Goal: Task Accomplishment & Management: Use online tool/utility

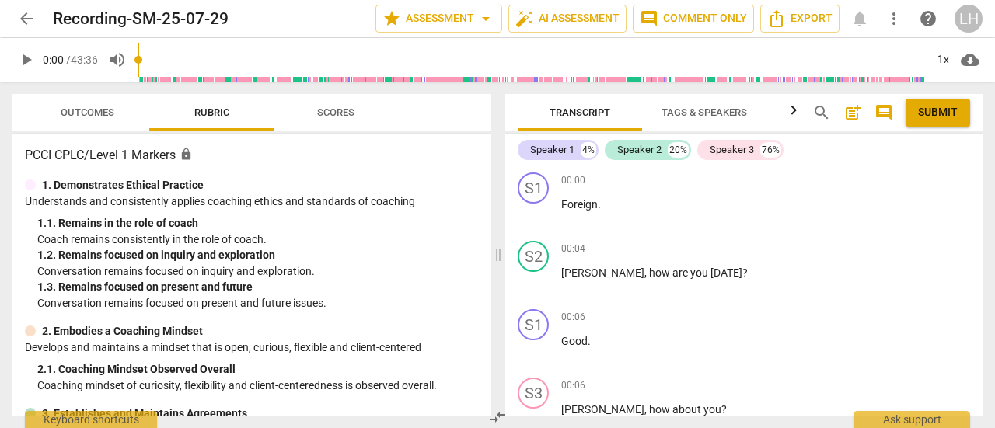
click at [530, 285] on span "play_arrow" at bounding box center [534, 282] width 19 height 19
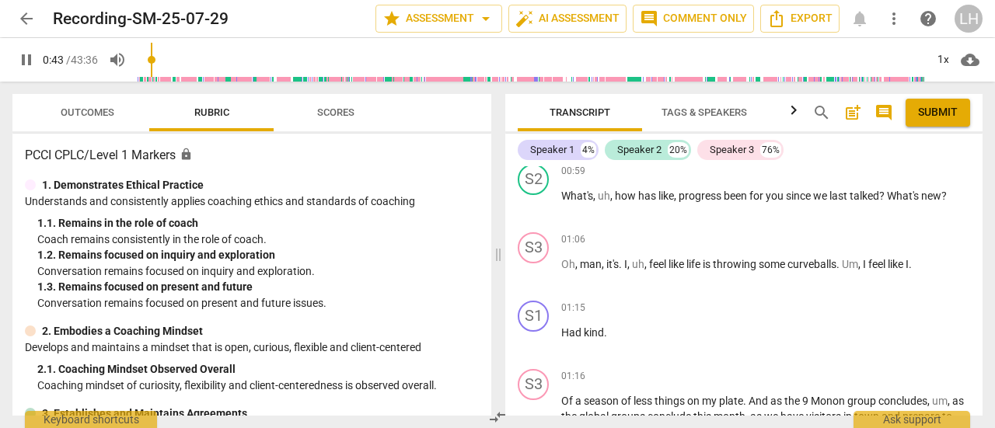
scroll to position [768, 0]
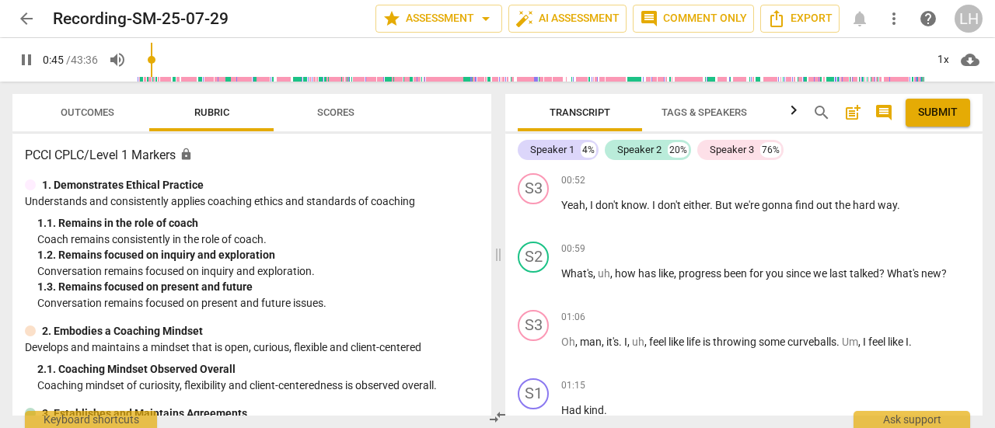
click at [879, 250] on div "+" at bounding box center [885, 250] width 16 height 16
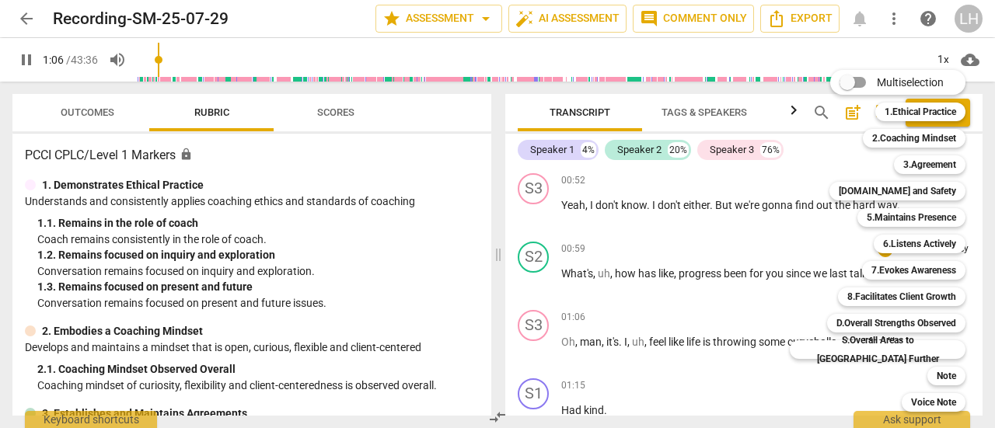
click at [538, 281] on div at bounding box center [497, 214] width 995 height 428
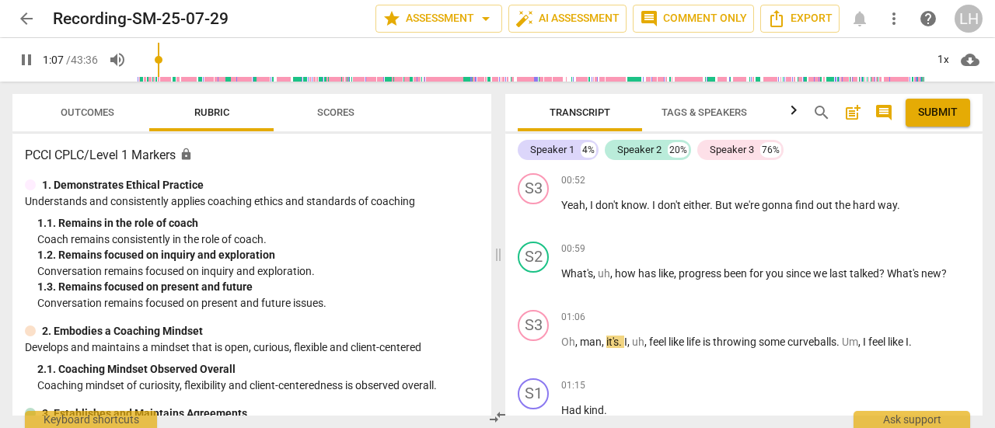
click at [538, 287] on span "pause" at bounding box center [534, 283] width 19 height 19
type input "68"
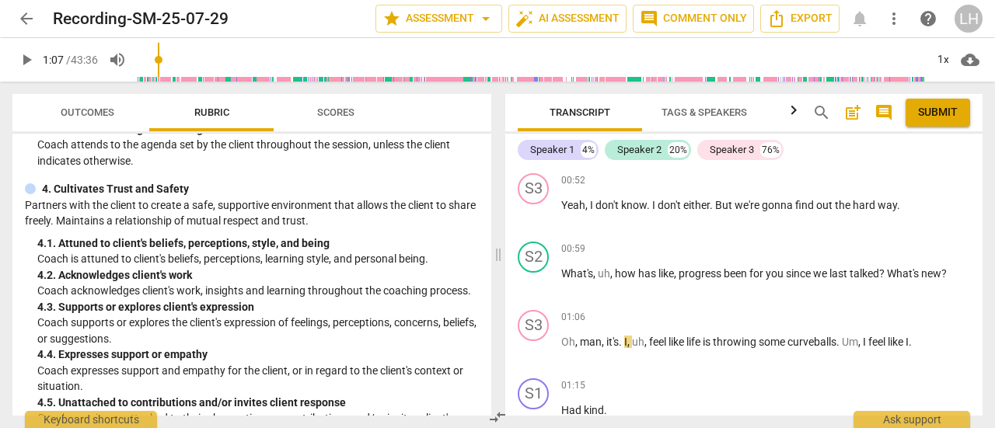
scroll to position [544, 0]
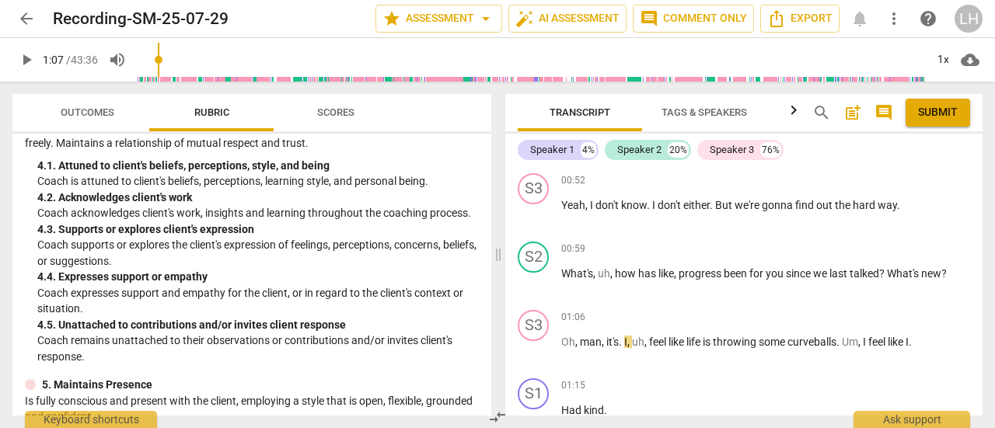
click at [881, 249] on div "+" at bounding box center [885, 250] width 16 height 16
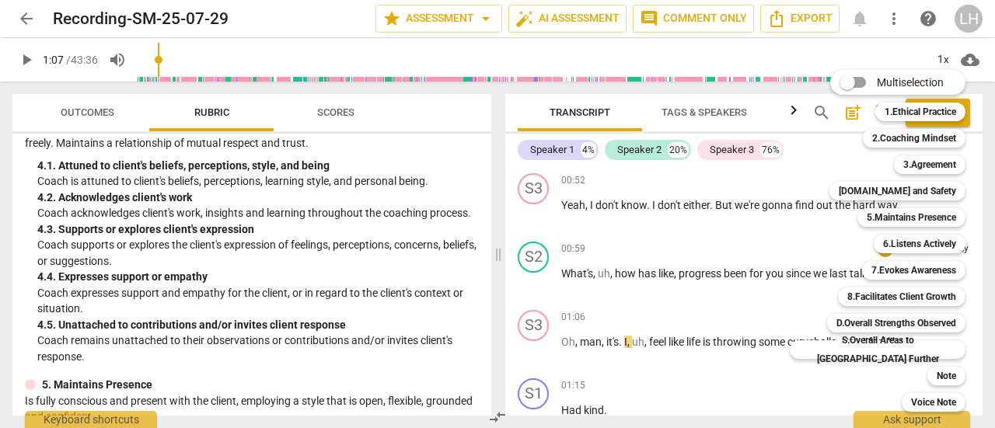
click at [882, 189] on b "[DOMAIN_NAME] and Safety" at bounding box center [896, 191] width 117 height 19
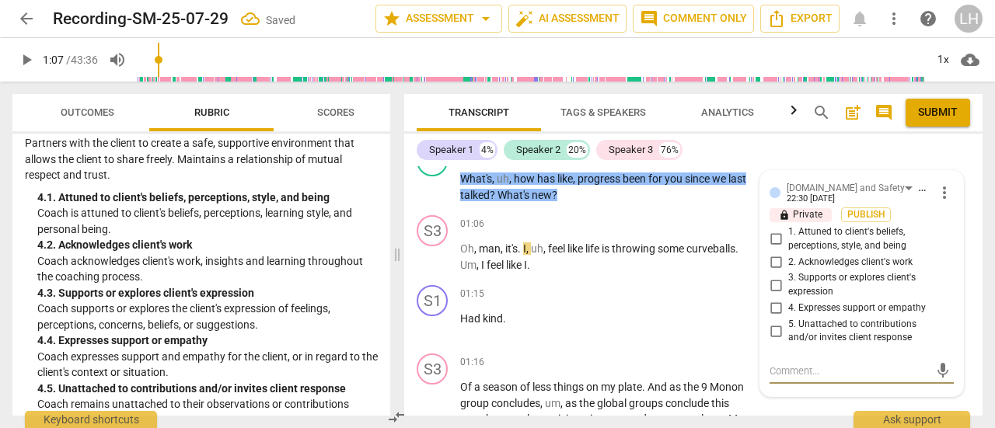
scroll to position [808, 0]
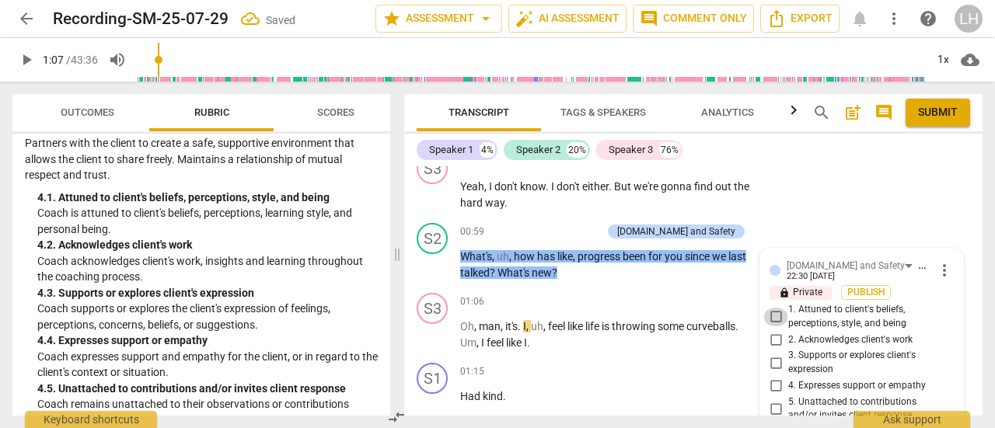
click at [778, 316] on input "1. Attuned to client's beliefs, perceptions, style, and being" at bounding box center [775, 317] width 25 height 19
checkbox input "true"
click at [431, 332] on span "play_arrow" at bounding box center [433, 335] width 19 height 19
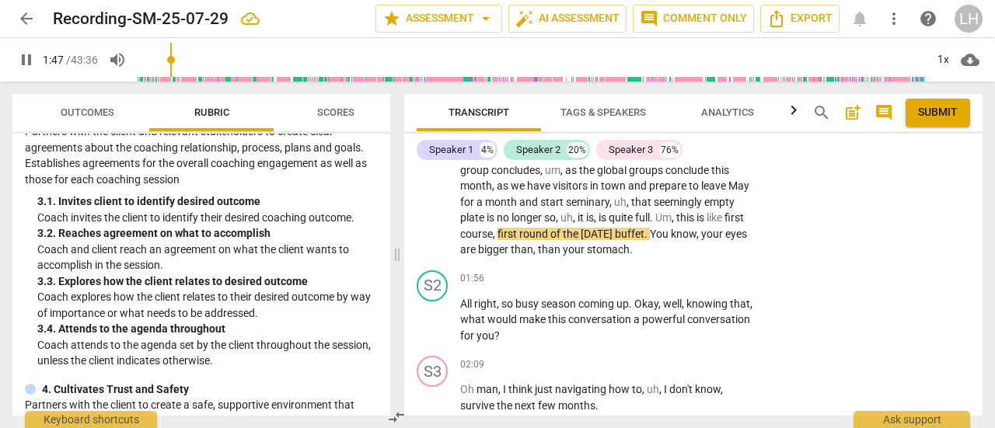
scroll to position [311, 0]
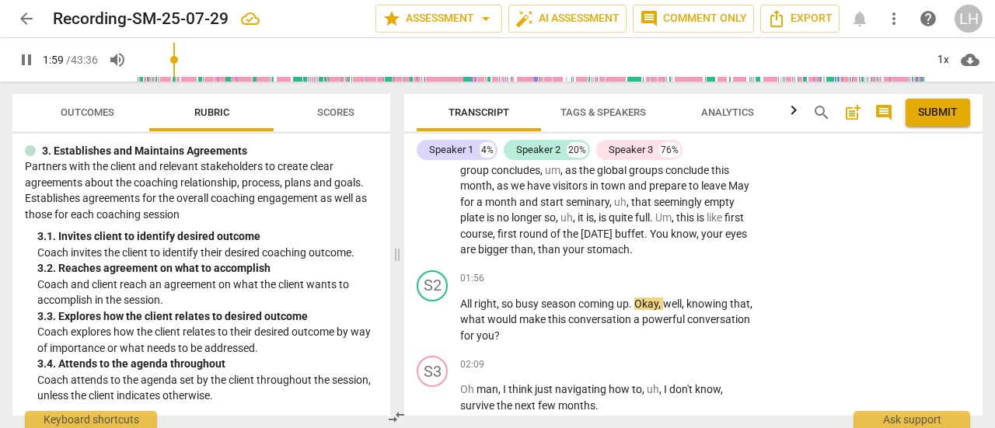
click at [699, 277] on p "Add competency" at bounding box center [708, 279] width 74 height 14
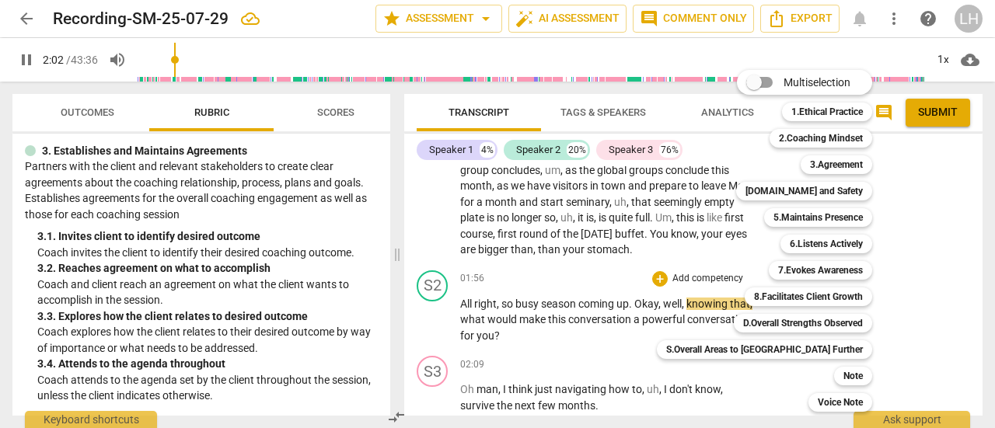
click at [656, 276] on div "Multiselection m 1.Ethical Practice 1 2.Coaching Mindset 2 3.Agreement 3 [DOMAI…" at bounding box center [775, 241] width 251 height 350
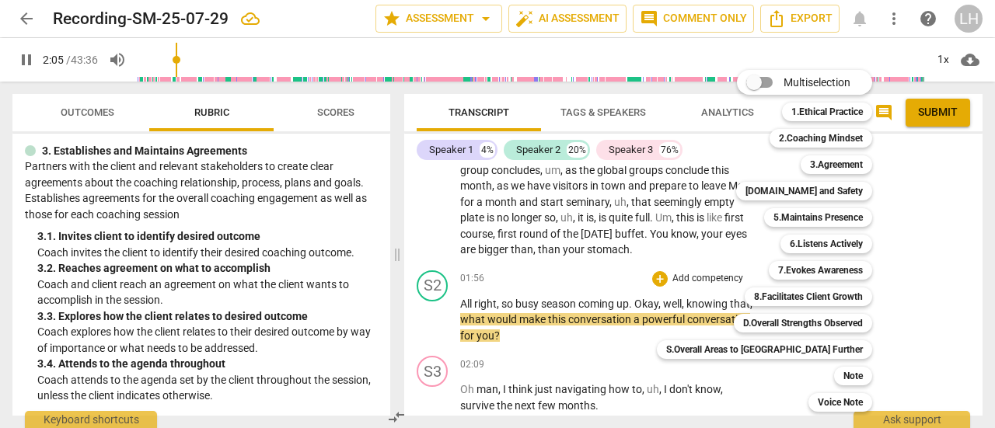
click at [810, 159] on b "3.Agreement" at bounding box center [836, 164] width 53 height 19
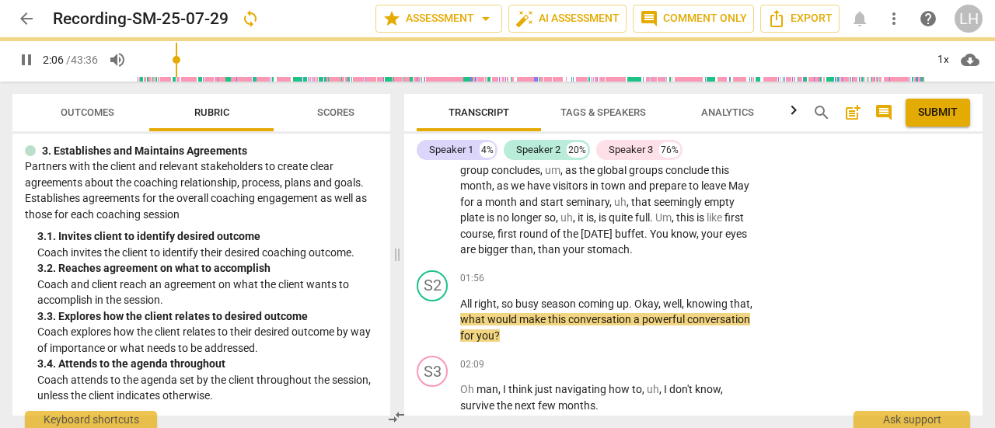
type input "126"
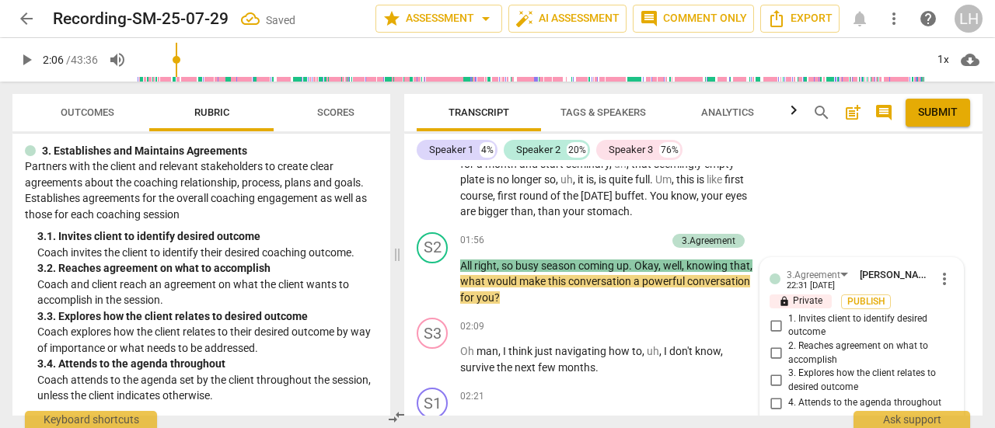
scroll to position [1147, 0]
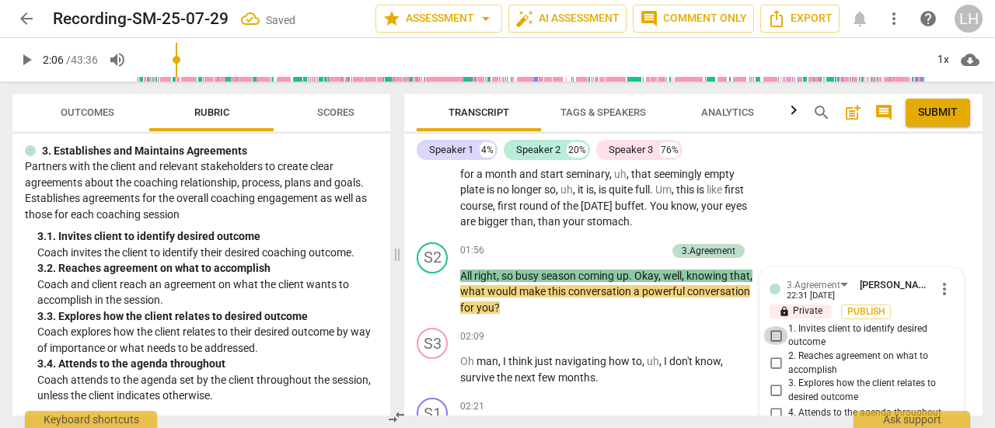
click at [776, 333] on input "1. Invites client to identify desired outcome" at bounding box center [775, 335] width 25 height 19
checkbox input "true"
click at [431, 367] on span "play_arrow" at bounding box center [433, 370] width 19 height 19
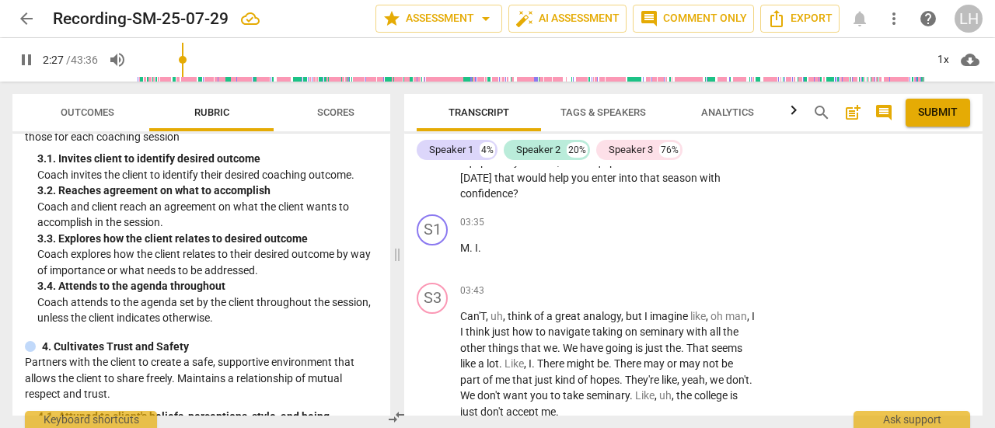
scroll to position [1637, 0]
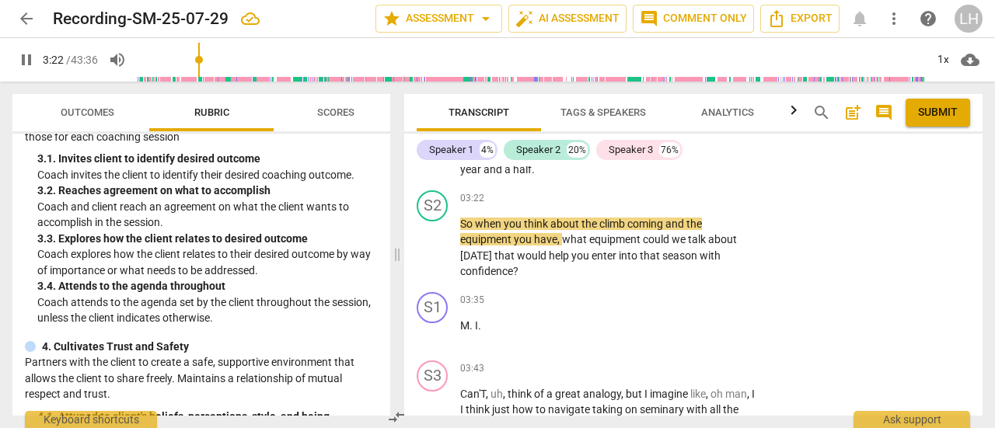
click at [658, 198] on div "+" at bounding box center [660, 199] width 16 height 16
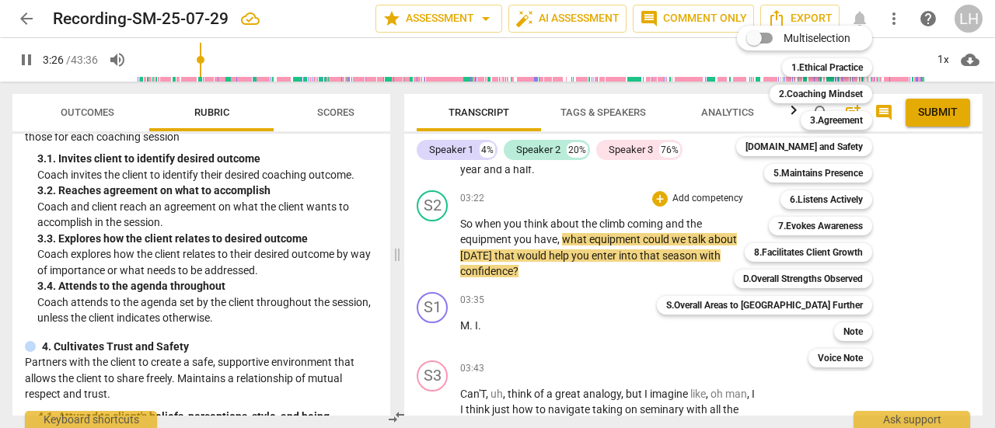
click at [810, 121] on b "3.Agreement" at bounding box center [836, 120] width 53 height 19
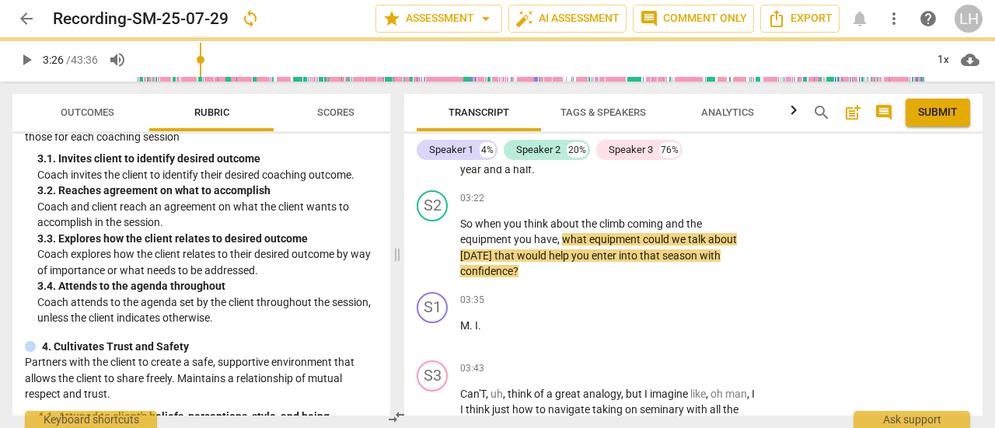
type input "207"
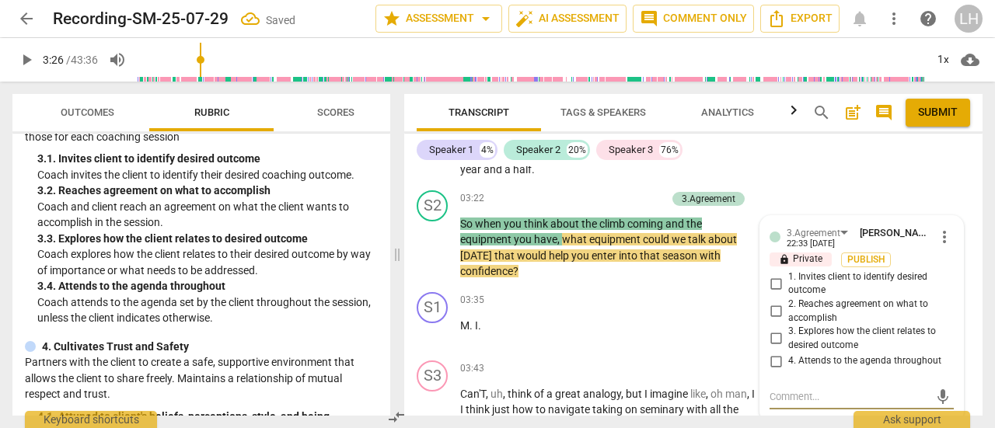
click at [776, 281] on input "1. Invites client to identify desired outcome" at bounding box center [775, 283] width 25 height 19
checkbox input "true"
click at [611, 198] on p "Add competency" at bounding box center [629, 199] width 74 height 14
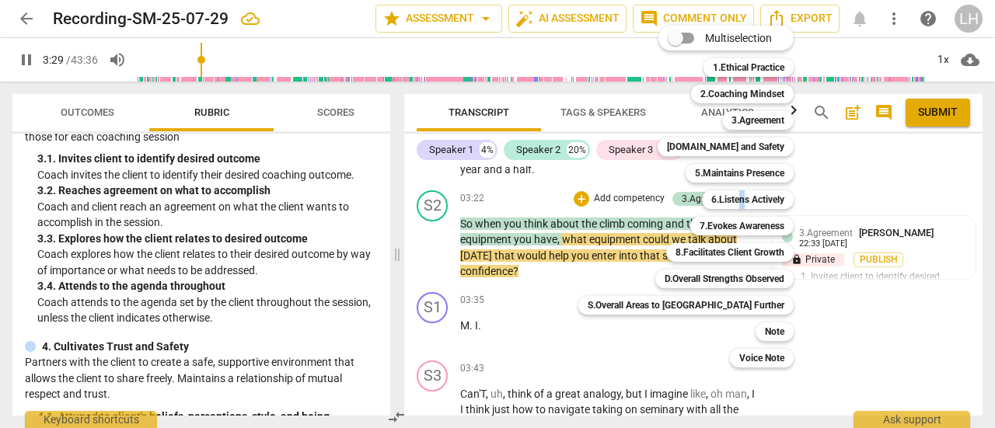
click at [711, 205] on b "6.Listens Actively" at bounding box center [747, 199] width 73 height 19
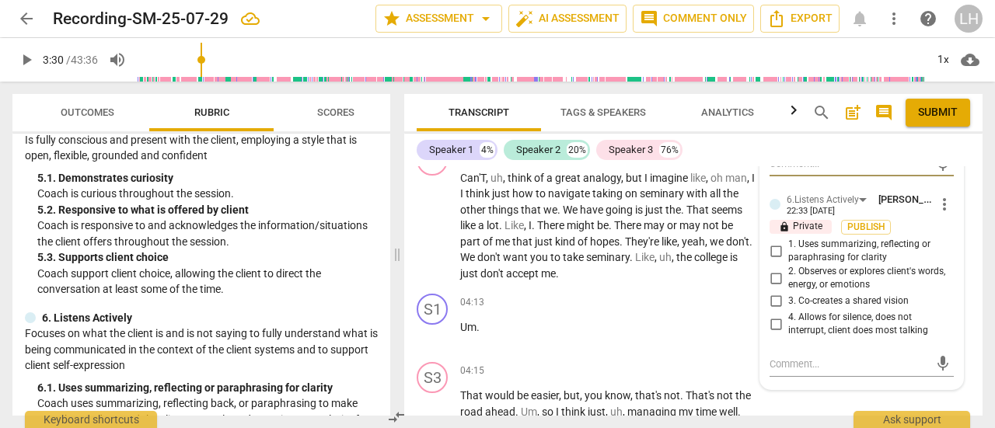
scroll to position [855, 0]
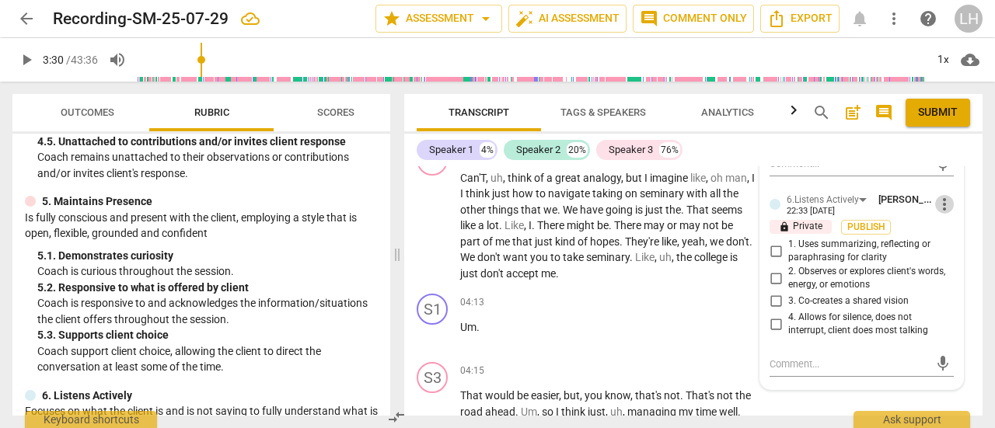
click at [937, 201] on span "more_vert" at bounding box center [944, 204] width 19 height 19
click at [946, 232] on li "Delete" at bounding box center [955, 231] width 54 height 30
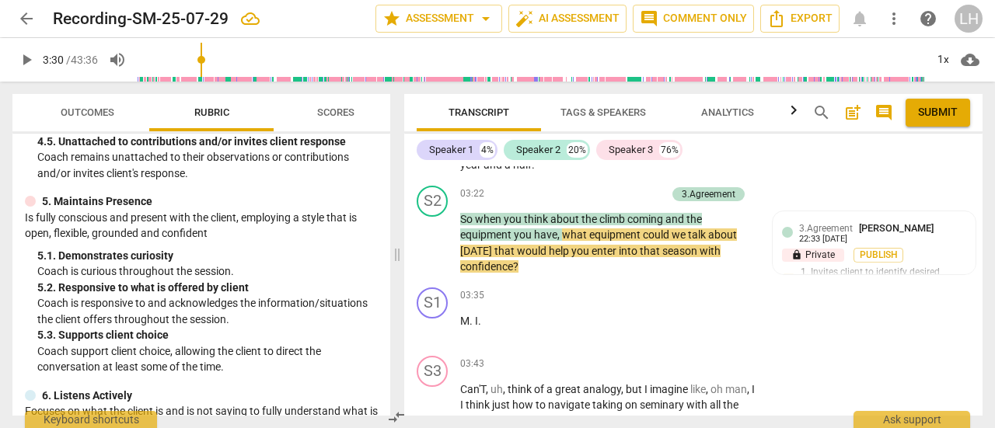
scroll to position [1637, 0]
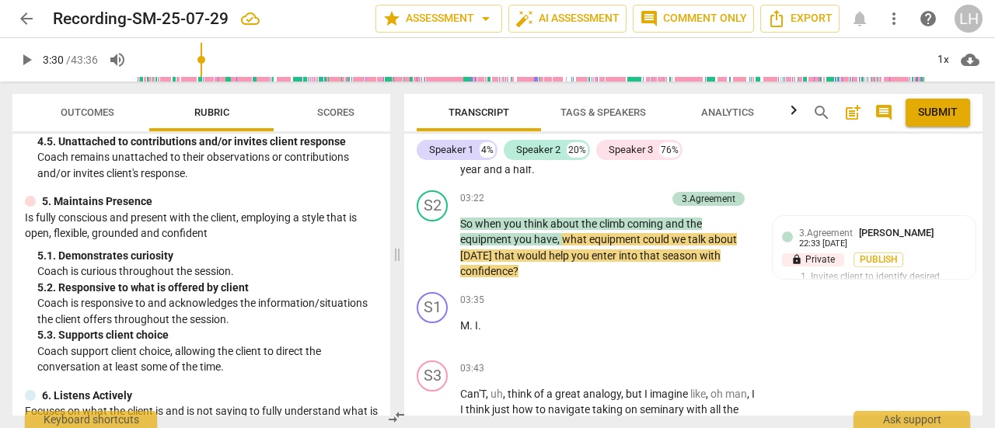
click at [633, 200] on p "Add competency" at bounding box center [629, 199] width 74 height 14
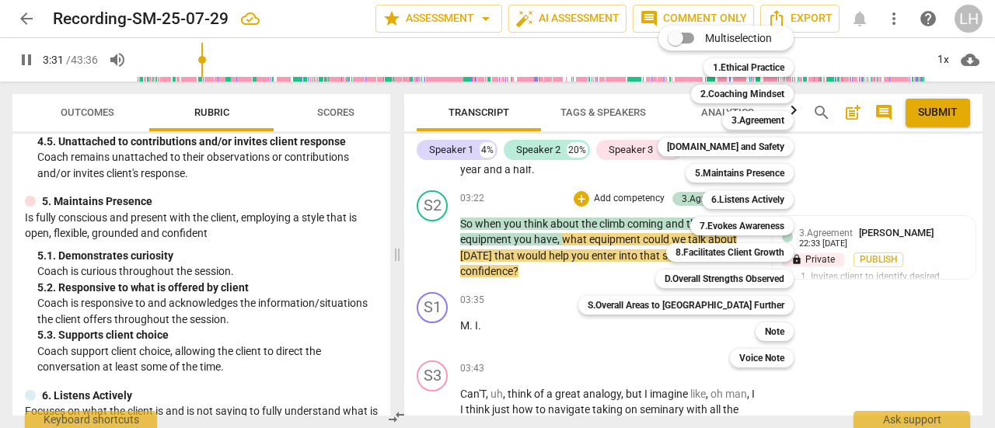
click at [695, 173] on b "5.Maintains Presence" at bounding box center [739, 173] width 89 height 19
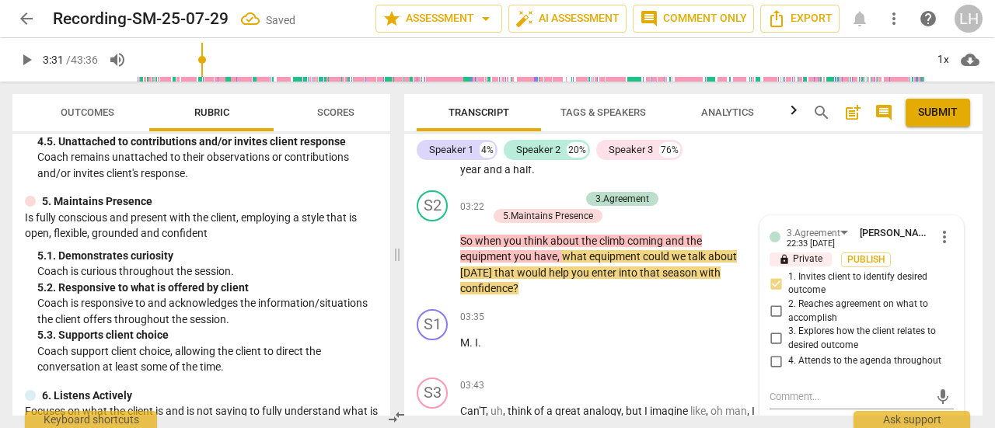
drag, startPoint x: 769, startPoint y: 305, endPoint x: 555, endPoint y: 285, distance: 214.7
click at [584, 329] on div "S1 play_arrow pause 00:00 + Add competency keyboard_arrow_right Foreign . S2 pl…" at bounding box center [693, 290] width 578 height 249
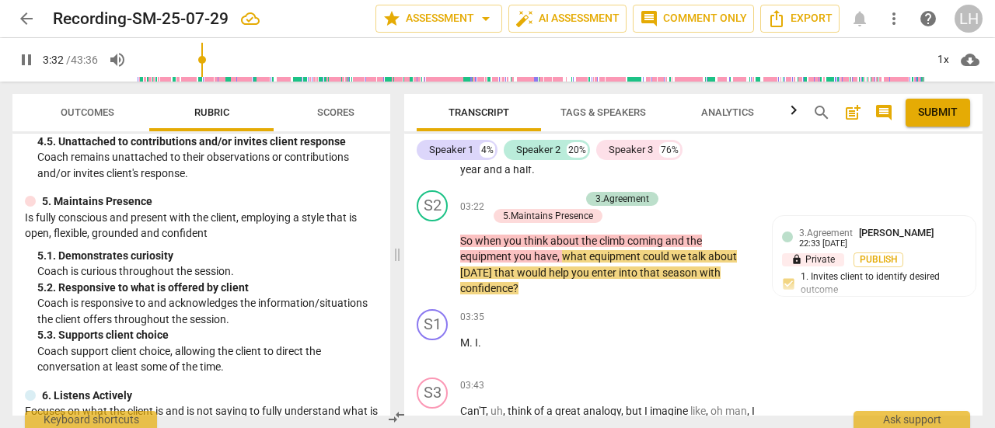
click at [540, 210] on div "5.Maintains Presence" at bounding box center [548, 216] width 90 height 14
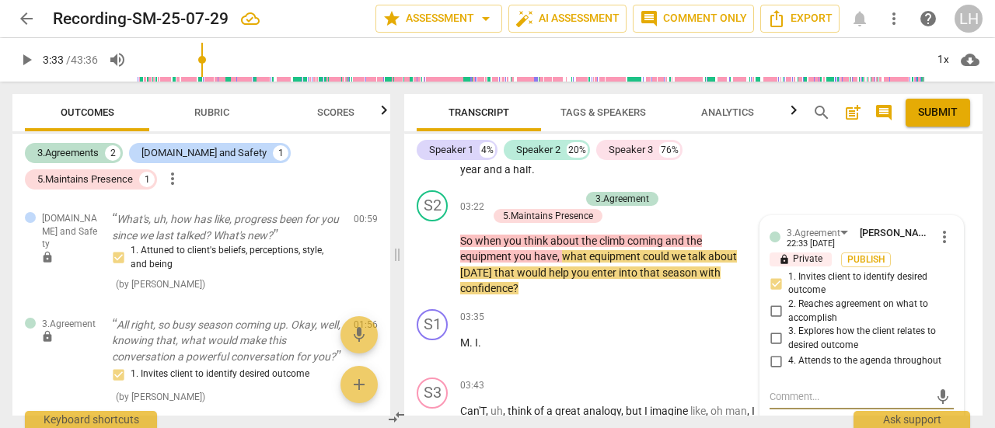
type input "213"
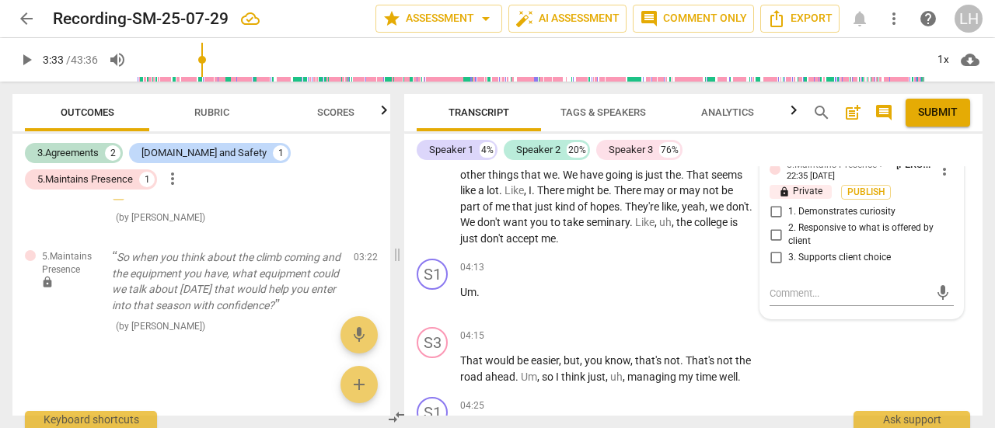
scroll to position [1870, 0]
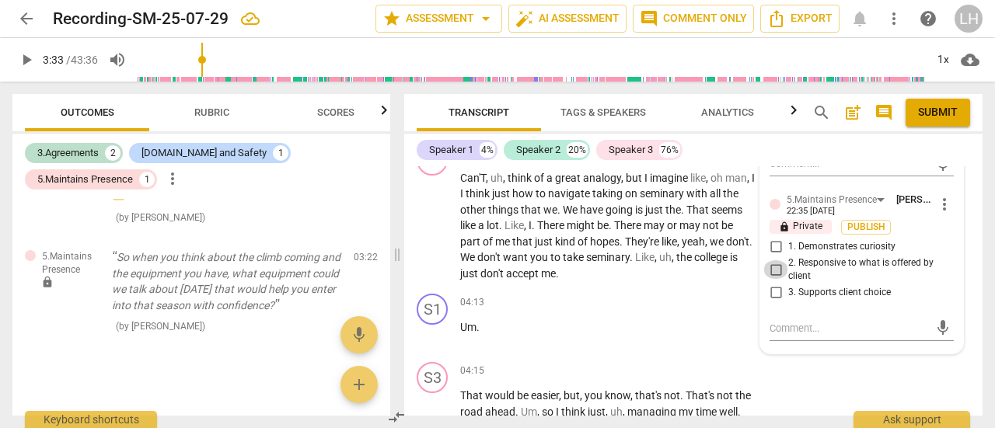
click at [772, 270] on input "2. Responsive to what is offered by client" at bounding box center [775, 269] width 25 height 19
checkbox input "true"
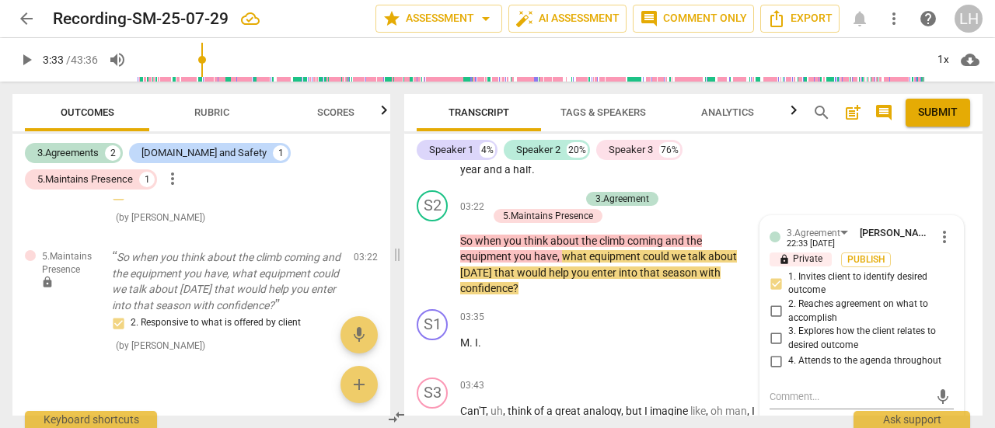
scroll to position [1714, 0]
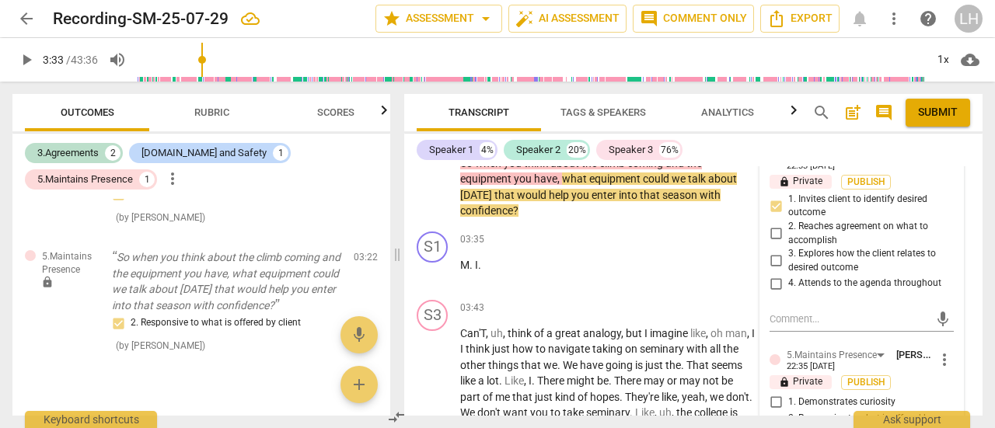
click at [433, 374] on span "play_arrow" at bounding box center [433, 381] width 19 height 19
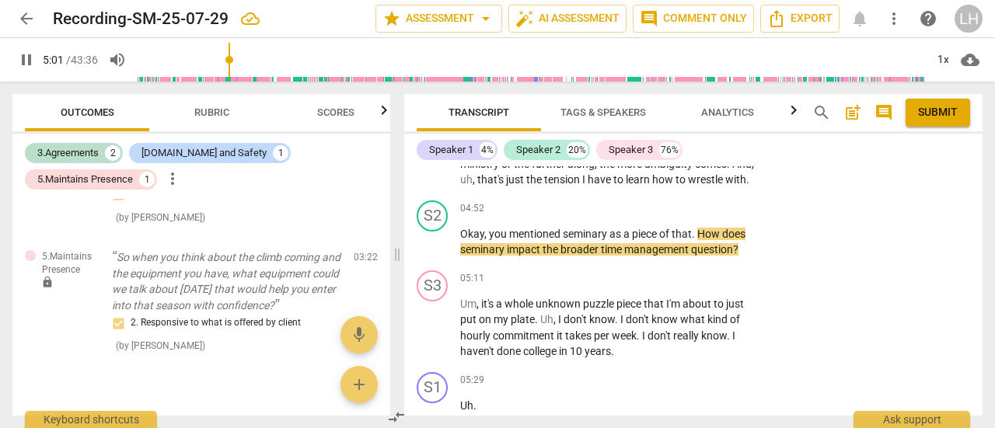
scroll to position [2285, 0]
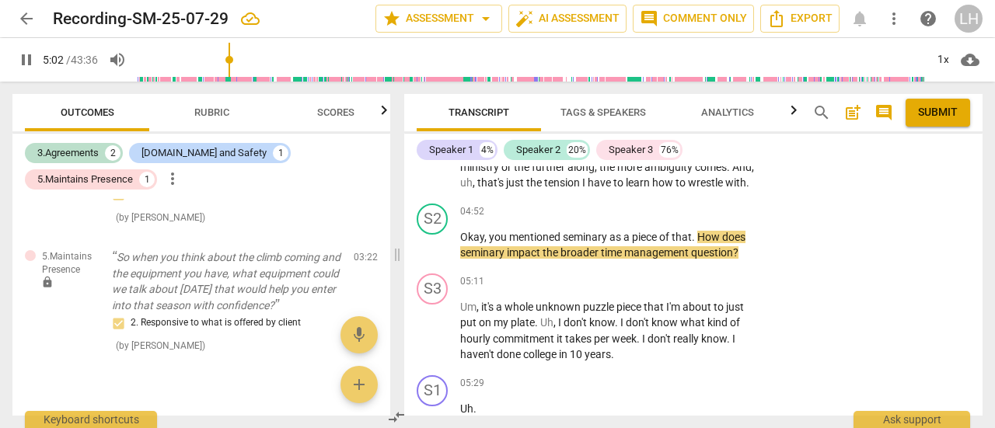
click at [671, 219] on p "Add competency" at bounding box center [708, 212] width 74 height 14
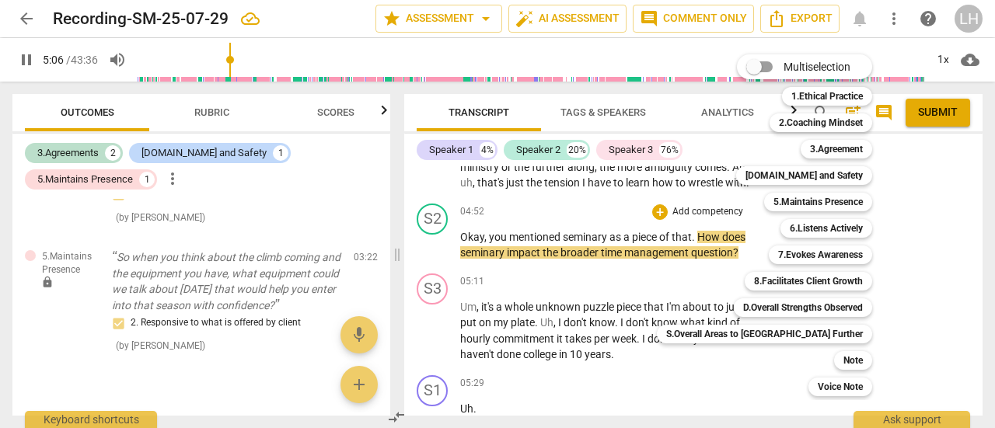
click at [790, 224] on b "6.Listens Actively" at bounding box center [826, 228] width 73 height 19
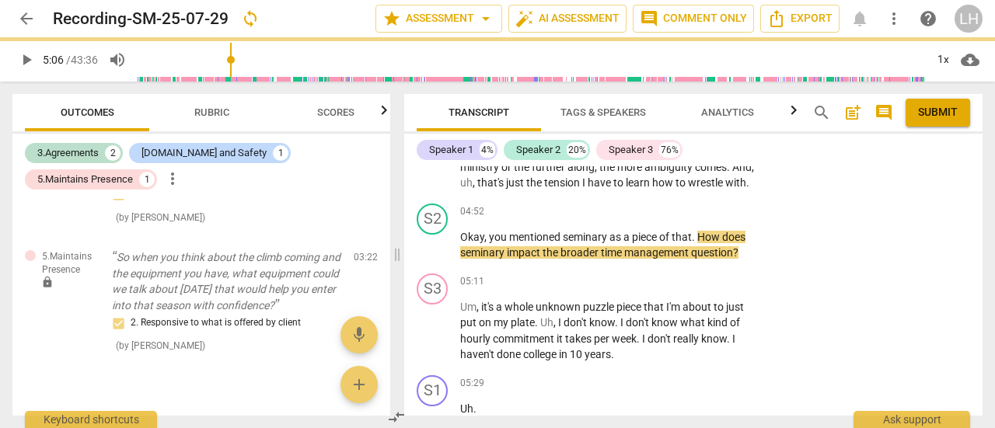
type input "307"
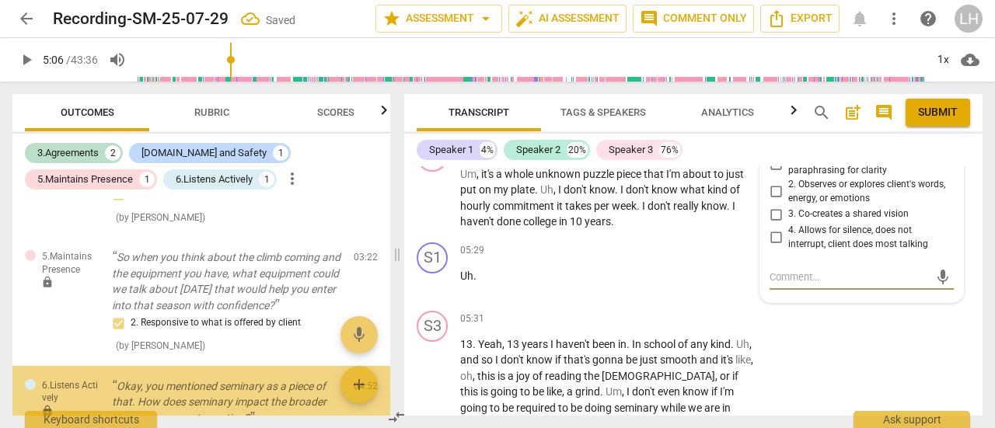
scroll to position [429, 0]
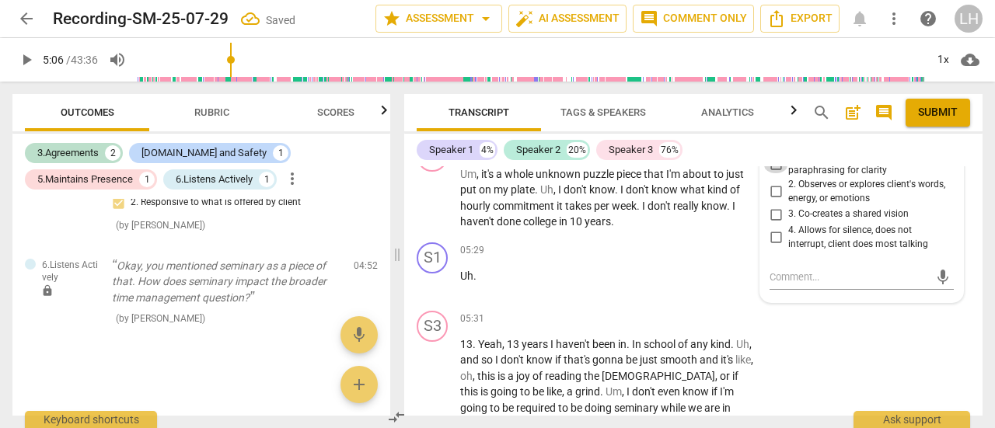
click at [776, 173] on input "1. Uses summarizing, reflecting or paraphrasing for clarity" at bounding box center [775, 164] width 25 height 19
checkbox input "true"
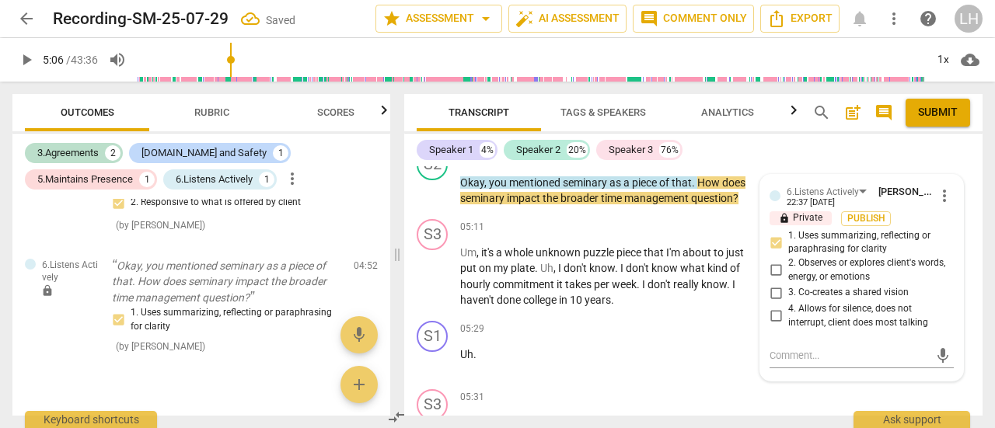
scroll to position [2262, 0]
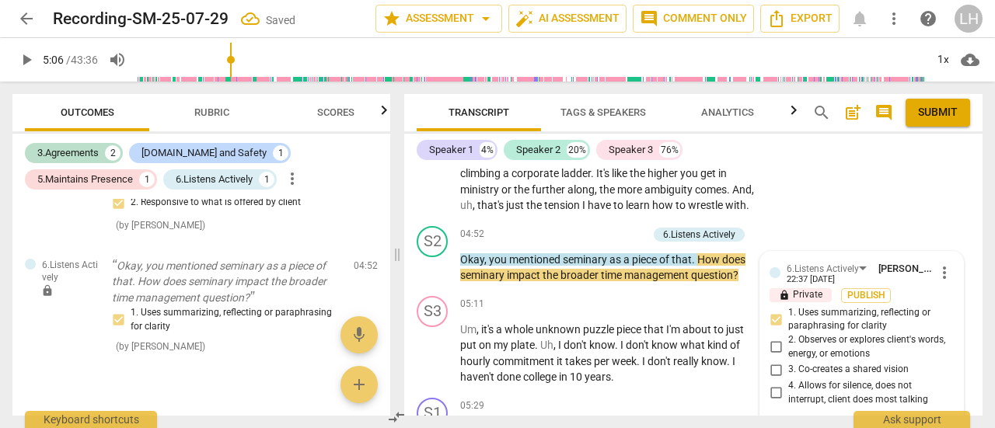
click at [605, 242] on p "Add competency" at bounding box center [610, 235] width 74 height 14
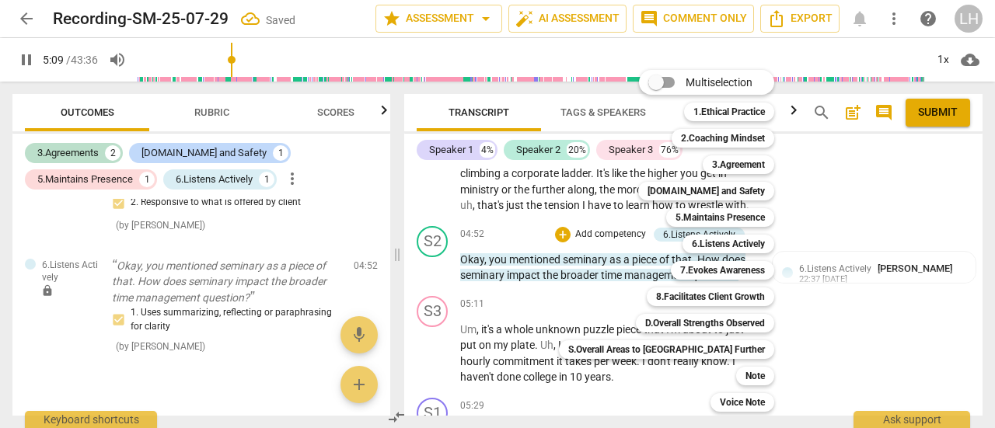
click at [675, 215] on b "5.Maintains Presence" at bounding box center [719, 217] width 89 height 19
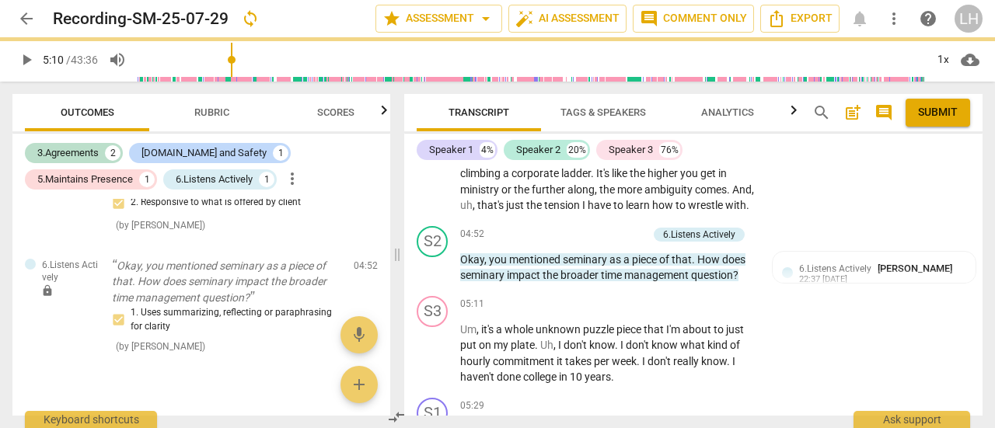
type input "310"
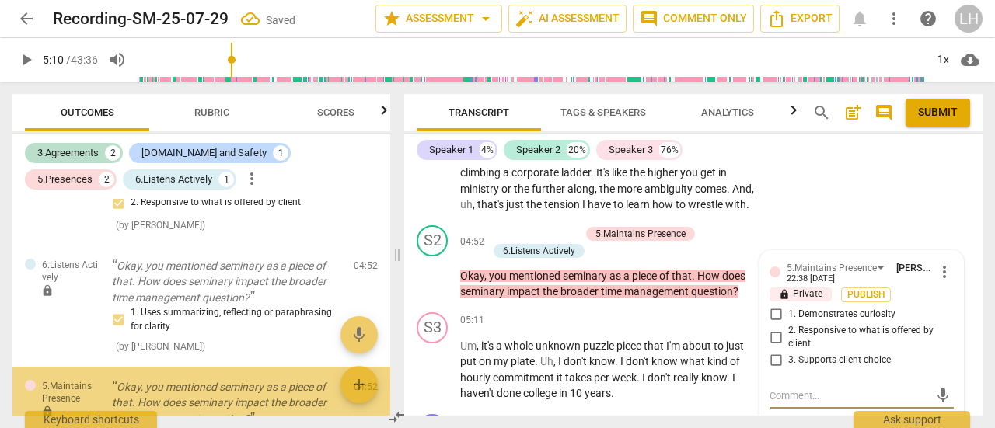
scroll to position [550, 0]
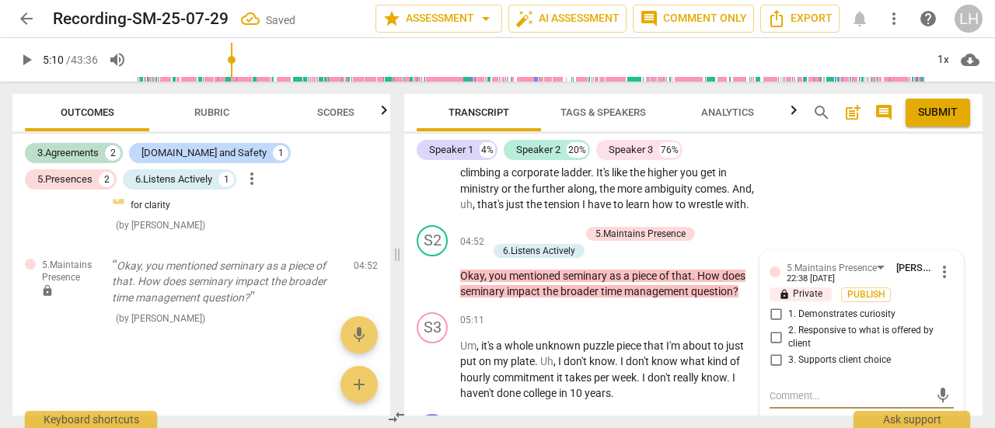
click at [774, 324] on input "1. Demonstrates curiosity" at bounding box center [775, 314] width 25 height 19
checkbox input "true"
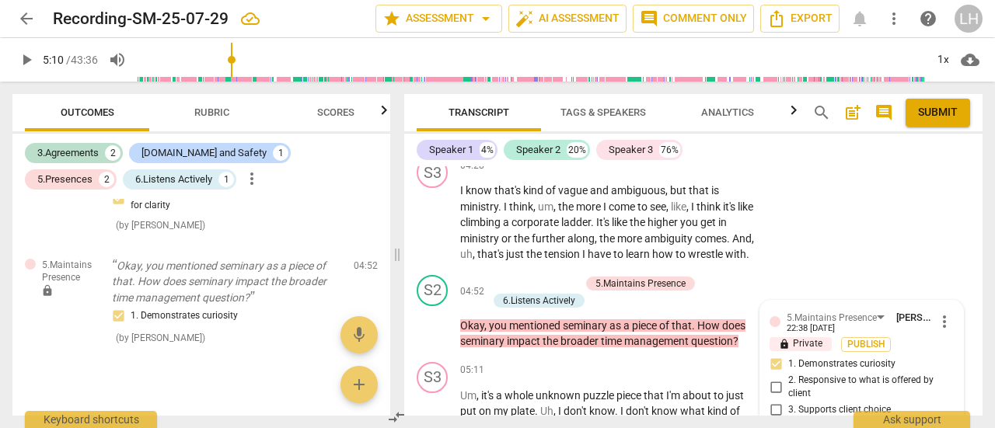
scroll to position [2185, 0]
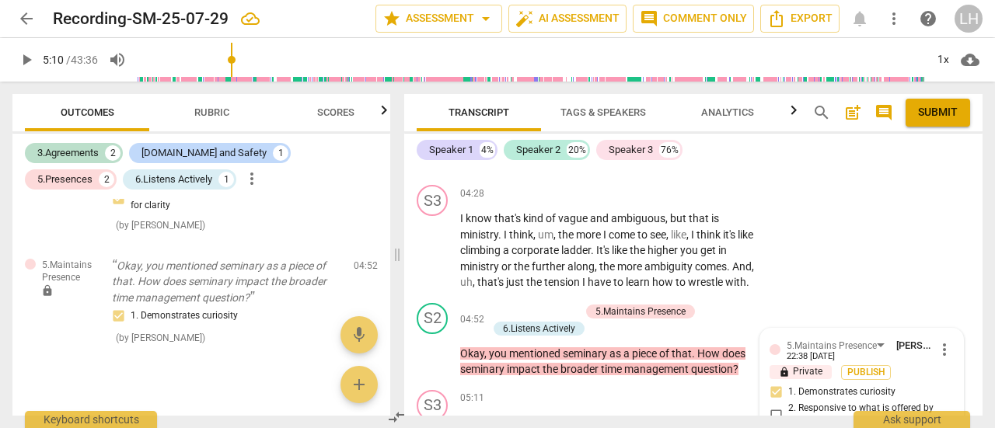
click at [429, 363] on span "play_arrow" at bounding box center [433, 353] width 19 height 19
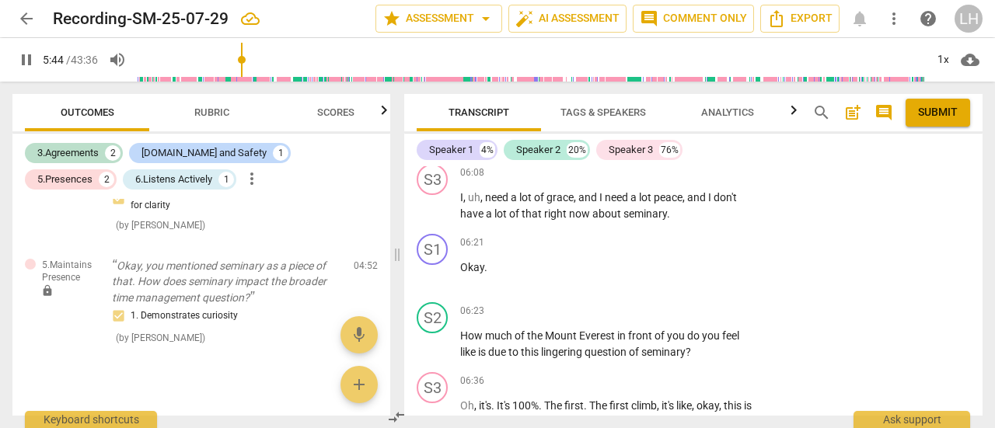
scroll to position [2807, 0]
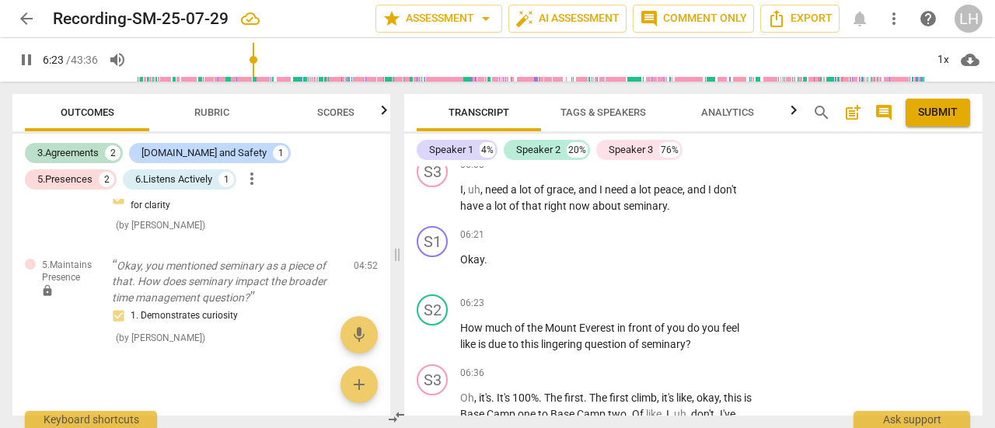
click at [659, 304] on div "+" at bounding box center [660, 303] width 16 height 16
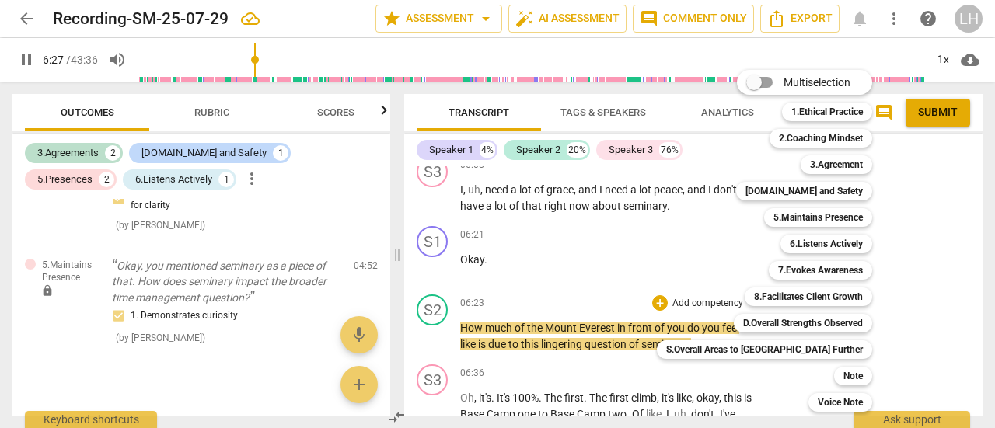
click at [805, 239] on b "6.Listens Actively" at bounding box center [826, 244] width 73 height 19
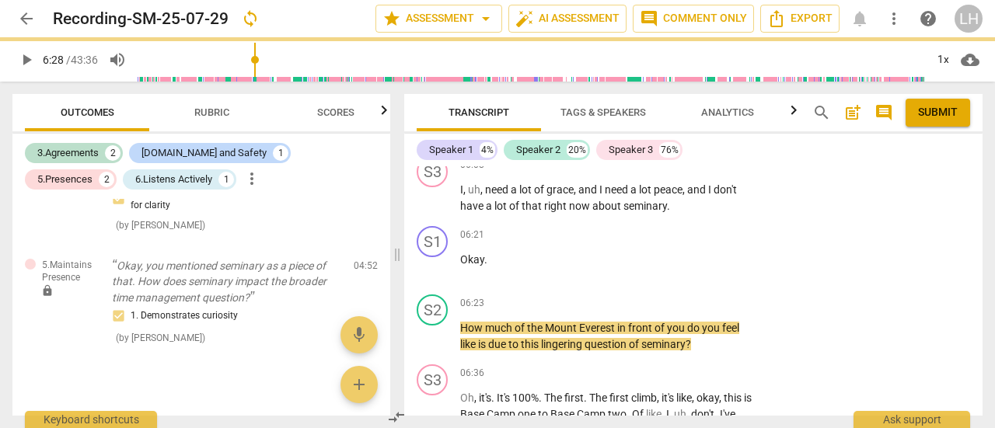
type input "388"
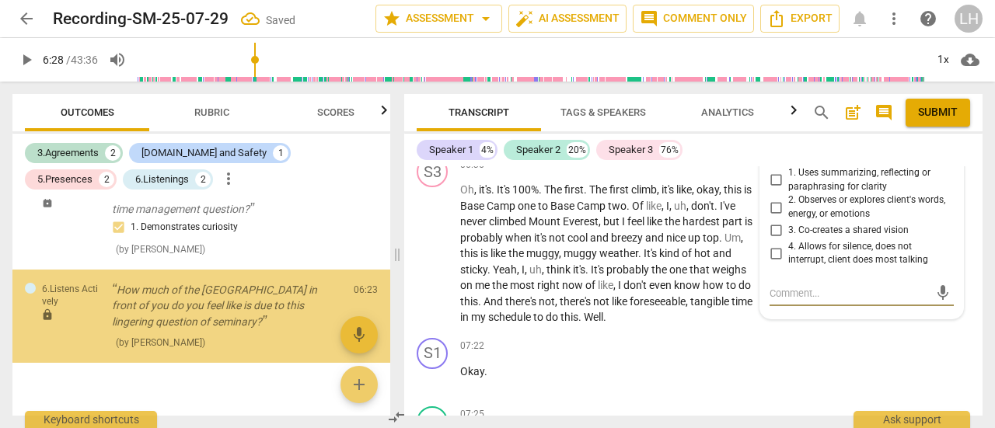
scroll to position [663, 0]
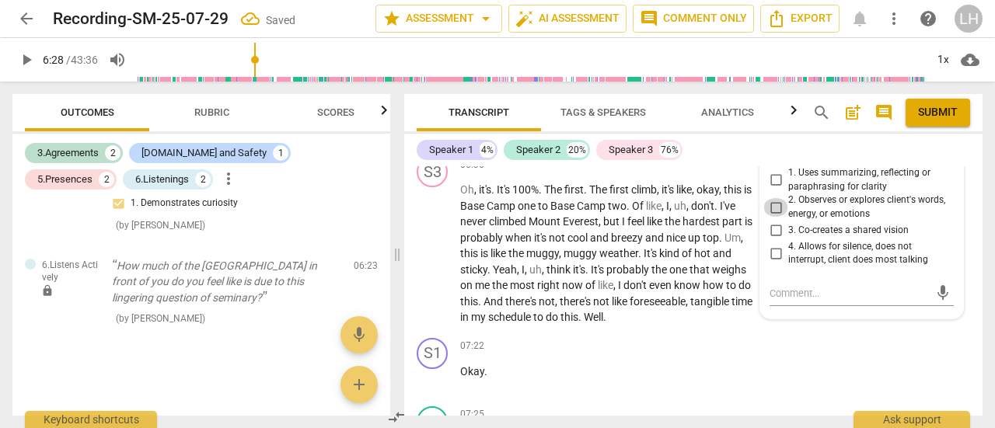
click at [770, 207] on input "2. Observes or explores client's words, energy, or emotions" at bounding box center [775, 207] width 25 height 19
checkbox input "true"
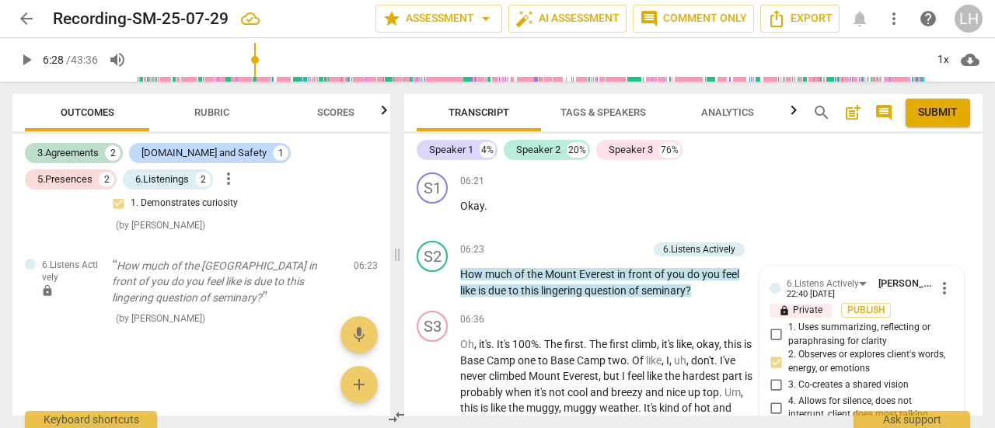
scroll to position [2860, 0]
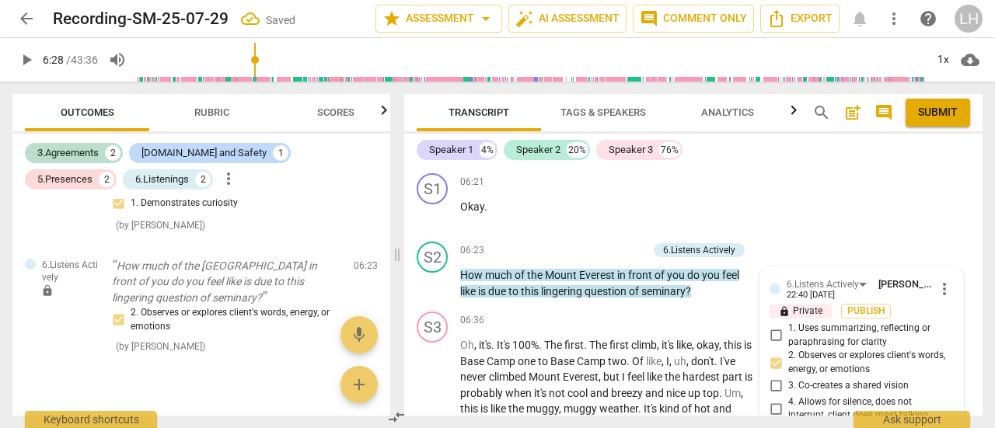
click at [619, 249] on p "Add competency" at bounding box center [610, 251] width 74 height 14
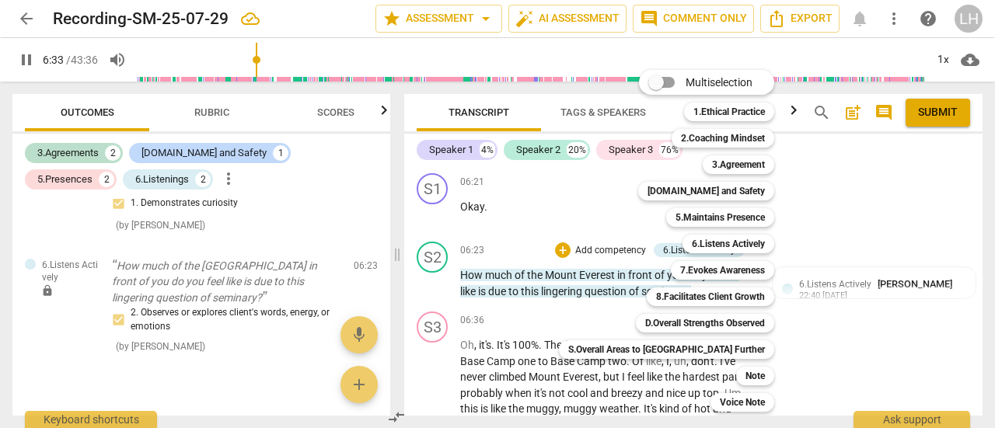
click at [681, 215] on b "5.Maintains Presence" at bounding box center [719, 217] width 89 height 19
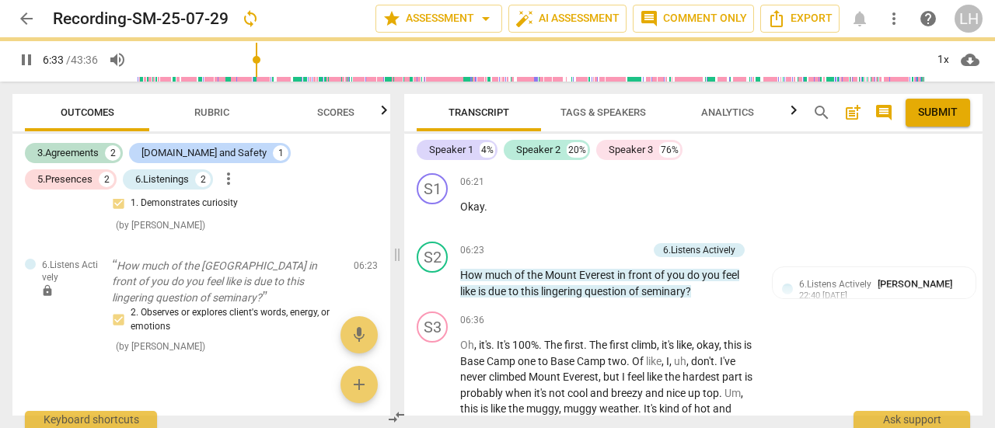
type input "394"
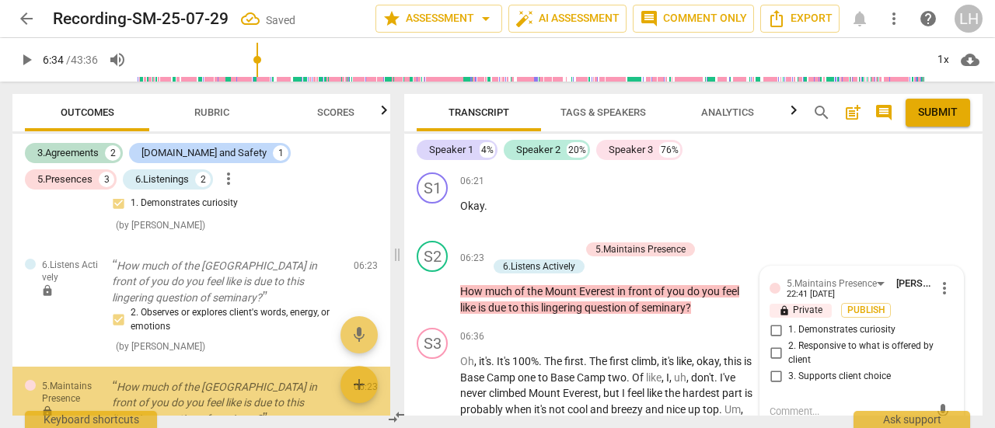
scroll to position [785, 0]
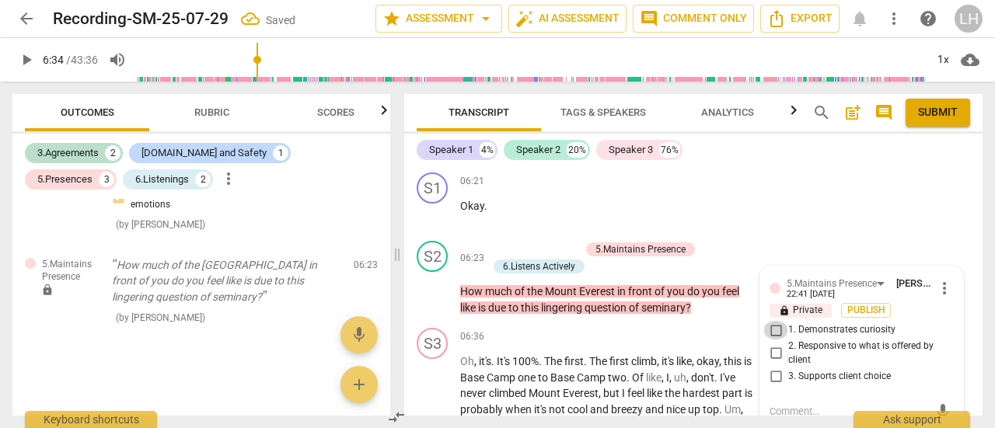
click at [772, 329] on input "1. Demonstrates curiosity" at bounding box center [775, 330] width 25 height 19
checkbox input "true"
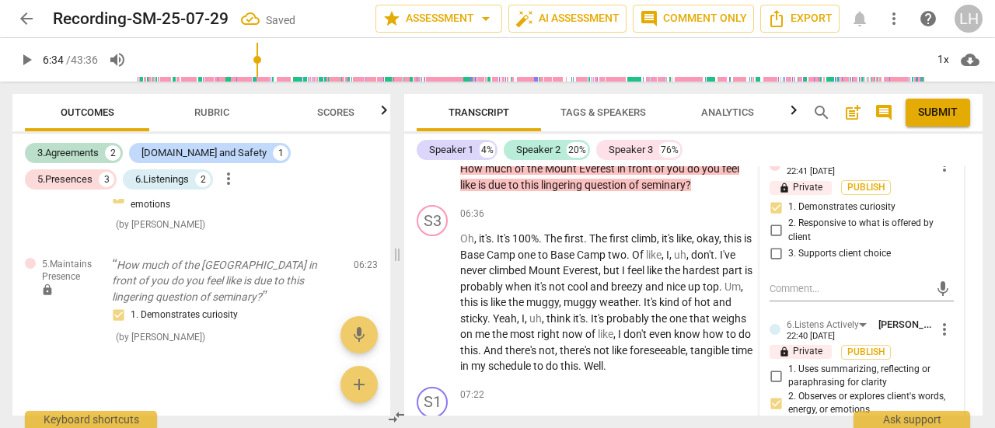
scroll to position [3016, 0]
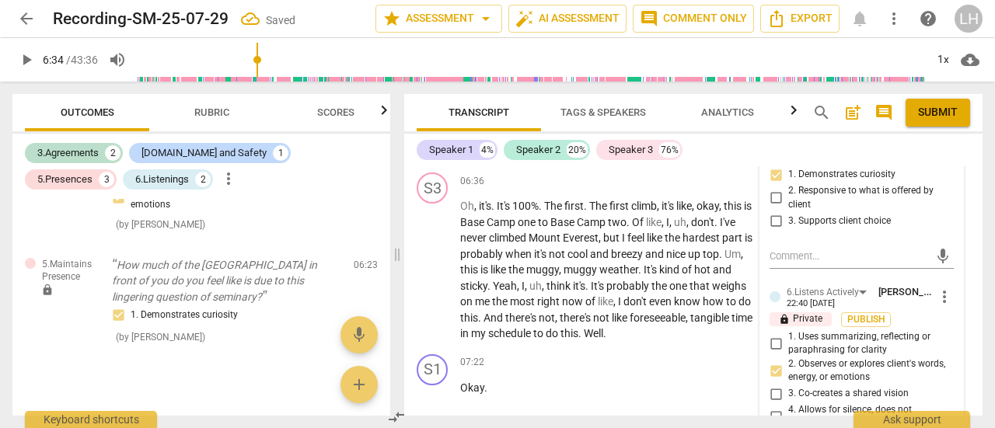
click at [428, 270] on span "play_arrow" at bounding box center [433, 270] width 19 height 19
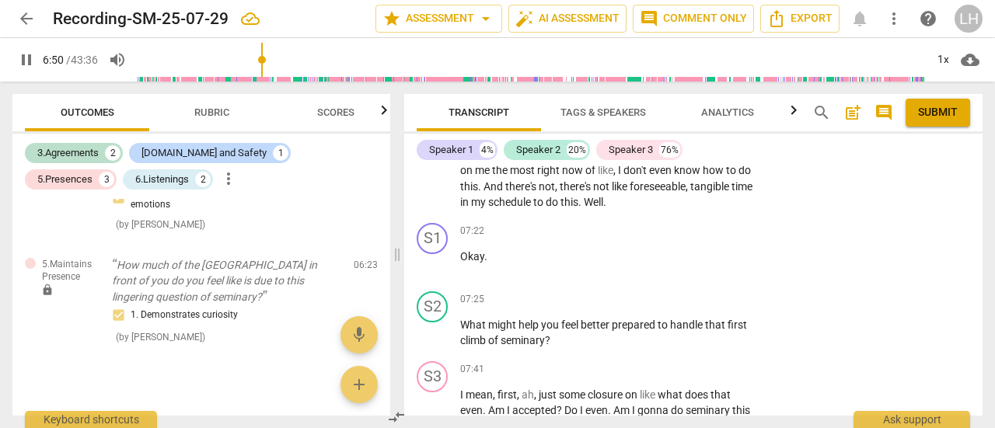
scroll to position [3171, 0]
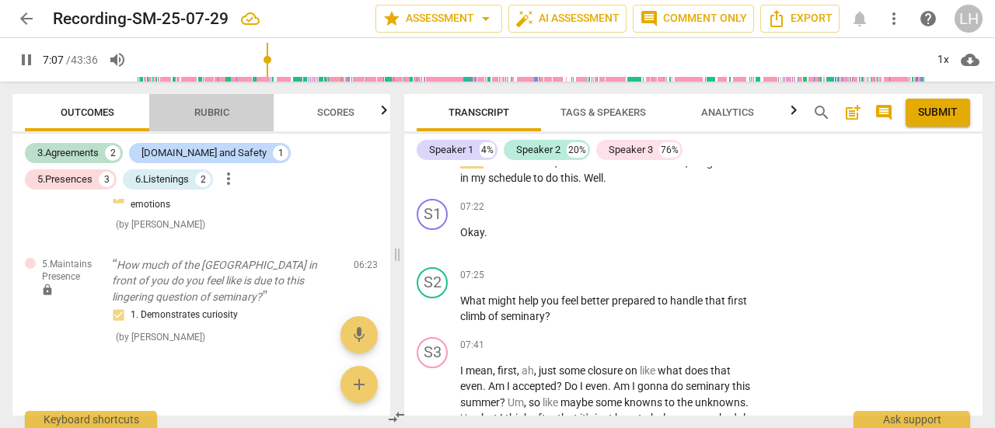
click at [204, 117] on span "Rubric" at bounding box center [211, 112] width 35 height 12
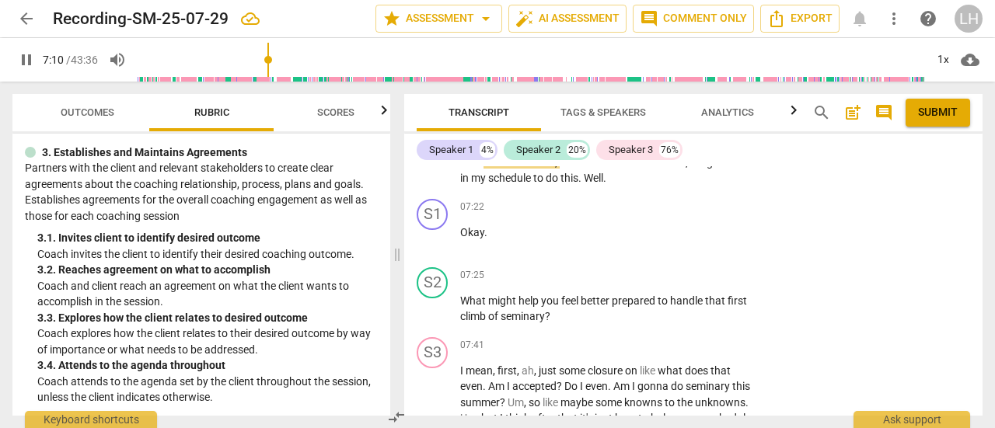
scroll to position [311, 0]
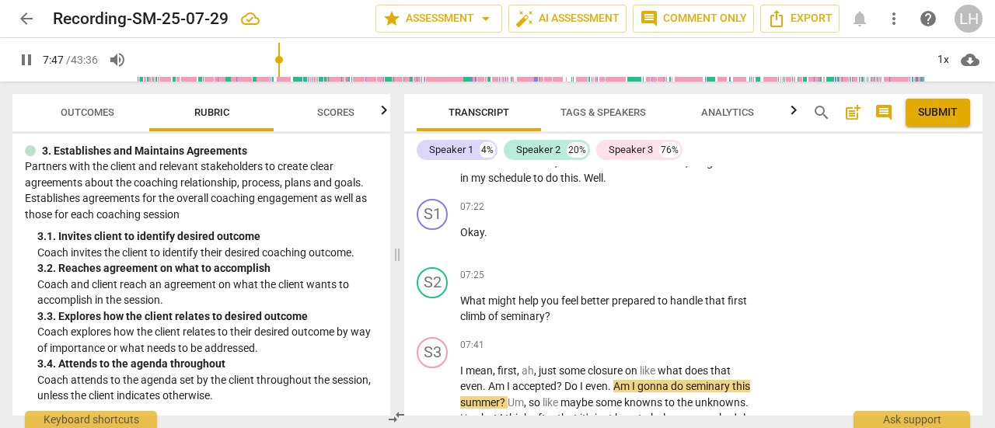
click at [695, 273] on p "Add competency" at bounding box center [708, 276] width 74 height 14
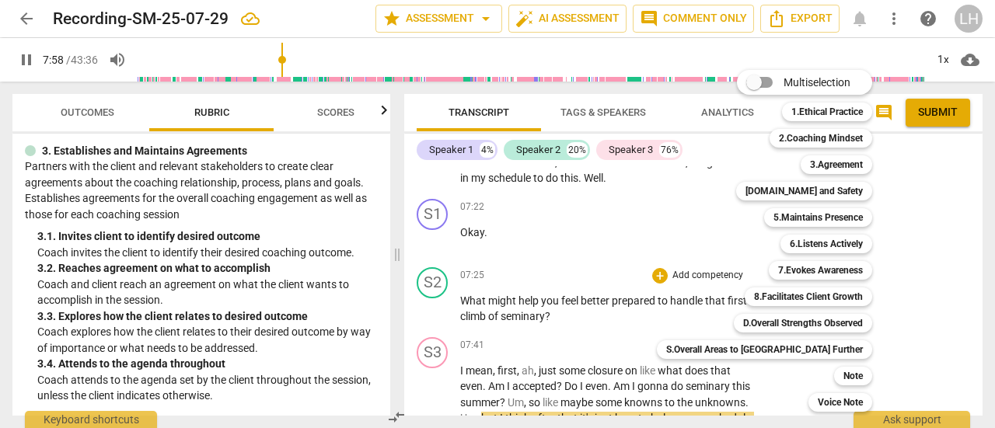
click at [810, 169] on b "3.Agreement" at bounding box center [836, 164] width 53 height 19
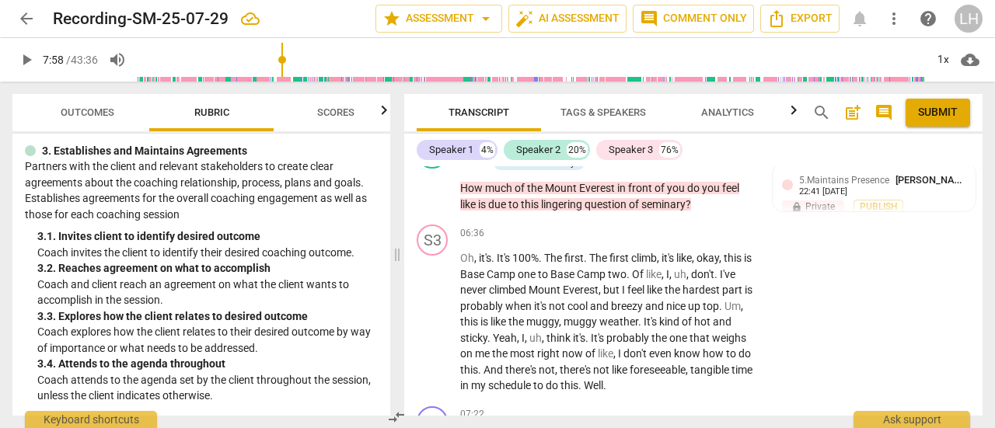
scroll to position [2886, 0]
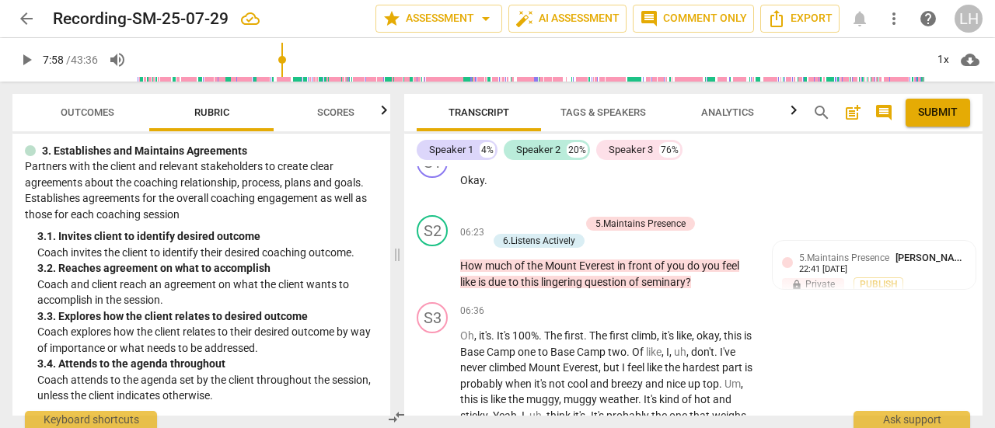
click at [752, 231] on span "keyboard_arrow_right" at bounding box center [756, 233] width 19 height 19
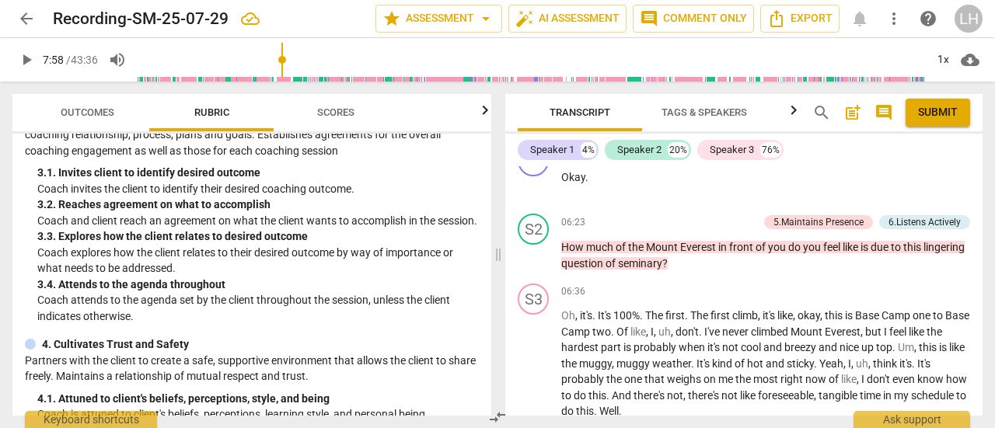
scroll to position [263, 0]
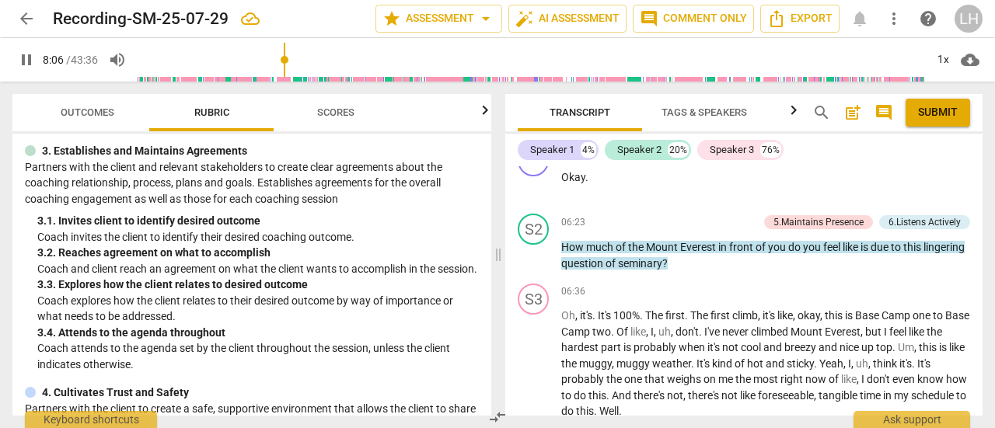
click at [894, 217] on div "6.Listens Actively" at bounding box center [924, 222] width 72 height 14
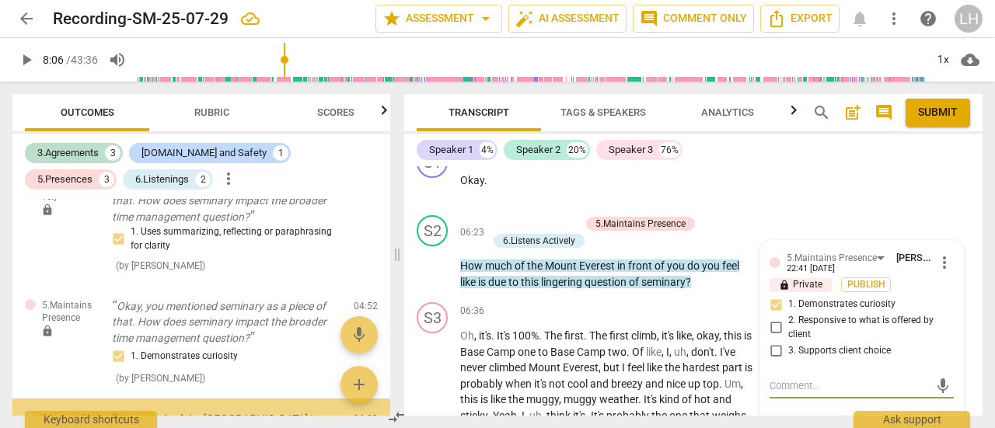
scroll to position [539, 0]
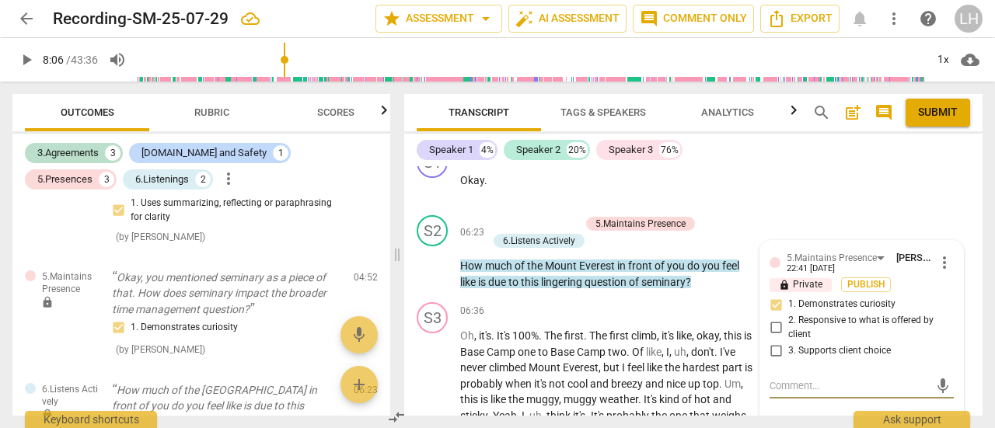
click at [546, 239] on div "6.Listens Actively" at bounding box center [539, 241] width 72 height 14
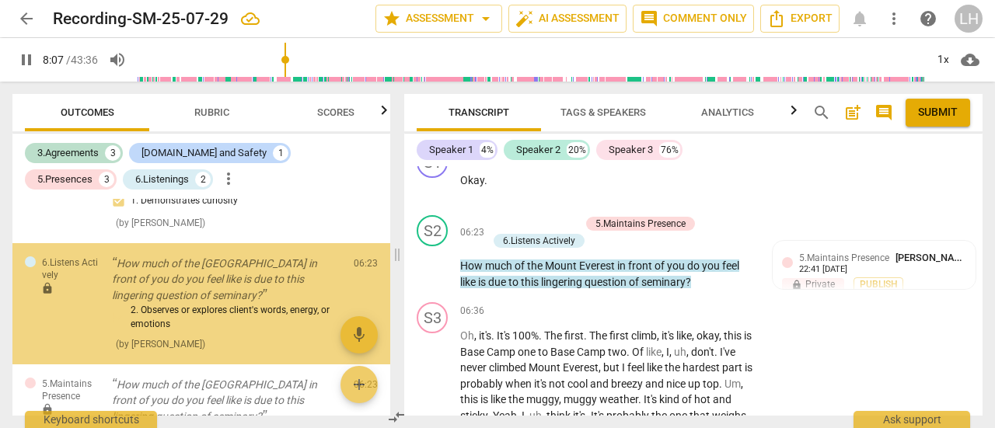
scroll to position [678, 0]
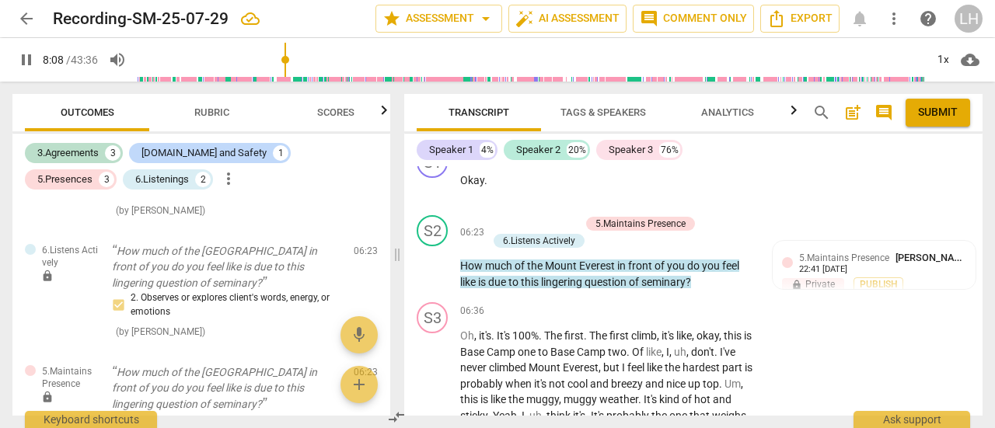
click at [549, 239] on div "6.Listens Actively" at bounding box center [539, 241] width 72 height 14
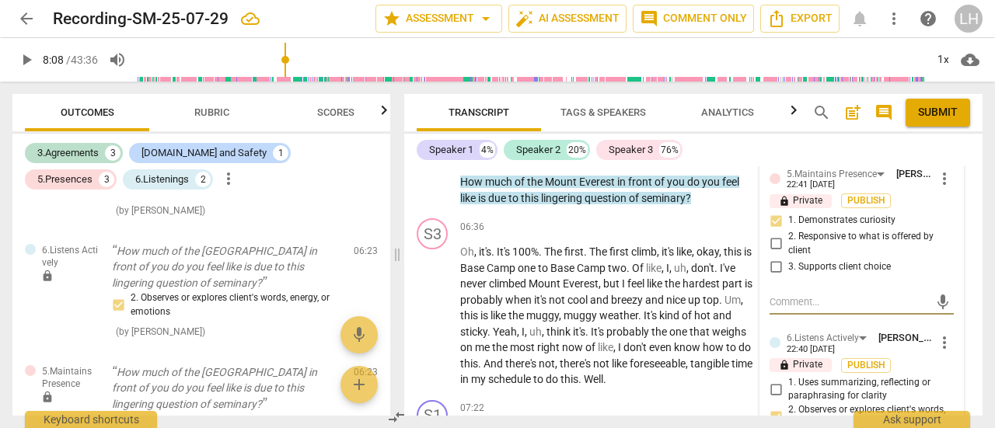
scroll to position [2964, 0]
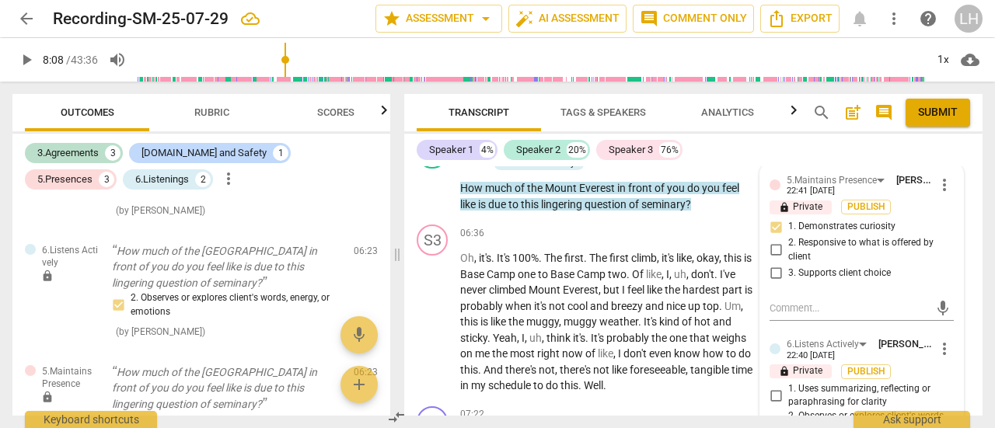
click at [431, 319] on span "play_arrow" at bounding box center [433, 322] width 19 height 19
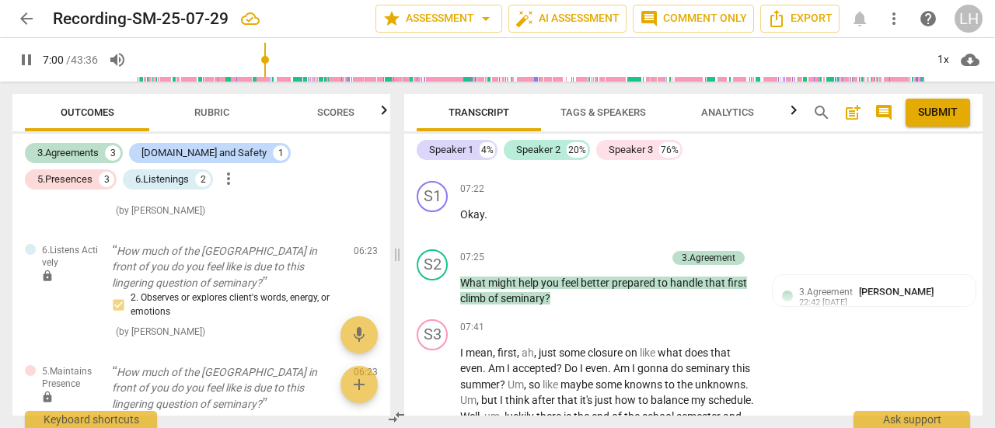
scroll to position [3197, 0]
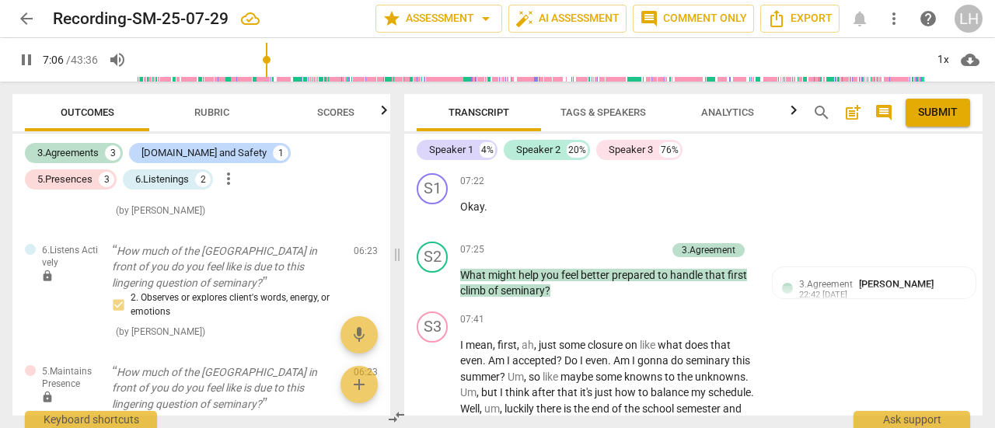
click at [755, 248] on span "keyboard_arrow_right" at bounding box center [756, 251] width 19 height 19
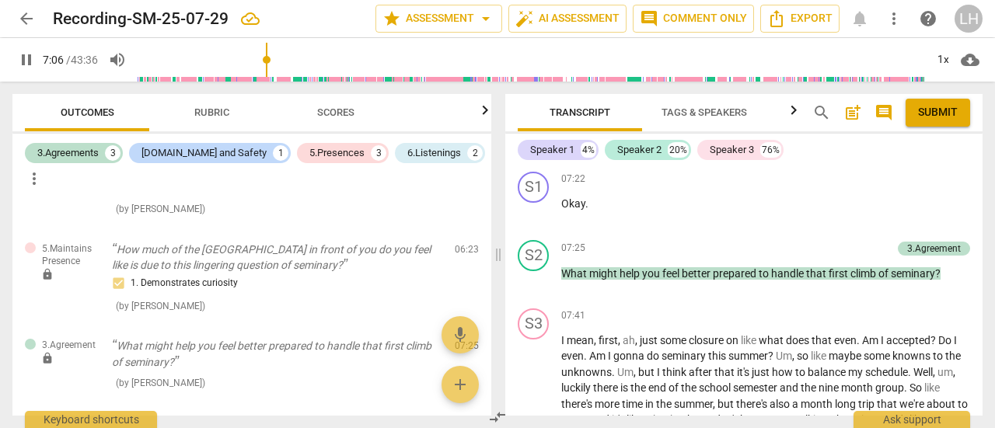
scroll to position [564, 0]
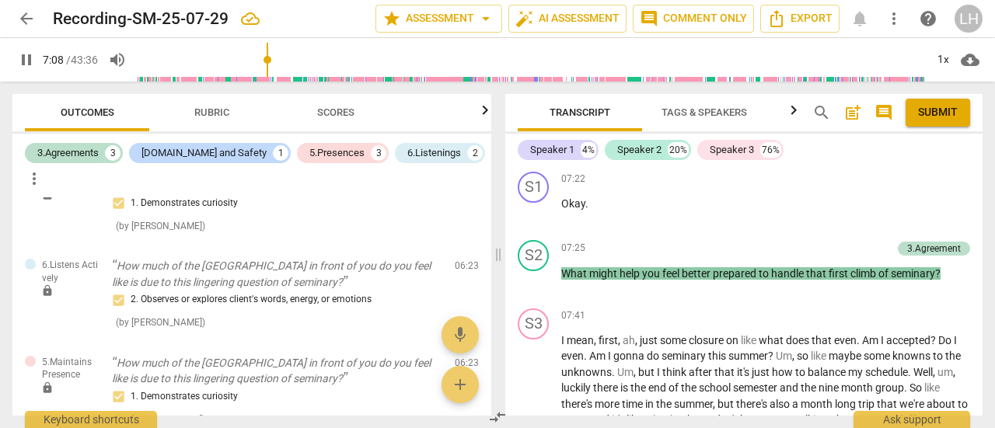
click at [907, 245] on div "3.Agreement" at bounding box center [934, 249] width 54 height 14
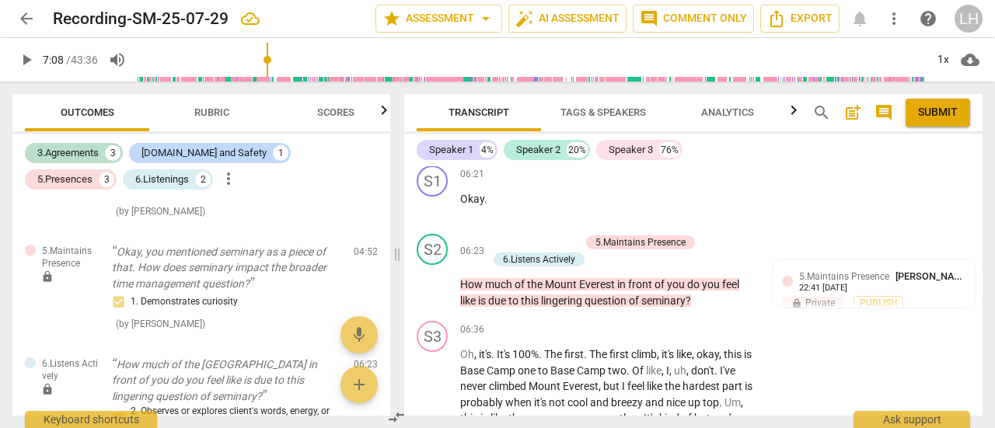
type input "429"
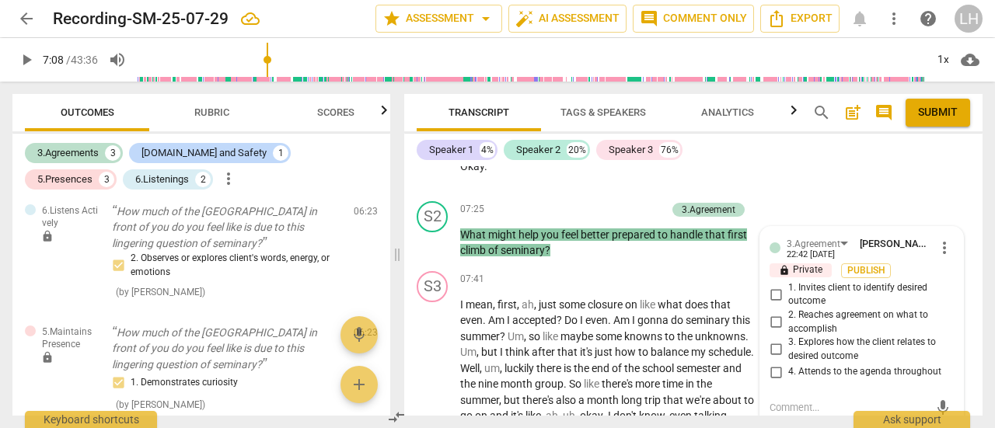
scroll to position [3205, 0]
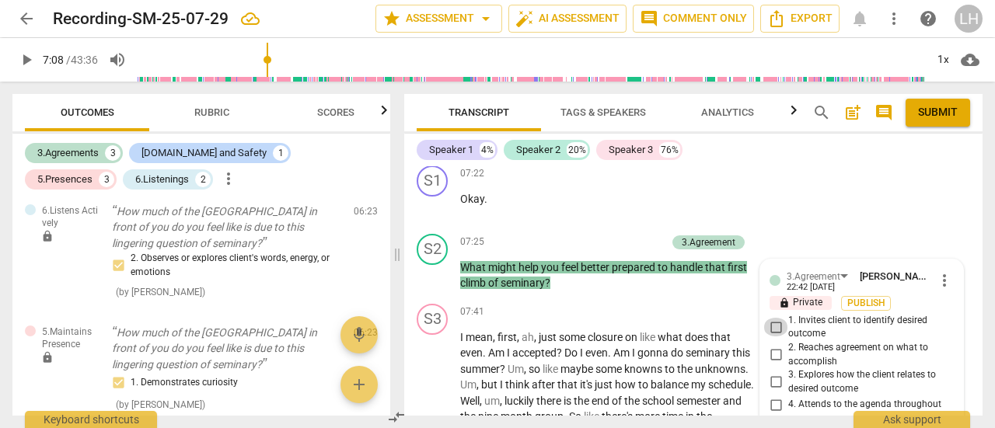
click at [776, 326] on input "1. Invites client to identify desired outcome" at bounding box center [775, 327] width 25 height 19
checkbox input "true"
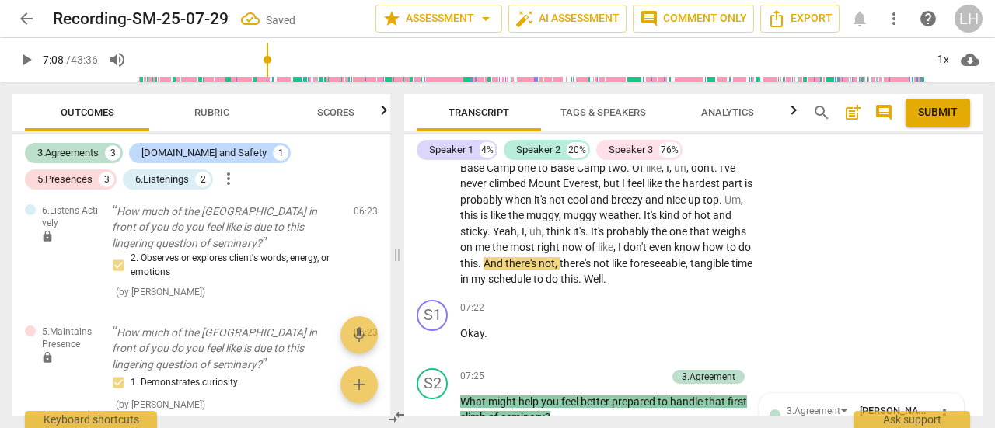
scroll to position [3049, 0]
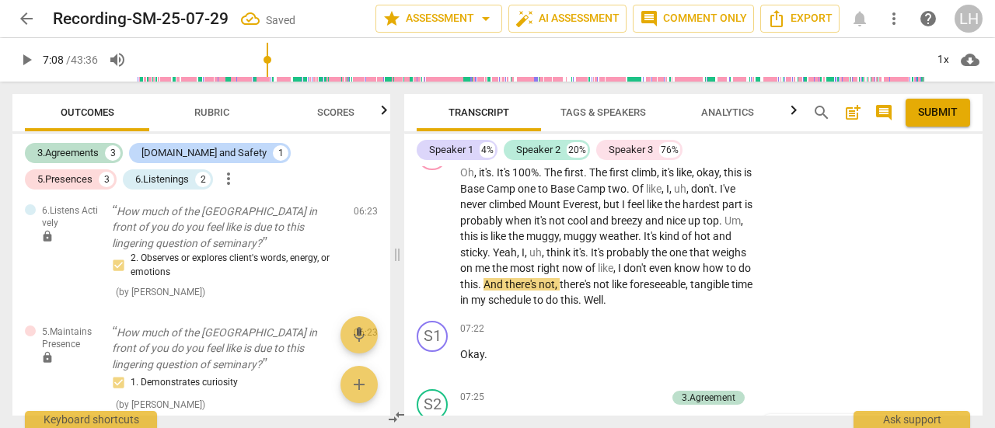
click at [435, 228] on span "play_arrow" at bounding box center [433, 237] width 19 height 19
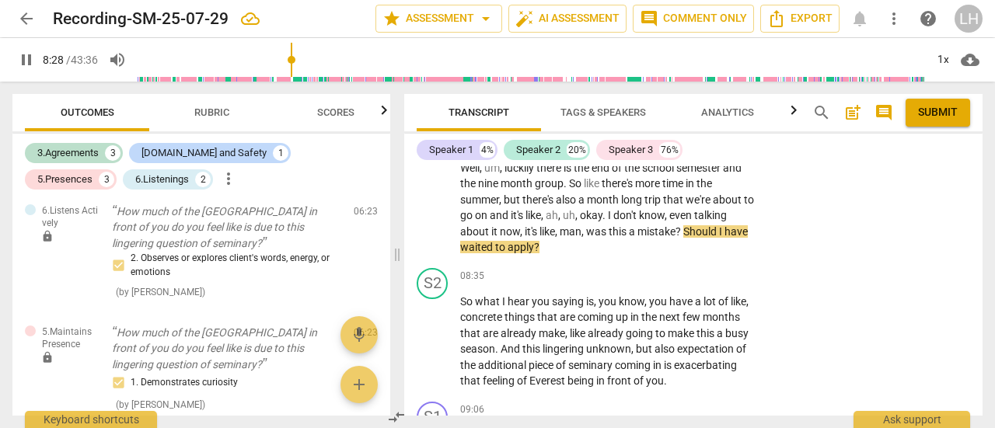
scroll to position [3516, 0]
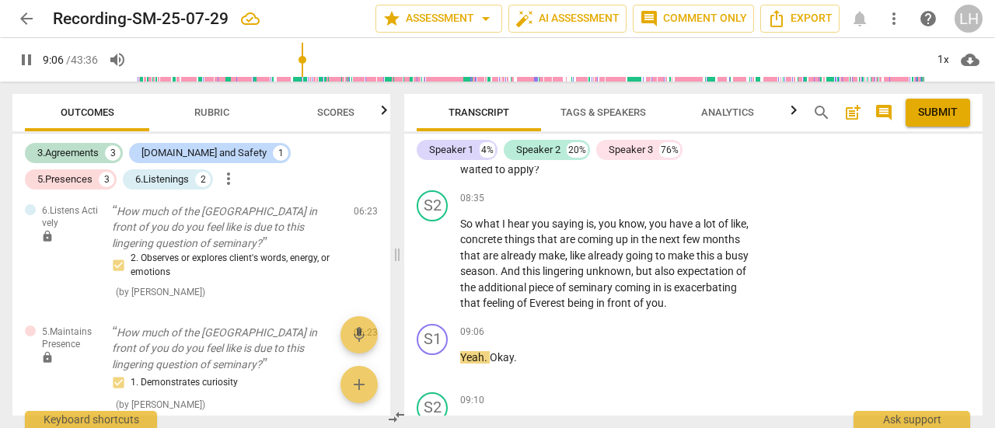
click at [695, 195] on p "Add competency" at bounding box center [708, 199] width 74 height 14
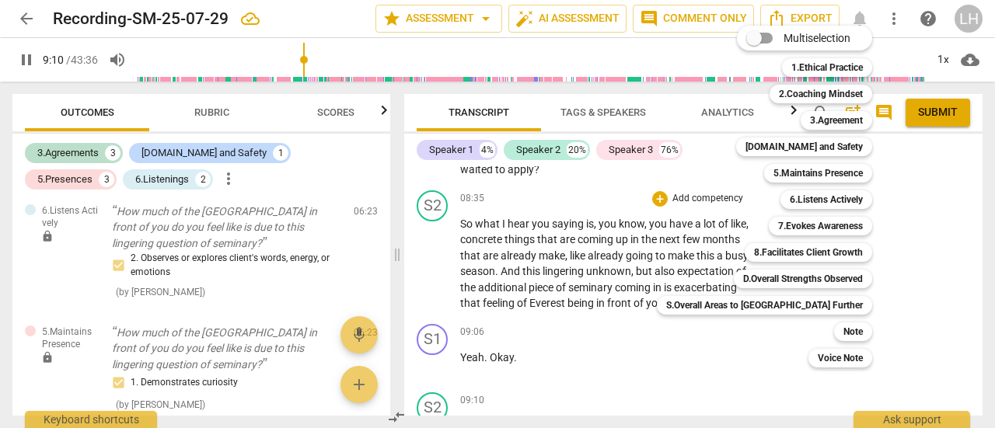
click at [790, 197] on b "6.Listens Actively" at bounding box center [826, 199] width 73 height 19
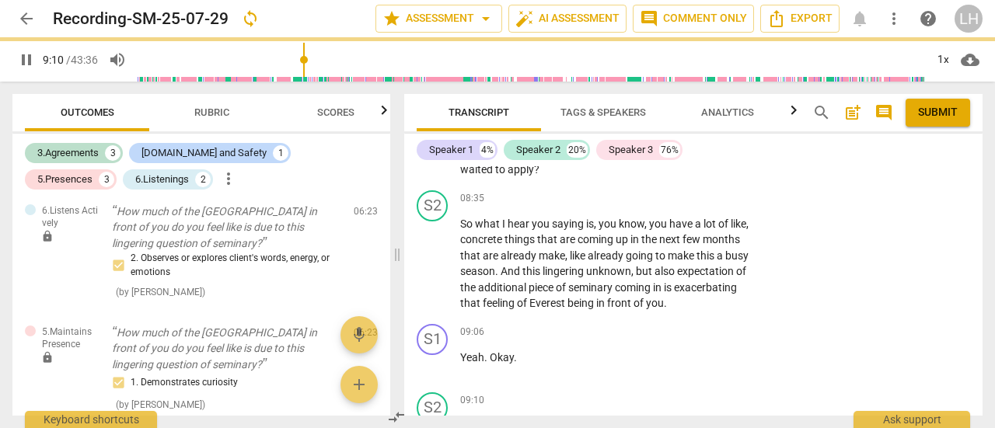
scroll to position [3766, 0]
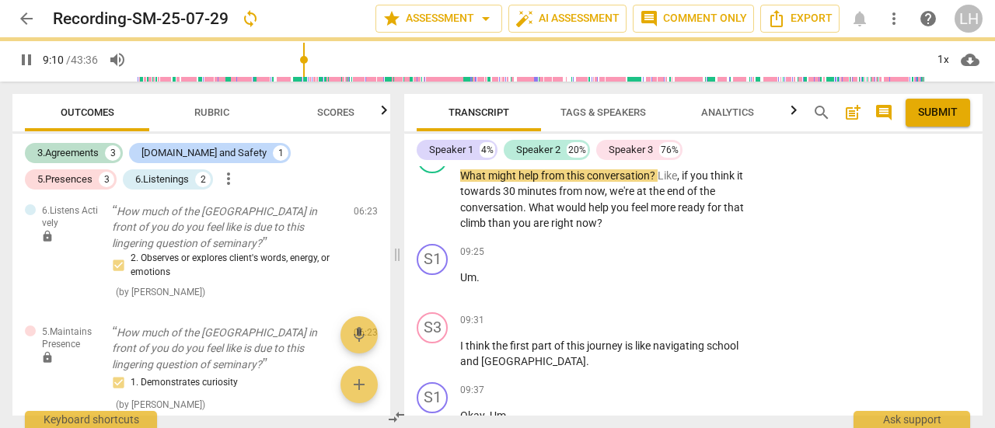
type input "551"
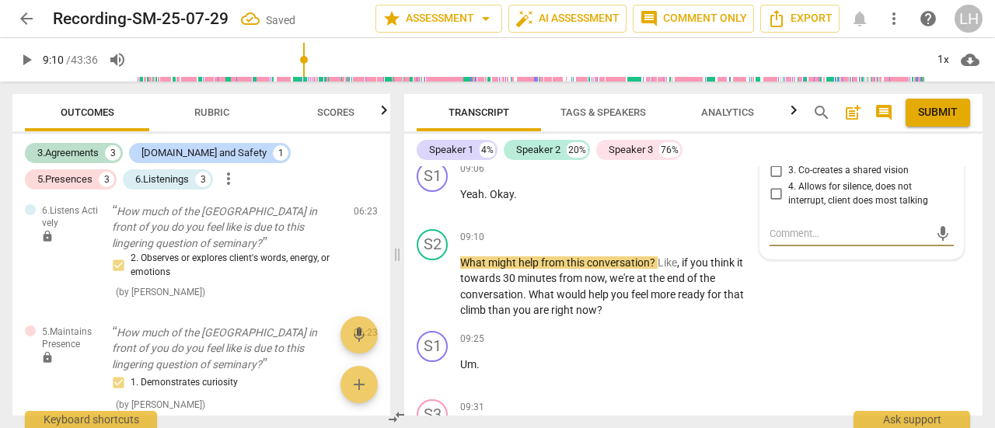
scroll to position [1034, 0]
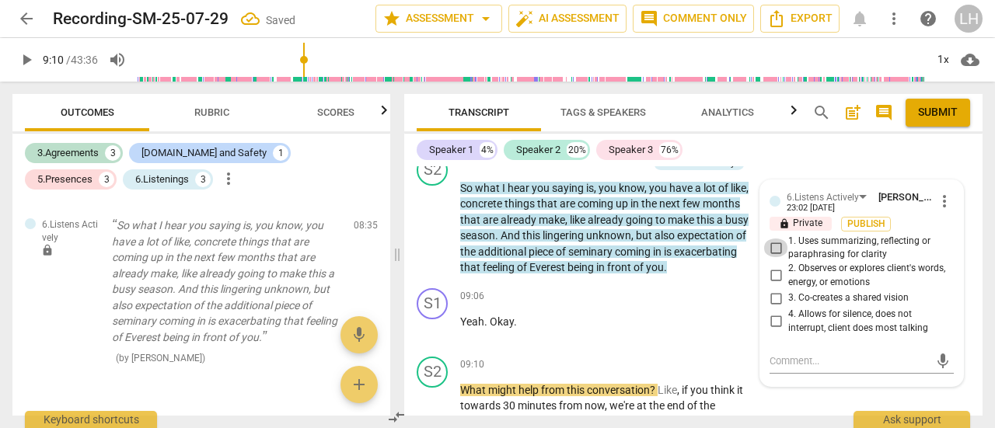
click at [777, 249] on input "1. Uses summarizing, reflecting or paraphrasing for clarity" at bounding box center [775, 248] width 25 height 19
checkbox input "true"
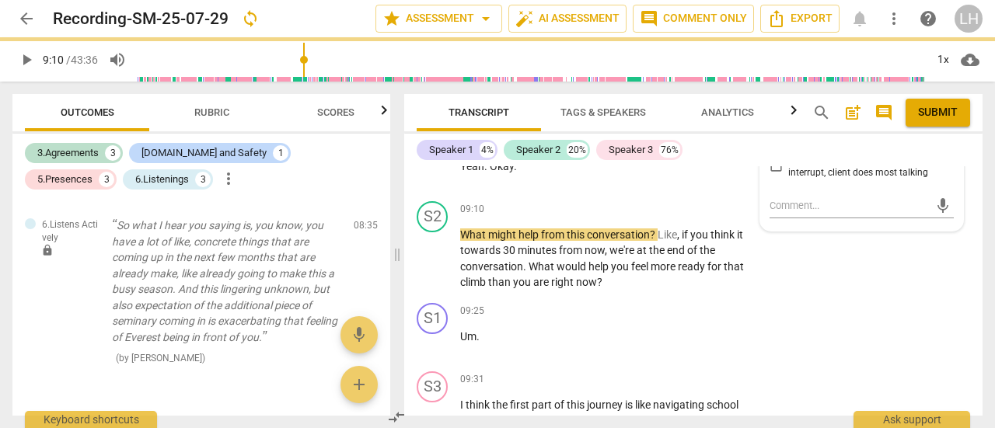
scroll to position [3629, 0]
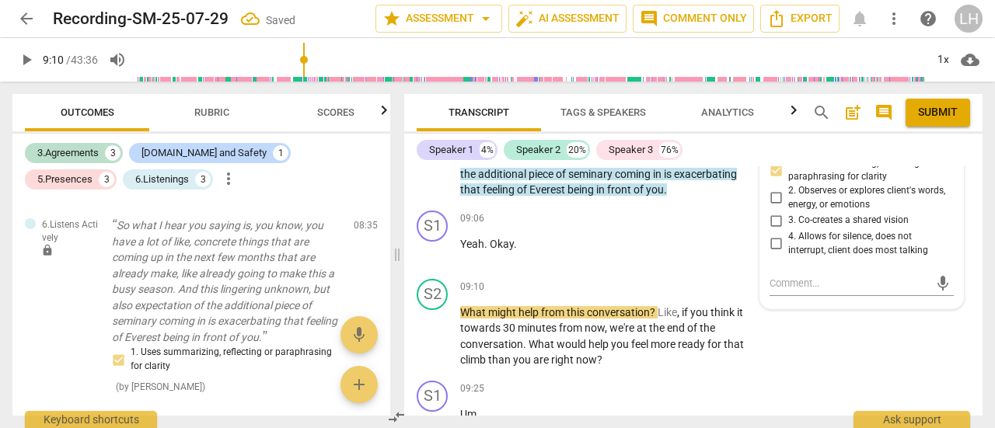
click at [438, 252] on span "play_arrow" at bounding box center [433, 251] width 19 height 19
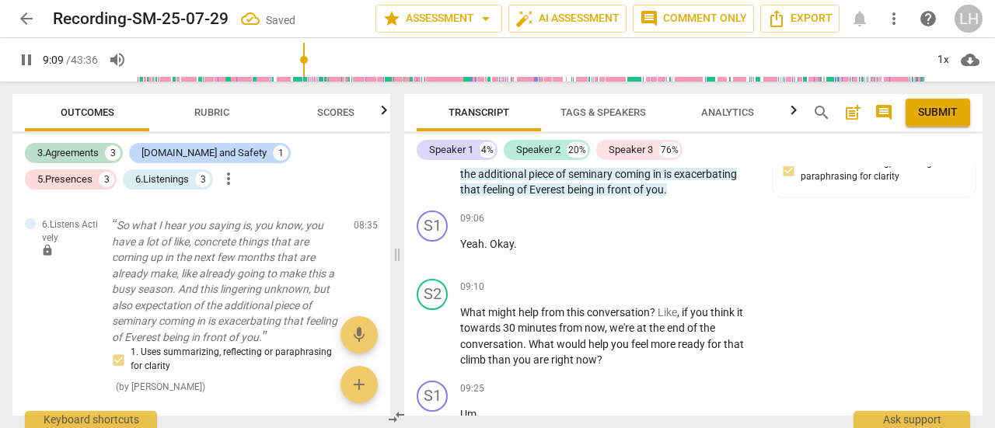
click at [709, 284] on p "Add competency" at bounding box center [708, 288] width 74 height 14
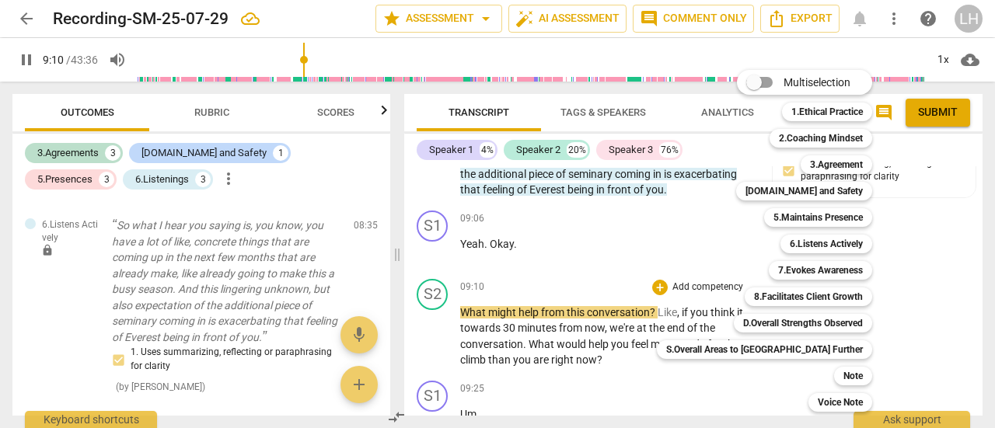
click at [810, 164] on b "3.Agreement" at bounding box center [836, 164] width 53 height 19
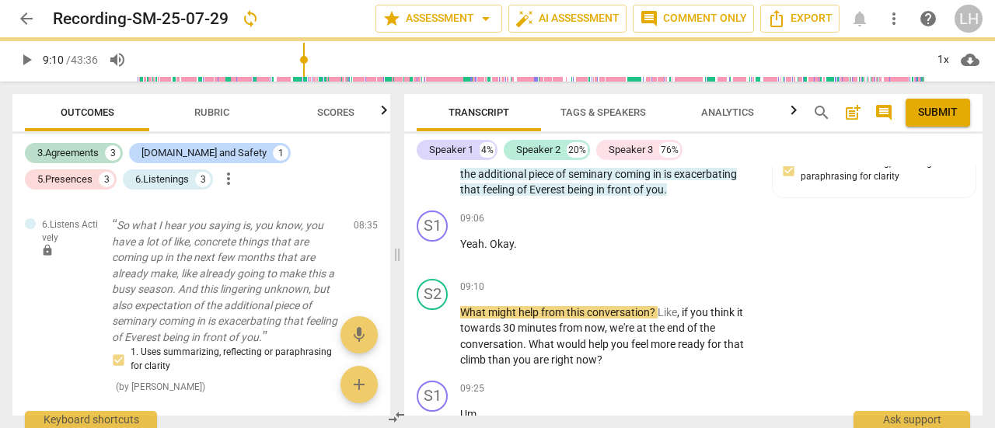
type input "551"
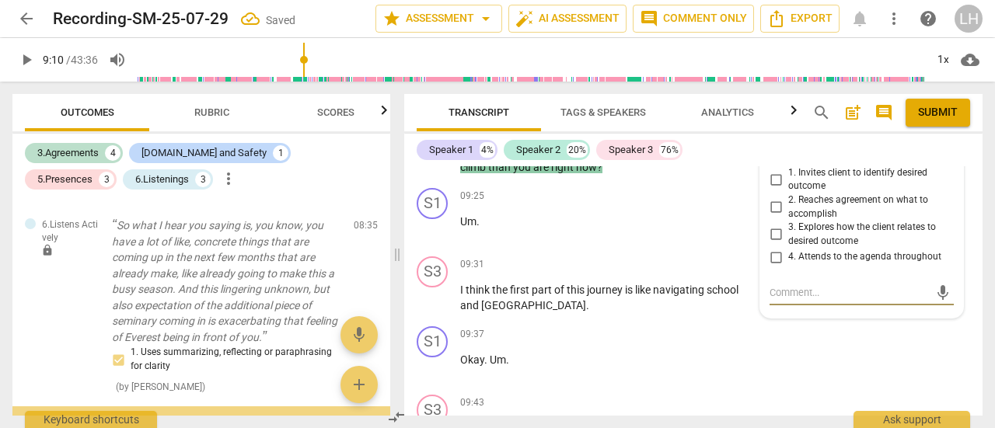
scroll to position [1211, 0]
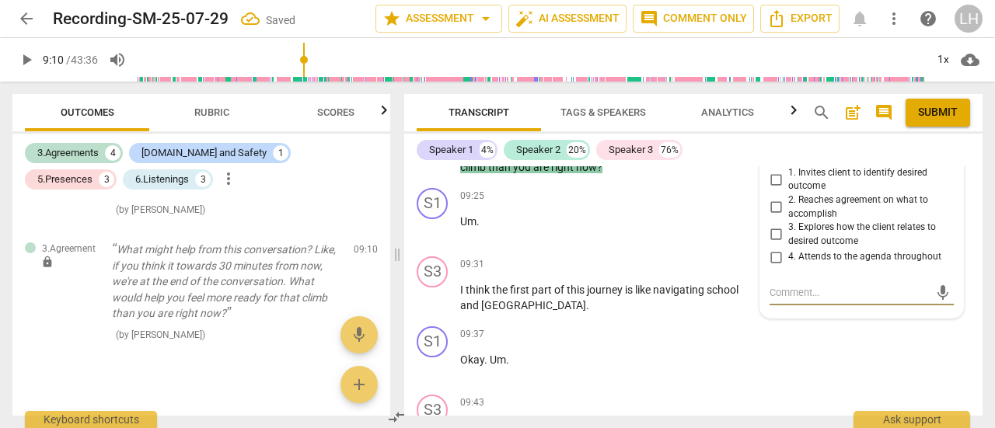
click at [771, 175] on input "1. Invites client to identify desired outcome" at bounding box center [775, 179] width 25 height 19
checkbox input "true"
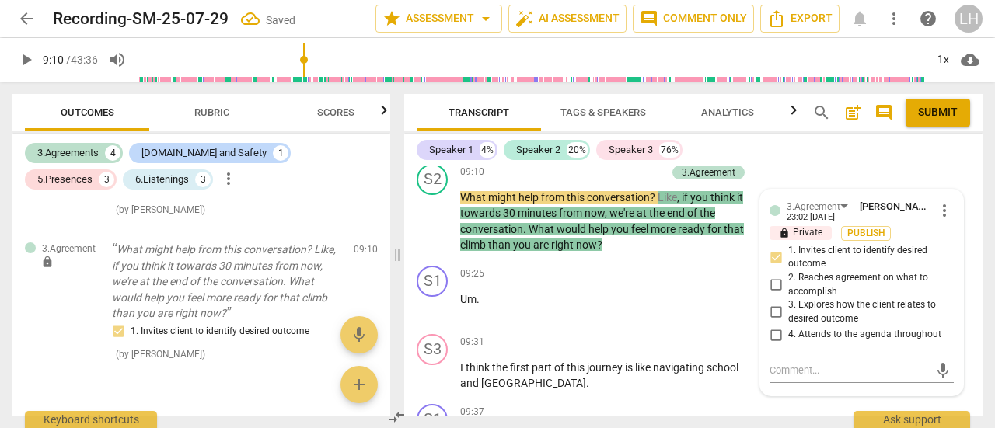
click at [434, 219] on span "play_arrow" at bounding box center [433, 221] width 19 height 19
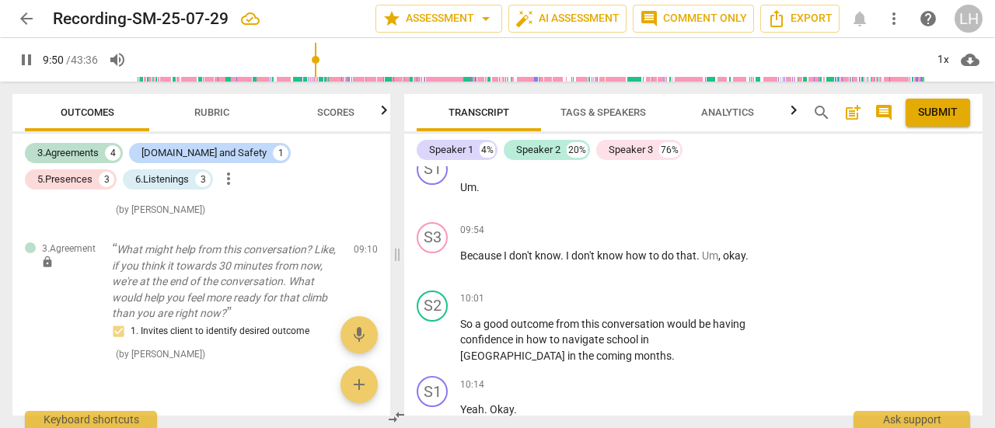
scroll to position [4210, 0]
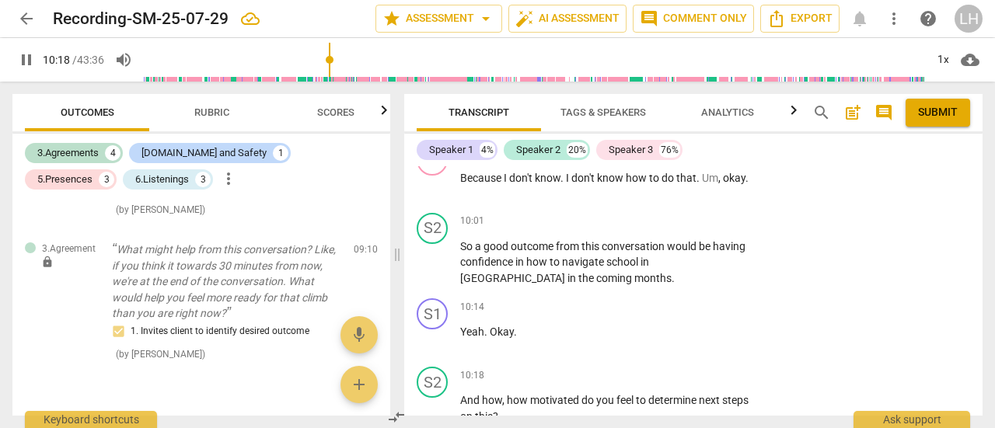
click at [724, 218] on p "Add competency" at bounding box center [708, 221] width 74 height 14
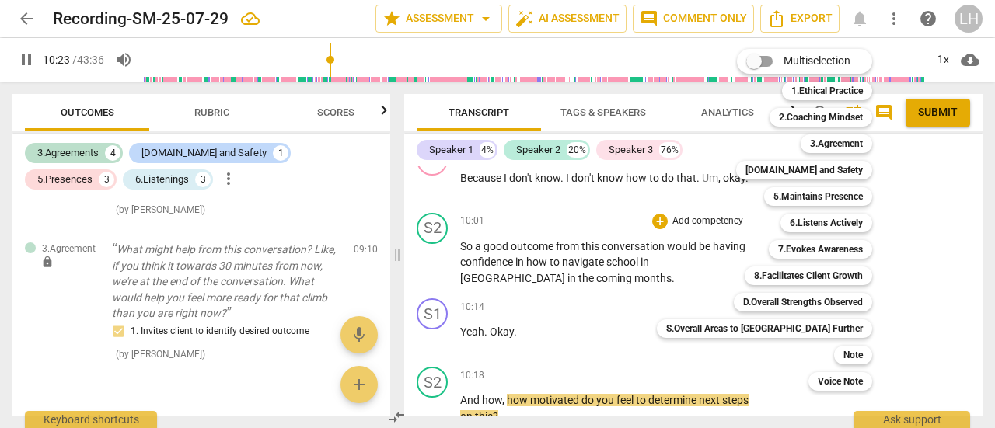
click at [790, 224] on b "6.Listens Actively" at bounding box center [826, 223] width 73 height 19
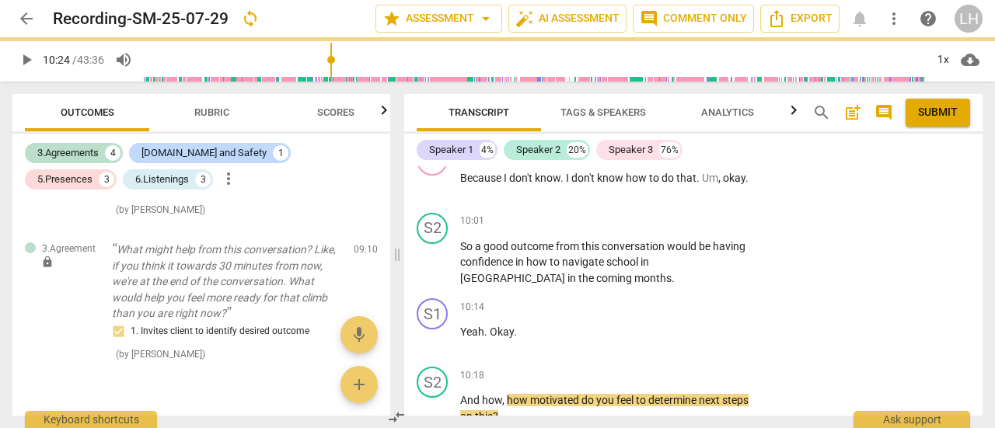
type input "624"
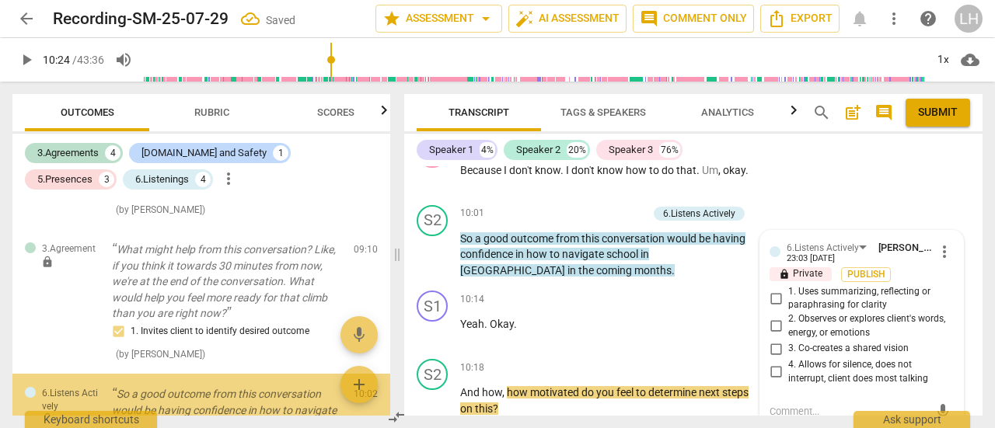
scroll to position [1340, 0]
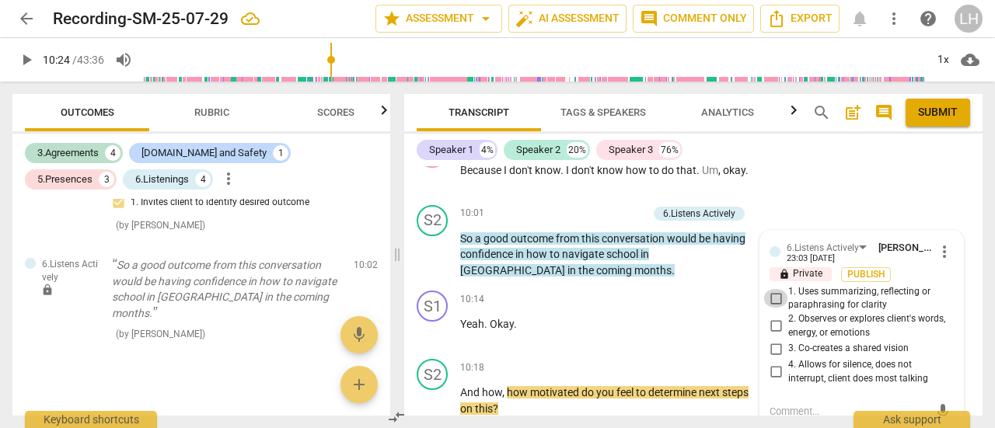
click at [776, 299] on input "1. Uses summarizing, reflecting or paraphrasing for clarity" at bounding box center [775, 298] width 25 height 19
checkbox input "true"
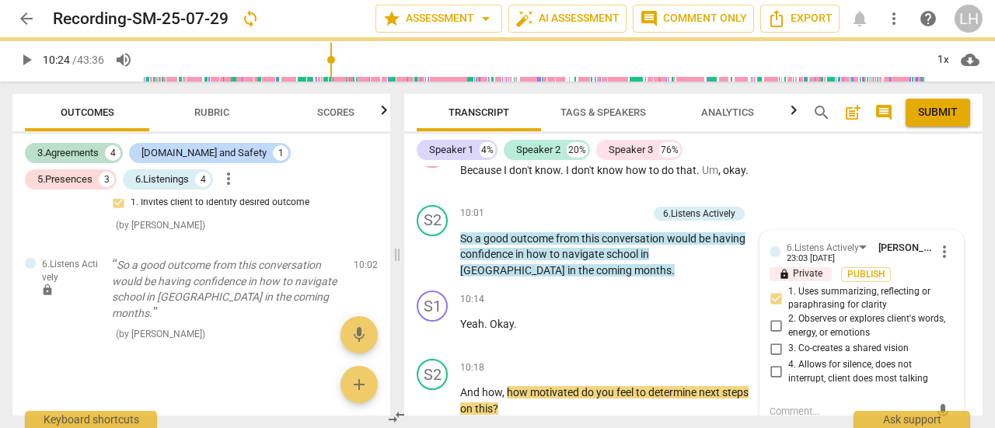
click at [611, 212] on p "Add competency" at bounding box center [610, 214] width 74 height 14
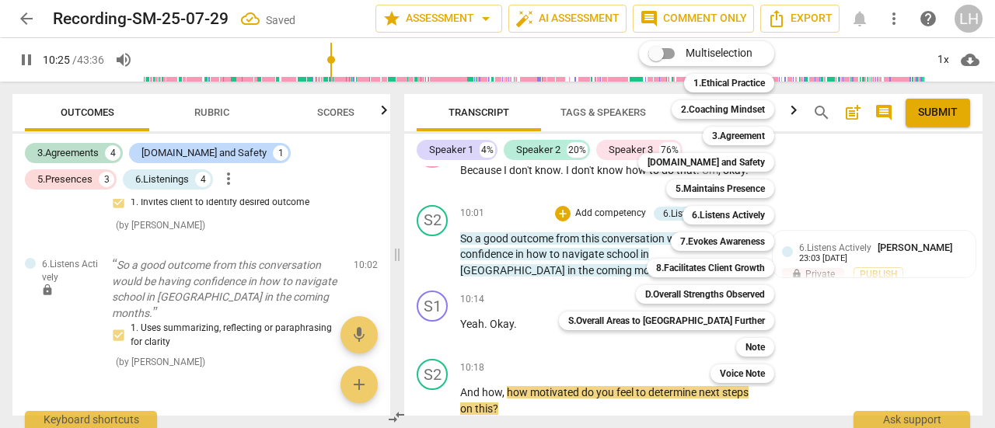
click at [712, 138] on b "3.Agreement" at bounding box center [738, 136] width 53 height 19
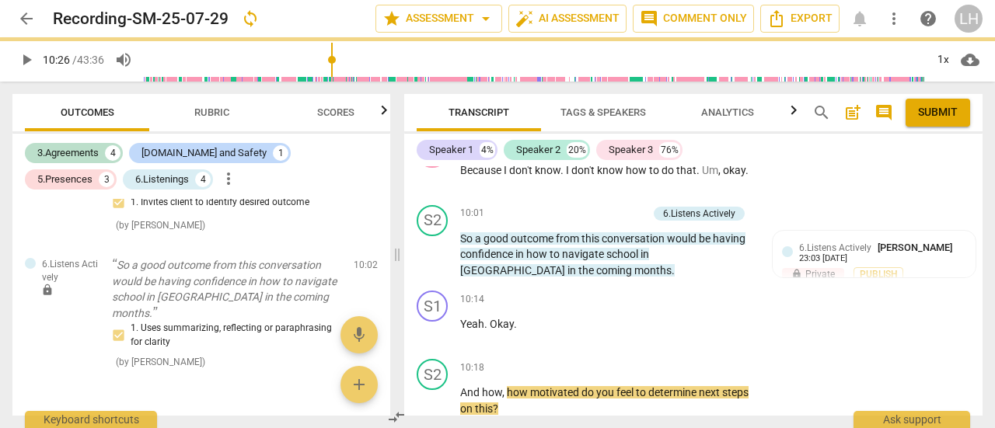
type input "627"
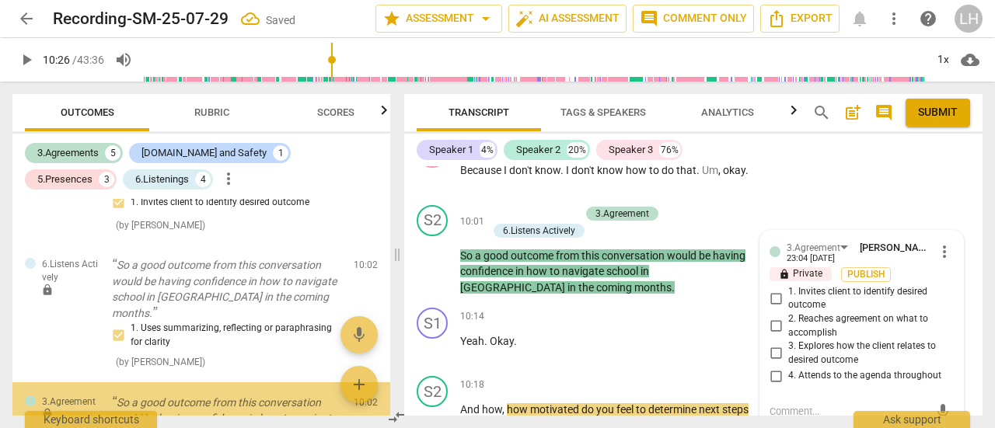
scroll to position [1461, 0]
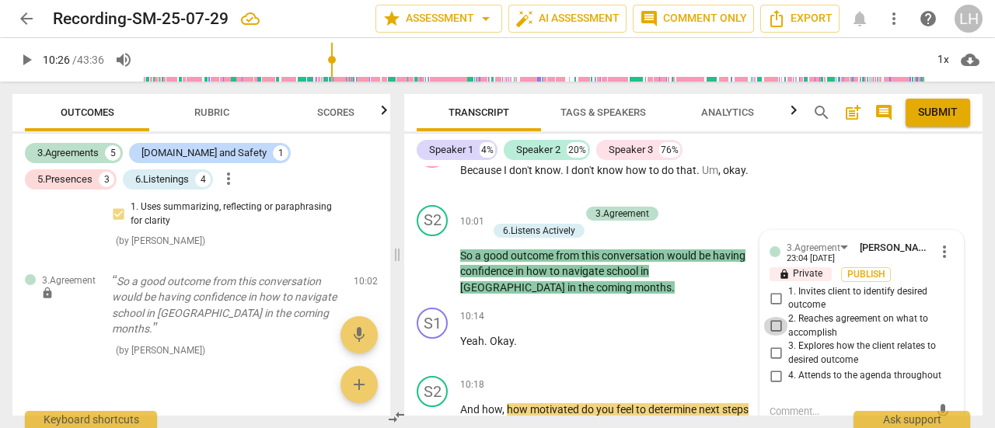
click at [772, 323] on input "2. Reaches agreement on what to accomplish" at bounding box center [775, 326] width 25 height 19
checkbox input "true"
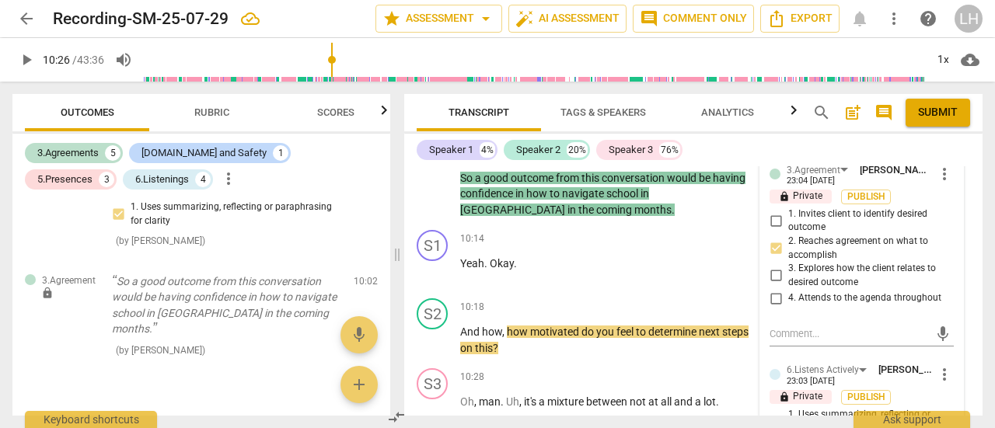
scroll to position [4373, 0]
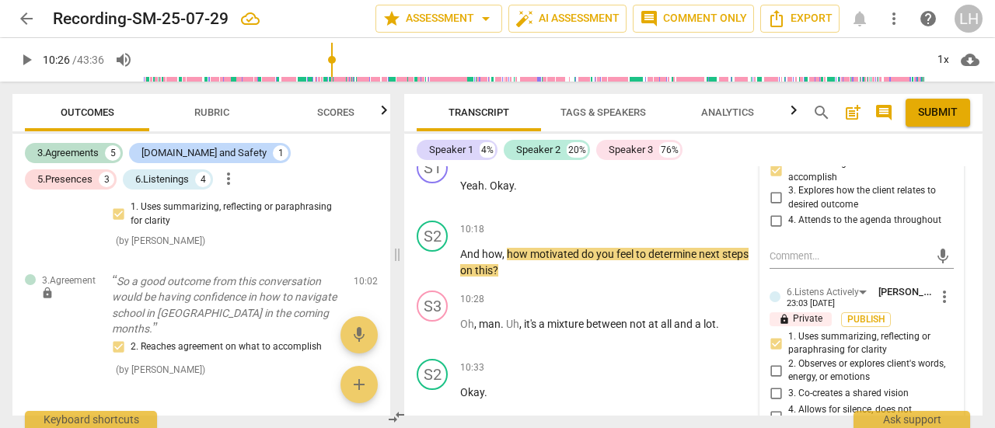
click at [685, 228] on p "Add competency" at bounding box center [708, 230] width 74 height 14
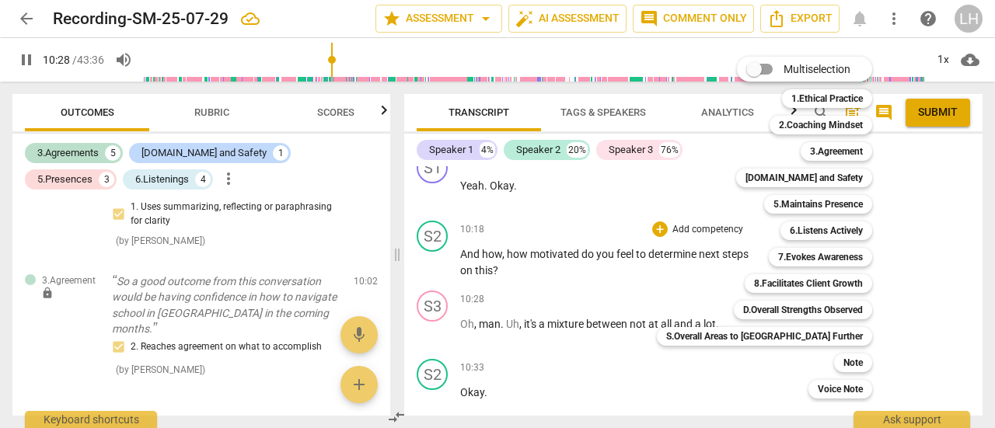
click at [810, 152] on b "3.Agreement" at bounding box center [836, 151] width 53 height 19
type input "628"
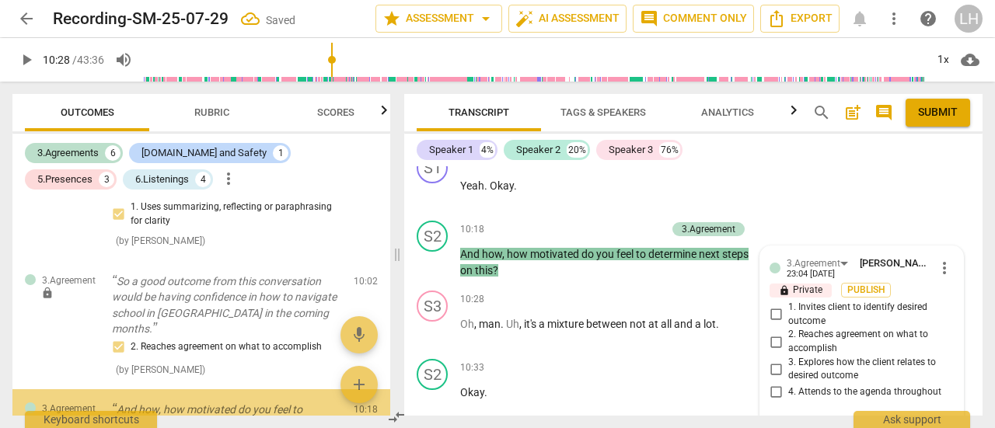
scroll to position [1565, 0]
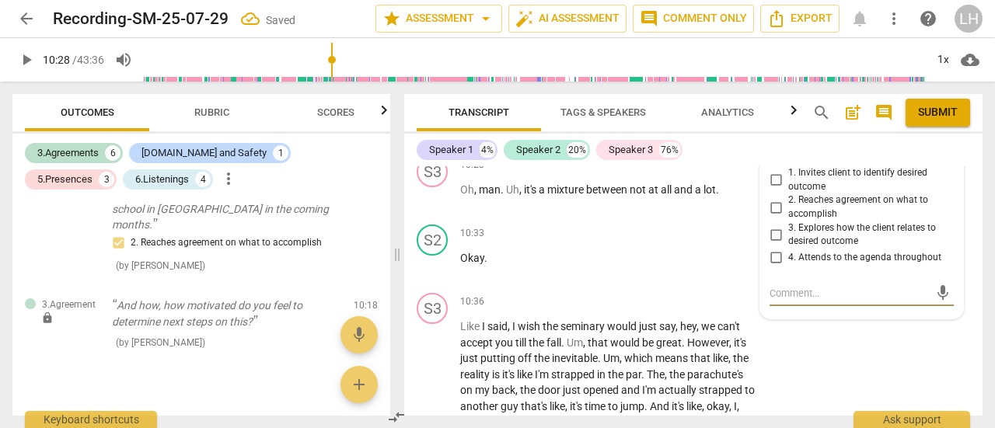
click at [770, 232] on input "3. Explores how the client relates to desired outcome" at bounding box center [775, 234] width 25 height 19
checkbox input "true"
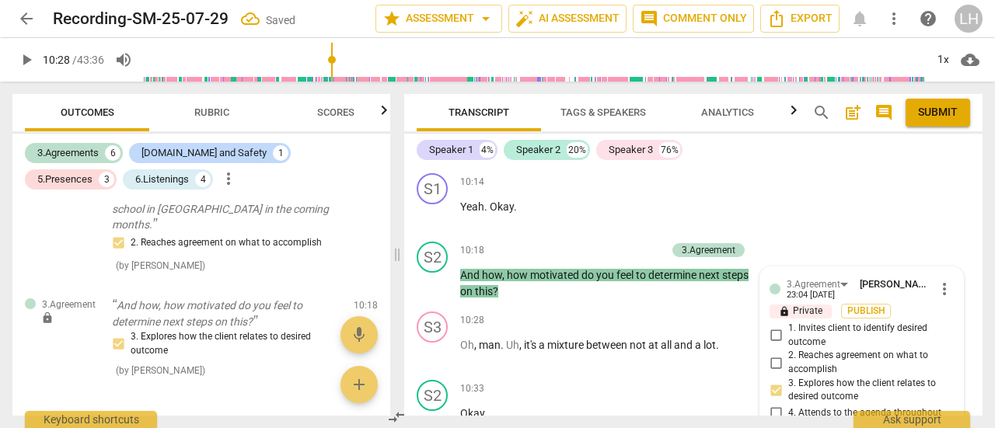
scroll to position [4430, 0]
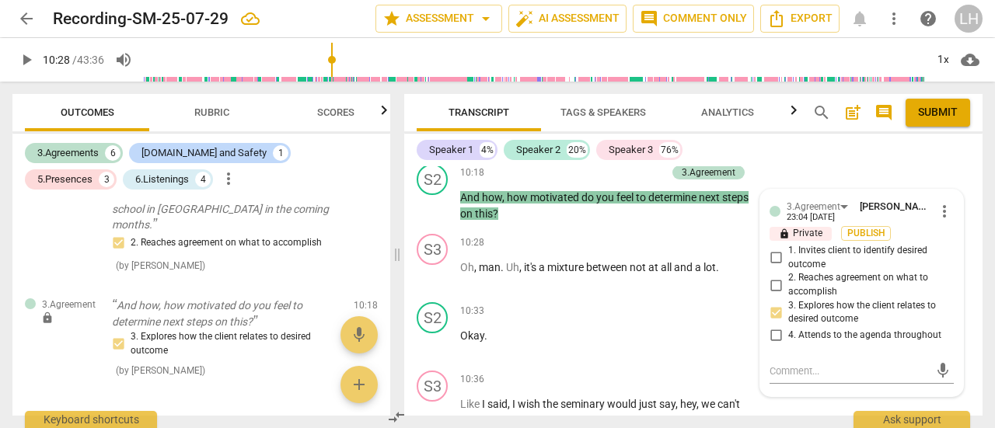
click at [427, 276] on span "play_arrow" at bounding box center [433, 275] width 19 height 19
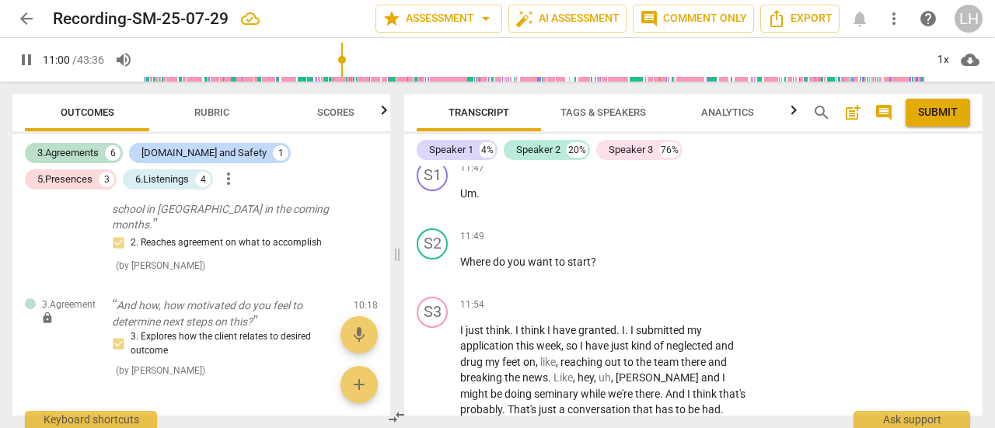
scroll to position [5440, 0]
click at [207, 120] on span "Rubric" at bounding box center [212, 113] width 72 height 21
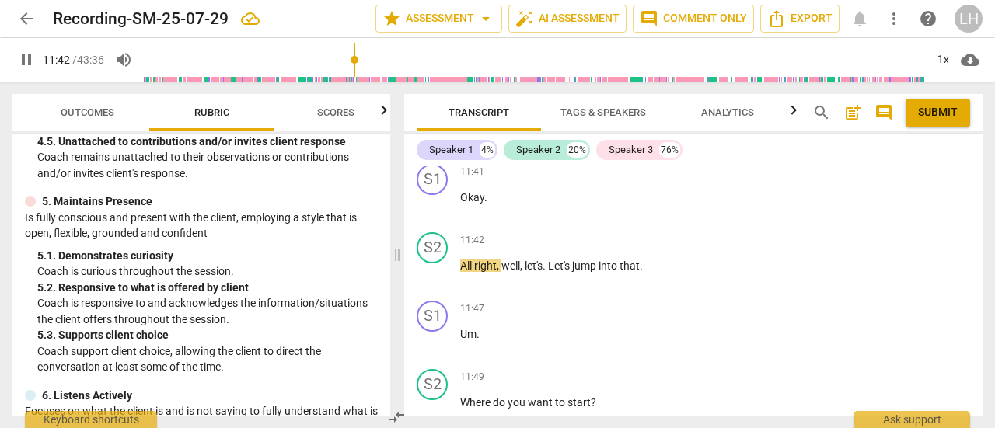
scroll to position [5377, 0]
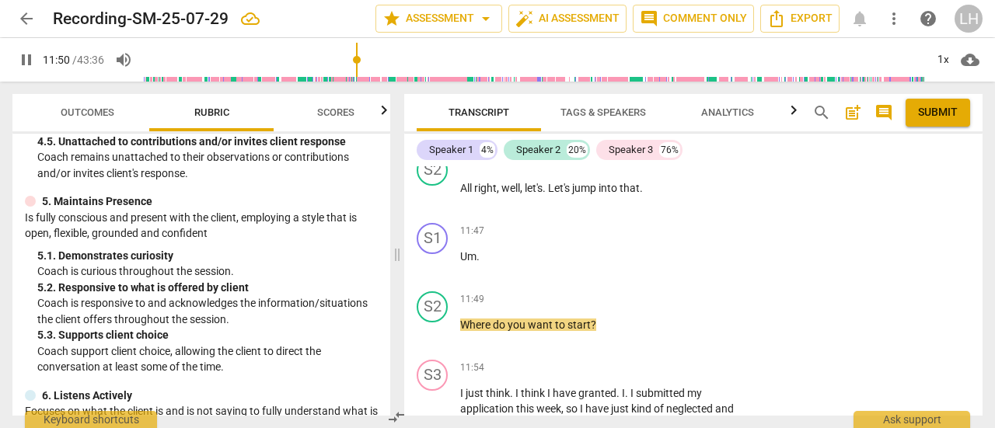
click at [699, 307] on p "Add competency" at bounding box center [708, 300] width 74 height 14
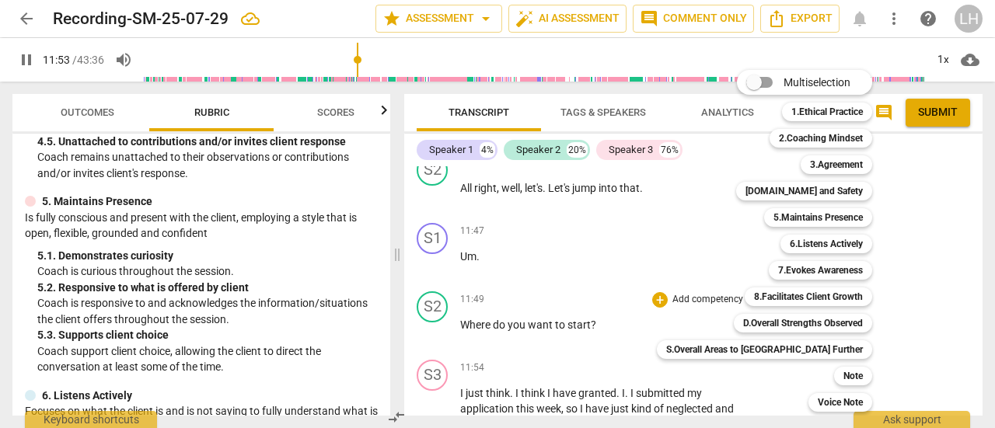
click at [780, 220] on b "5.Maintains Presence" at bounding box center [817, 217] width 89 height 19
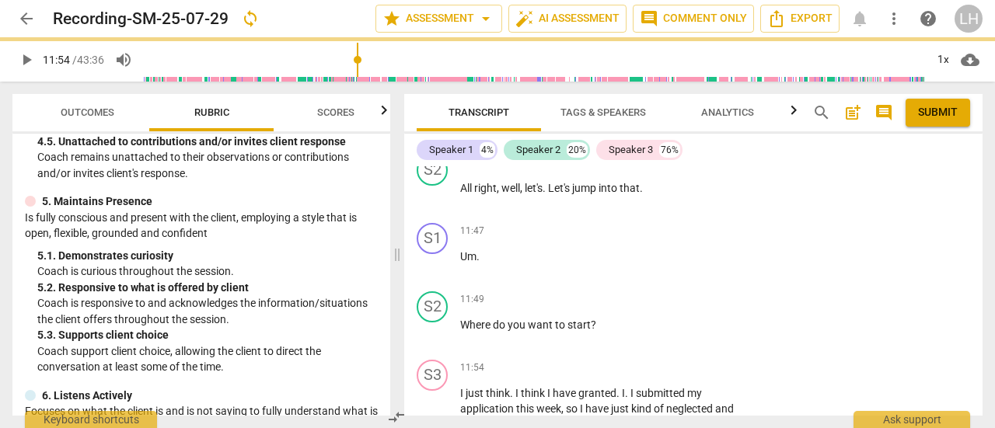
type input "714"
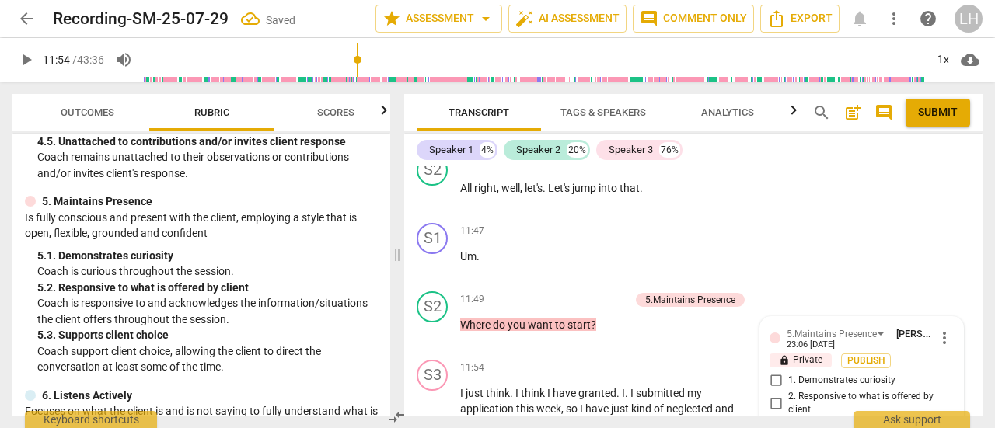
scroll to position [5561, 0]
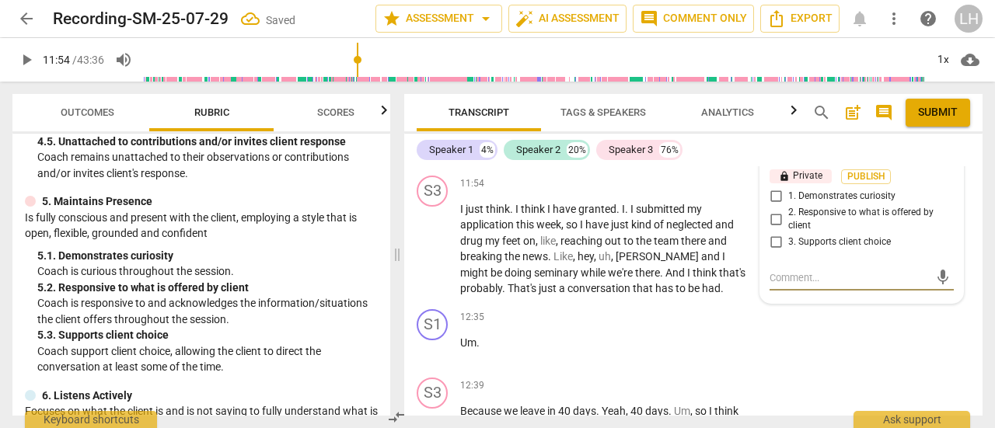
click at [772, 252] on input "3. Supports client choice" at bounding box center [775, 242] width 25 height 19
checkbox input "true"
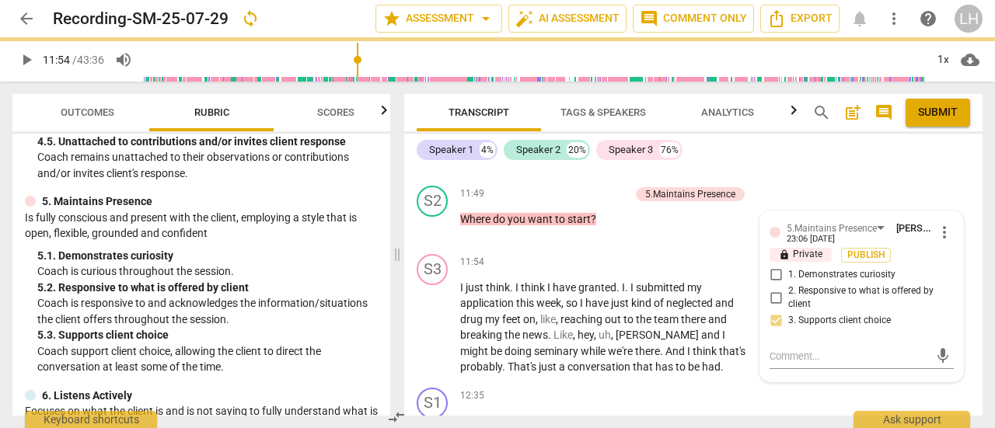
scroll to position [5483, 0]
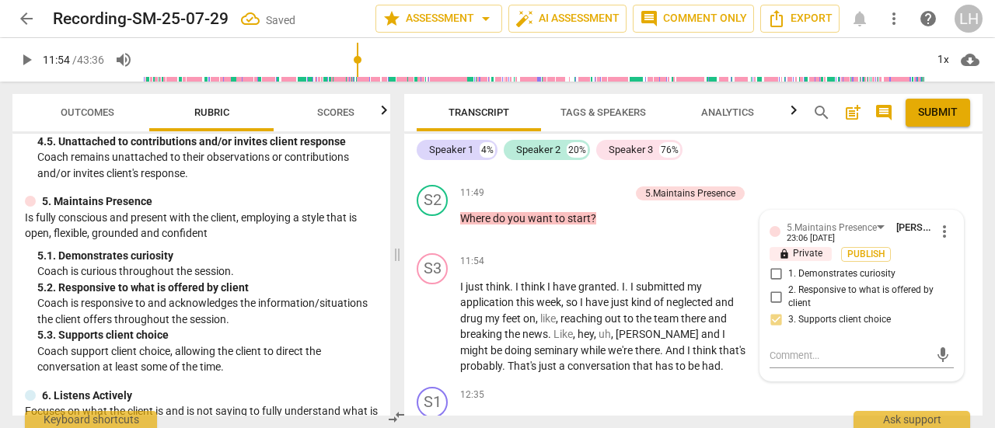
click at [431, 336] on span "play_arrow" at bounding box center [433, 327] width 19 height 19
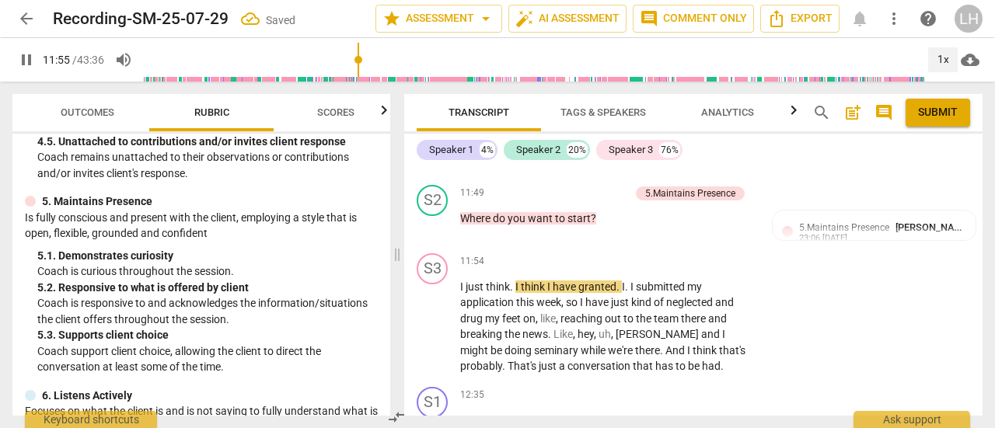
click at [940, 49] on div "1x" at bounding box center [943, 59] width 30 height 25
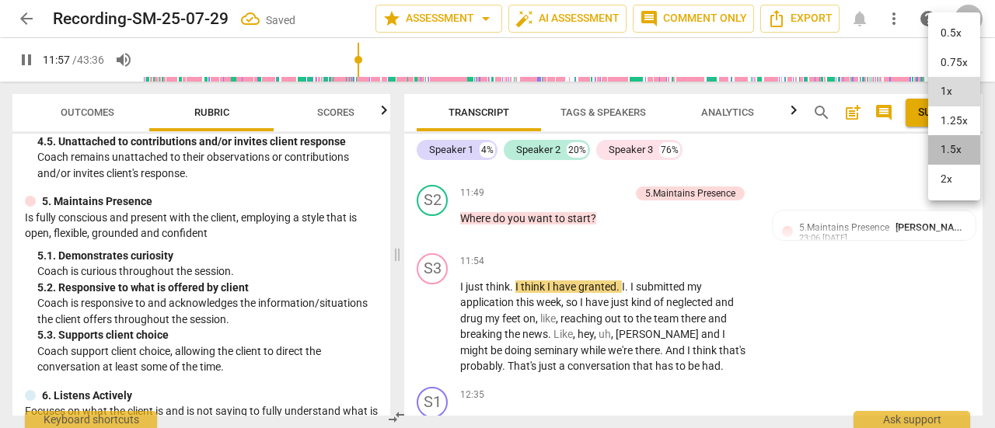
click at [954, 153] on li "1.5x" at bounding box center [954, 150] width 52 height 30
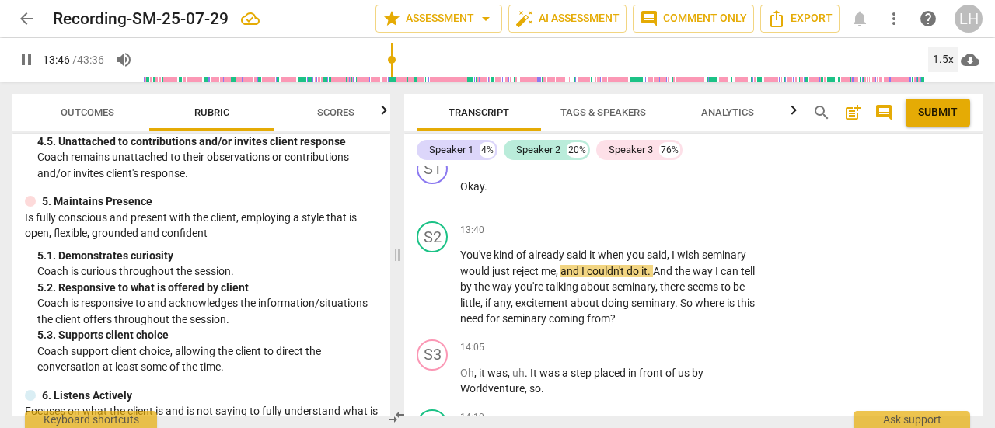
scroll to position [6182, 0]
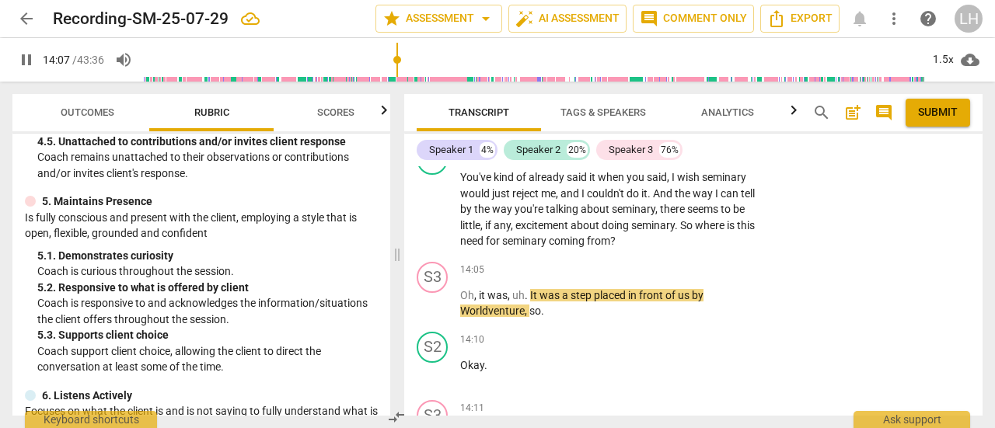
click at [437, 219] on span "pause" at bounding box center [433, 209] width 19 height 19
type input "848"
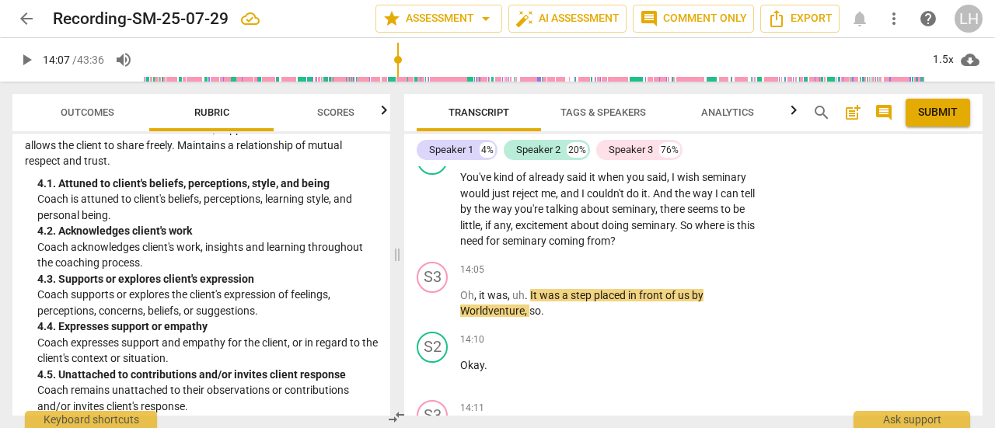
scroll to position [6105, 0]
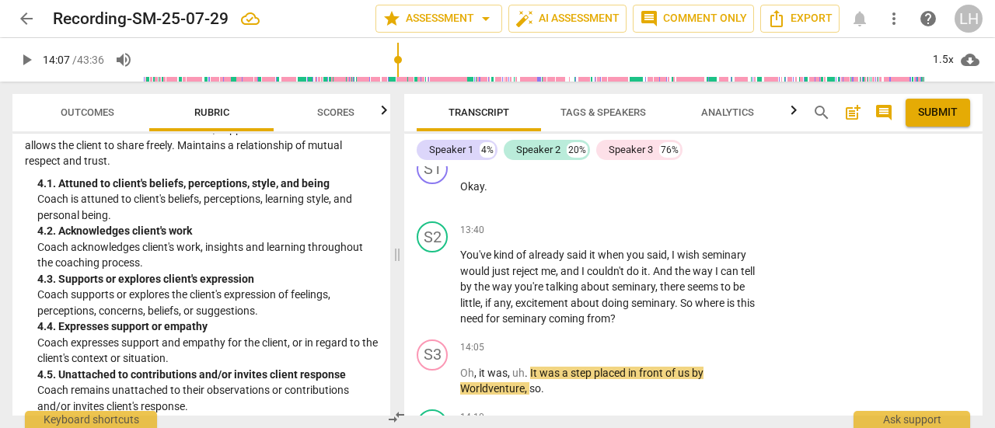
click at [694, 238] on p "Add competency" at bounding box center [708, 231] width 74 height 14
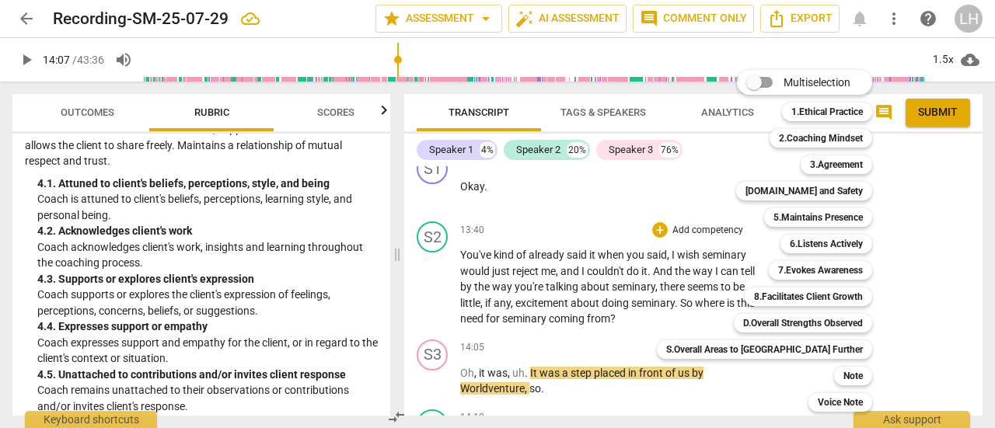
click at [780, 192] on b "[DOMAIN_NAME] and Safety" at bounding box center [803, 191] width 117 height 19
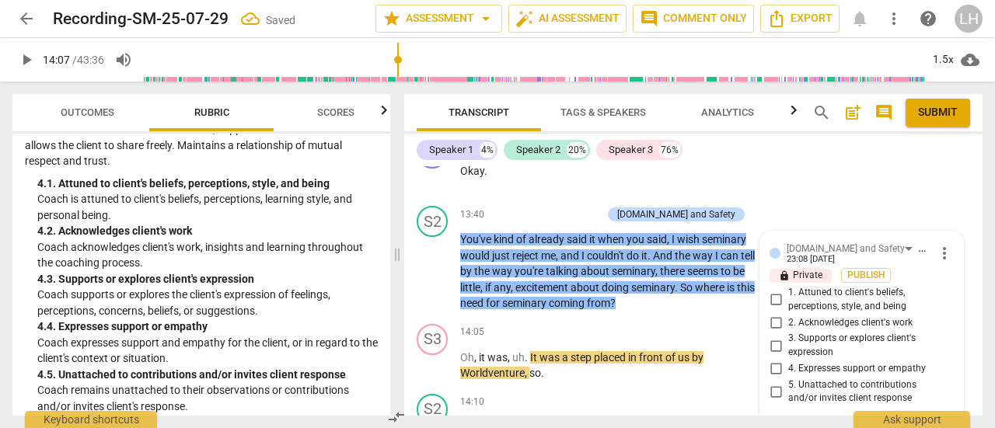
scroll to position [6119, 0]
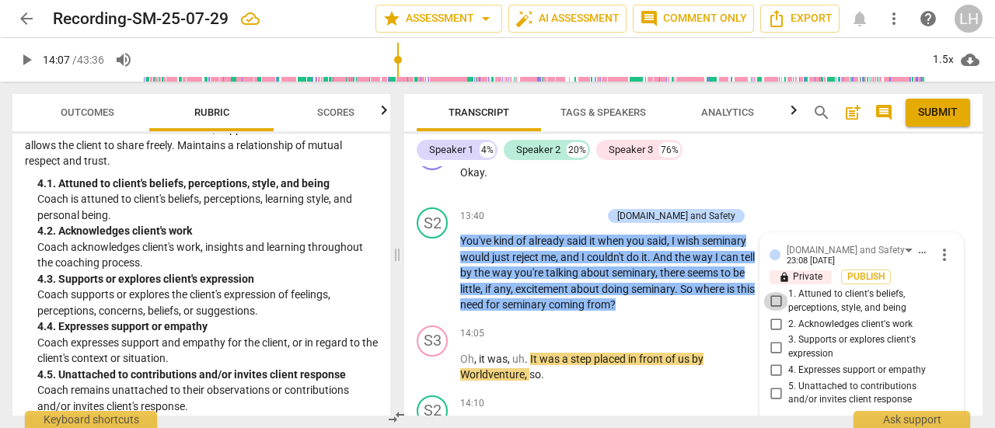
click at [776, 311] on input "1. Attuned to client's beliefs, perceptions, style, and being" at bounding box center [775, 301] width 25 height 19
checkbox input "true"
click at [588, 224] on p "Add competency" at bounding box center [565, 217] width 74 height 14
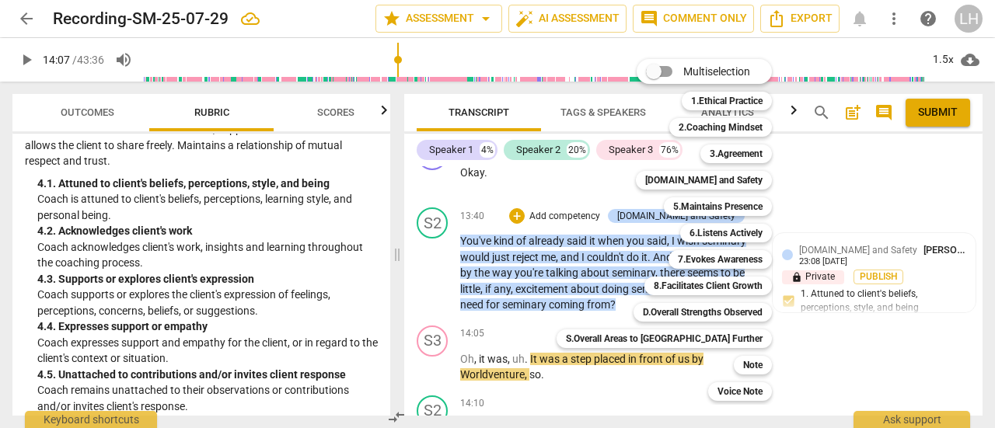
click at [678, 257] on b "7.Evokes Awareness" at bounding box center [720, 259] width 85 height 19
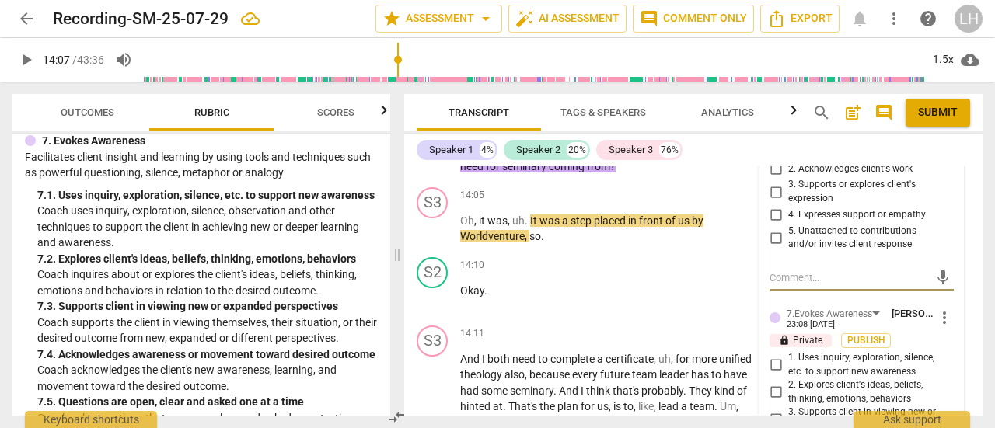
scroll to position [6352, 0]
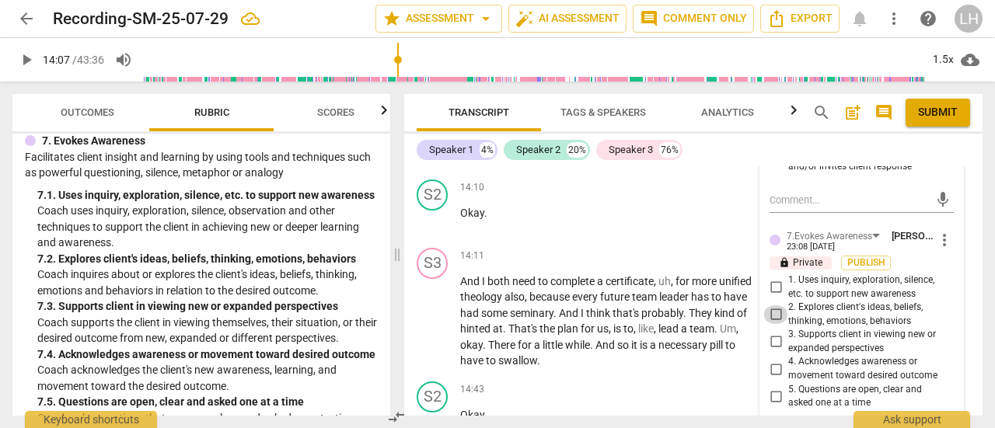
click at [769, 324] on input "2. Explores client's ideas, beliefs, thinking, emotions, behaviors" at bounding box center [775, 314] width 25 height 19
checkbox input "true"
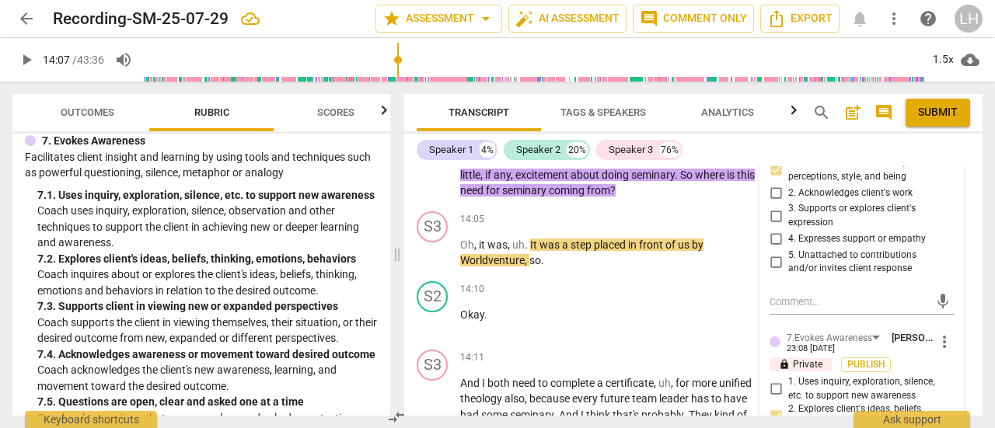
scroll to position [6274, 0]
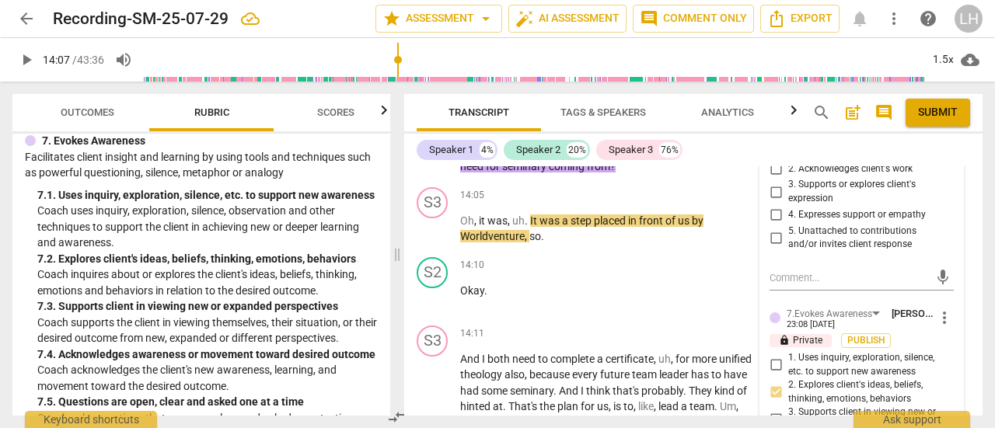
click at [434, 239] on span "play_arrow" at bounding box center [433, 229] width 19 height 19
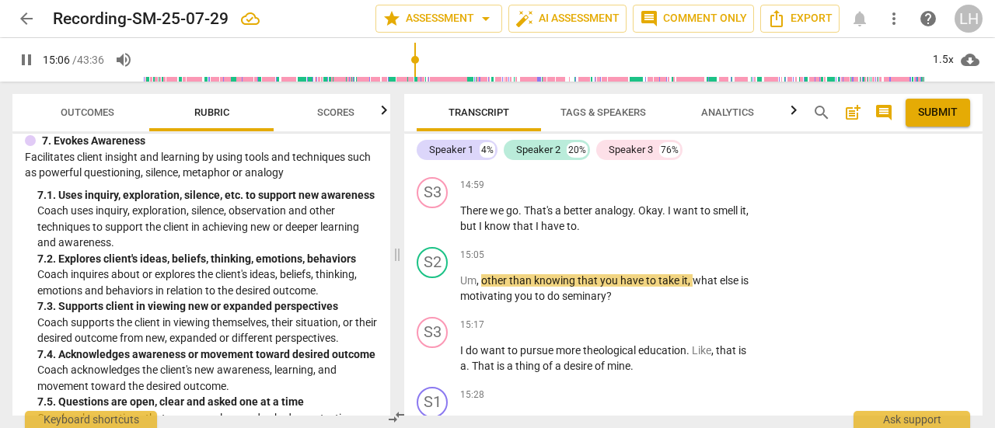
scroll to position [6818, 0]
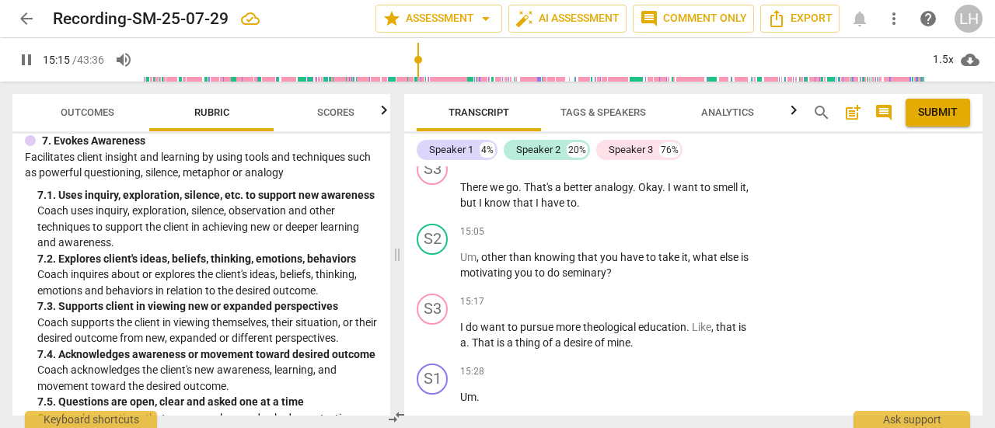
click at [716, 239] on p "Add competency" at bounding box center [708, 232] width 74 height 14
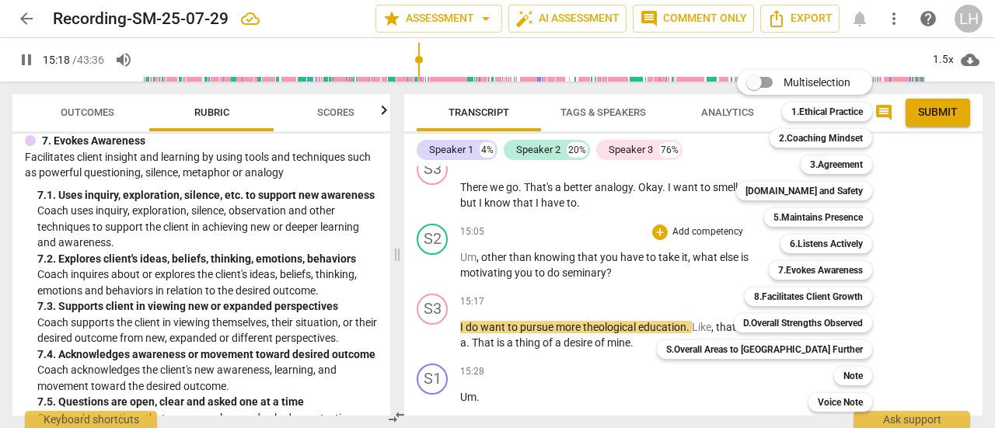
click at [783, 271] on b "7.Evokes Awareness" at bounding box center [820, 270] width 85 height 19
type input "919"
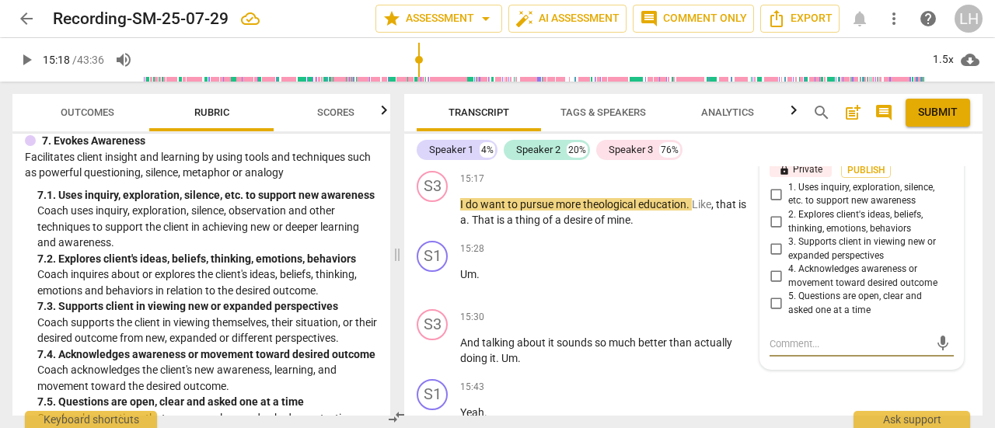
scroll to position [6929, 0]
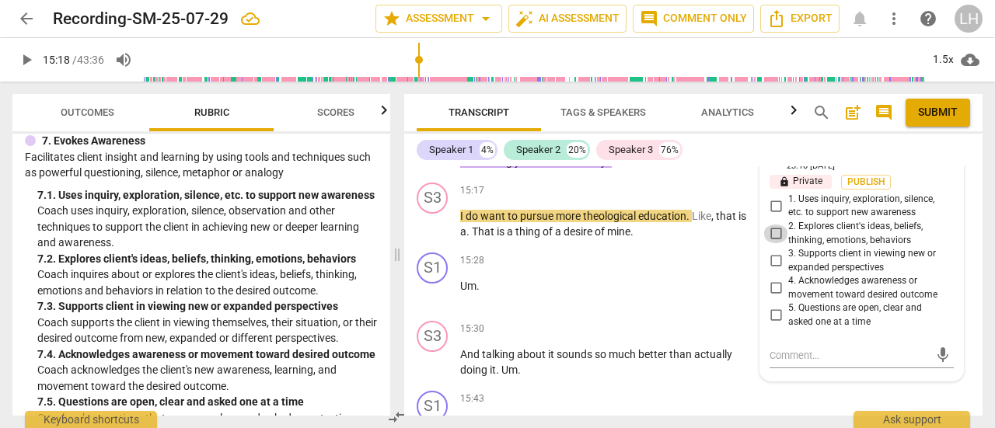
click at [771, 242] on input "2. Explores client's ideas, beliefs, thinking, emotions, behaviors" at bounding box center [775, 234] width 25 height 19
checkbox input "true"
click at [435, 234] on span "play_arrow" at bounding box center [433, 224] width 19 height 19
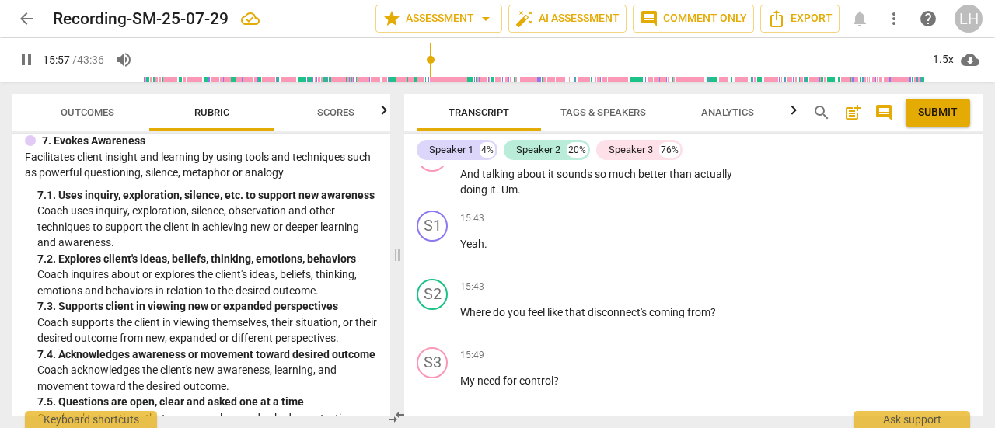
scroll to position [7089, 0]
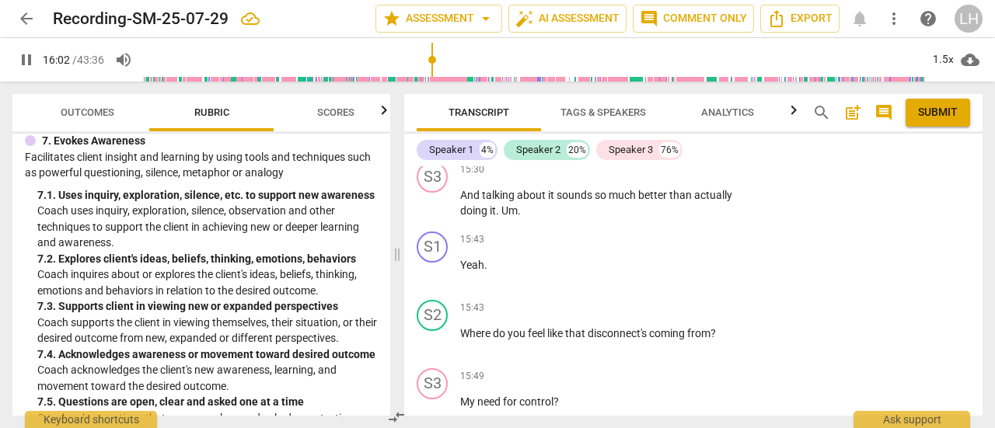
click at [429, 350] on span "pause" at bounding box center [433, 341] width 19 height 19
type input "963"
click at [661, 316] on div "+" at bounding box center [660, 309] width 16 height 16
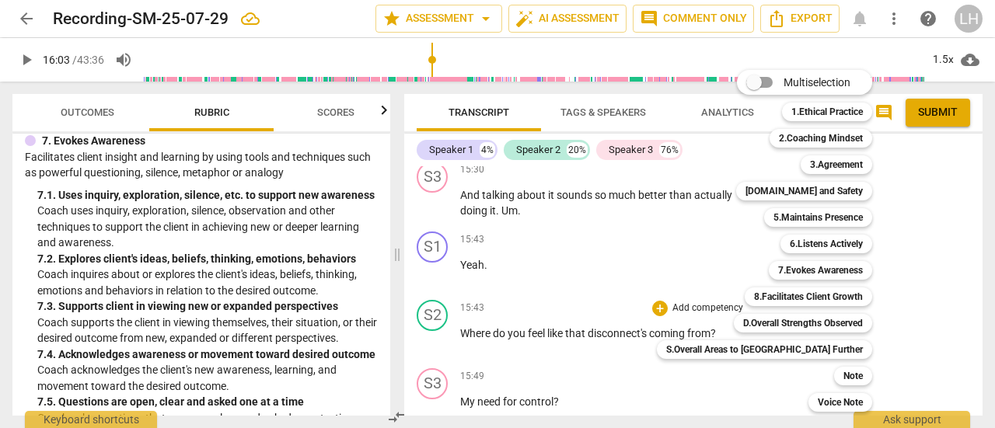
click at [787, 270] on b "7.Evokes Awareness" at bounding box center [820, 270] width 85 height 19
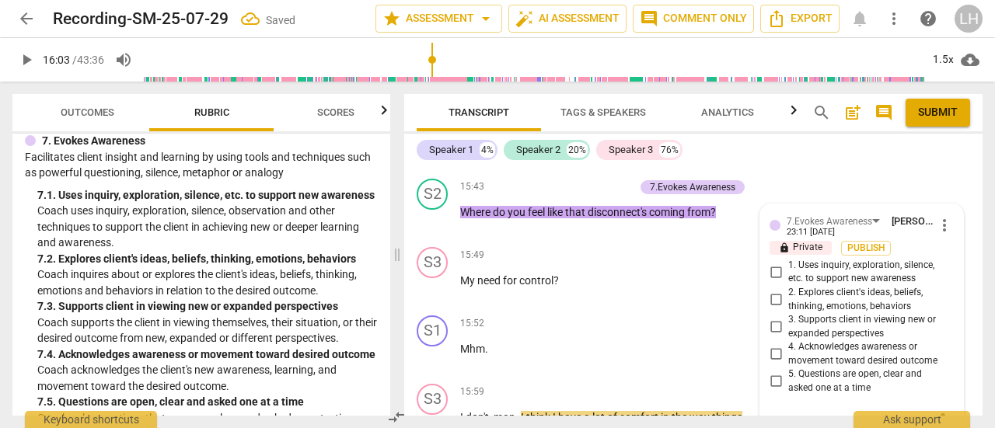
scroll to position [7198, 0]
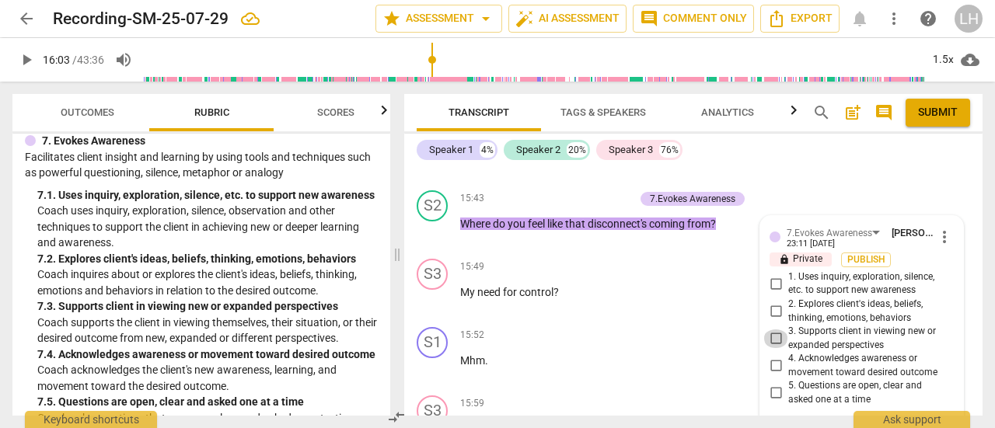
click at [771, 348] on input "3. Supports client in viewing new or expanded perspectives" at bounding box center [775, 338] width 25 height 19
checkbox input "true"
click at [774, 293] on input "1. Uses inquiry, exploration, silence, etc. to support new awareness" at bounding box center [775, 283] width 25 height 19
checkbox input "true"
click at [434, 309] on span "play_arrow" at bounding box center [433, 300] width 19 height 19
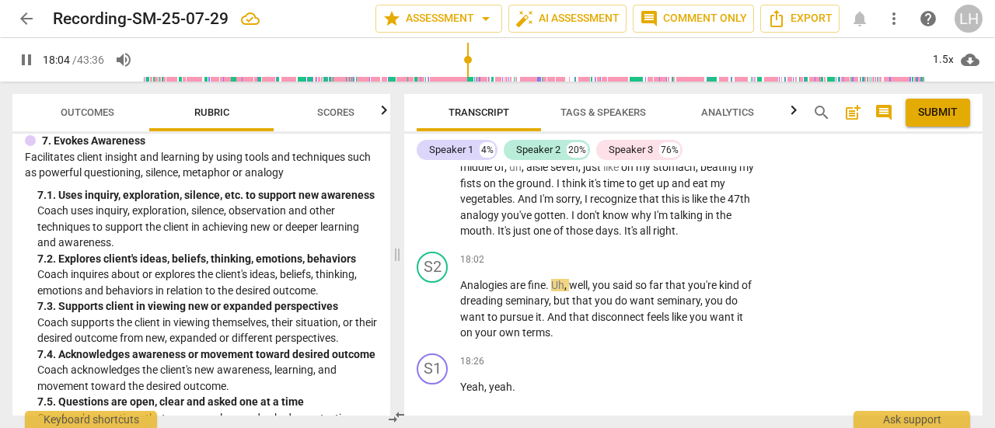
scroll to position [7820, 0]
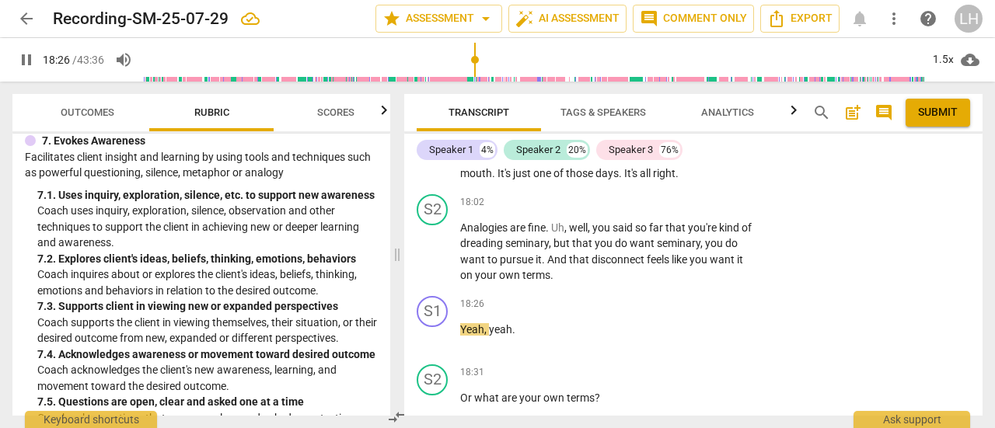
click at [435, 261] on span "pause" at bounding box center [433, 251] width 19 height 19
type input "1107"
click at [664, 211] on div "+" at bounding box center [660, 203] width 16 height 16
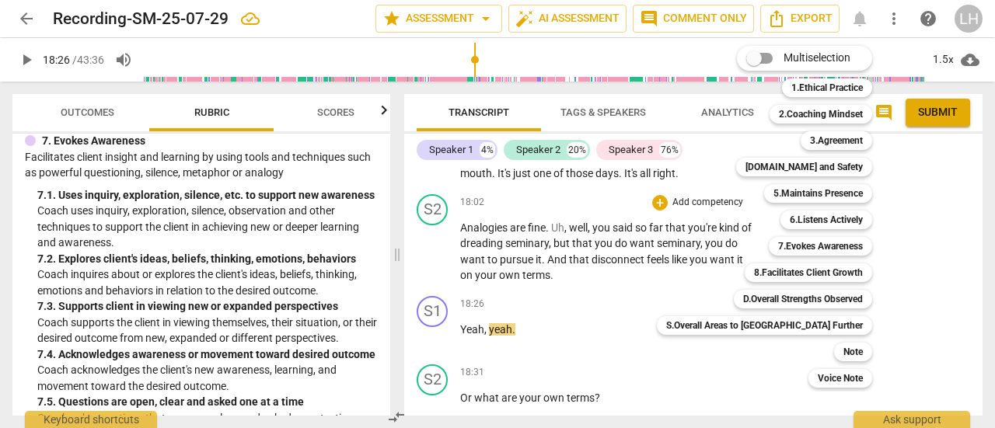
click at [790, 220] on b "6.Listens Actively" at bounding box center [826, 220] width 73 height 19
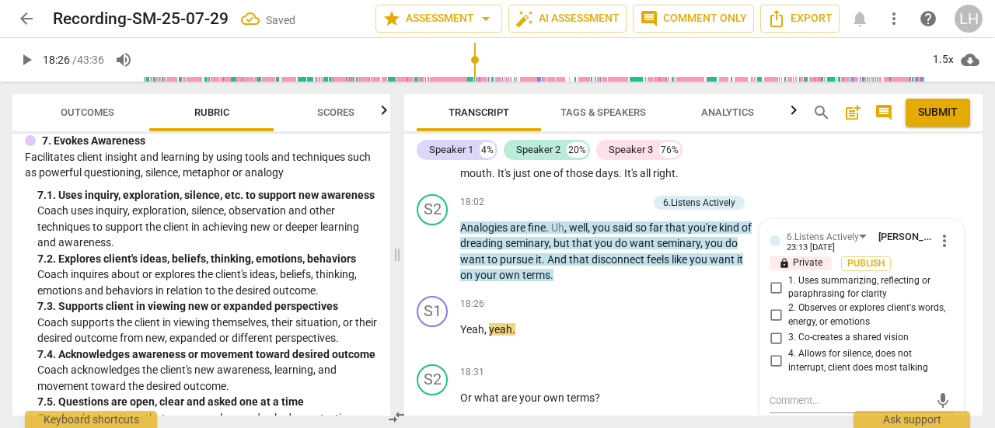
scroll to position [7824, 0]
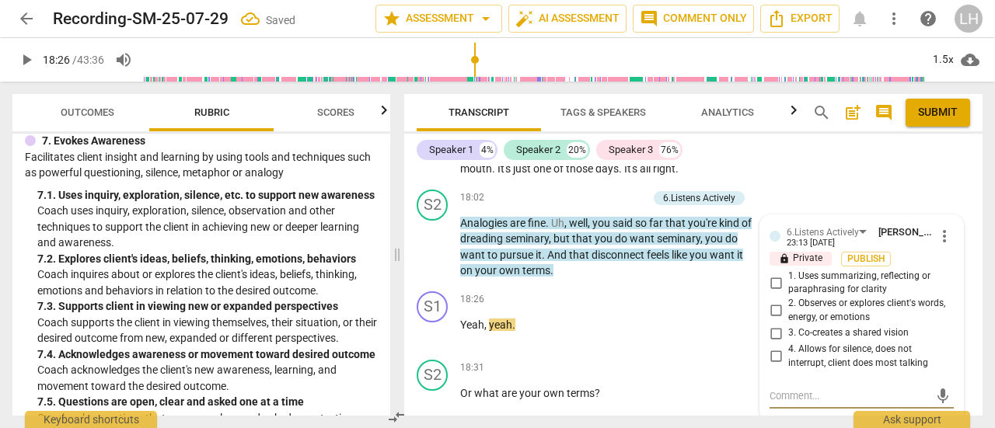
click at [773, 292] on input "1. Uses summarizing, reflecting or paraphrasing for clarity" at bounding box center [775, 283] width 25 height 19
checkbox input "true"
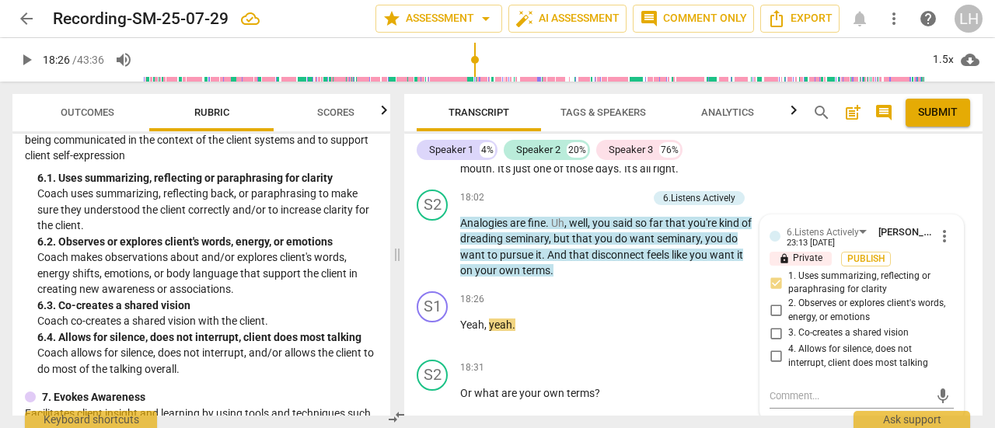
scroll to position [1166, 0]
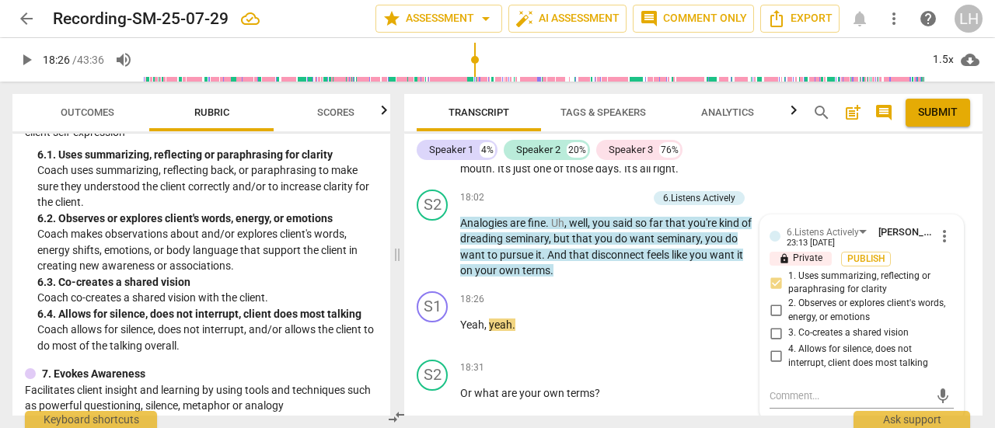
click at [431, 256] on span "play_arrow" at bounding box center [433, 247] width 19 height 19
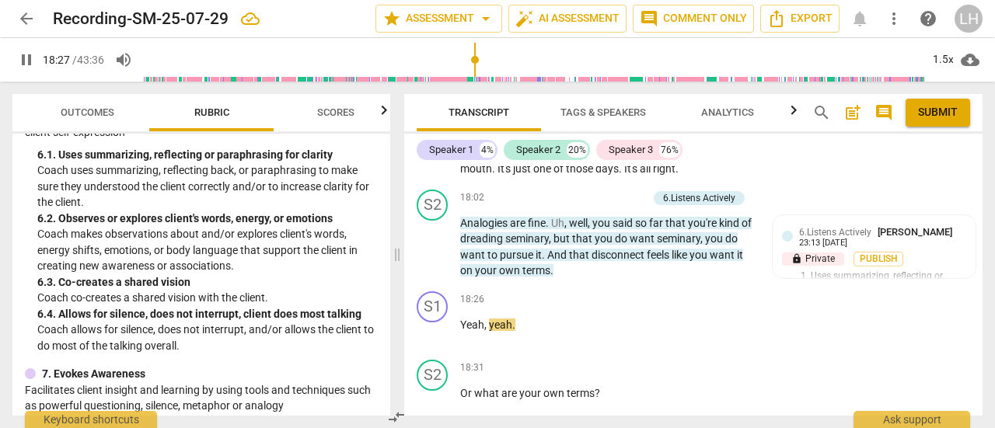
scroll to position [7902, 0]
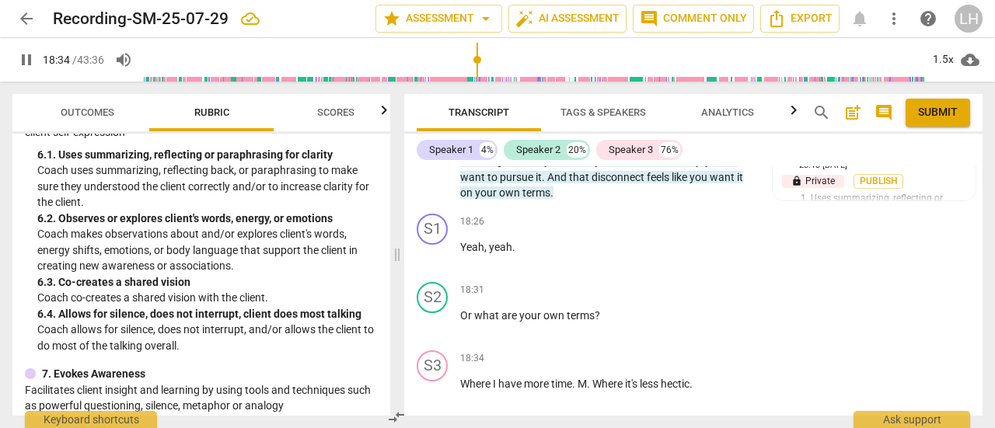
click at [435, 333] on span "pause" at bounding box center [433, 323] width 19 height 19
type input "1115"
click at [704, 298] on p "Add competency" at bounding box center [708, 291] width 74 height 14
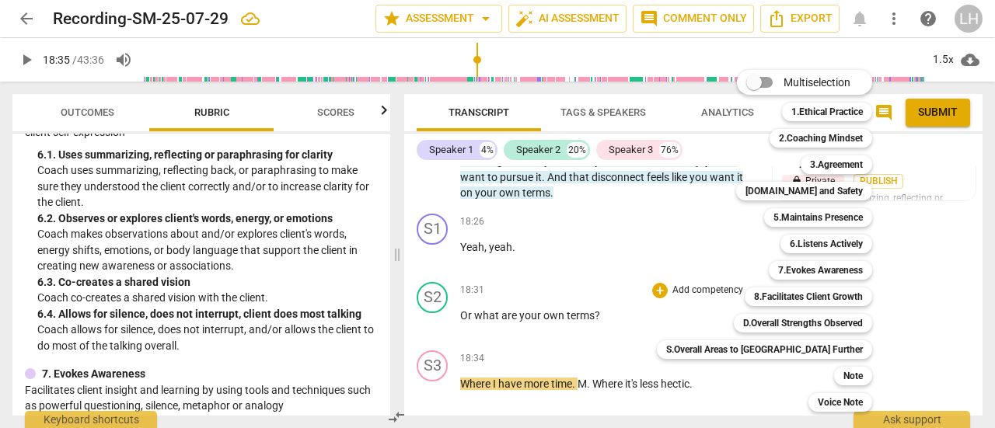
click at [773, 218] on b "5.Maintains Presence" at bounding box center [817, 217] width 89 height 19
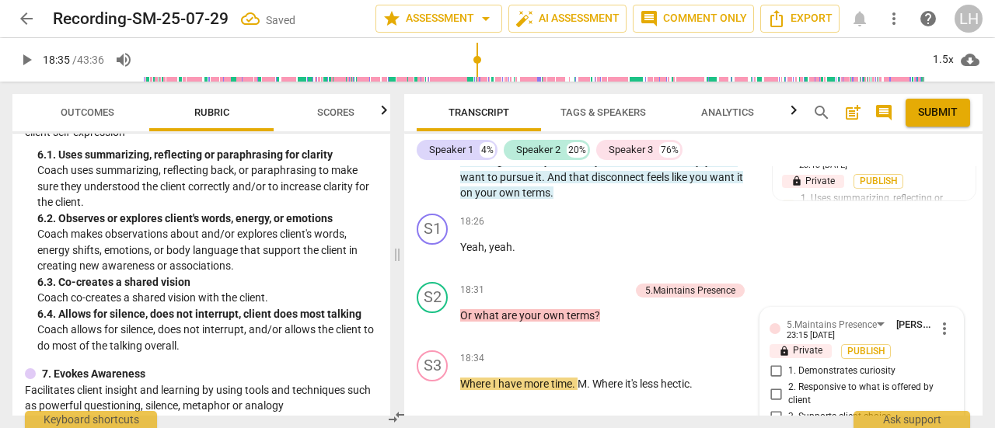
scroll to position [8077, 0]
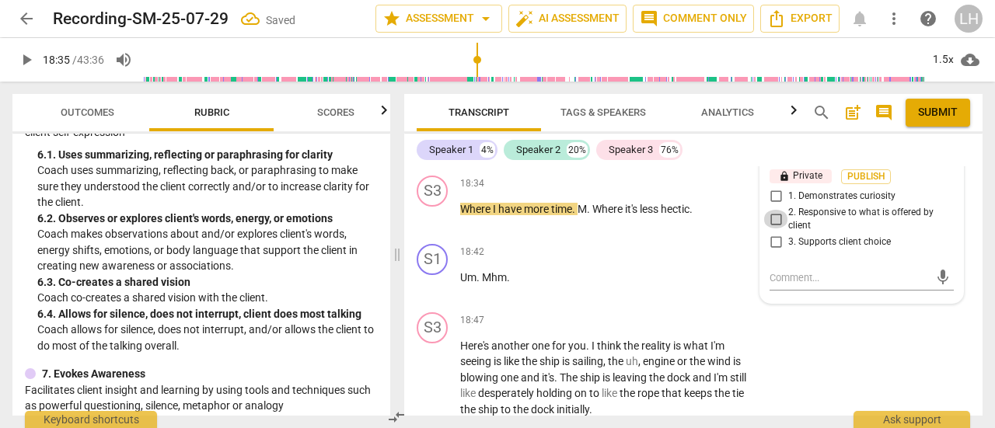
click at [770, 228] on input "2. Responsive to what is offered by client" at bounding box center [775, 219] width 25 height 19
checkbox input "true"
click at [693, 260] on p "Add competency" at bounding box center [708, 253] width 74 height 14
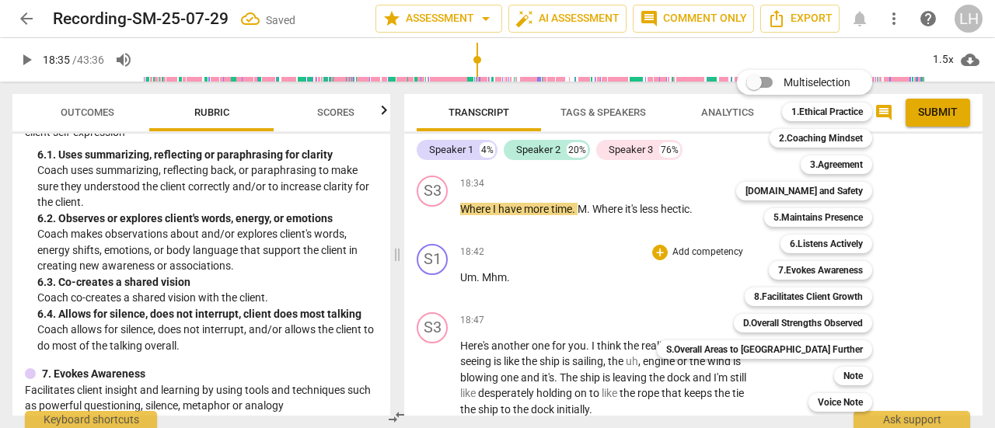
click at [778, 270] on b "7.Evokes Awareness" at bounding box center [820, 270] width 85 height 19
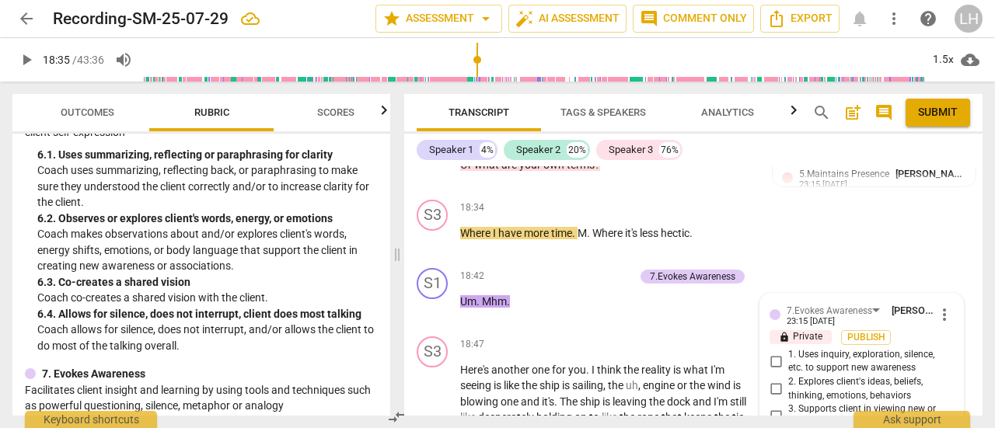
scroll to position [7975, 0]
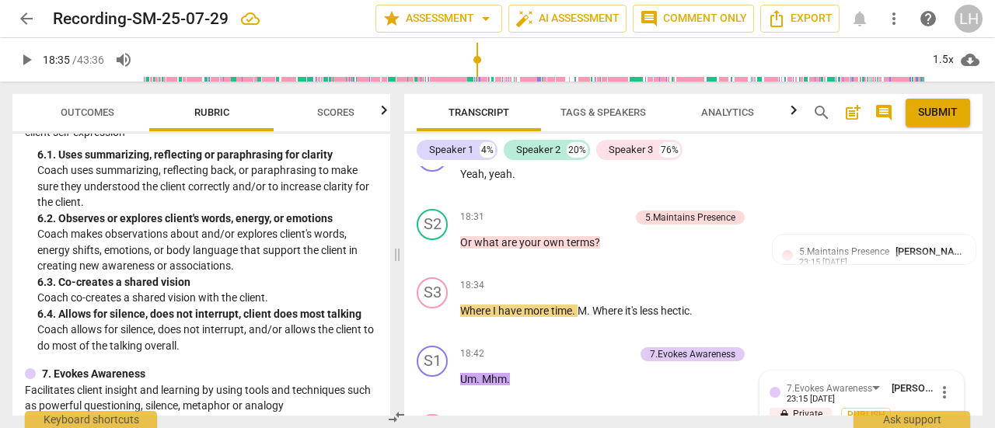
click at [586, 225] on p "Add competency" at bounding box center [593, 218] width 74 height 14
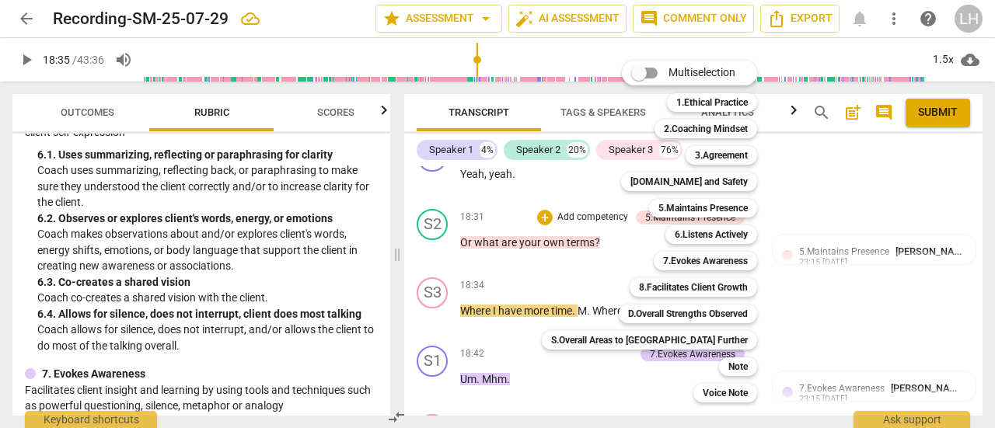
click at [663, 262] on b "7.Evokes Awareness" at bounding box center [705, 261] width 85 height 19
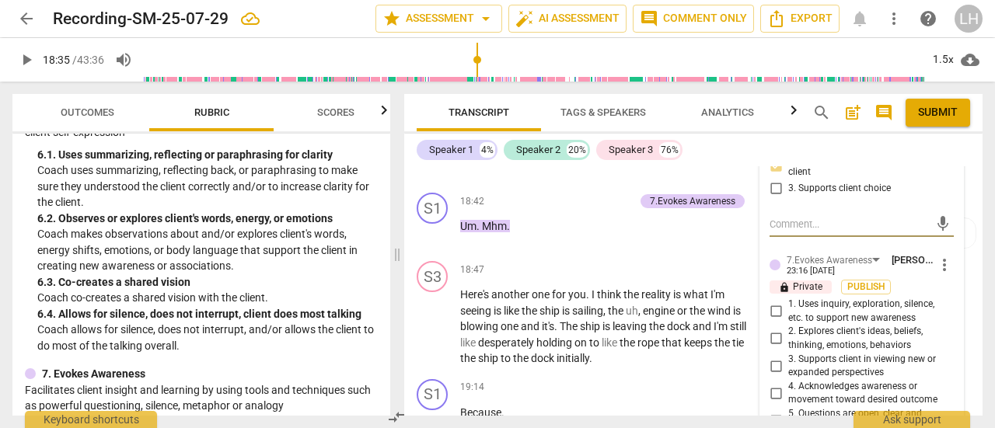
scroll to position [8208, 0]
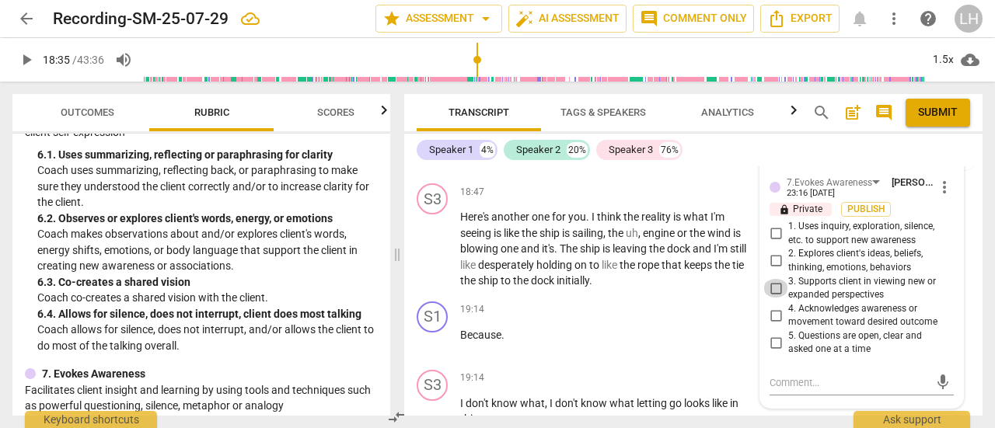
click at [771, 298] on input "3. Supports client in viewing new or expanded perspectives" at bounding box center [775, 288] width 25 height 19
checkbox input "true"
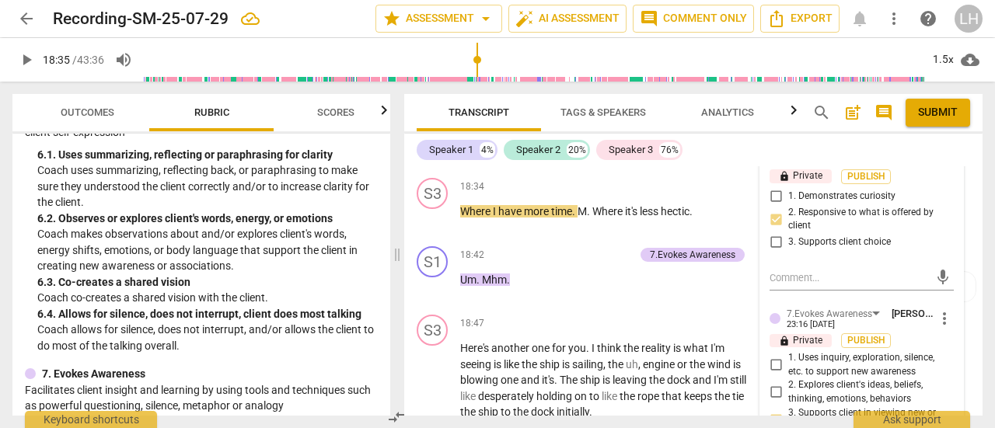
scroll to position [8053, 0]
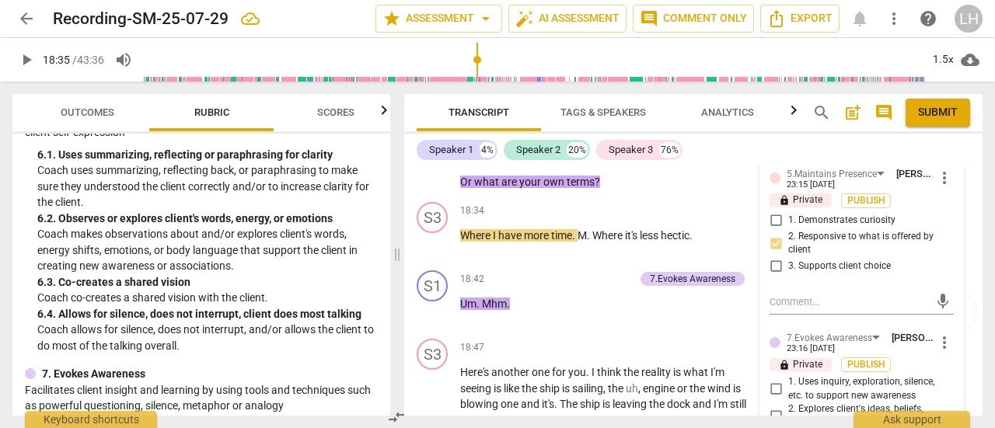
click at [665, 286] on div "7.Evokes Awareness" at bounding box center [692, 279] width 85 height 14
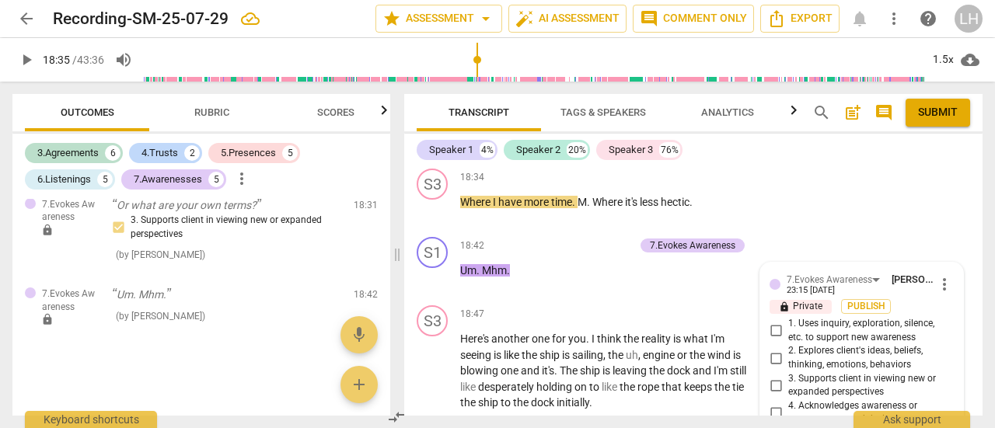
scroll to position [8056, 0]
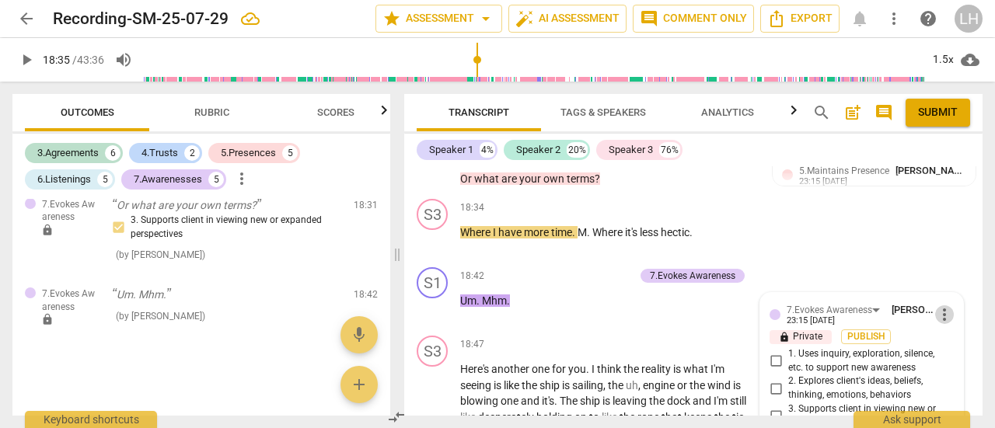
click at [939, 324] on span "more_vert" at bounding box center [944, 314] width 19 height 19
click at [950, 358] on li "Delete" at bounding box center [955, 358] width 54 height 30
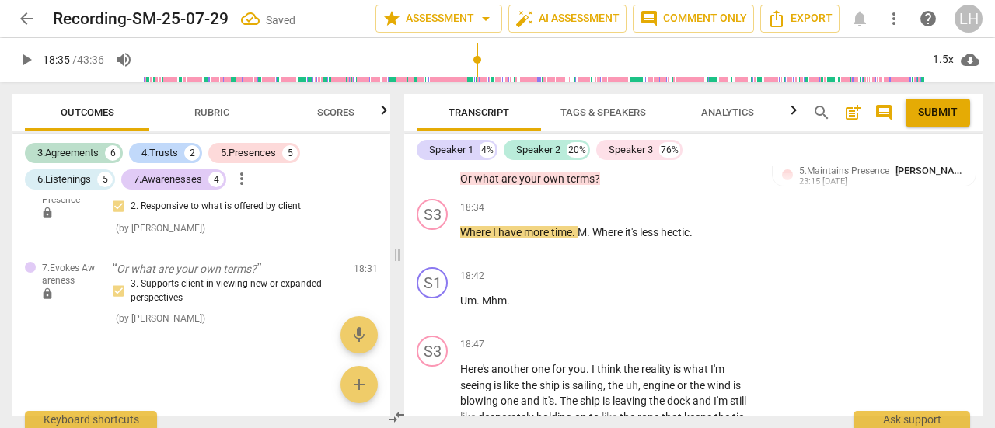
scroll to position [2630, 0]
click at [434, 313] on span "play_arrow" at bounding box center [433, 308] width 19 height 19
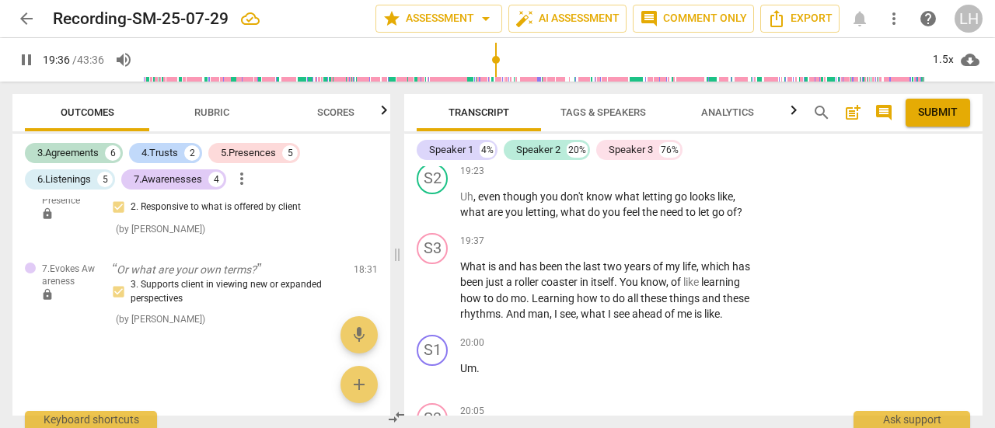
scroll to position [8461, 0]
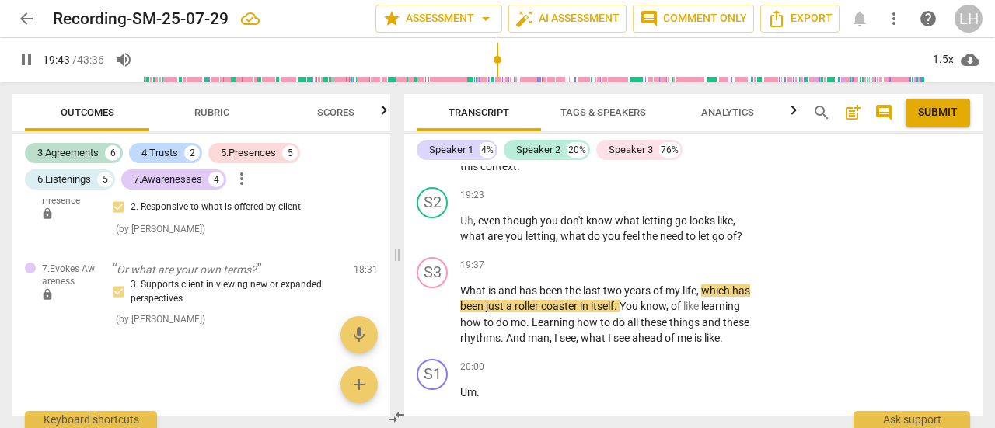
click at [434, 239] on span "pause" at bounding box center [433, 229] width 19 height 19
type input "1184"
click at [685, 203] on p "Add competency" at bounding box center [708, 196] width 74 height 14
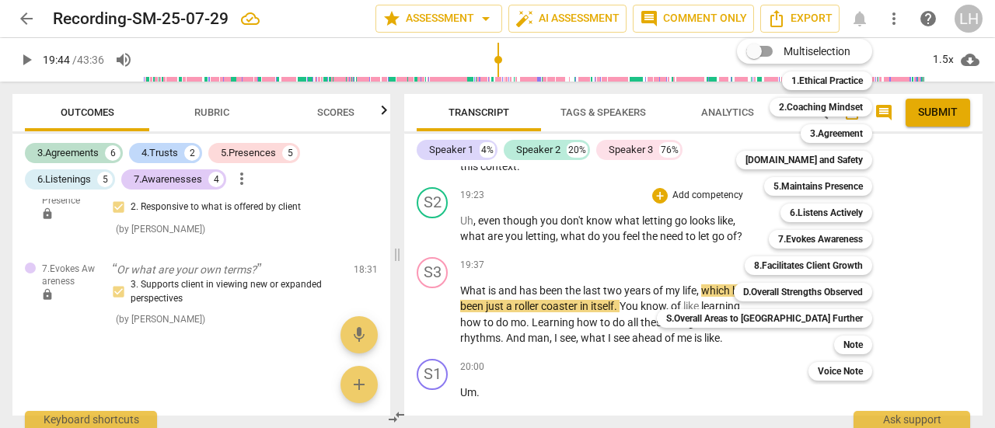
click at [778, 240] on b "7.Evokes Awareness" at bounding box center [820, 239] width 85 height 19
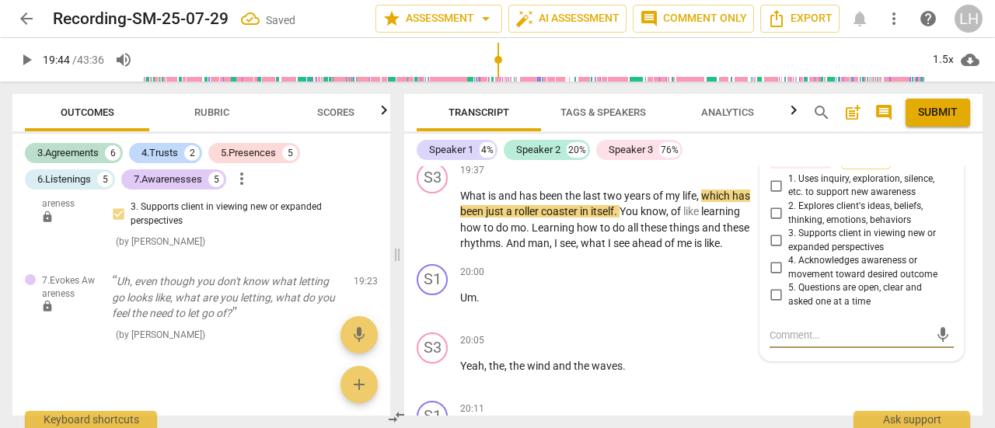
scroll to position [8536, 0]
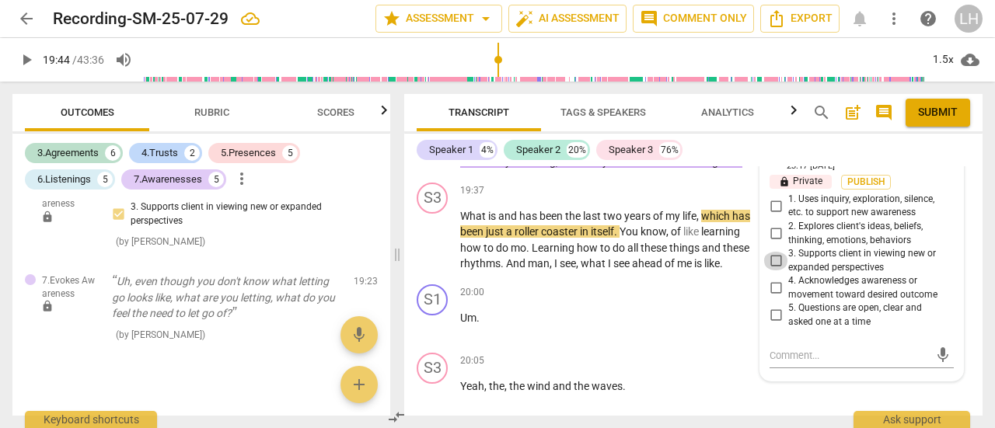
click at [776, 270] on input "3. Supports client in viewing new or expanded perspectives" at bounding box center [775, 261] width 25 height 19
checkbox input "true"
click at [772, 215] on input "1. Uses inquiry, exploration, silence, etc. to support new awareness" at bounding box center [775, 206] width 25 height 19
checkbox input "true"
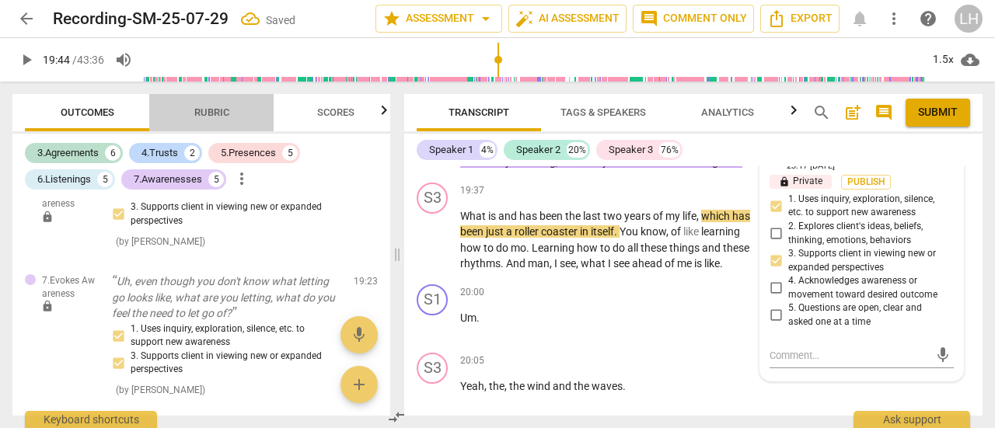
click at [221, 116] on span "Rubric" at bounding box center [211, 112] width 35 height 12
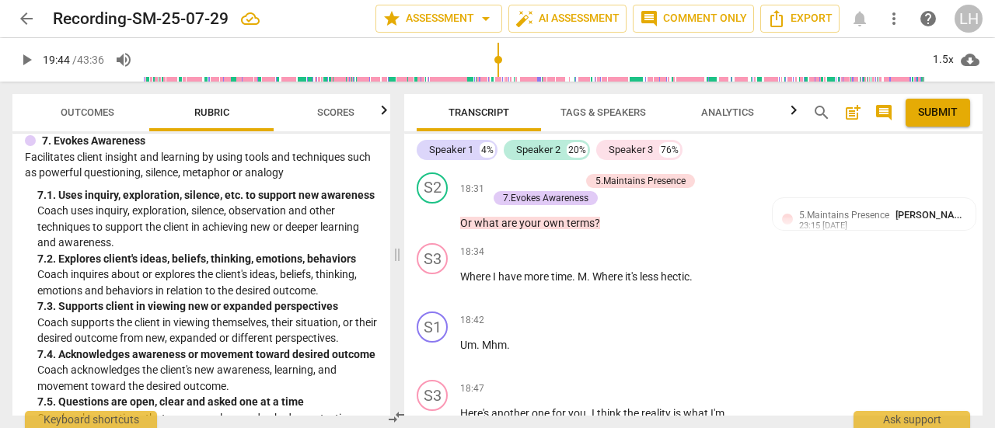
scroll to position [7992, 0]
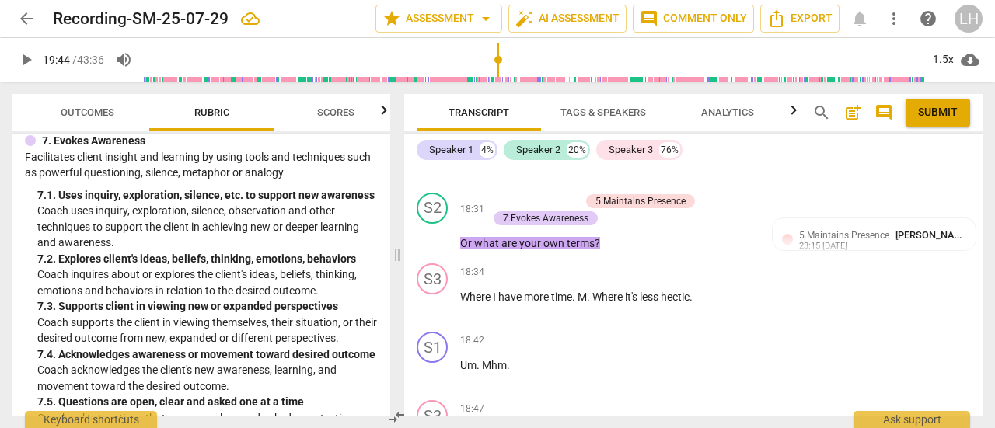
click at [545, 225] on div "7.Evokes Awareness" at bounding box center [545, 218] width 85 height 14
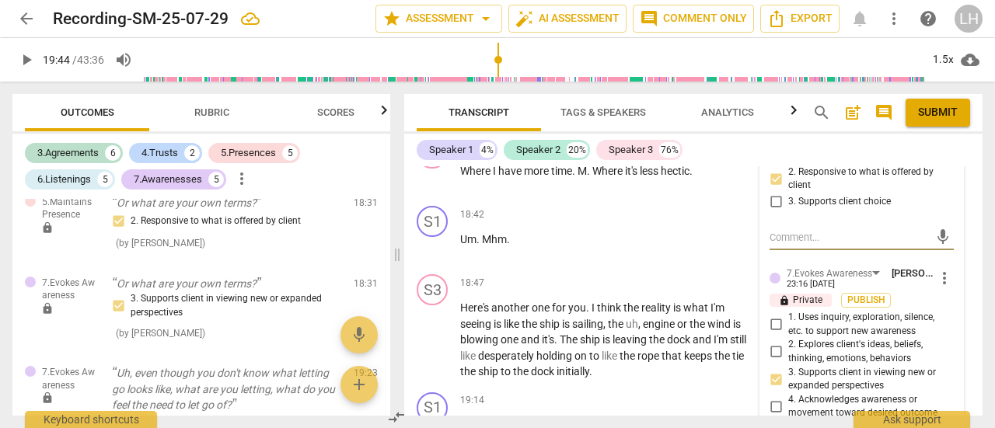
scroll to position [8147, 0]
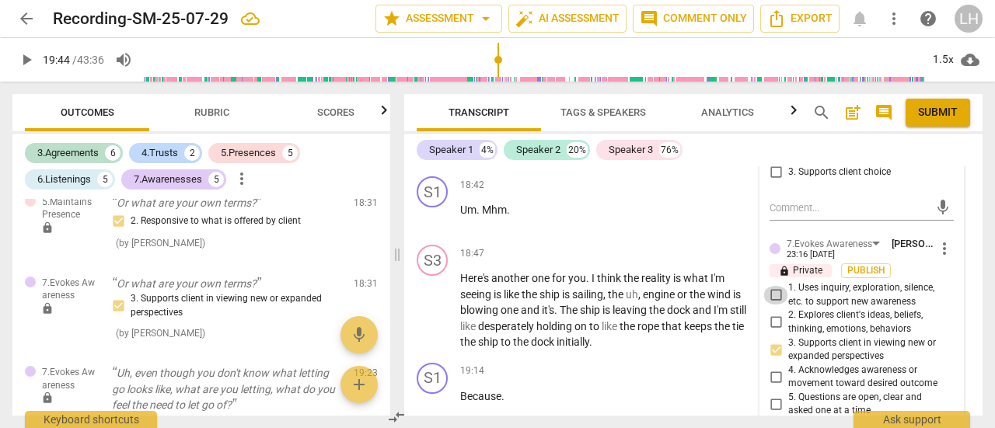
click at [776, 305] on input "1. Uses inquiry, exploration, silence, etc. to support new awareness" at bounding box center [775, 295] width 25 height 19
checkbox input "true"
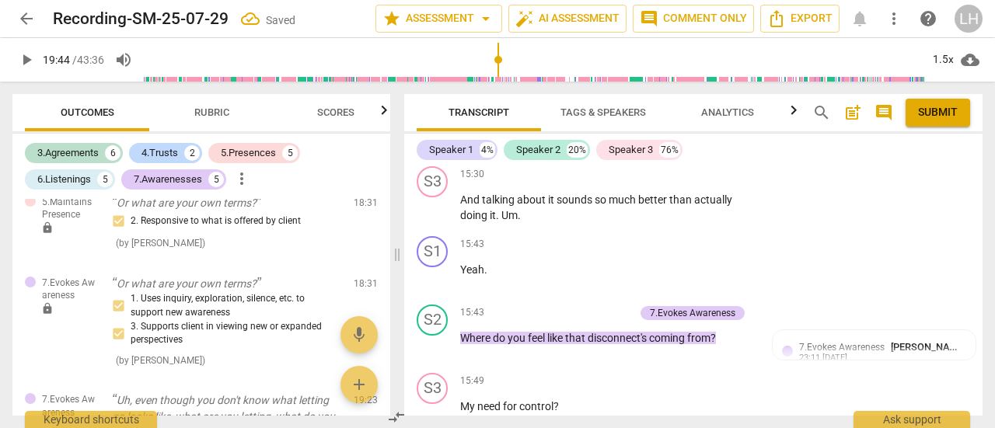
scroll to position [7059, 0]
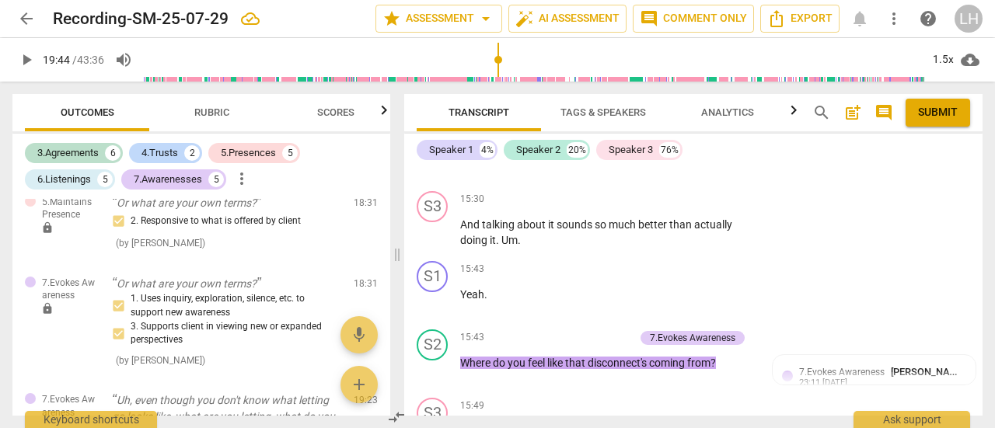
click at [707, 345] on div "7.Evokes Awareness" at bounding box center [692, 338] width 85 height 14
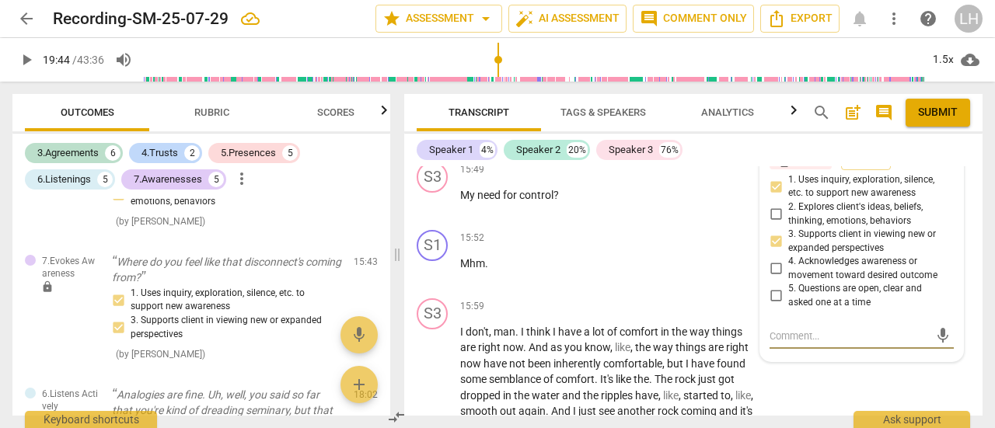
scroll to position [7198, 0]
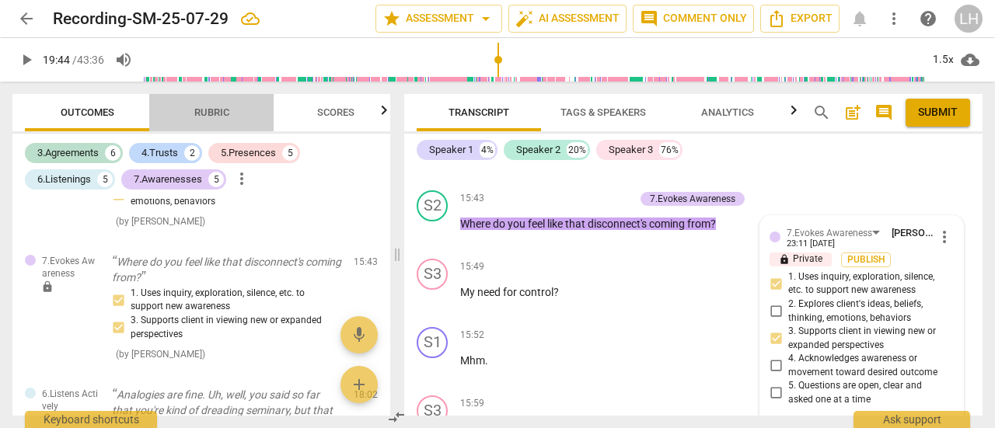
click at [205, 116] on span "Rubric" at bounding box center [211, 112] width 35 height 12
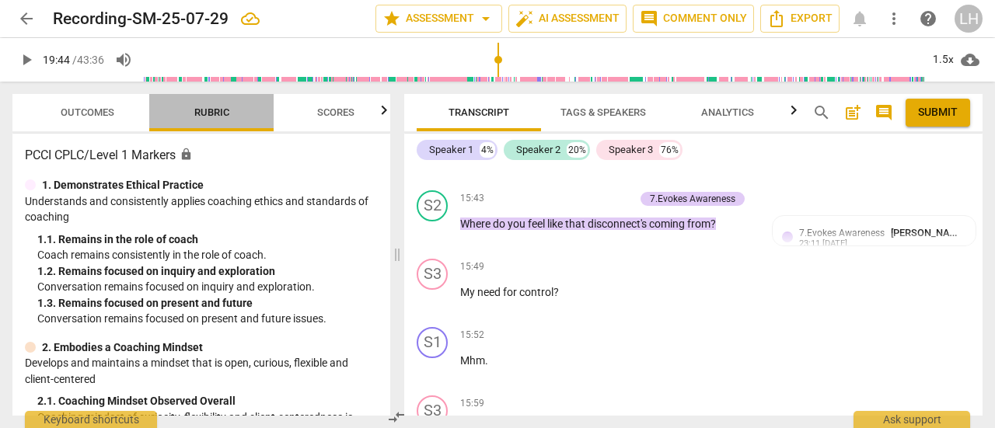
click at [205, 116] on span "Rubric" at bounding box center [211, 112] width 35 height 12
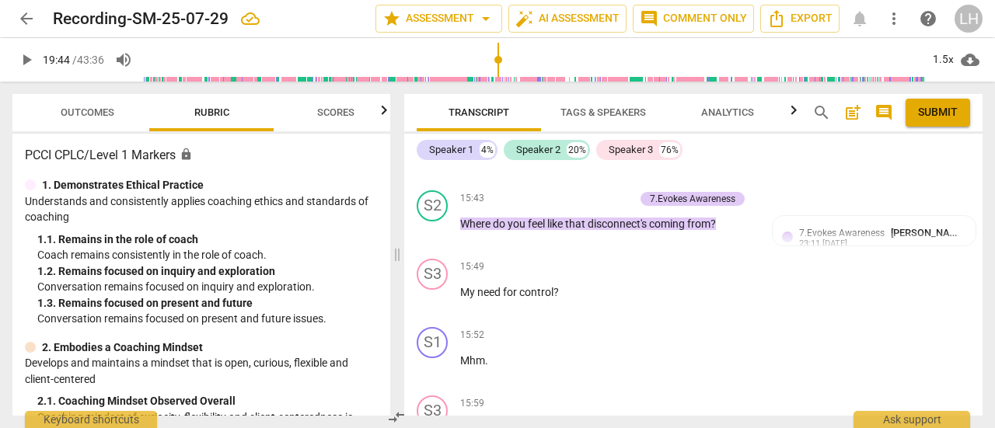
click at [350, 113] on span "Scores" at bounding box center [335, 112] width 37 height 12
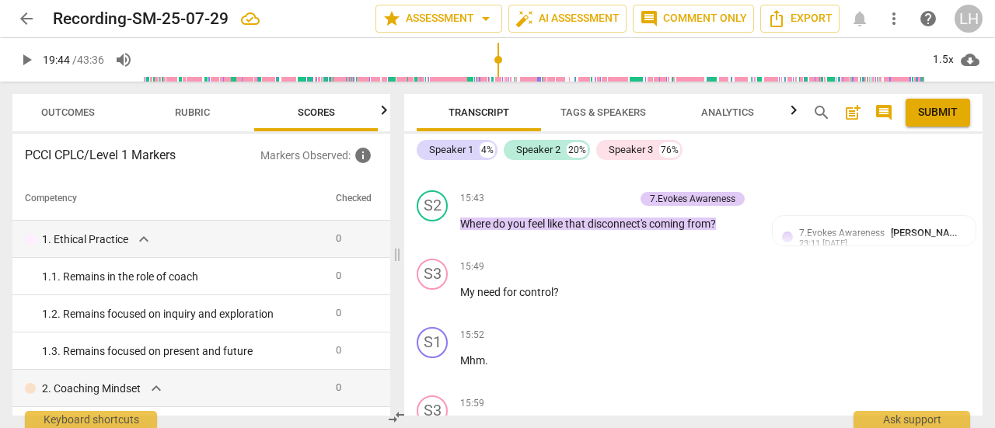
scroll to position [0, 20]
click at [44, 113] on span "Outcomes" at bounding box center [67, 112] width 54 height 12
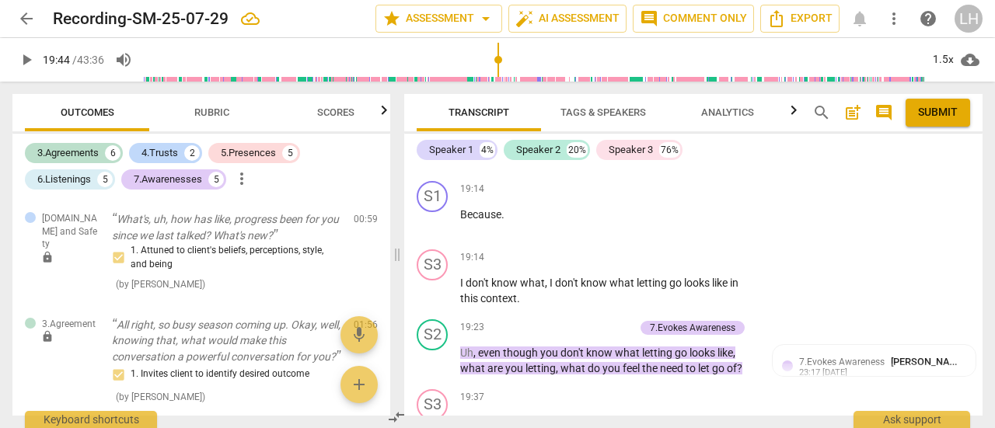
scroll to position [8364, 0]
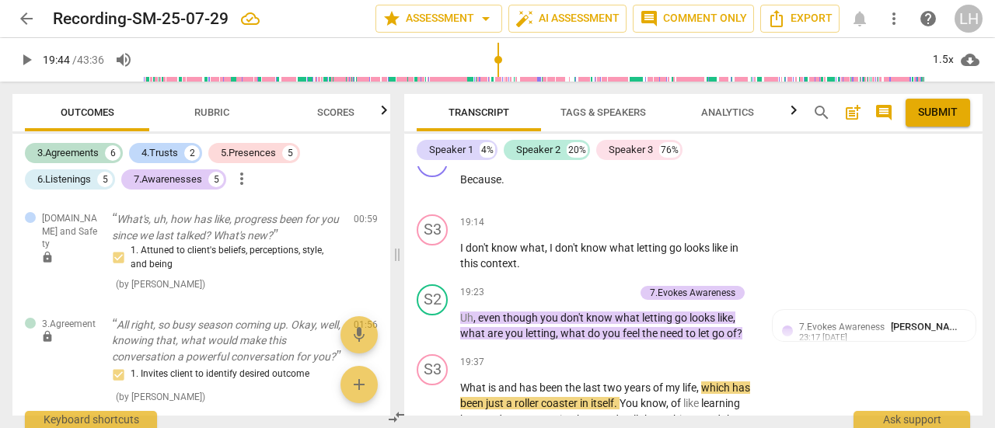
click at [437, 336] on span "play_arrow" at bounding box center [433, 326] width 19 height 19
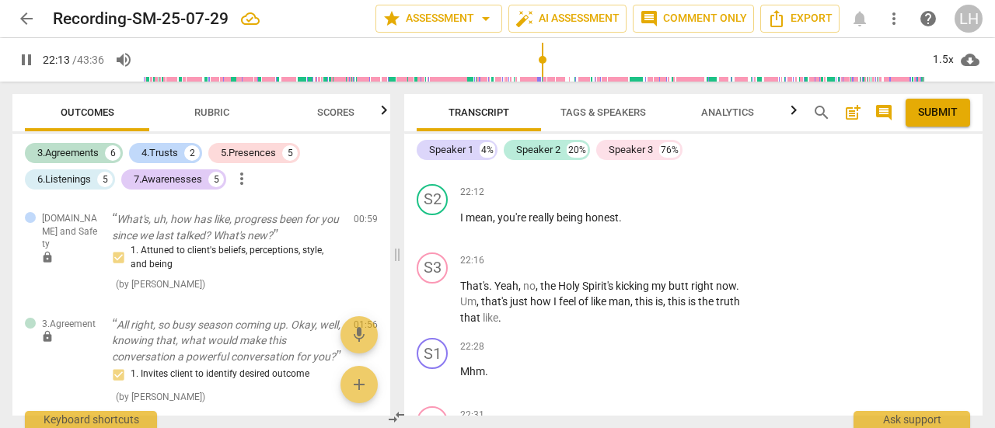
scroll to position [9529, 0]
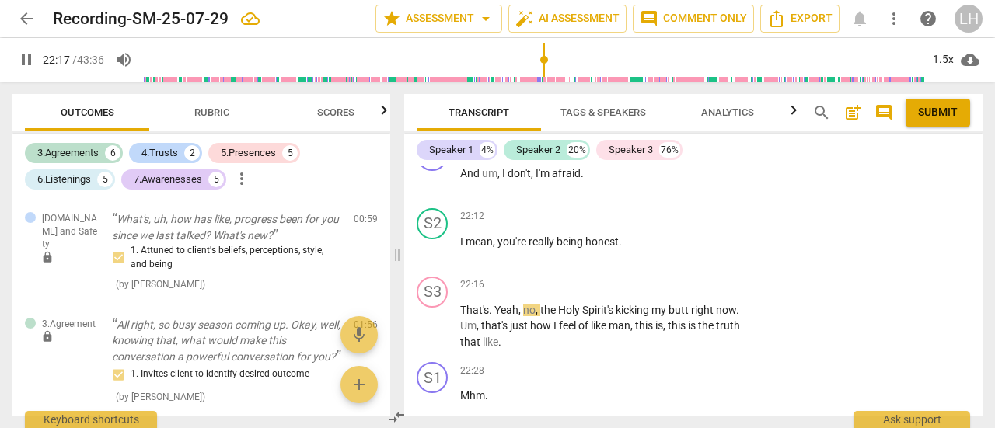
click at [431, 259] on span "pause" at bounding box center [433, 249] width 19 height 19
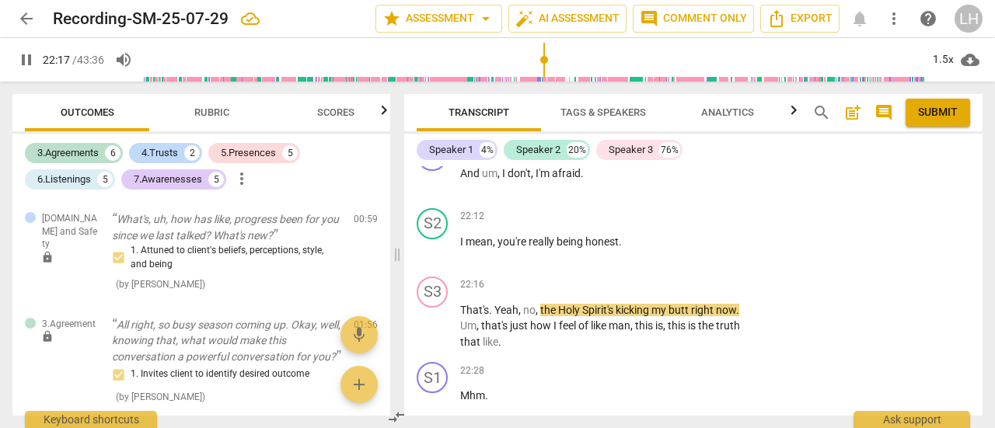
type input "1338"
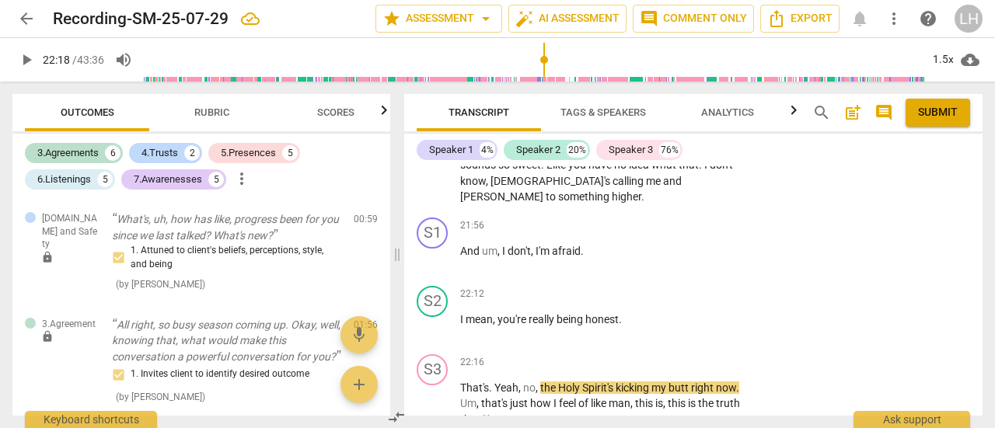
click at [693, 302] on p "Add competency" at bounding box center [708, 295] width 74 height 14
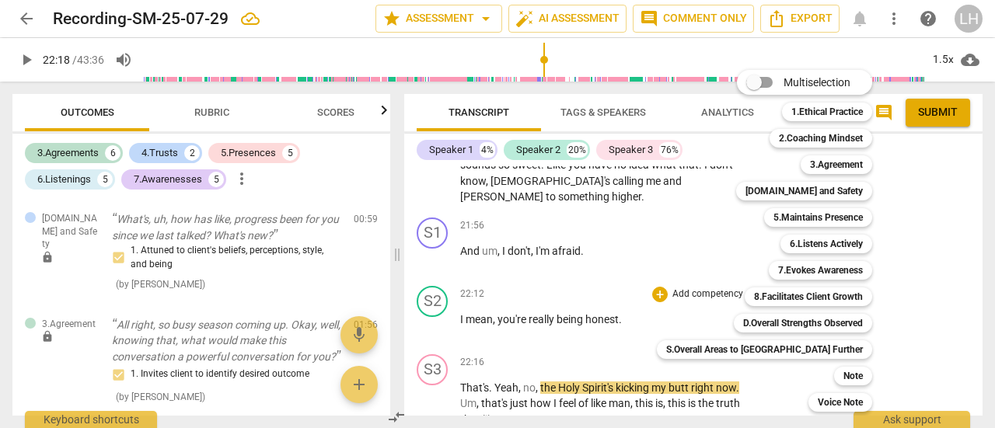
click at [778, 276] on b "7.Evokes Awareness" at bounding box center [820, 270] width 85 height 19
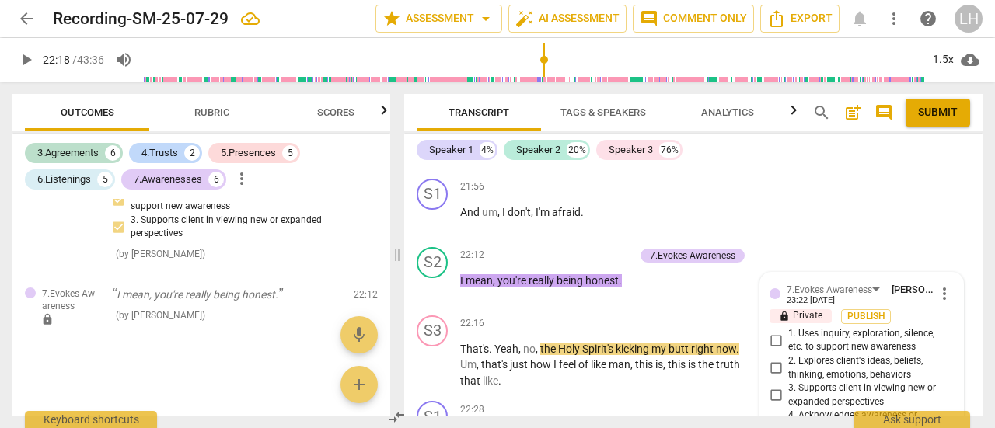
scroll to position [9470, 0]
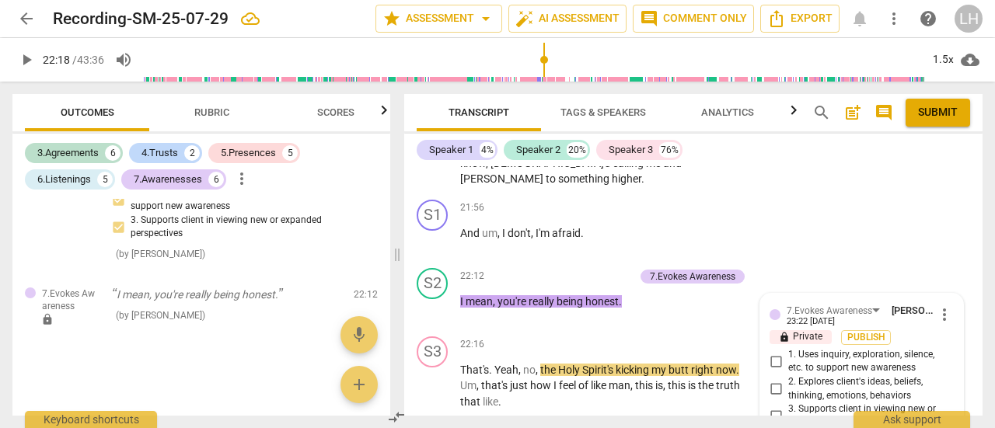
click at [595, 284] on p "Add competency" at bounding box center [597, 277] width 74 height 14
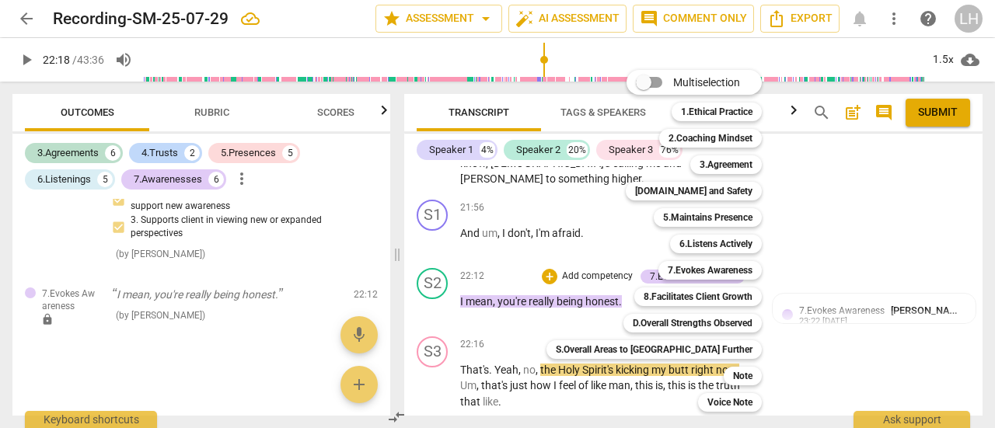
click at [679, 245] on b "6.Listens Actively" at bounding box center [715, 244] width 73 height 19
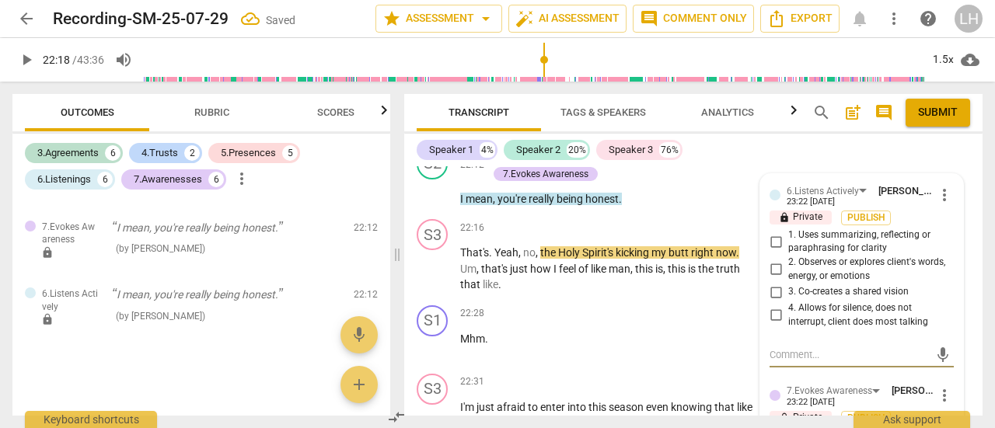
scroll to position [9667, 0]
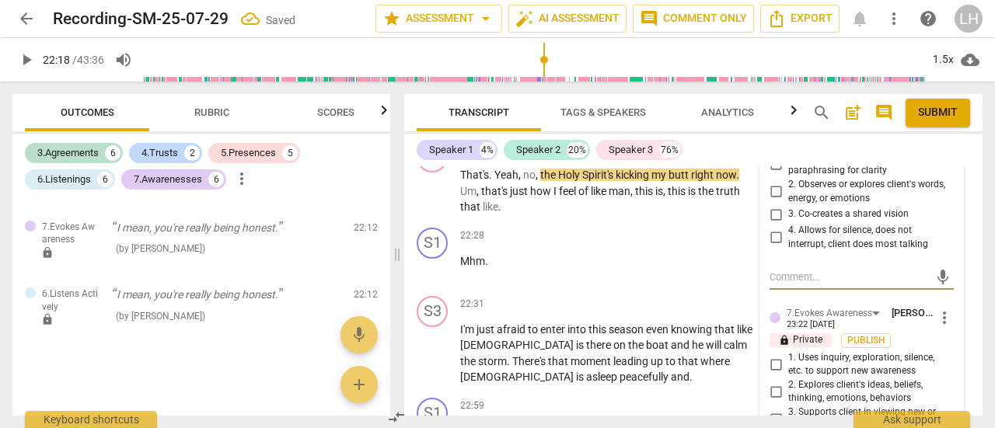
click at [811, 284] on textarea at bounding box center [848, 277] width 159 height 15
click at [774, 247] on input "4. Allows for silence, does not interrupt, client does most talking" at bounding box center [775, 237] width 25 height 19
checkbox input "true"
click at [793, 284] on textarea at bounding box center [848, 277] width 159 height 15
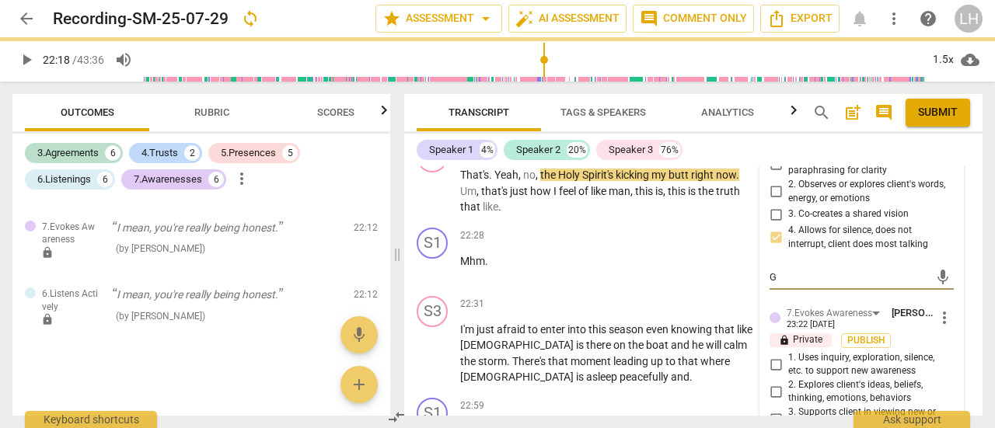
type textarea "Go"
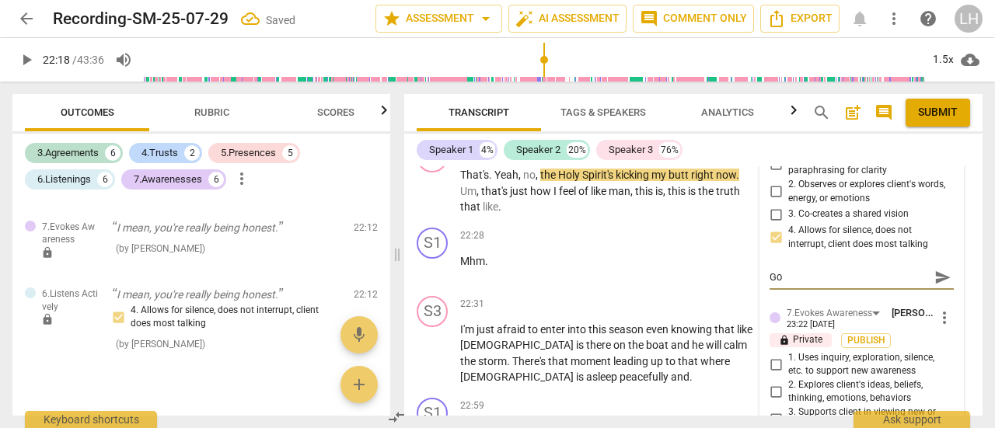
type textarea "Goo"
type textarea "Good"
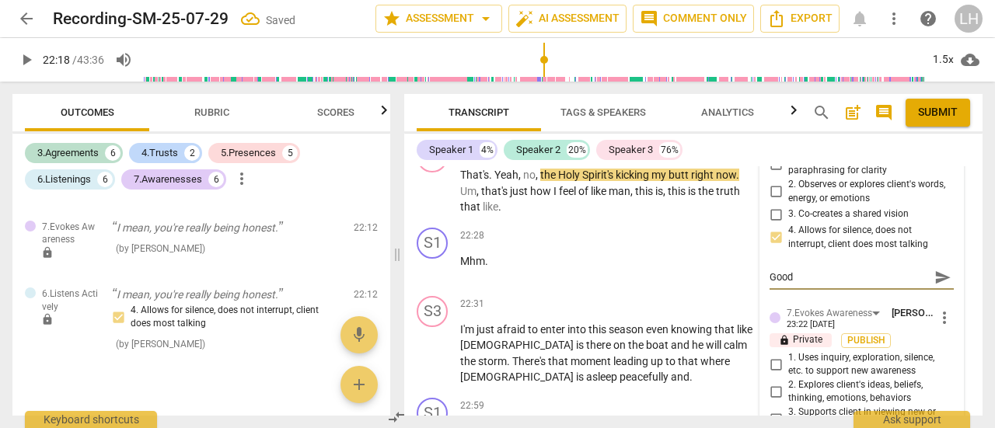
type textarea "Good"
type textarea "Good u"
type textarea "Good us"
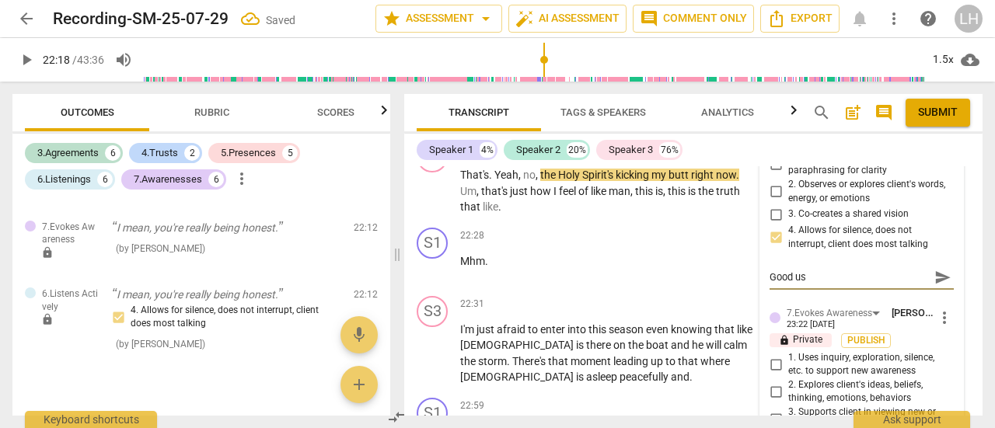
type textarea "Good use"
type textarea "Good use o"
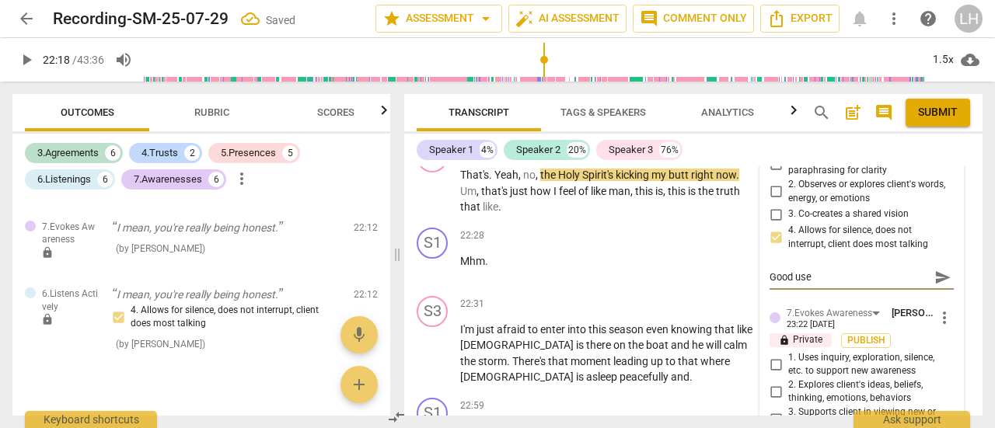
type textarea "Good use o"
type textarea "Good use of"
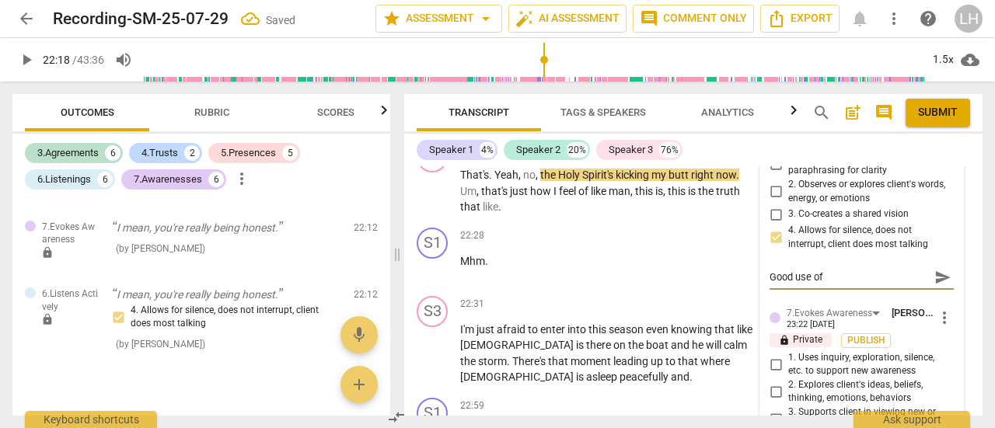
type textarea "Good use of s"
type textarea "Good use of sp"
type textarea "Good use of spa"
type textarea "Good use of spac"
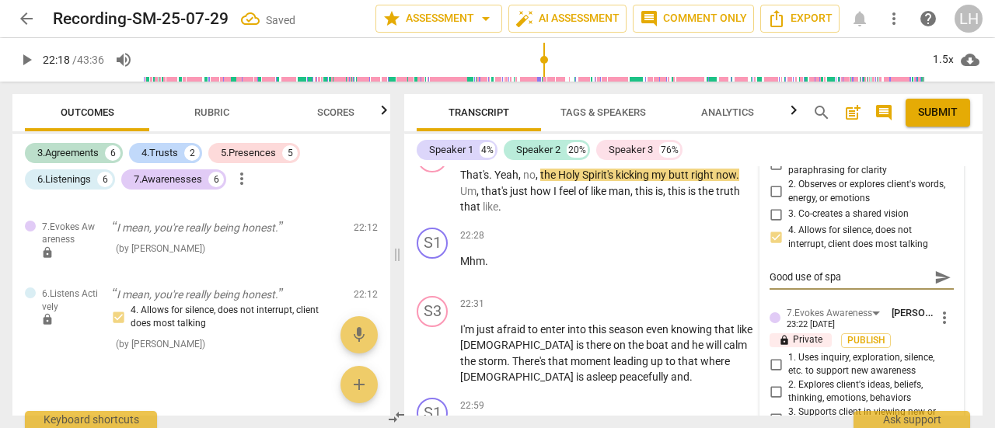
type textarea "Good use of spac"
type textarea "Good use of space"
type textarea "Good use of space/"
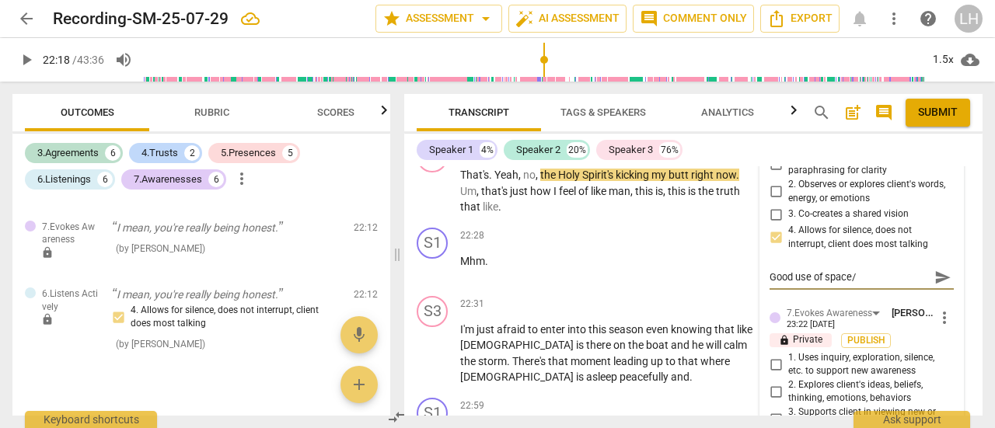
type textarea "Good use of space/s"
type textarea "Good use of space/si"
type textarea "Good use of space/sil"
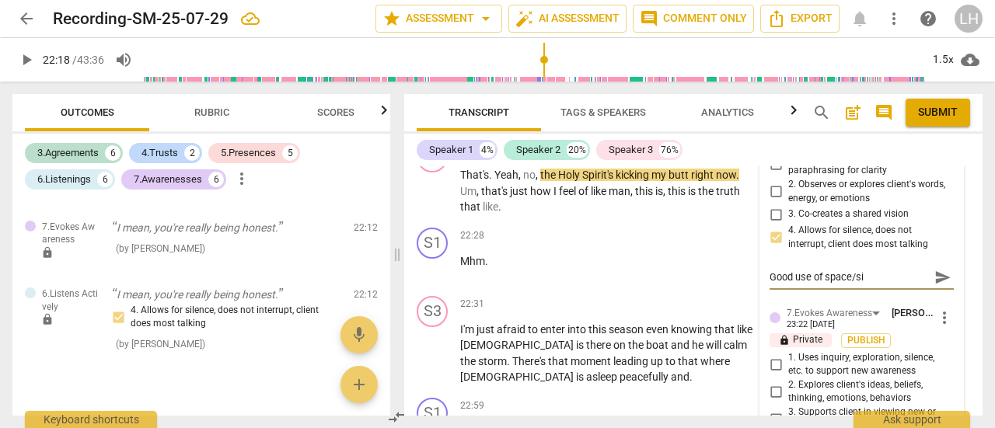
type textarea "Good use of space/sil"
type textarea "Good use of space/sile"
type textarea "Good use of space/silen"
type textarea "Good use of space/silenc"
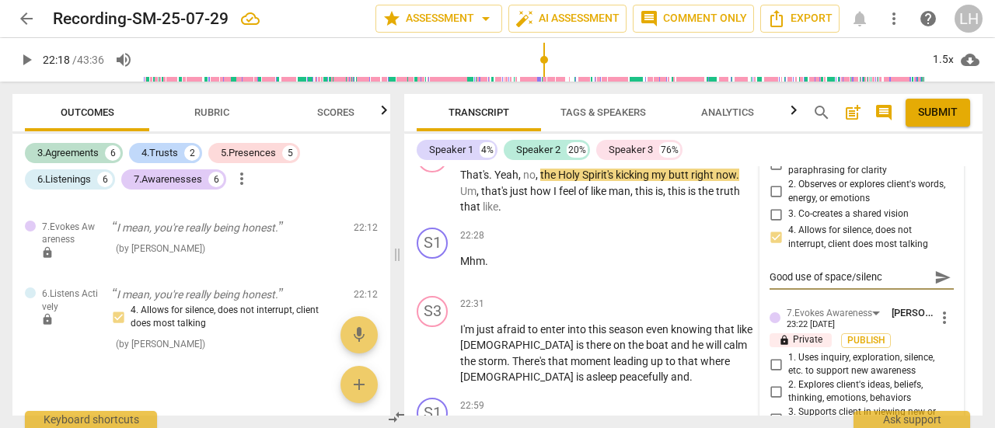
type textarea "Good use of space/silence"
click at [937, 286] on span "send" at bounding box center [942, 277] width 17 height 17
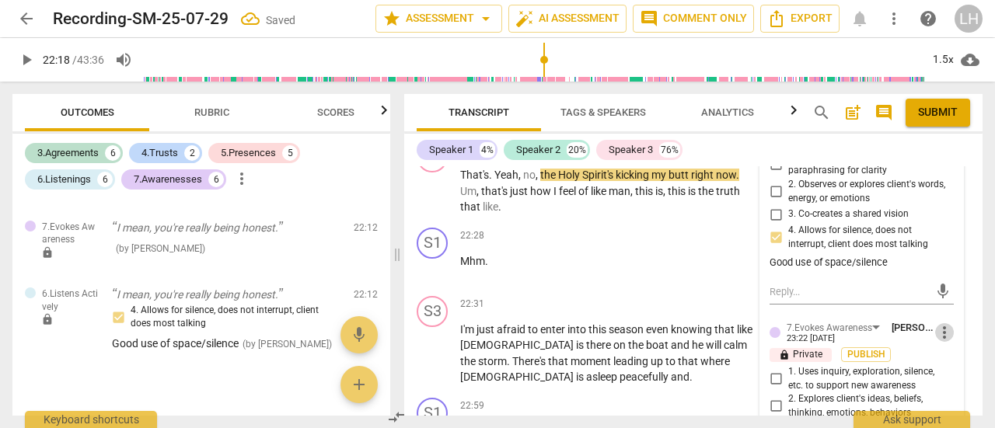
click at [938, 342] on span "more_vert" at bounding box center [944, 332] width 19 height 19
drag, startPoint x: 950, startPoint y: 372, endPoint x: 578, endPoint y: 60, distance: 485.3
click at [950, 372] on li "Delete" at bounding box center [955, 376] width 54 height 30
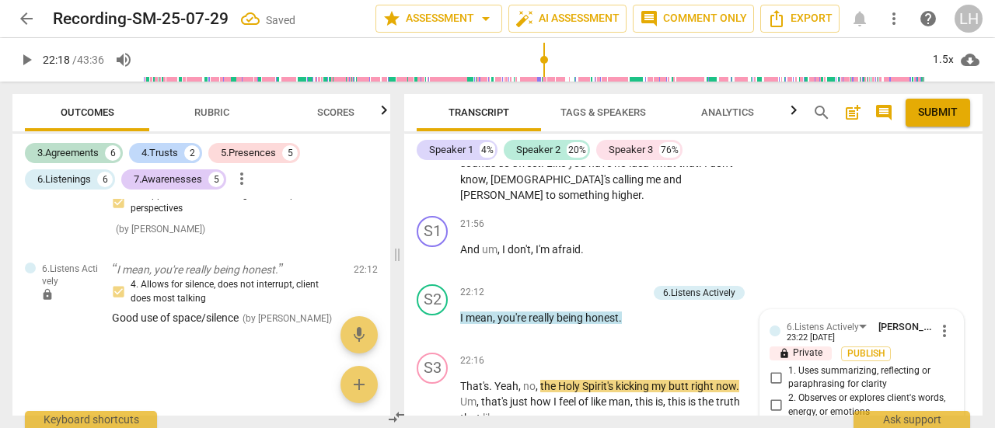
scroll to position [9434, 0]
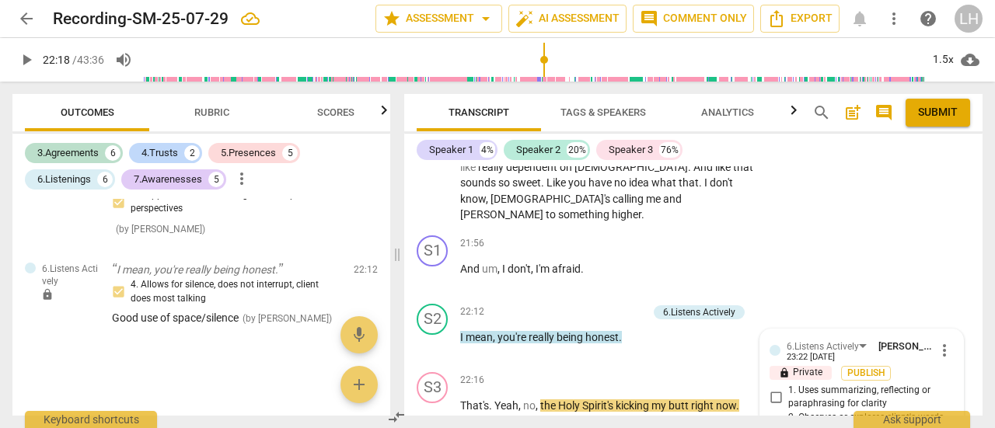
click at [604, 319] on p "Add competency" at bounding box center [610, 312] width 74 height 14
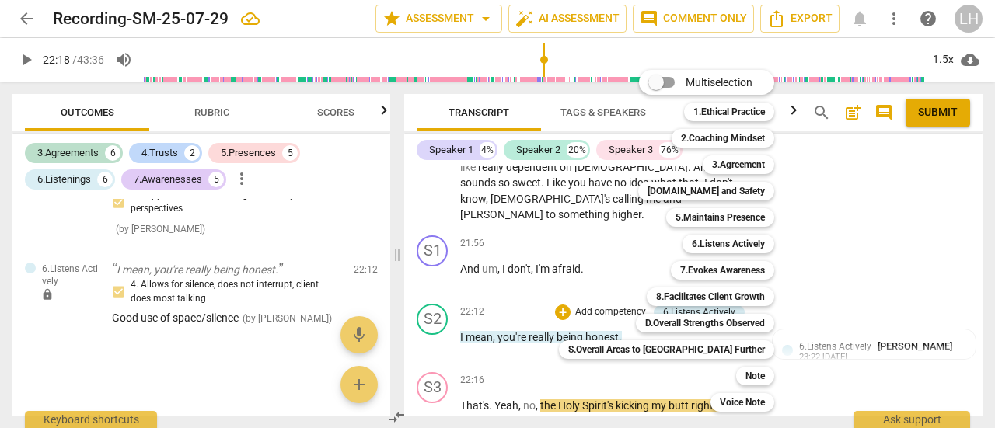
click at [79, 120] on div at bounding box center [497, 214] width 995 height 428
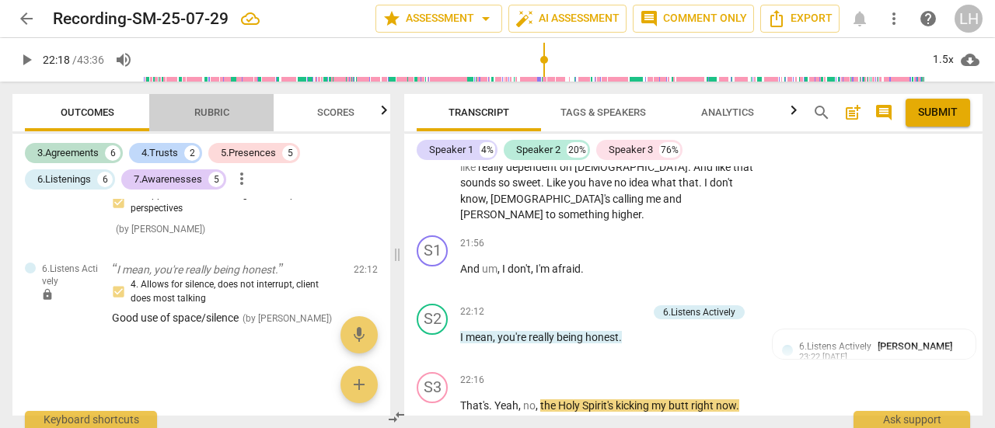
click at [213, 121] on span "Rubric" at bounding box center [212, 113] width 72 height 21
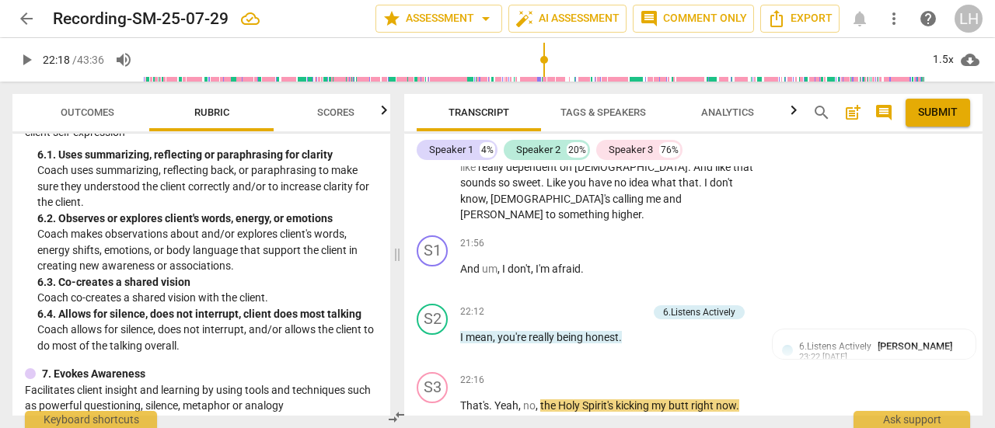
click at [753, 322] on span "keyboard_arrow_right" at bounding box center [756, 313] width 19 height 19
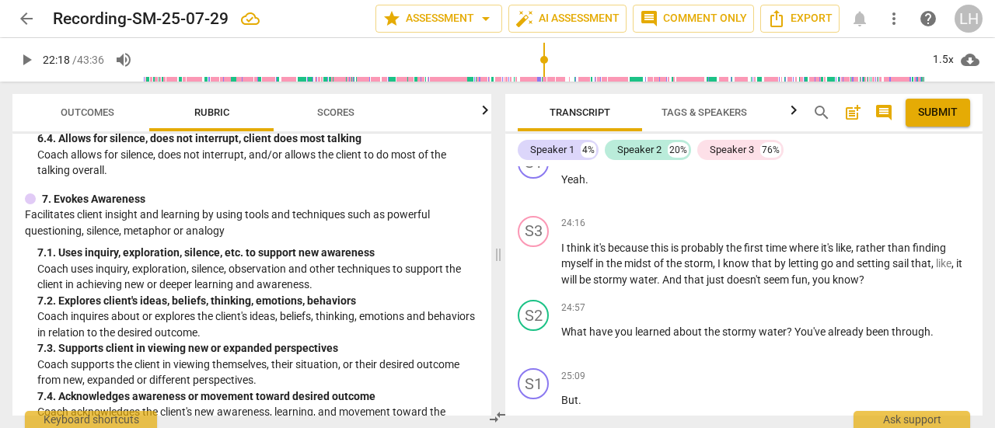
scroll to position [1054, 0]
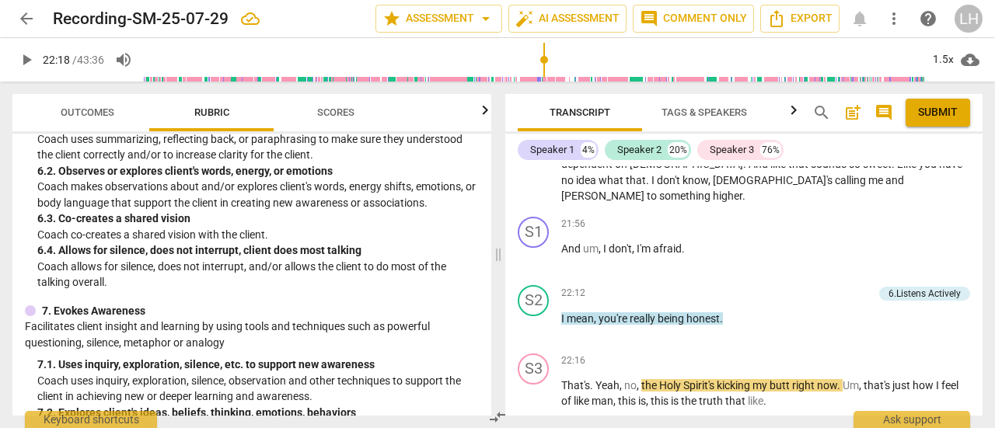
click at [912, 287] on div "6.Listens Actively" at bounding box center [924, 294] width 72 height 14
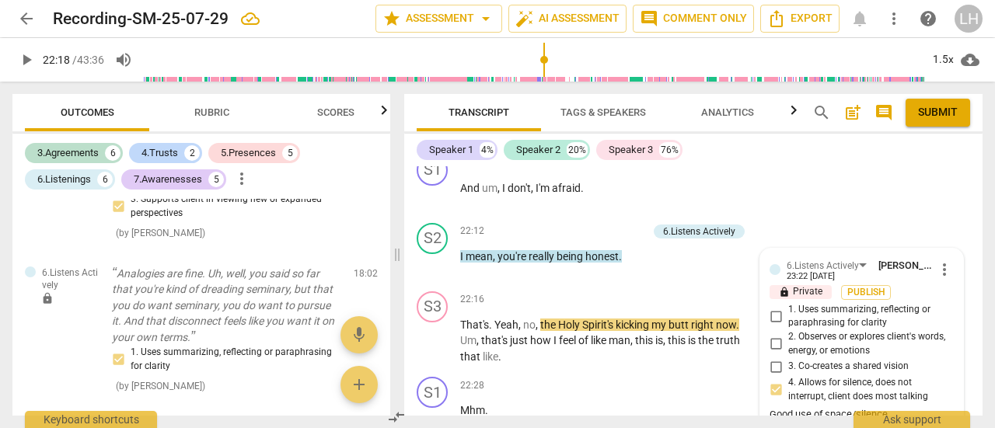
scroll to position [2435, 0]
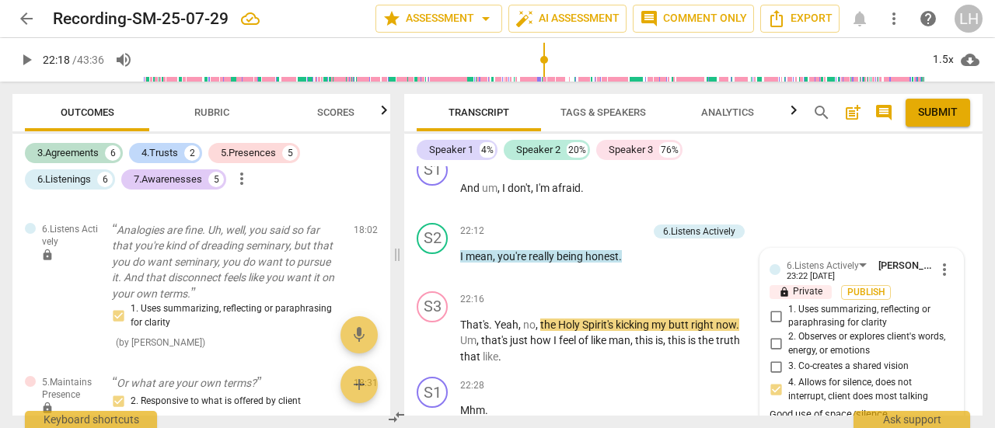
click at [696, 239] on div "6.Listens Actively" at bounding box center [699, 232] width 72 height 14
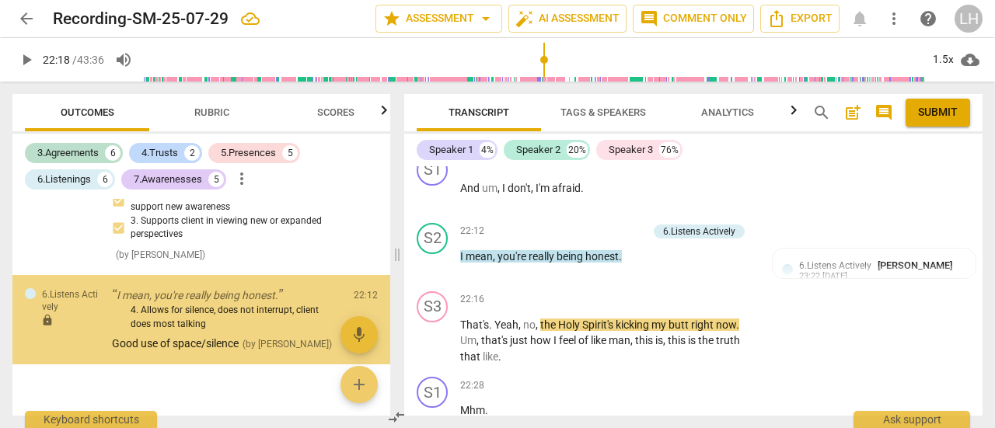
scroll to position [2881, 0]
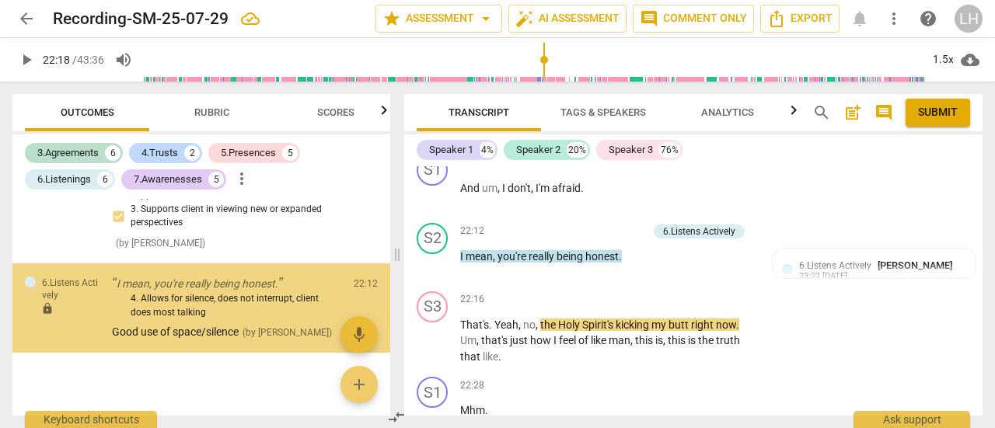
click at [696, 239] on div "6.Listens Actively" at bounding box center [699, 232] width 72 height 14
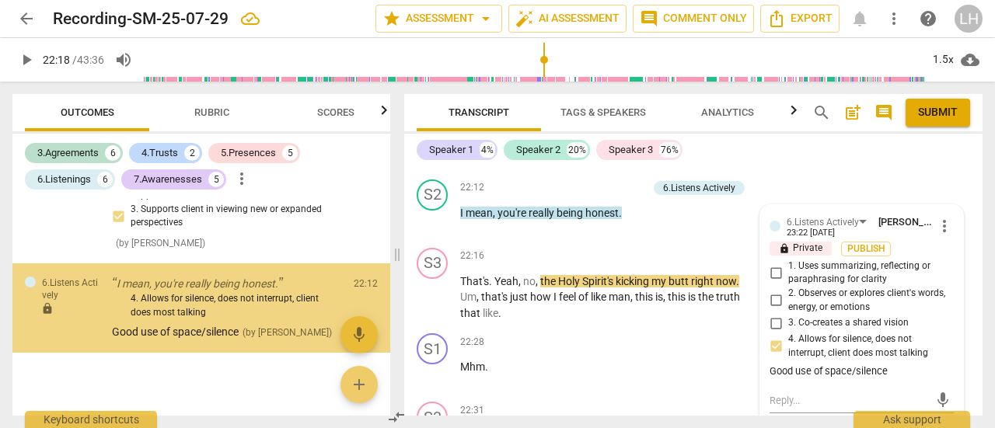
scroll to position [9592, 0]
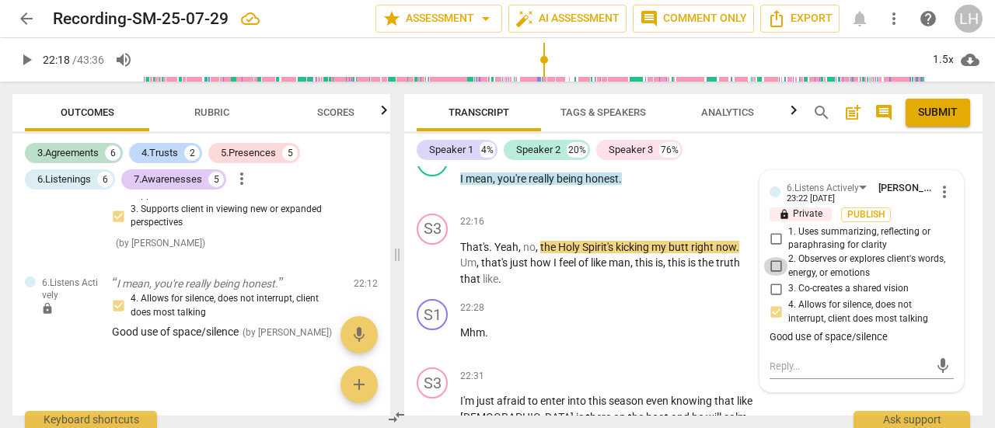
click at [771, 276] on input "2. Observes or explores client's words, energy, or emotions" at bounding box center [775, 266] width 25 height 19
checkbox input "true"
click at [831, 374] on textarea at bounding box center [848, 366] width 159 height 15
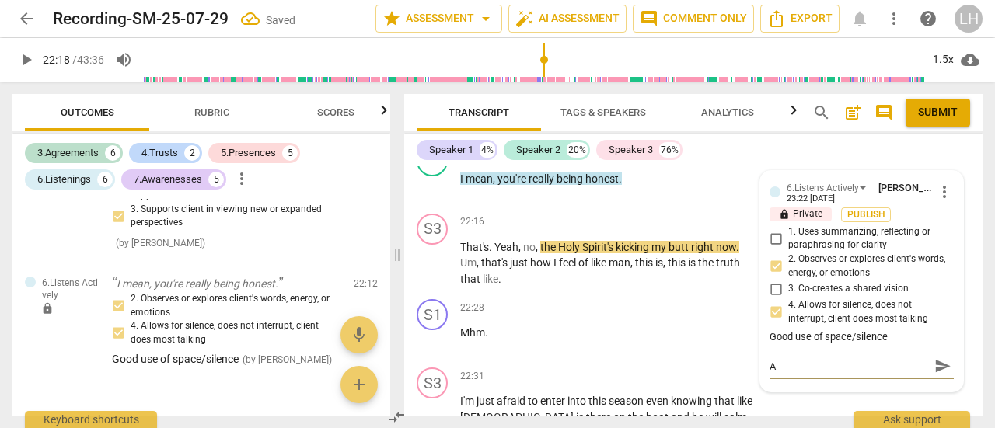
type textarea "A"
type textarea "Al"
type textarea "Als"
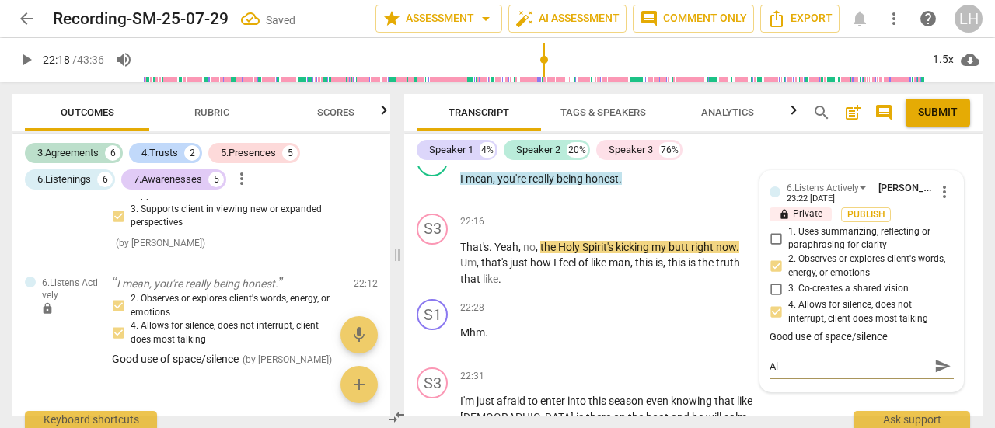
type textarea "Als"
type textarea "Also"
type textarea "Also,"
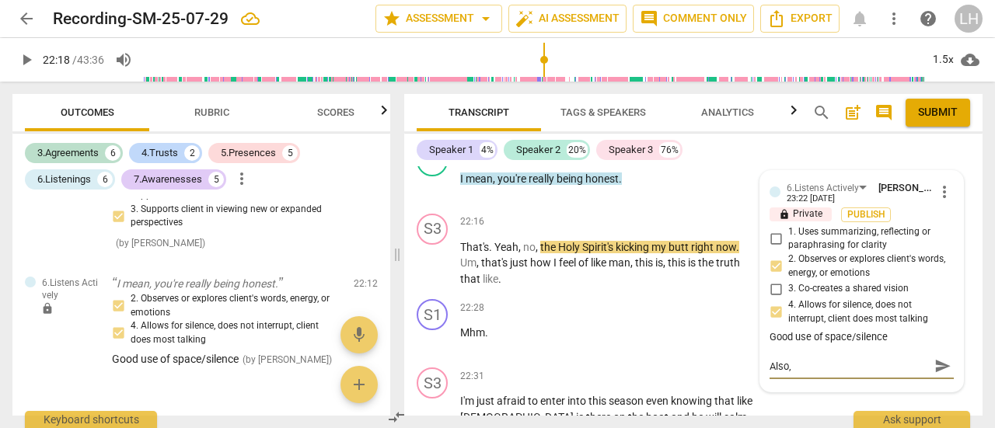
type textarea "Also,"
type textarea "Also, ""
type textarea "Also, "Y"
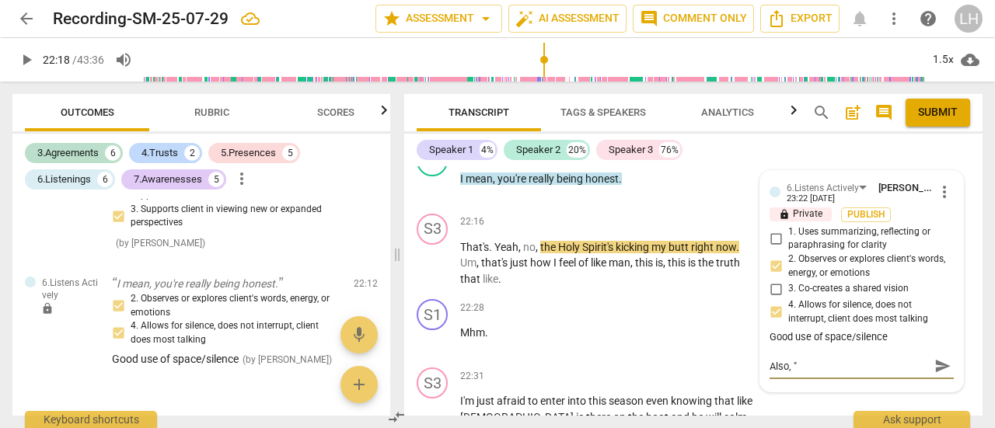
type textarea "Also, "Y"
type textarea "Also, "Yo"
type textarea "Also, "You"
type textarea "Also, "Your"
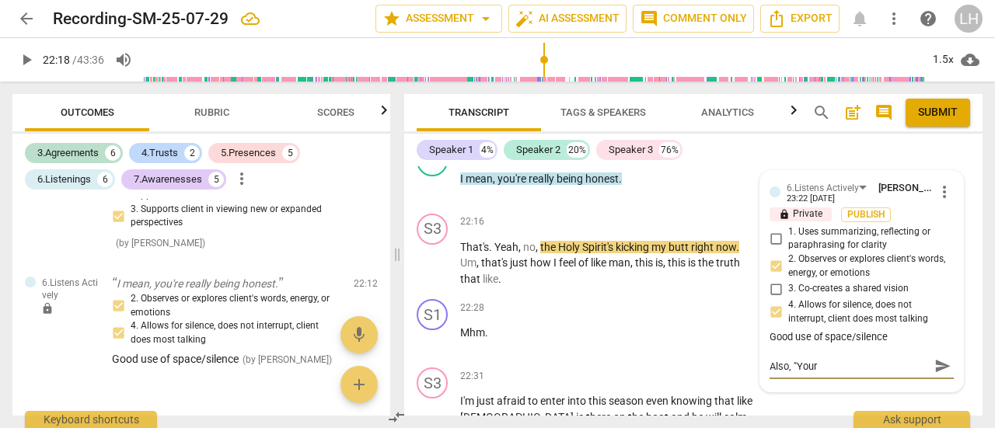
type textarea "Also, "Your"
type textarea "Also, "You"
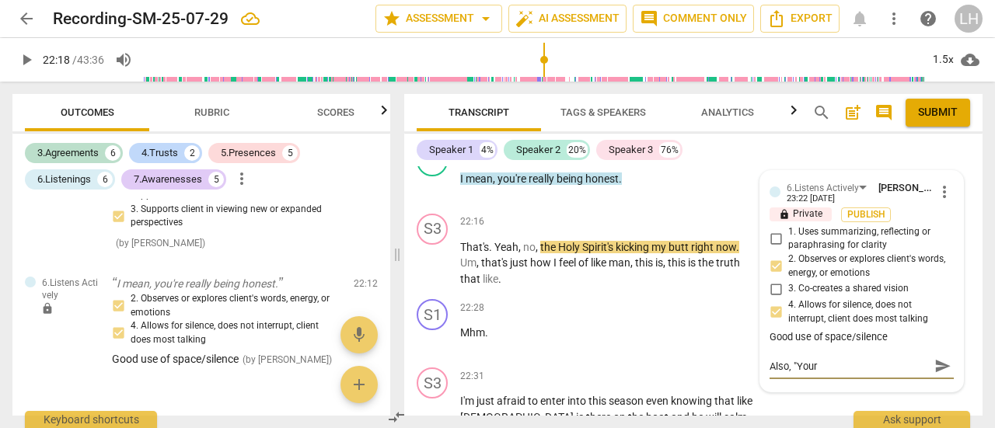
type textarea "Also, "You"
type textarea "Also, "You'"
type textarea "Also, "You'r"
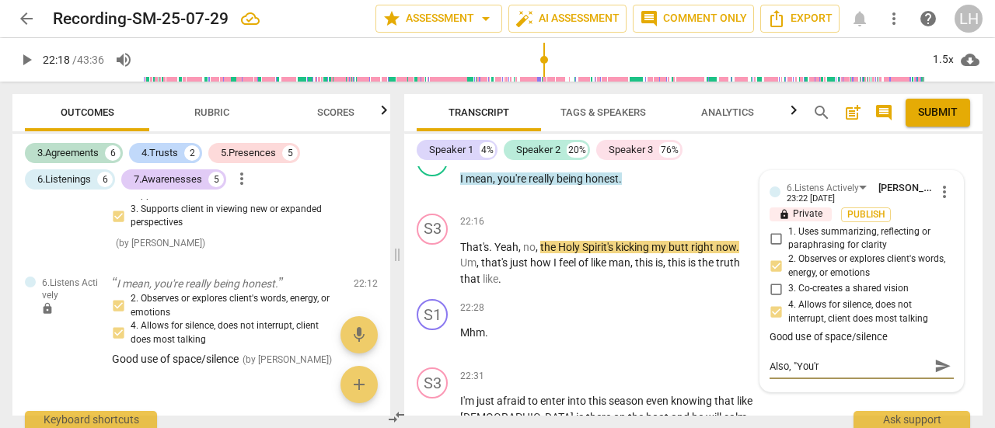
type textarea "Also, "You're"
type textarea "Also, "You're r"
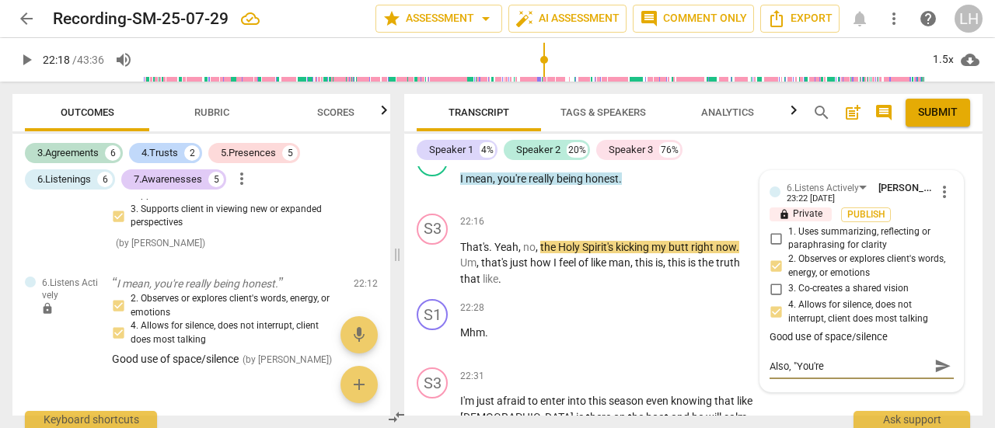
type textarea "Also, "You're r"
type textarea "Also, "You're re"
type textarea "Also, "You're rea"
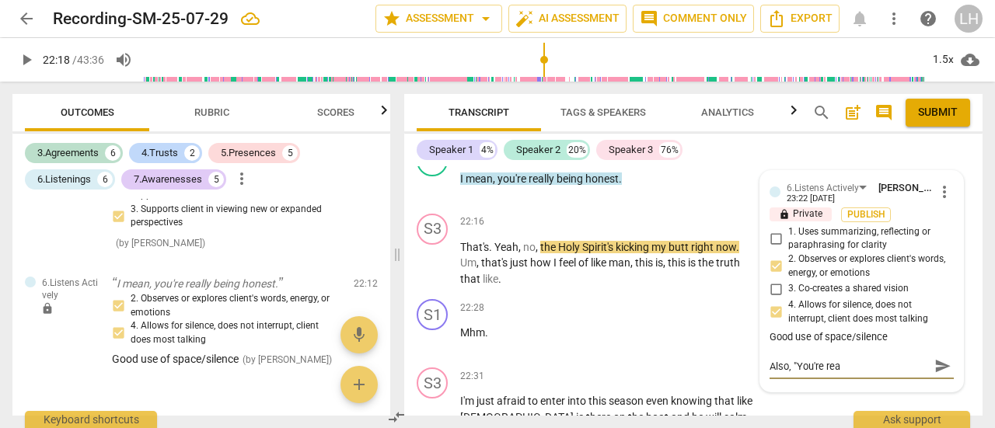
type textarea "Also, "You're real"
type textarea "Also, "You're realy"
type textarea "Also, "You're real"
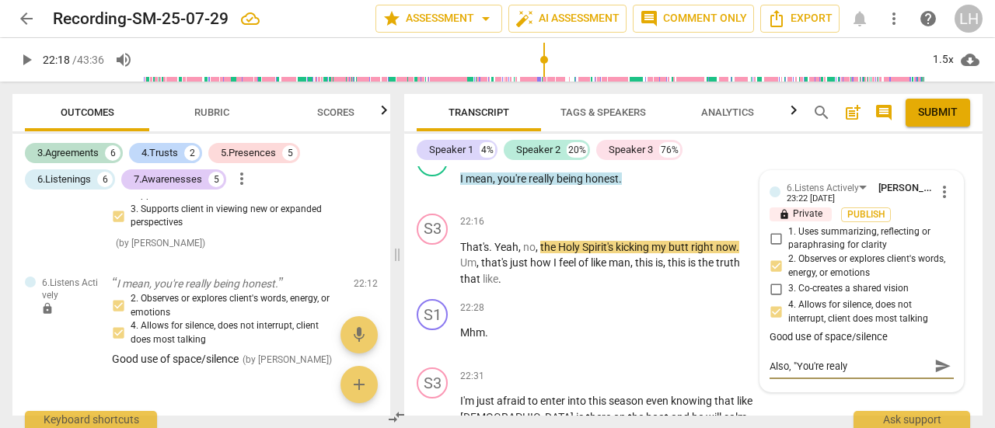
type textarea "Also, "You're real"
type textarea "Also, "You're realk"
type textarea "Also, "You're realky"
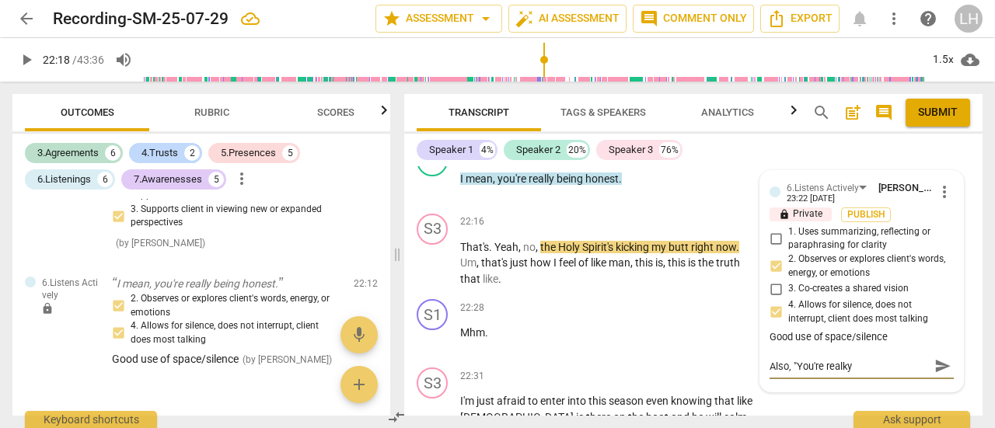
type textarea "Also, "You're realky"
type textarea "Also, "You're realk"
type textarea "Also, "You're real"
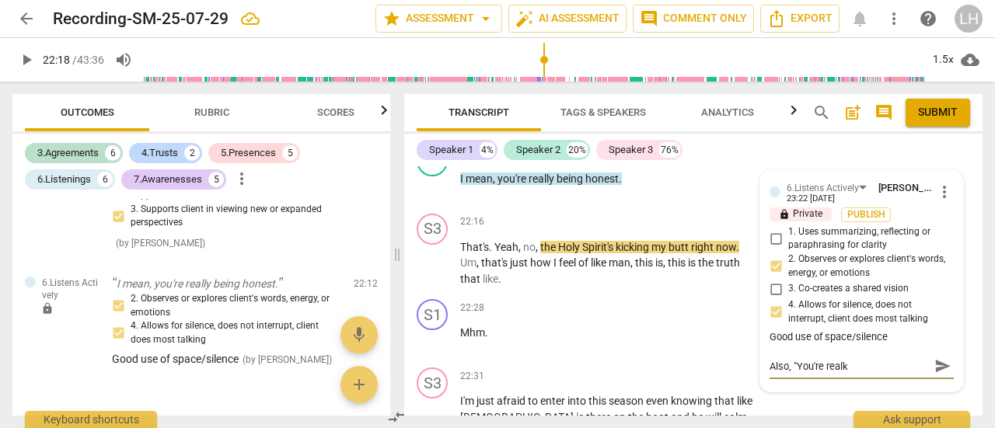
type textarea "Also, "You're real"
type textarea "Also, "You're realy"
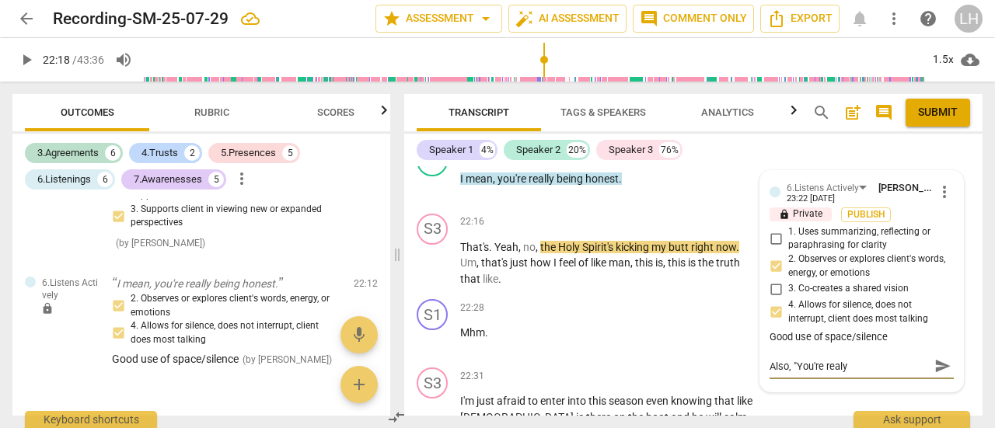
type textarea "Also, "You're realy"
type textarea "Also, "You're realyl"
type textarea "Also, "You're realy"
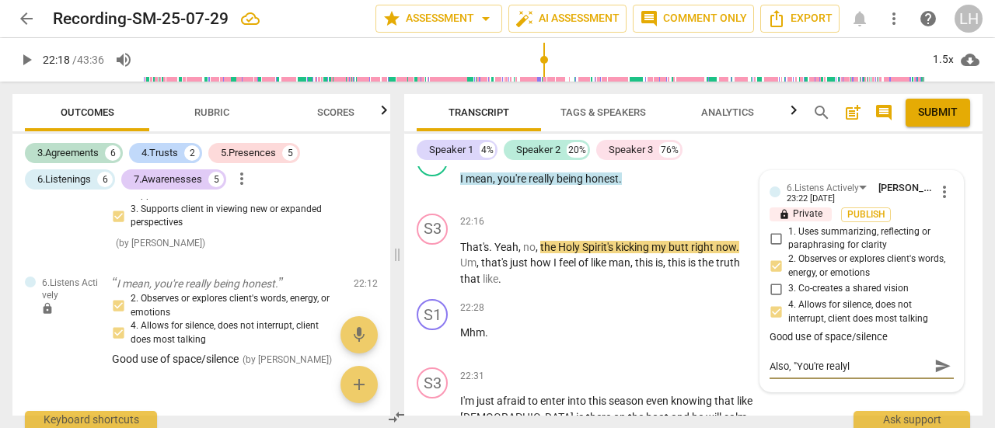
type textarea "Also, "You're realy"
type textarea "Also, "You're real"
type textarea "Also, "You're reall"
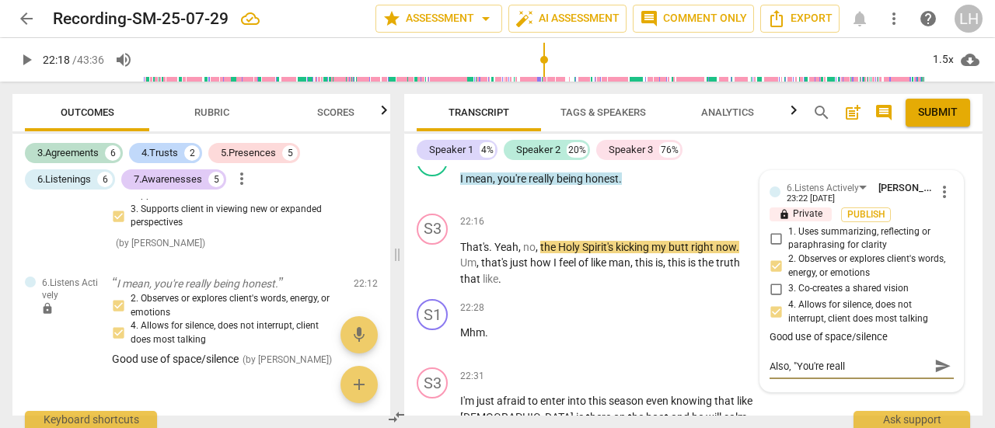
type textarea "Also, "You're really"
type textarea "Also, "You're really b"
type textarea "Also, "You're really be"
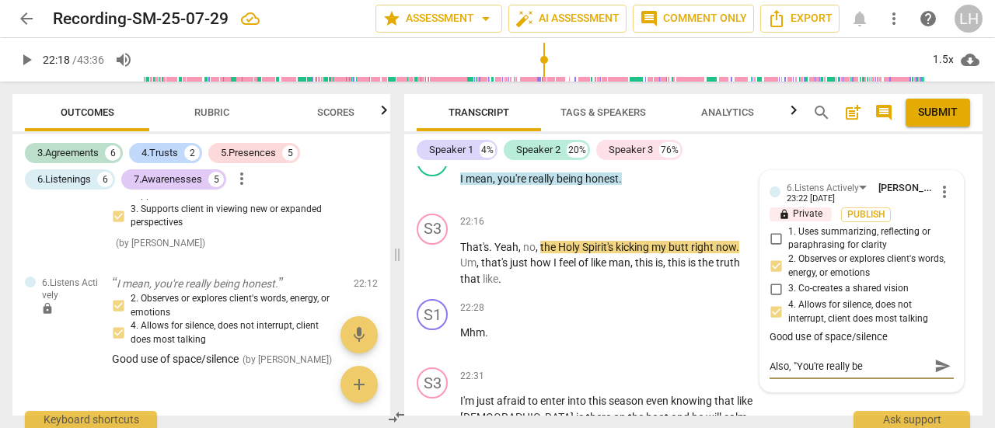
type textarea "Also, "You're really bei"
type textarea "Also, "You're really bein"
type textarea "Also, "You're really being"
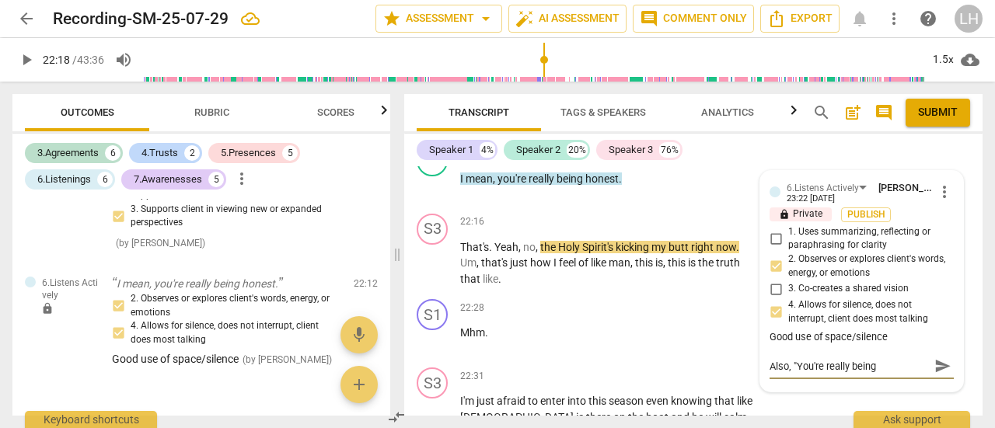
type textarea "Also, "You're really being"
type textarea "Also, "You're really being h"
type textarea "Also, "You're really being ho"
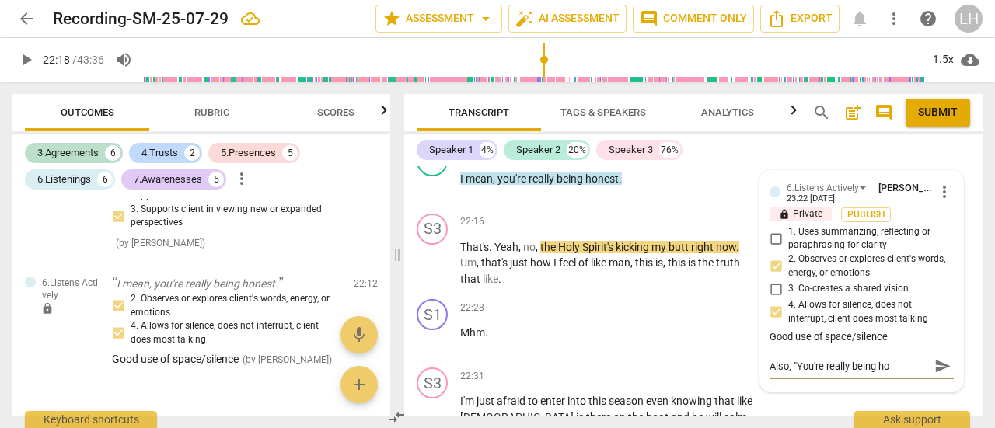
type textarea "Also, "You're really being hon"
type textarea "Also, "You're really being hone"
type textarea "Also, "You're really being hones"
type textarea "Also, "You're really being honest"
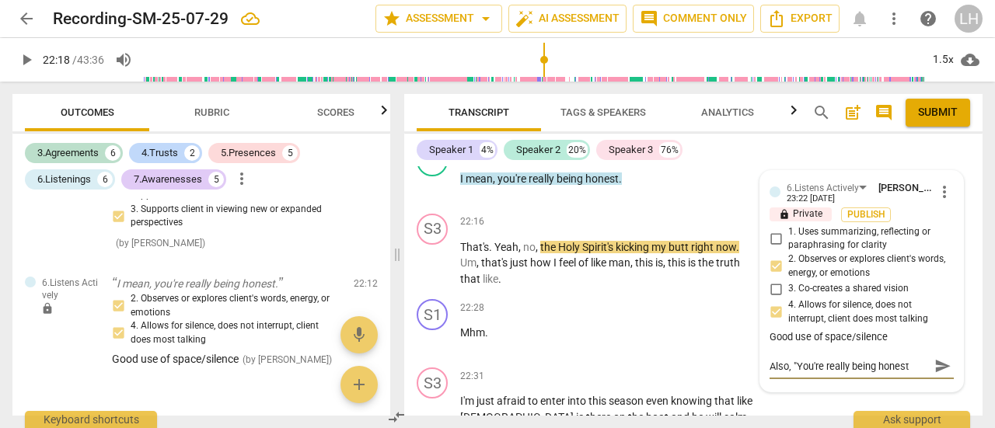
type textarea "Also, "You're really being honest."
type textarea "Also, "You're really being honest.""
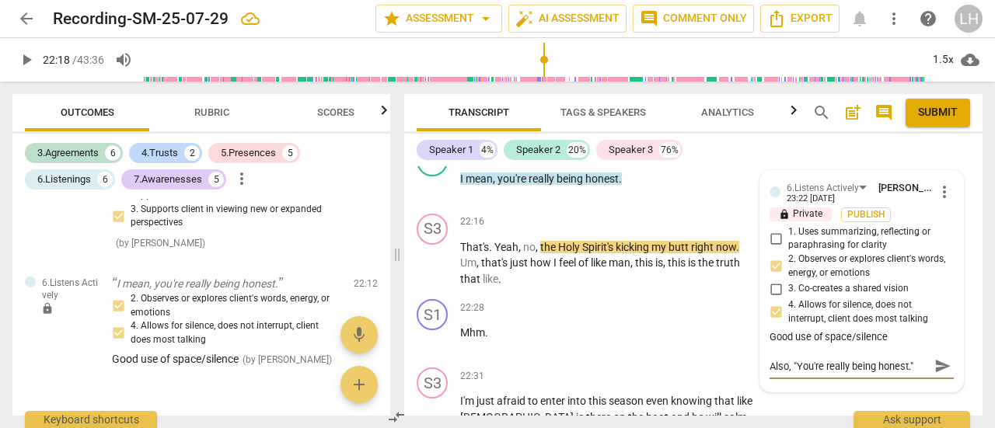
type textarea "Also, "You're really being honest.""
type textarea "Also, "You're really being honest." i"
type textarea "Also, "You're really being honest." is"
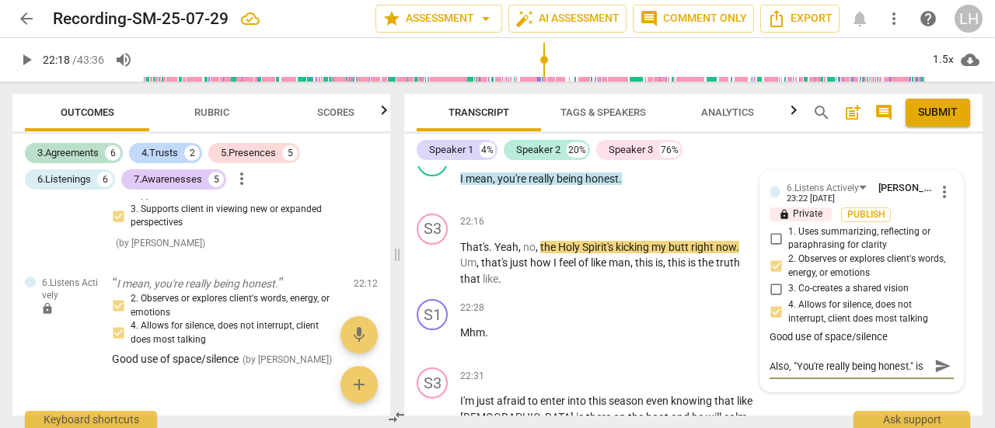
type textarea "Also, "You're really being honest." is"
type textarea "Also, "You're really being honest." is g"
type textarea "Also, "You're really being honest." is go"
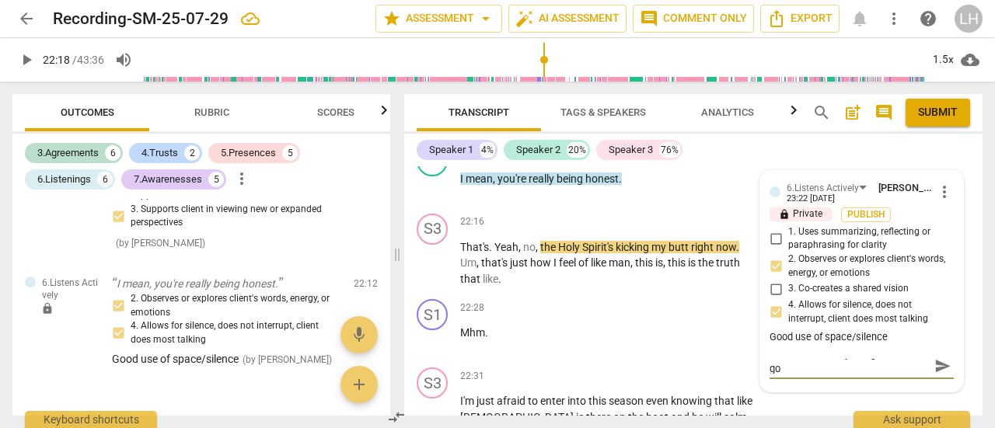
type textarea "Also, "You're really being honest." is goo"
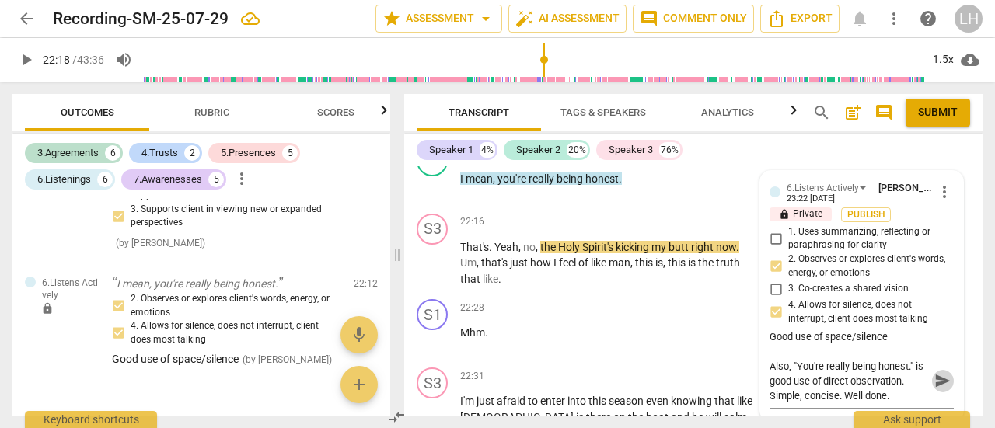
click at [934, 390] on span "send" at bounding box center [942, 381] width 17 height 17
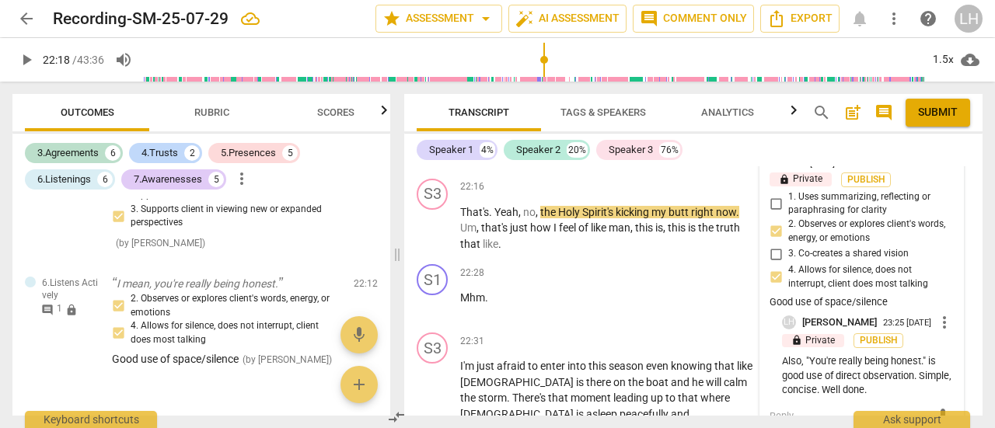
scroll to position [9592, 0]
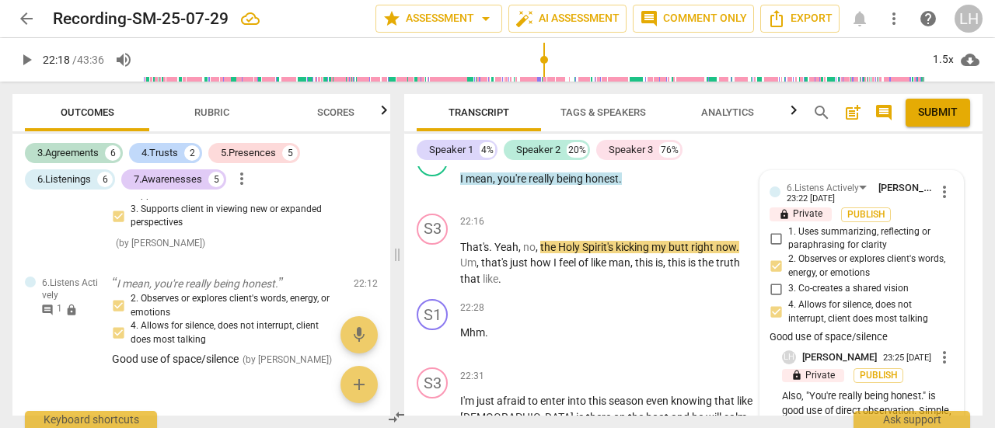
click at [438, 196] on span "play_arrow" at bounding box center [433, 186] width 19 height 19
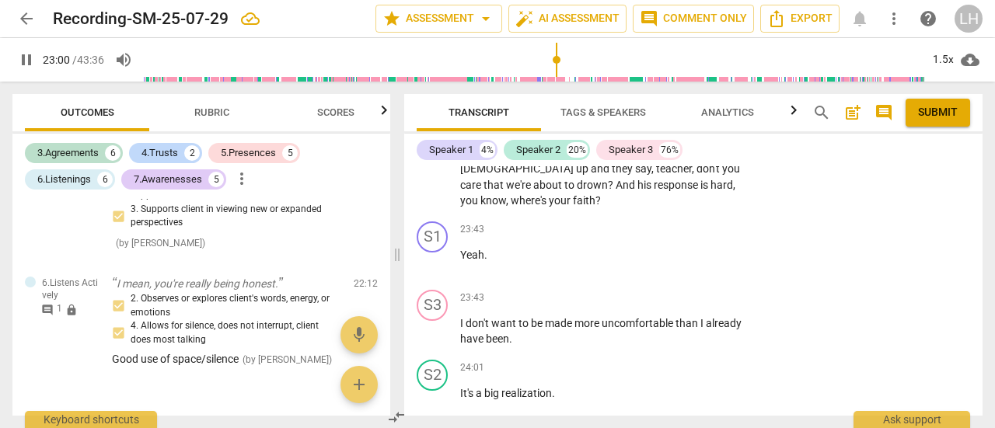
scroll to position [10136, 0]
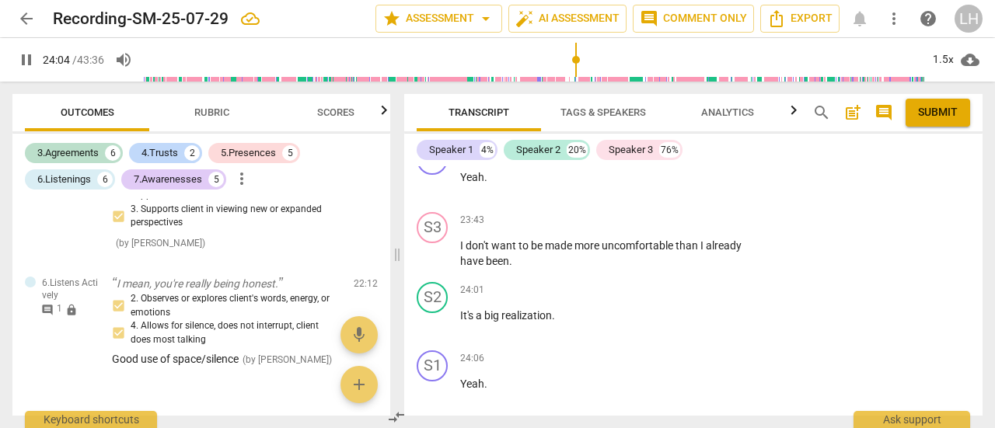
click at [706, 298] on p "Add competency" at bounding box center [708, 291] width 74 height 14
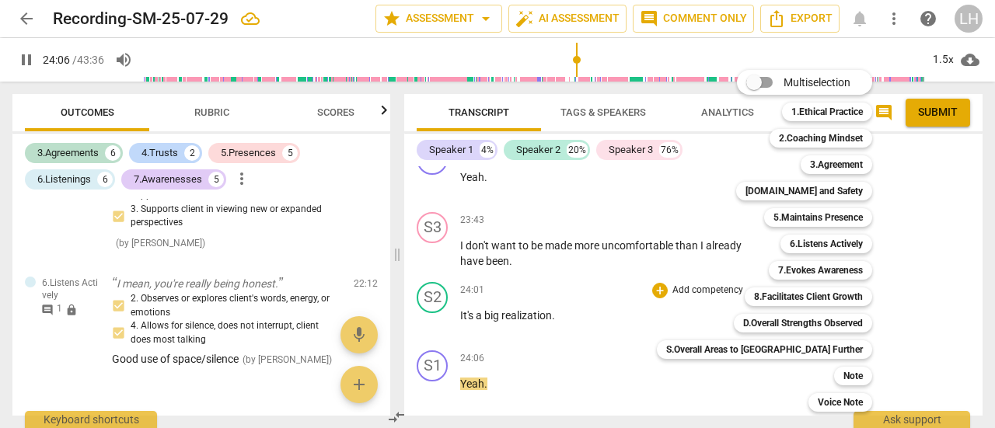
click at [811, 246] on div "6.Listens Actively" at bounding box center [826, 244] width 92 height 19
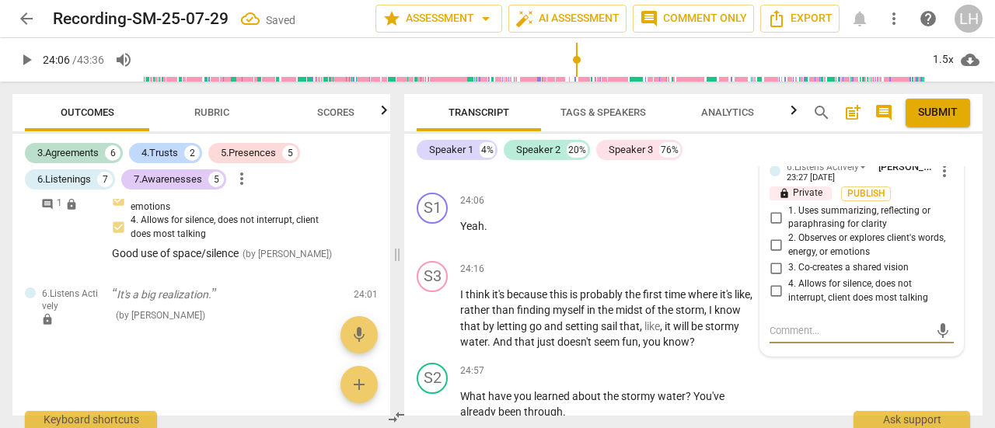
scroll to position [10270, 0]
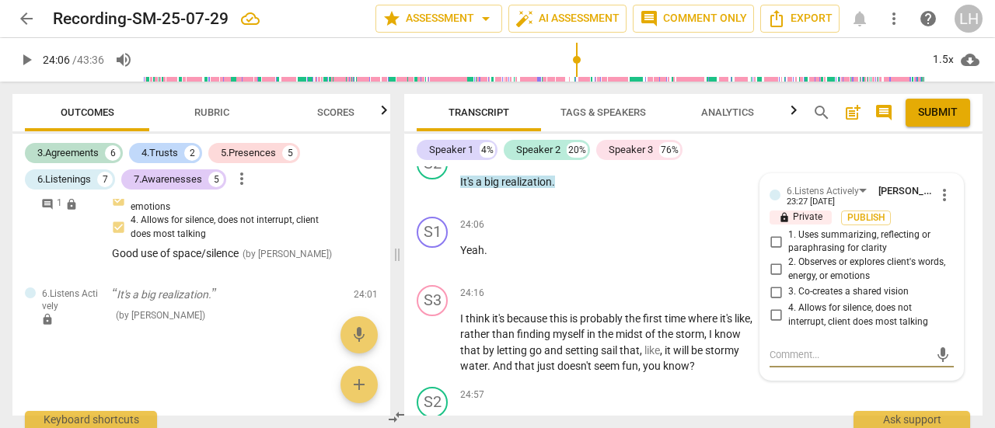
click at [772, 325] on input "4. Allows for silence, does not interrupt, client does most talking" at bounding box center [775, 315] width 25 height 19
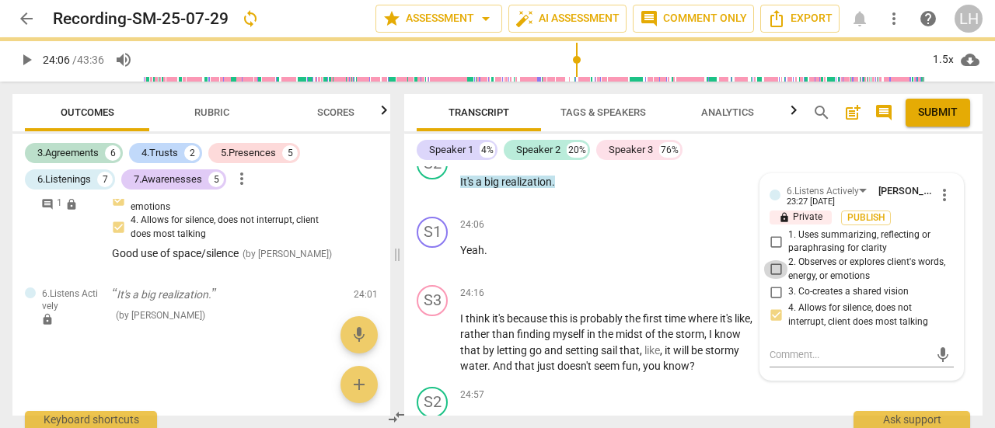
click at [772, 279] on input "2. Observes or explores client's words, energy, or emotions" at bounding box center [775, 269] width 25 height 19
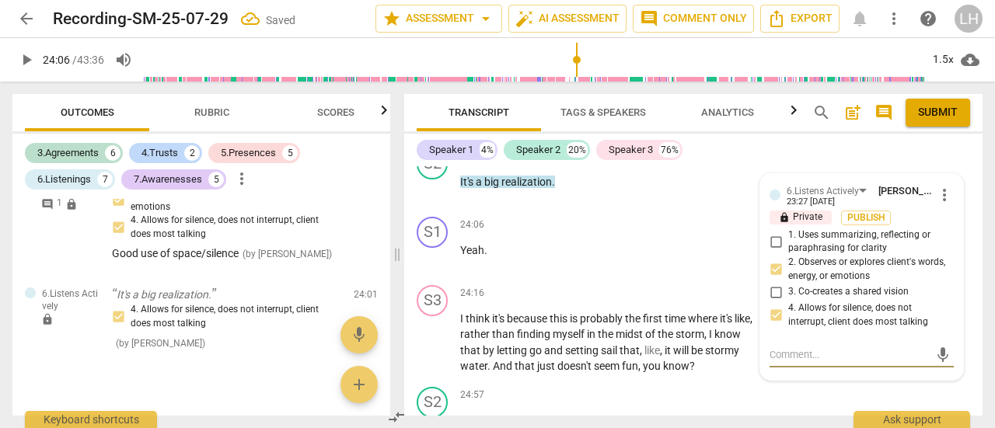
click at [831, 362] on textarea at bounding box center [848, 354] width 159 height 15
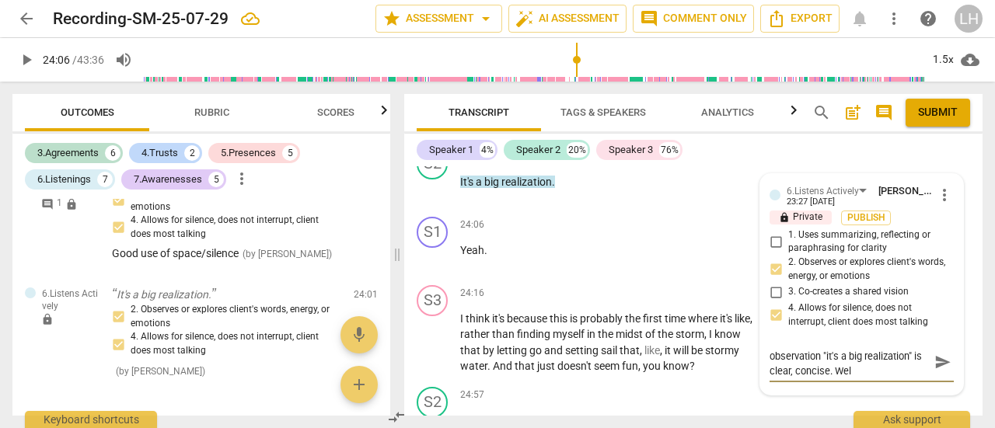
scroll to position [0, 0]
drag, startPoint x: 935, startPoint y: 383, endPoint x: 929, endPoint y: 410, distance: 27.0
click at [929, 397] on div "Again, good use of direct observation "it's a big realization" is clear, concis…" at bounding box center [861, 370] width 184 height 54
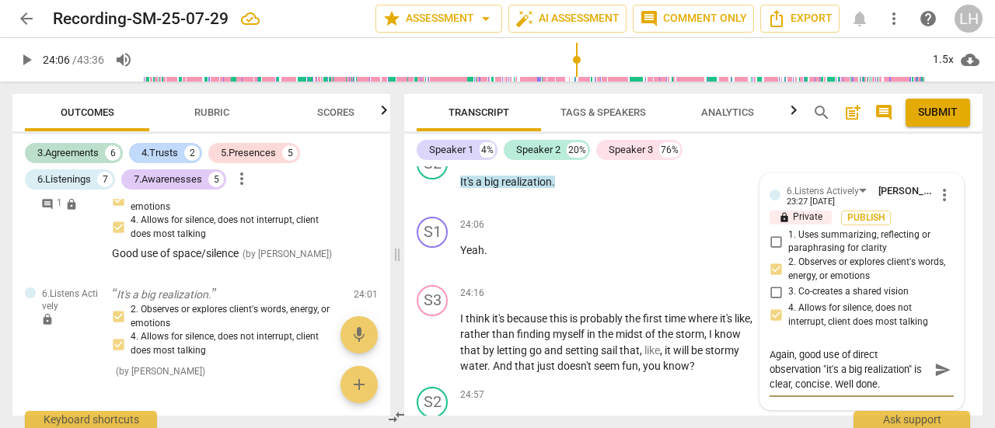
click at [769, 368] on textarea "Again, good use of direct observation "it's a big realization" is clear, concis…" at bounding box center [848, 369] width 159 height 44
click at [934, 378] on span "send" at bounding box center [942, 369] width 17 height 17
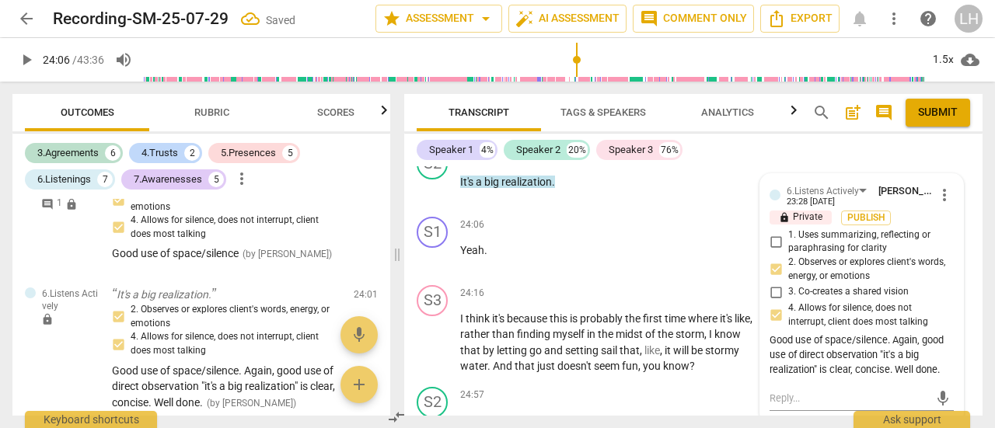
drag, startPoint x: 434, startPoint y: 271, endPoint x: 605, endPoint y: 326, distance: 179.4
click at [434, 267] on span "play_arrow" at bounding box center [433, 258] width 19 height 19
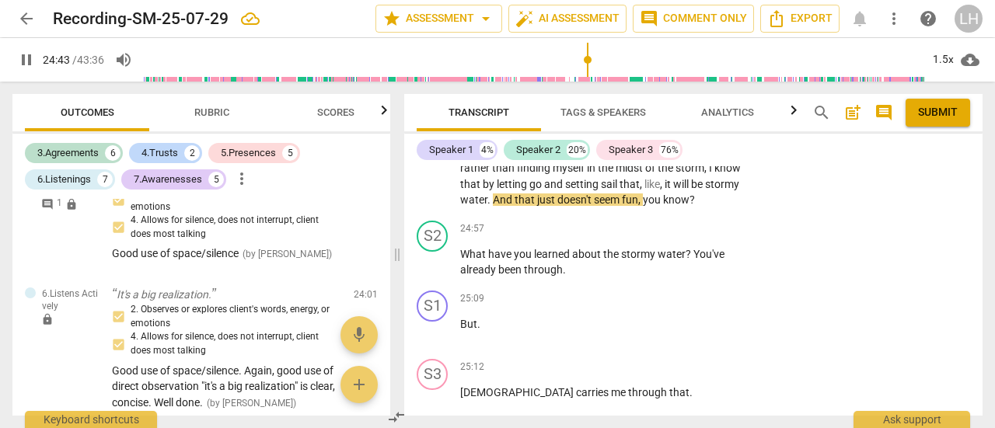
scroll to position [10503, 0]
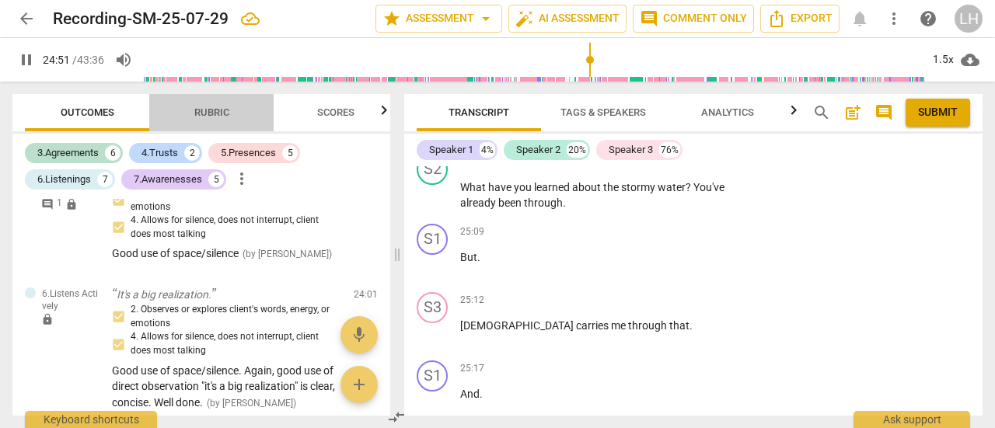
click at [206, 120] on span "Rubric" at bounding box center [212, 113] width 72 height 21
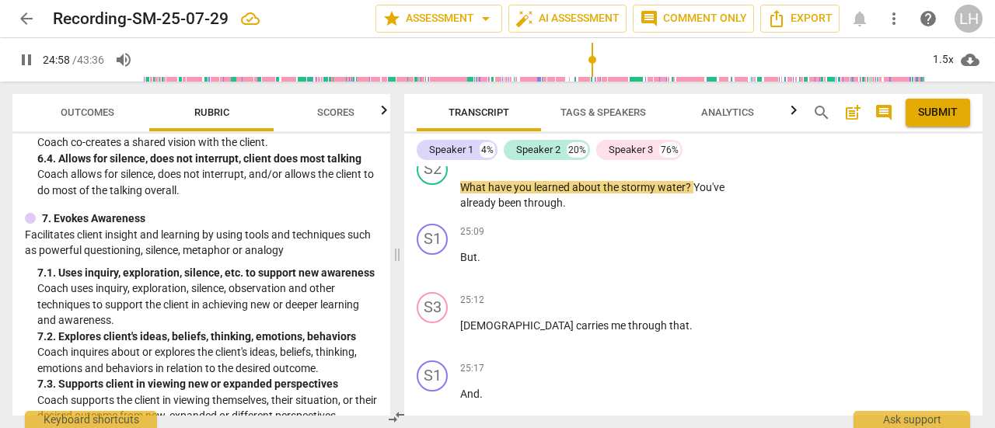
scroll to position [1399, 0]
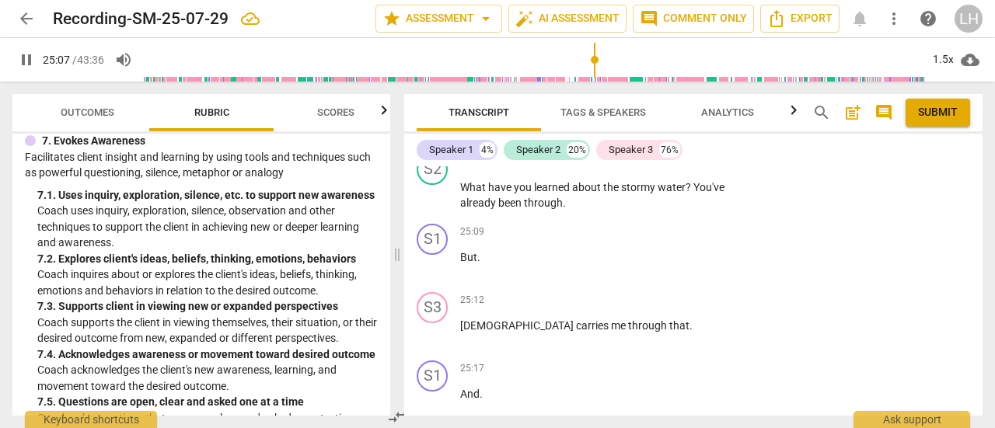
click at [720, 169] on p "Add competency" at bounding box center [708, 162] width 74 height 14
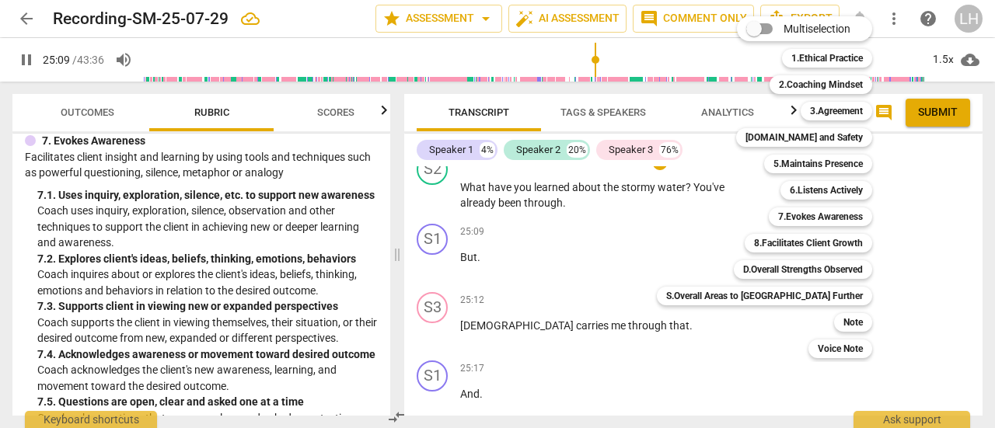
click at [778, 217] on b "7.Evokes Awareness" at bounding box center [820, 216] width 85 height 19
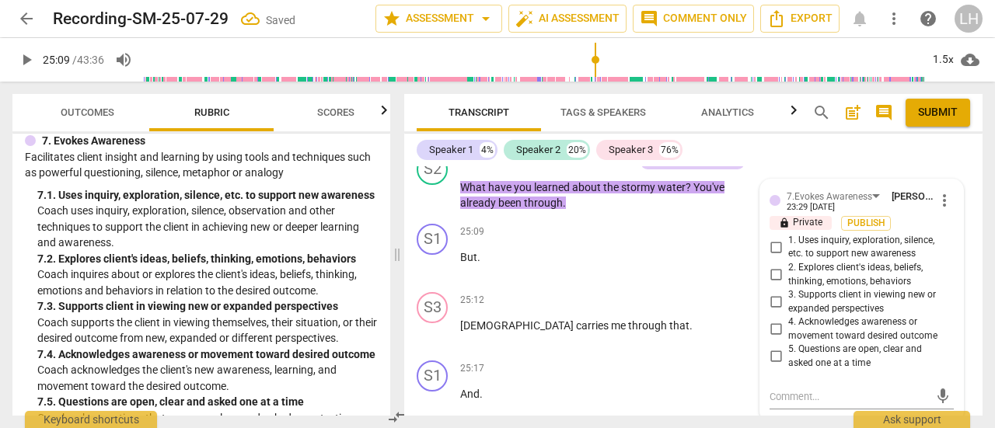
scroll to position [10503, 0]
click at [776, 312] on input "3. Supports client in viewing new or expanded perspectives" at bounding box center [775, 302] width 25 height 19
click at [771, 312] on input "3. Supports client in viewing new or expanded perspectives" at bounding box center [775, 302] width 25 height 19
click at [774, 312] on input "3. Supports client in viewing new or expanded perspectives" at bounding box center [775, 302] width 25 height 19
click at [774, 284] on input "2. Explores client's ideas, beliefs, thinking, emotions, behaviors" at bounding box center [775, 275] width 25 height 19
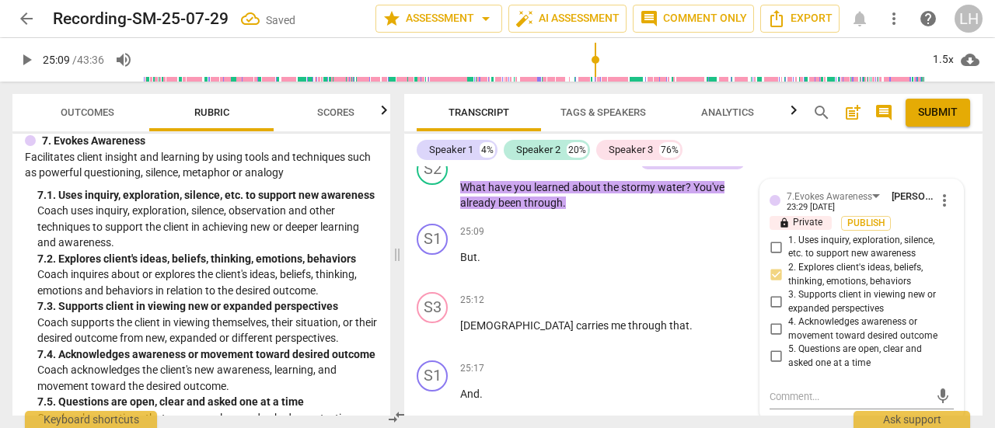
click at [435, 274] on span "play_arrow" at bounding box center [433, 265] width 19 height 19
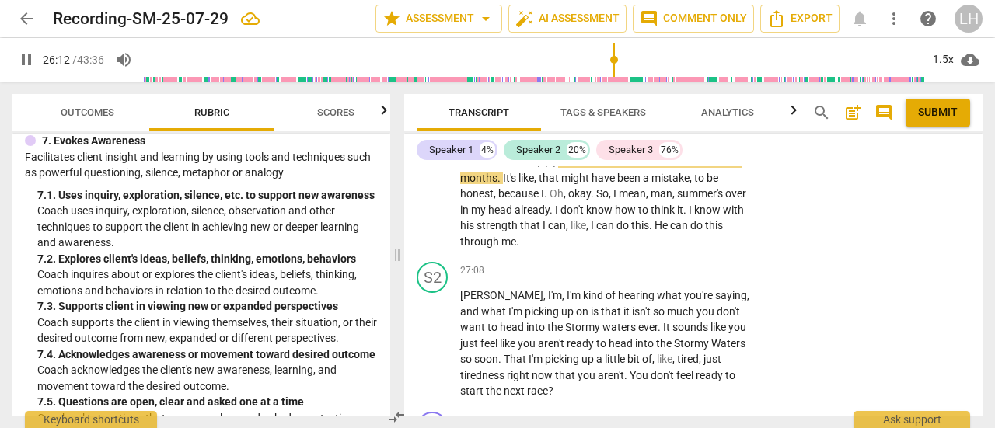
scroll to position [11202, 0]
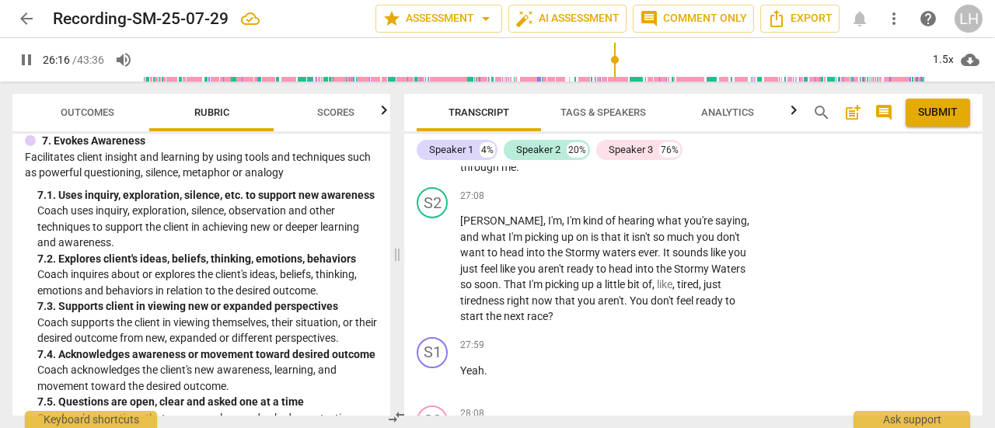
click at [687, 204] on p "Add competency" at bounding box center [708, 197] width 74 height 14
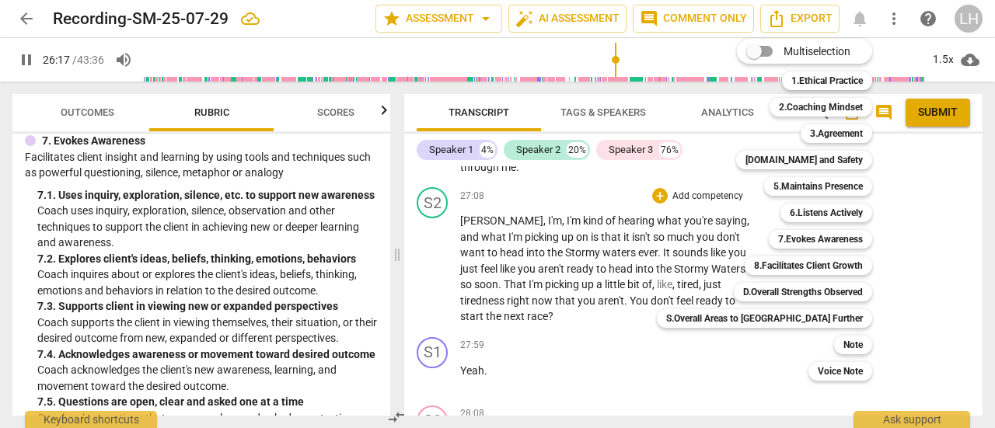
click at [790, 215] on b "6.Listens Actively" at bounding box center [826, 213] width 73 height 19
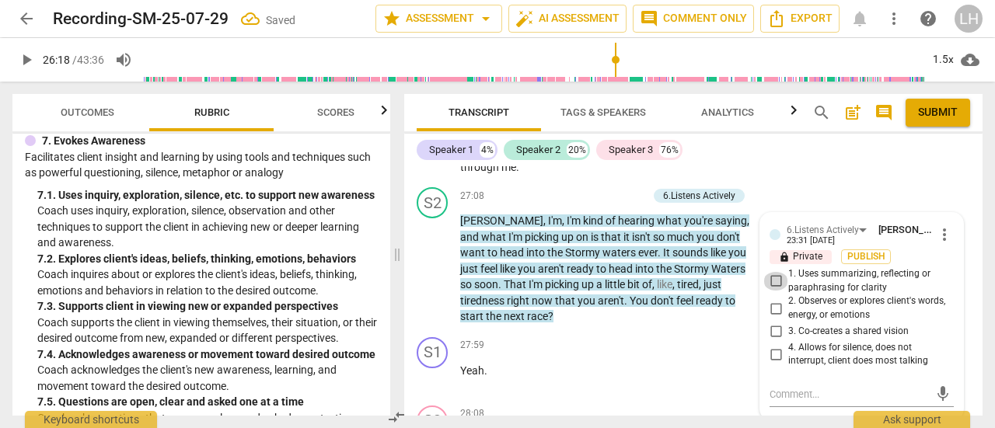
click at [772, 291] on input "1. Uses summarizing, reflecting or paraphrasing for clarity" at bounding box center [775, 281] width 25 height 19
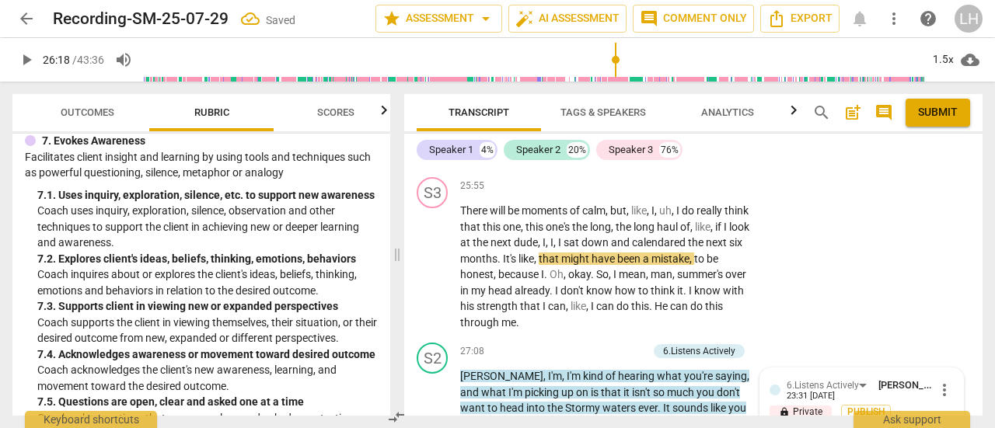
scroll to position [10892, 0]
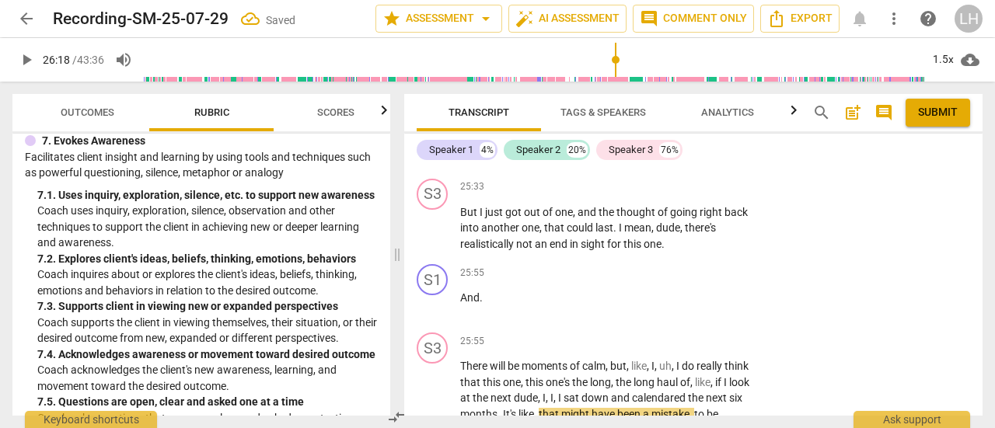
click at [440, 238] on span "play_arrow" at bounding box center [433, 228] width 19 height 19
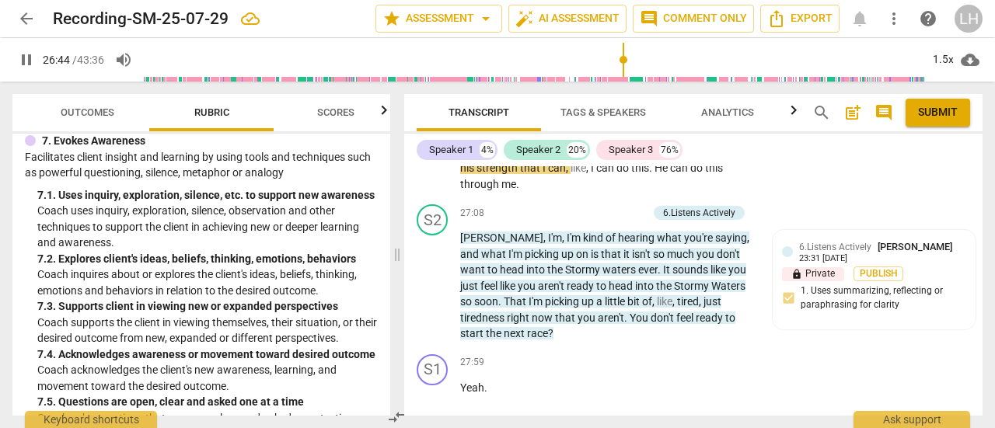
scroll to position [11108, 0]
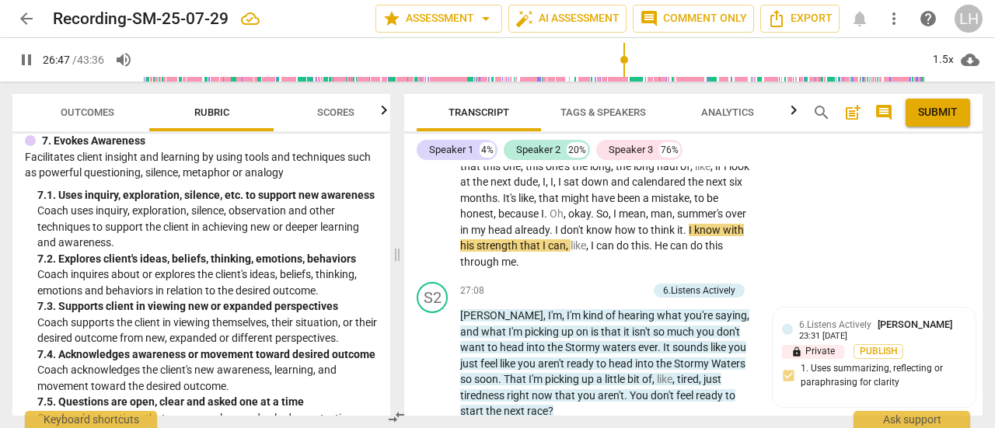
click at [436, 216] on span "pause" at bounding box center [433, 206] width 19 height 19
click at [437, 216] on span "play_arrow" at bounding box center [433, 206] width 19 height 19
click at [431, 216] on span "pause" at bounding box center [433, 206] width 19 height 19
click at [430, 373] on span "play_arrow" at bounding box center [433, 363] width 19 height 19
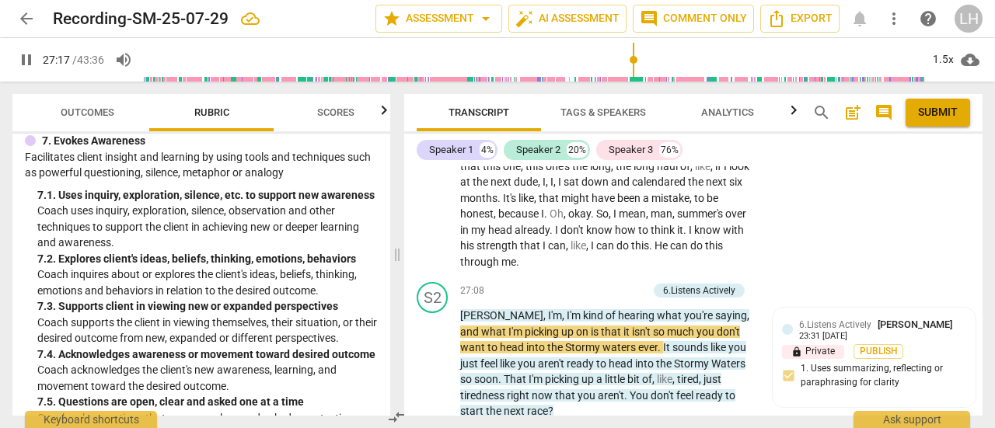
click at [435, 373] on span "pause" at bounding box center [433, 363] width 19 height 19
click at [437, 373] on span "play_arrow" at bounding box center [433, 363] width 19 height 19
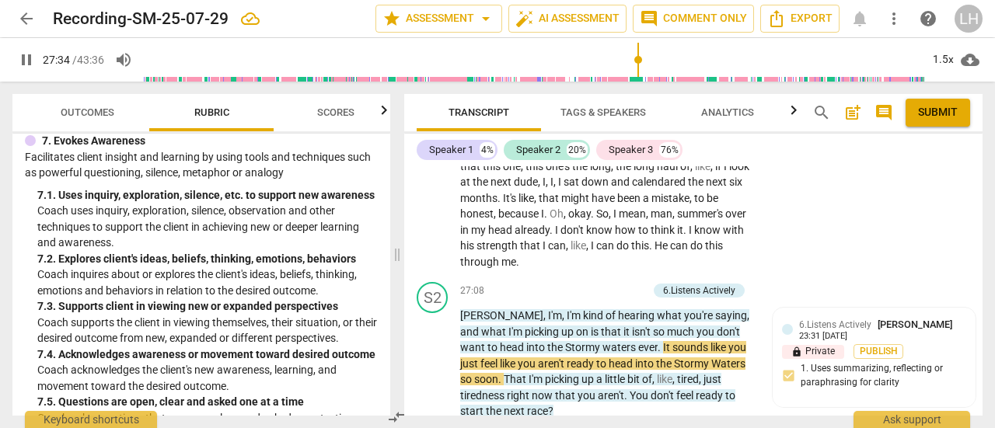
click at [439, 373] on span "pause" at bounding box center [433, 363] width 19 height 19
click at [439, 373] on span "play_arrow" at bounding box center [433, 363] width 19 height 19
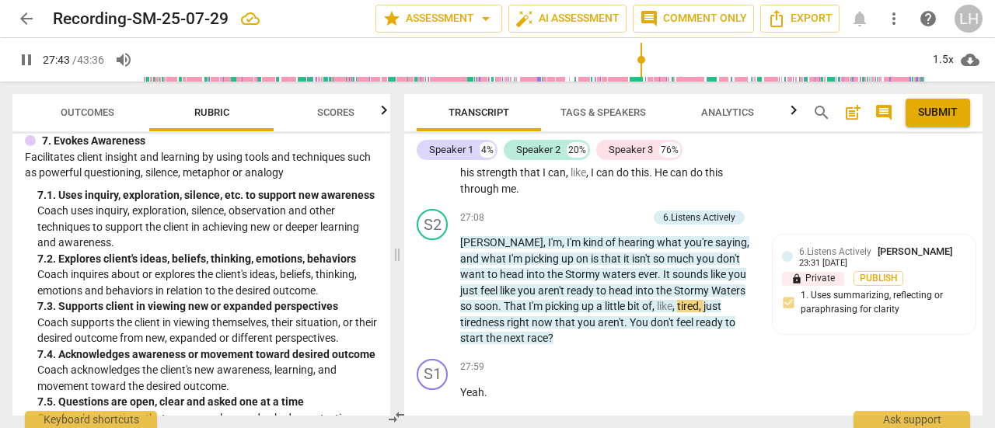
scroll to position [11185, 0]
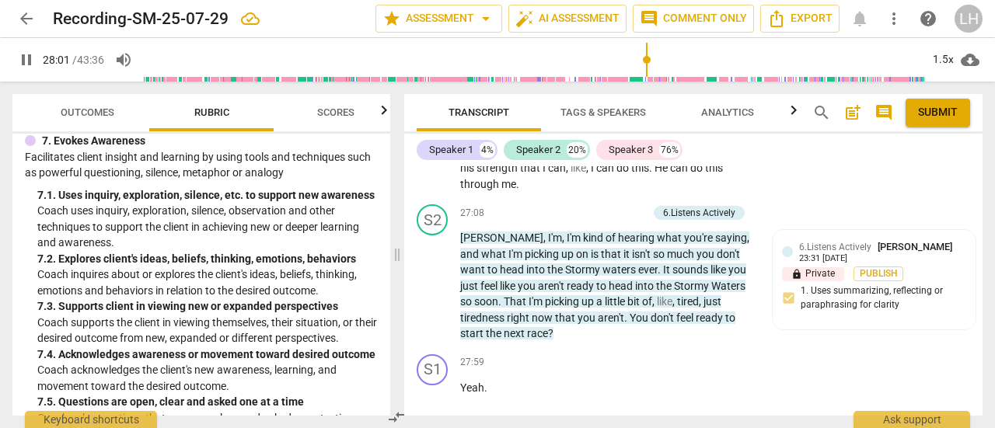
click at [429, 295] on span "pause" at bounding box center [433, 286] width 19 height 19
click at [844, 313] on div "6.Listens Actively [PERSON_NAME] 23:31 [DATE] lock Private Publish 1. Uses summ…" at bounding box center [874, 279] width 184 height 81
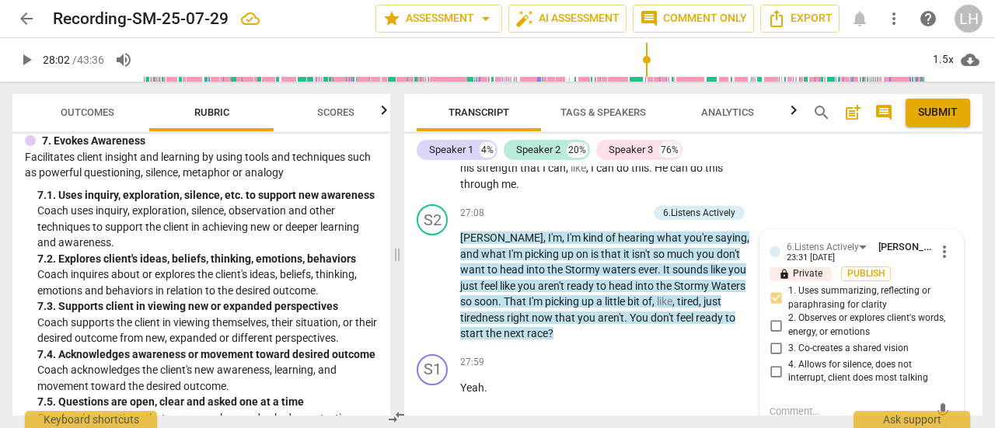
scroll to position [11319, 0]
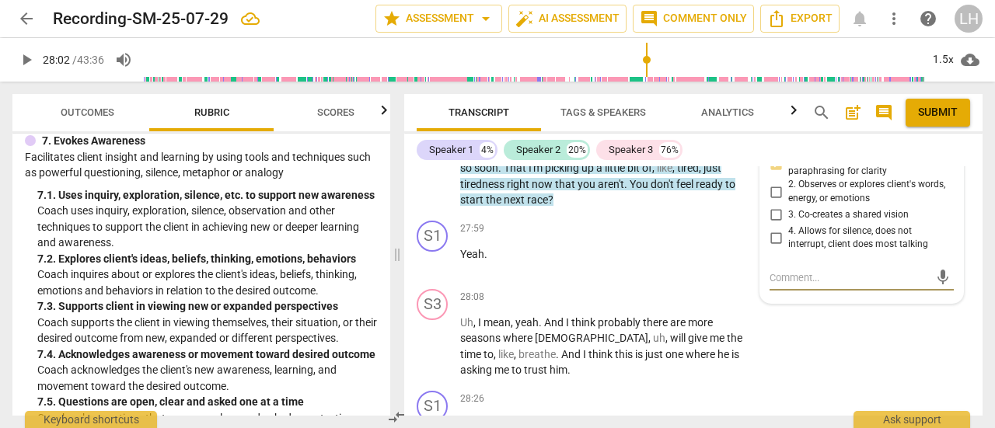
click at [835, 285] on textarea at bounding box center [848, 277] width 159 height 15
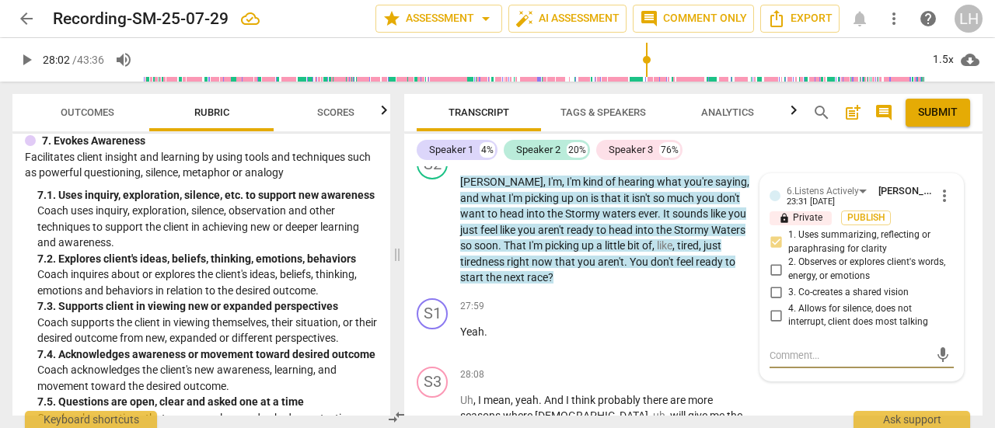
click at [810, 363] on textarea at bounding box center [848, 355] width 159 height 15
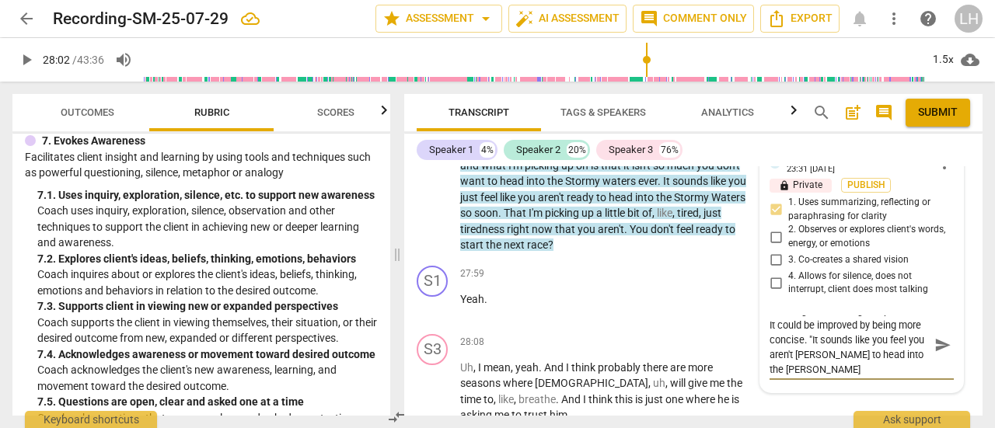
scroll to position [15, 0]
drag, startPoint x: 783, startPoint y: 368, endPoint x: 890, endPoint y: 379, distance: 107.1
click at [890, 375] on textarea "This is good listening and presence. It could be improved by being more concise…" at bounding box center [848, 344] width 159 height 59
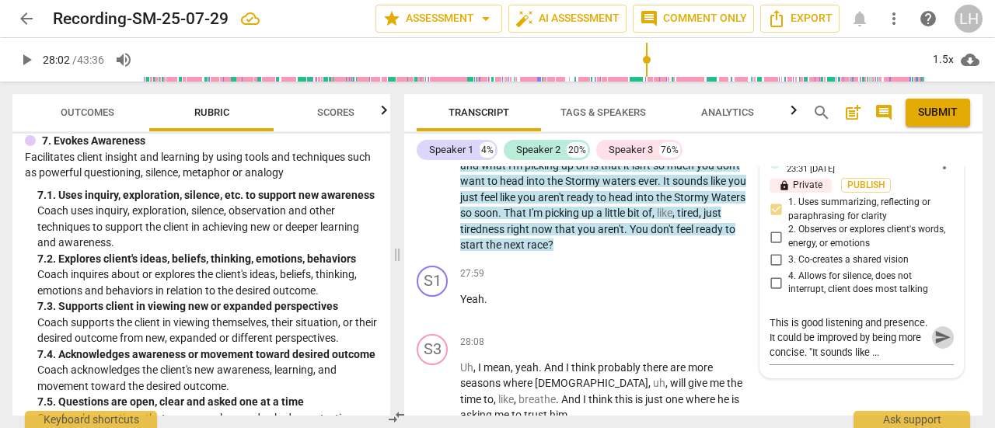
click at [936, 346] on span "send" at bounding box center [942, 337] width 17 height 17
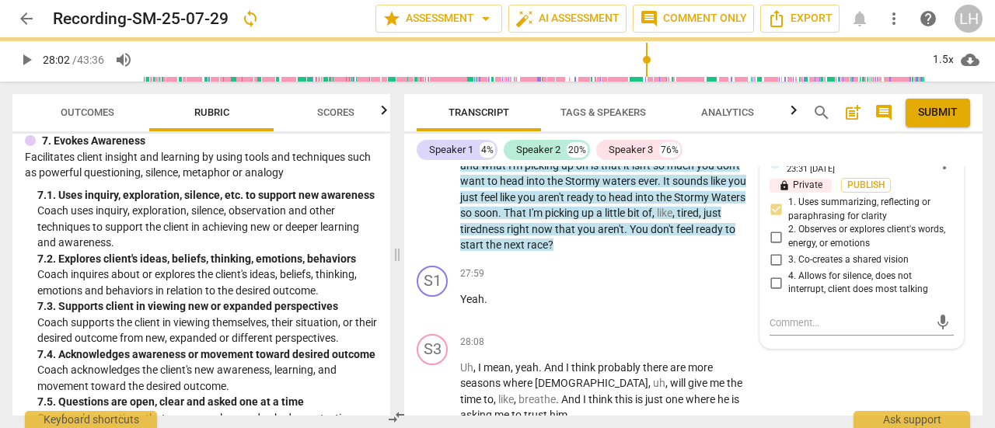
scroll to position [0, 0]
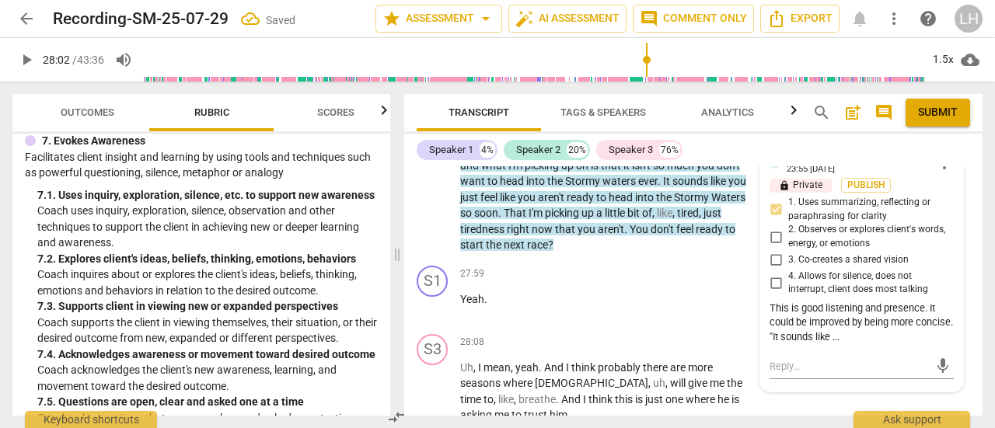
click at [429, 401] on span "play_arrow" at bounding box center [433, 391] width 19 height 19
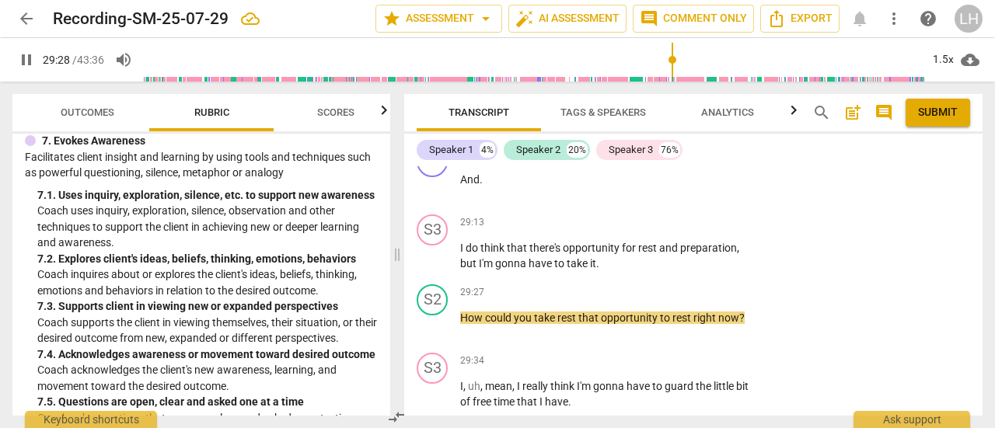
scroll to position [11973, 0]
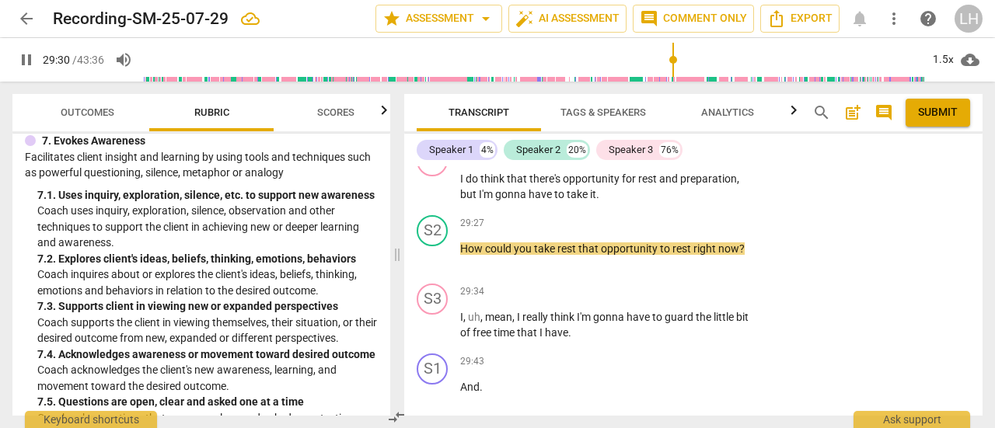
click at [432, 266] on span "pause" at bounding box center [433, 256] width 19 height 19
click at [715, 231] on p "Add competency" at bounding box center [708, 224] width 74 height 14
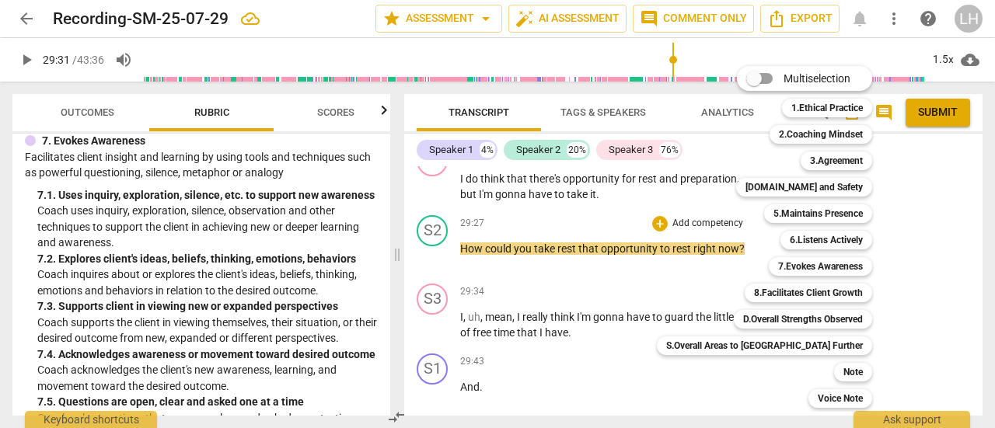
click at [778, 267] on b "7.Evokes Awareness" at bounding box center [820, 266] width 85 height 19
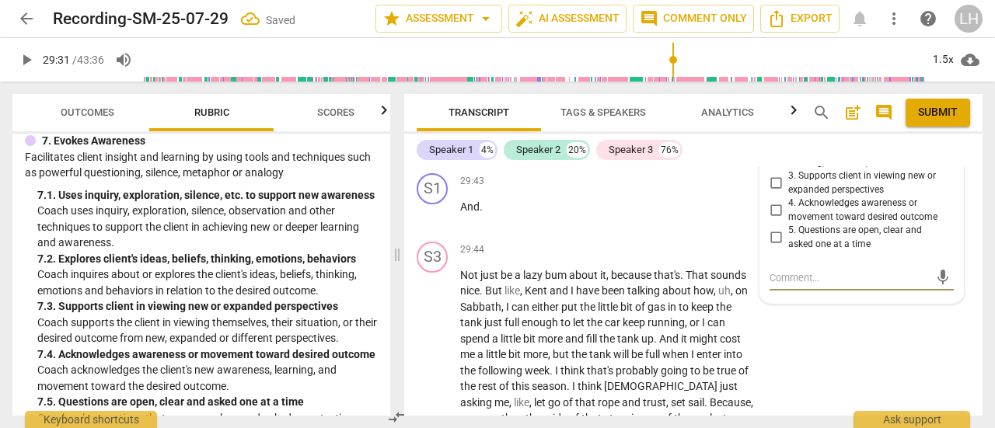
scroll to position [12076, 0]
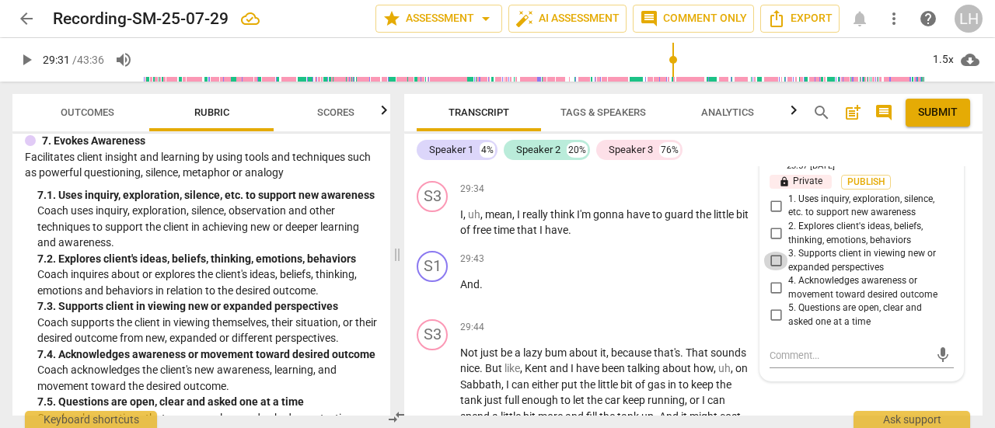
click at [778, 270] on input "3. Supports client in viewing new or expanded perspectives" at bounding box center [775, 261] width 25 height 19
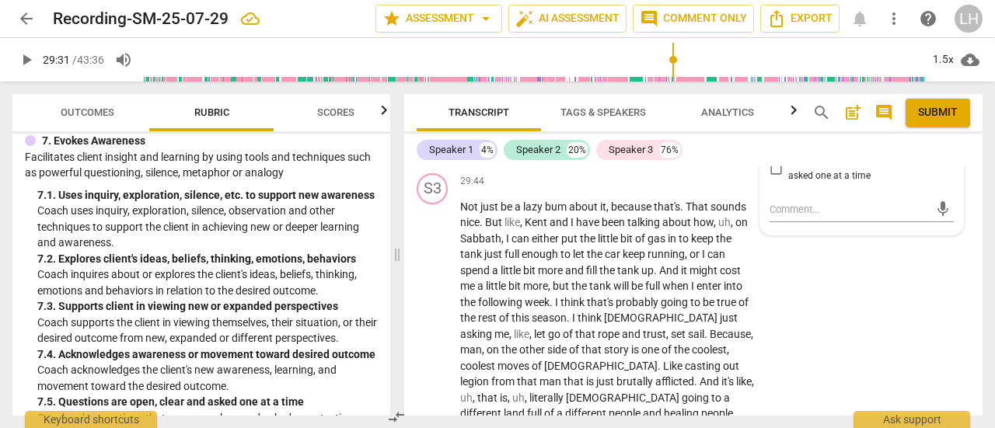
scroll to position [12231, 0]
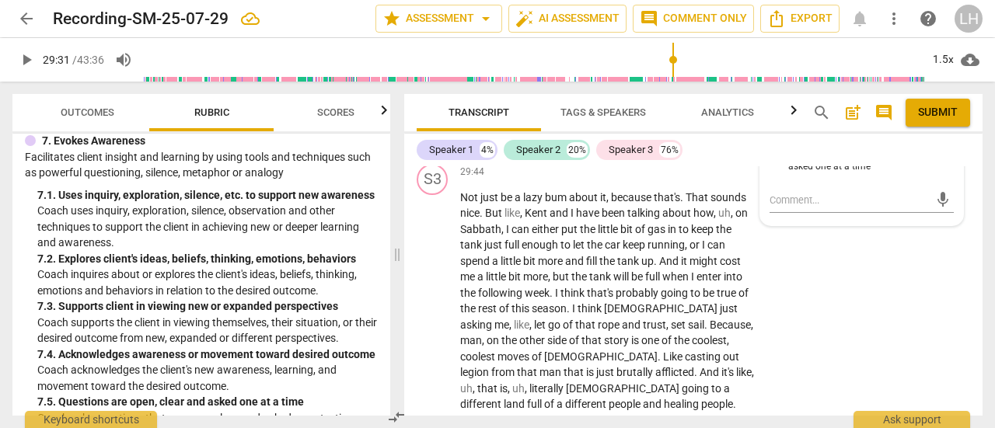
click at [422, 324] on span "play_arrow" at bounding box center [432, 317] width 25 height 19
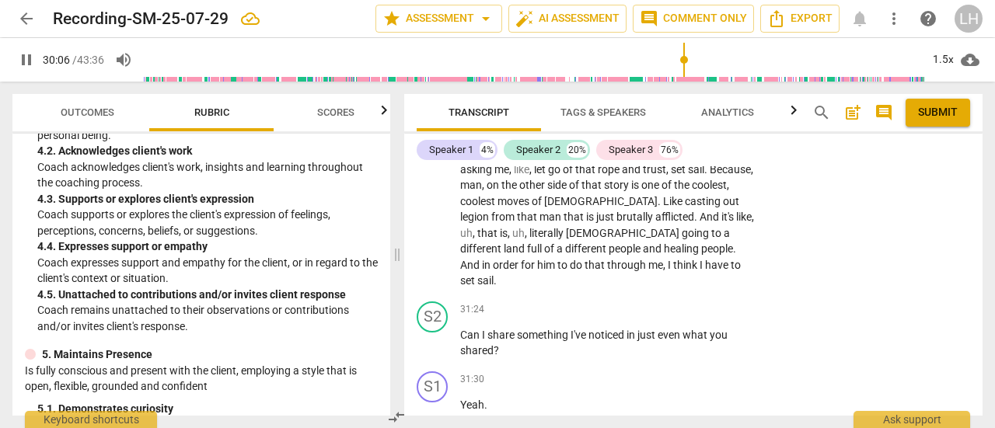
scroll to position [699, 0]
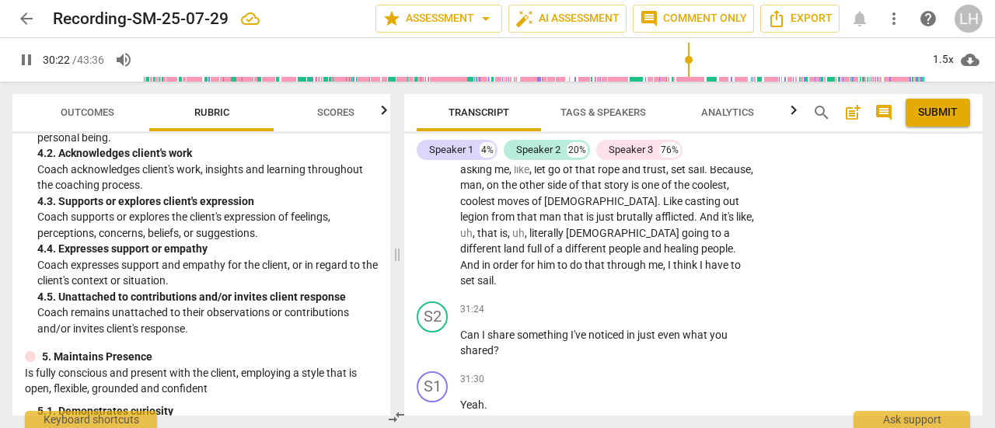
click at [699, 307] on p "Add competency" at bounding box center [708, 310] width 74 height 14
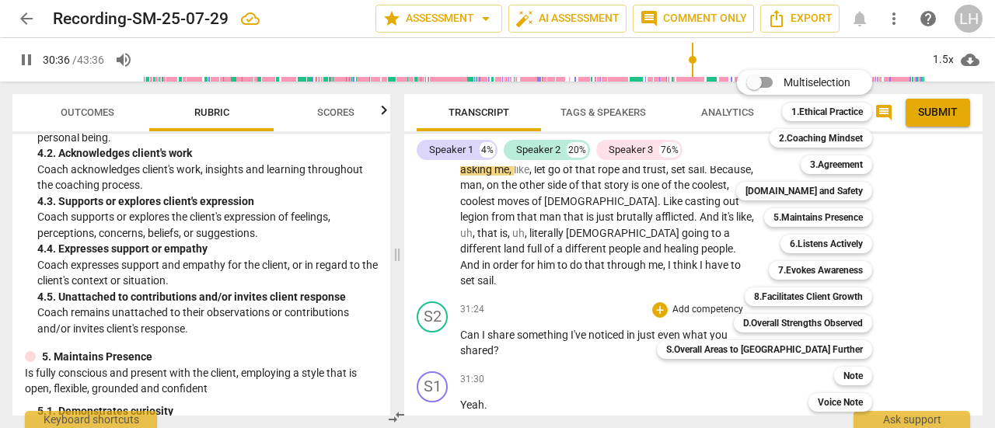
click at [782, 192] on b "[DOMAIN_NAME] and Safety" at bounding box center [803, 191] width 117 height 19
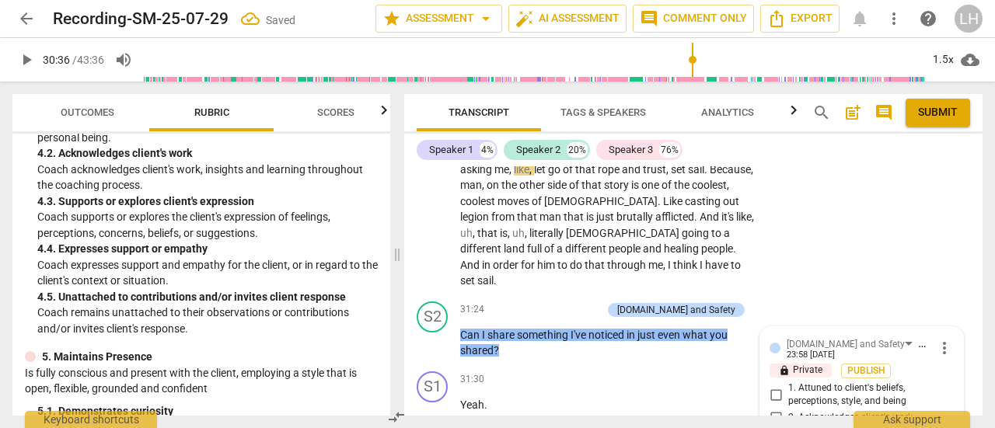
scroll to position [12620, 0]
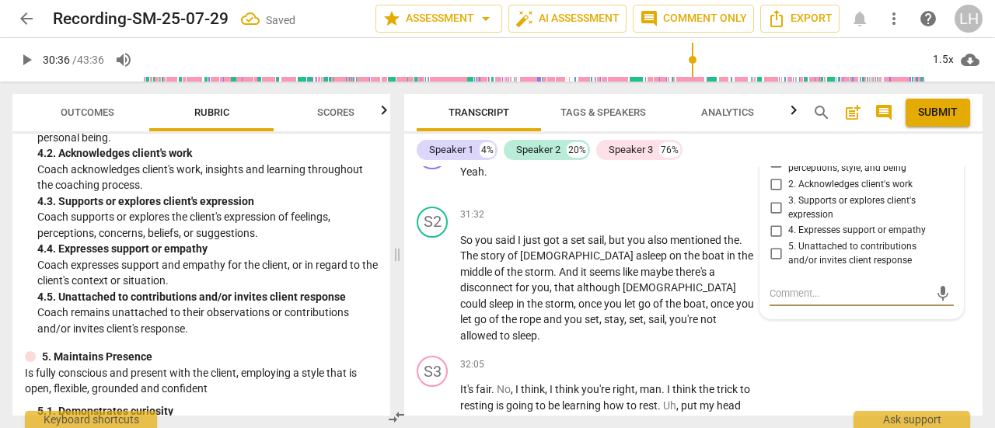
click at [771, 251] on input "5. Unattached to contributions and/or invites client response" at bounding box center [775, 254] width 25 height 19
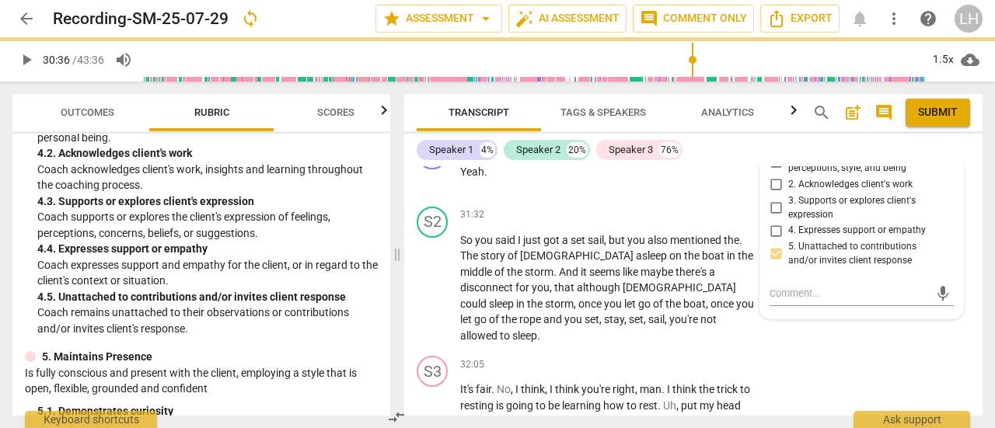
click at [441, 279] on span "play_arrow" at bounding box center [433, 288] width 19 height 19
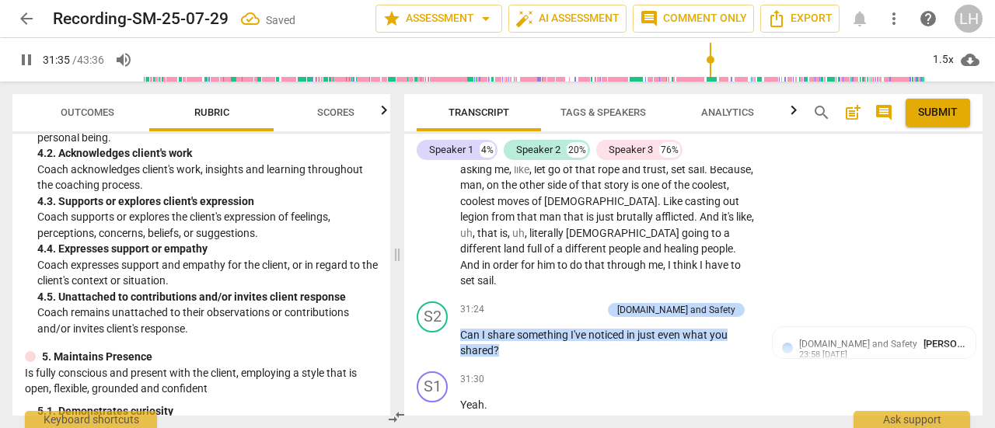
scroll to position [12309, 0]
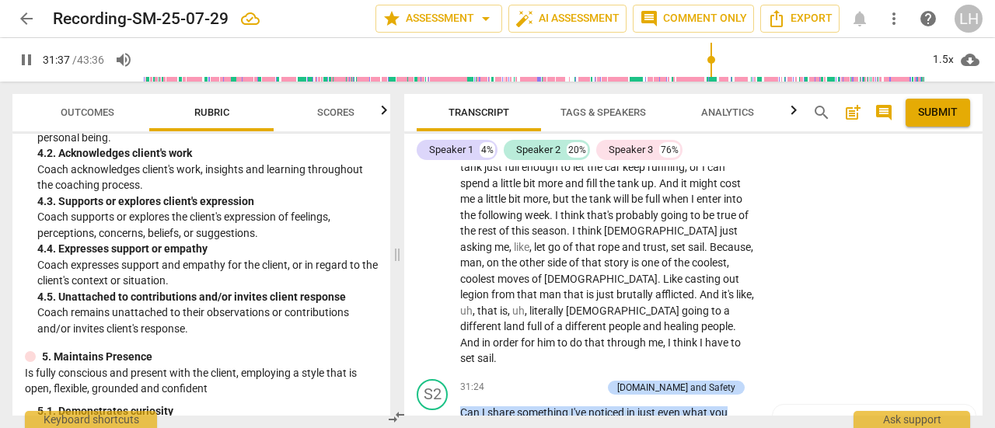
click at [438, 246] on span "pause" at bounding box center [433, 239] width 19 height 19
click at [429, 241] on span "play_arrow" at bounding box center [433, 239] width 19 height 19
click at [333, 113] on span "Scores" at bounding box center [335, 112] width 37 height 12
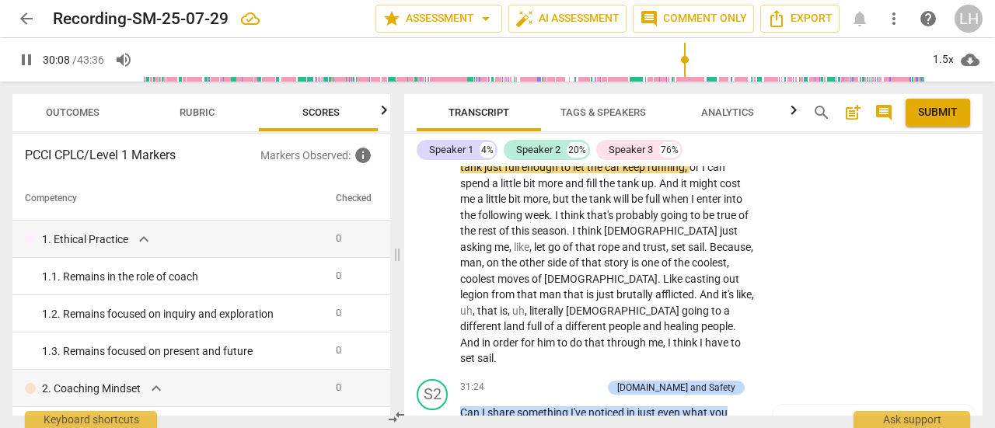
scroll to position [0, 20]
click at [71, 112] on span "Outcomes" at bounding box center [67, 112] width 54 height 12
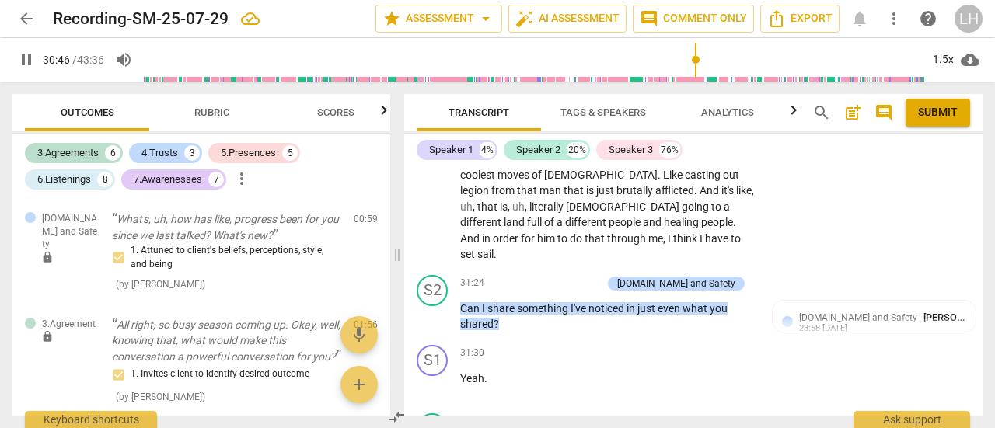
scroll to position [12387, 0]
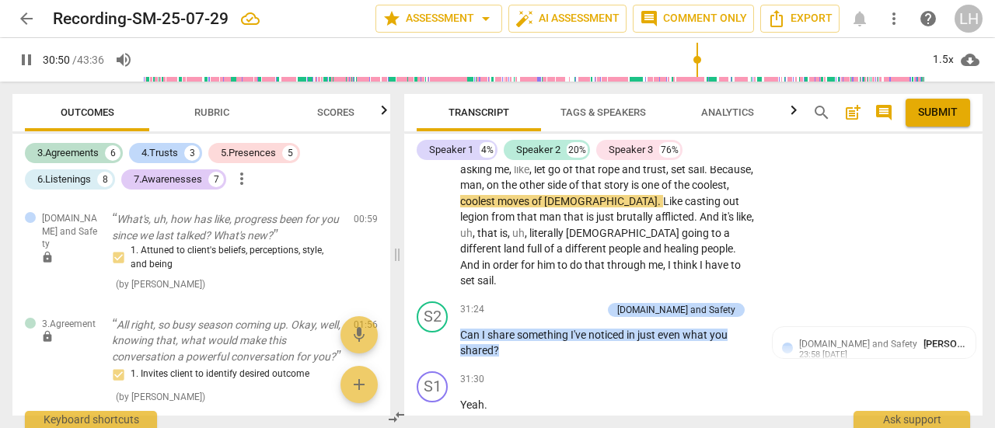
click at [432, 342] on span "pause" at bounding box center [433, 343] width 19 height 19
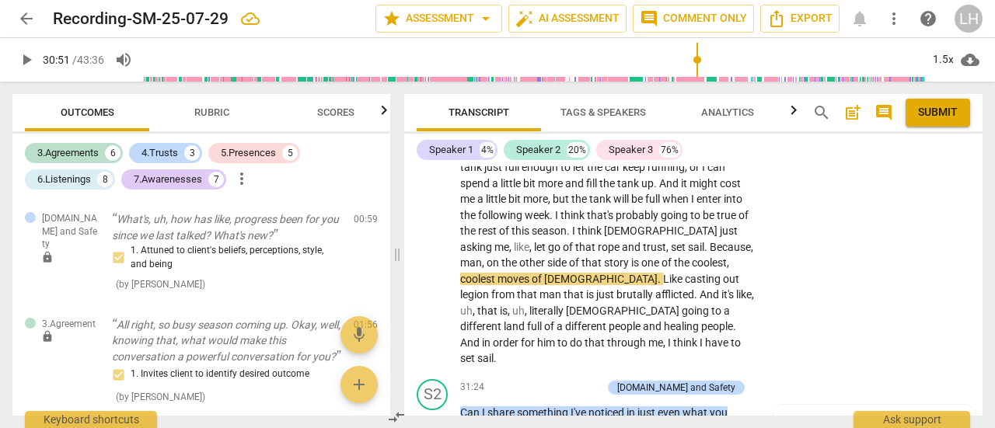
click at [432, 245] on span "play_arrow" at bounding box center [433, 239] width 19 height 19
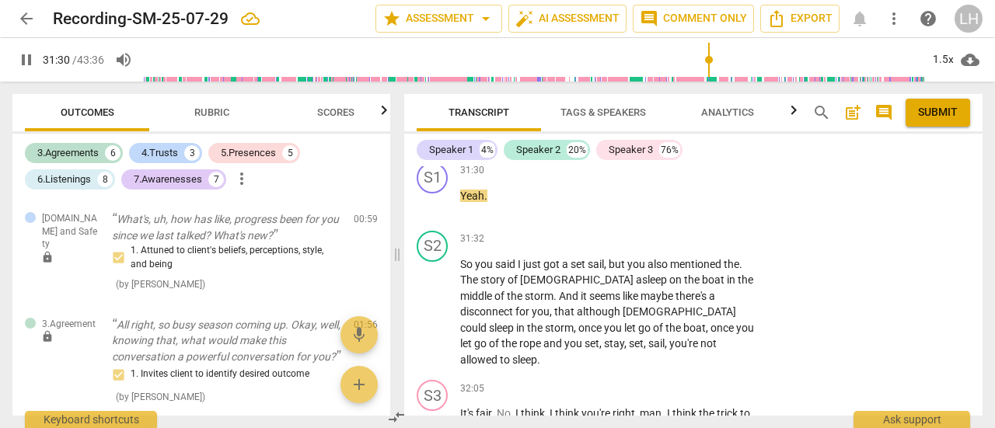
scroll to position [12620, 0]
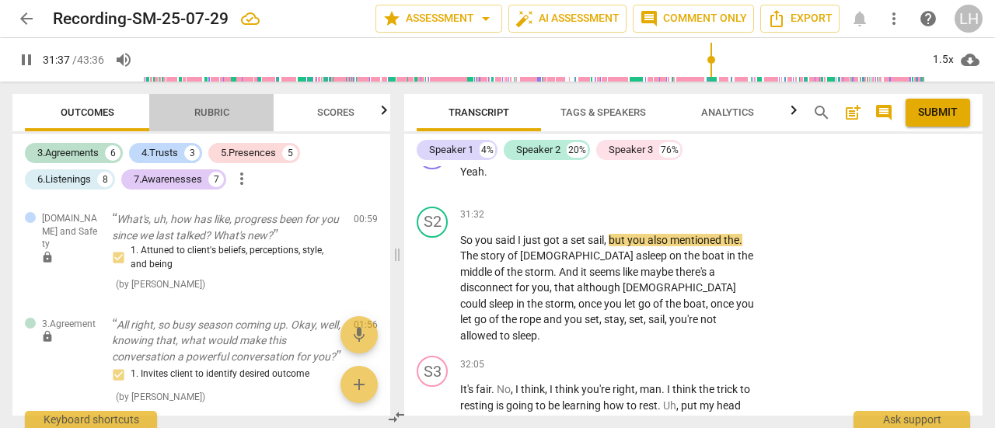
click at [213, 116] on span "Rubric" at bounding box center [211, 112] width 35 height 12
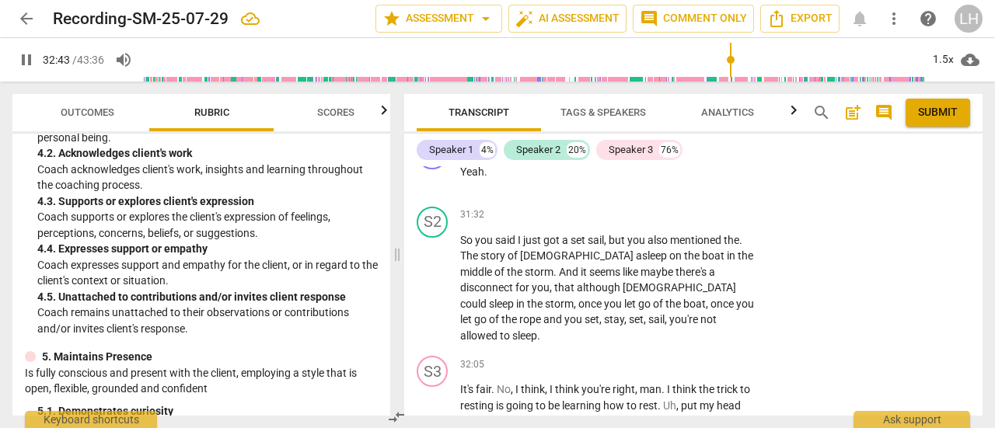
click at [694, 208] on p "Add competency" at bounding box center [708, 215] width 74 height 14
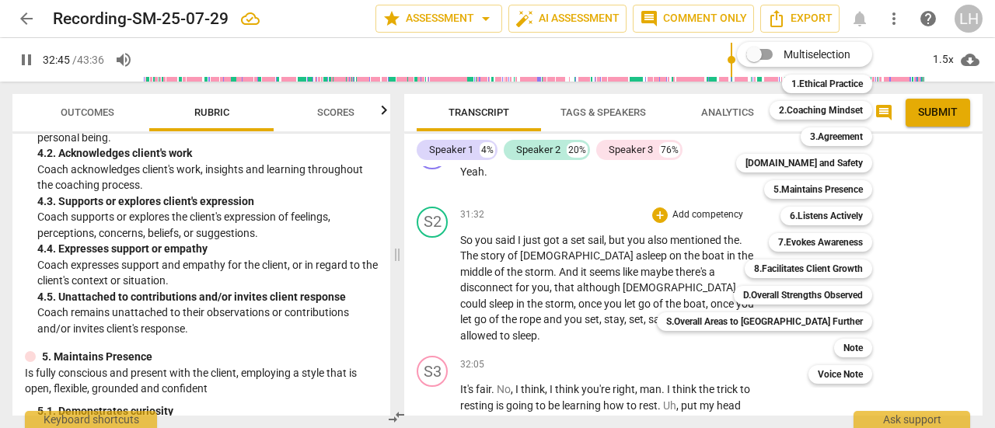
click at [778, 239] on b "7.Evokes Awareness" at bounding box center [820, 242] width 85 height 19
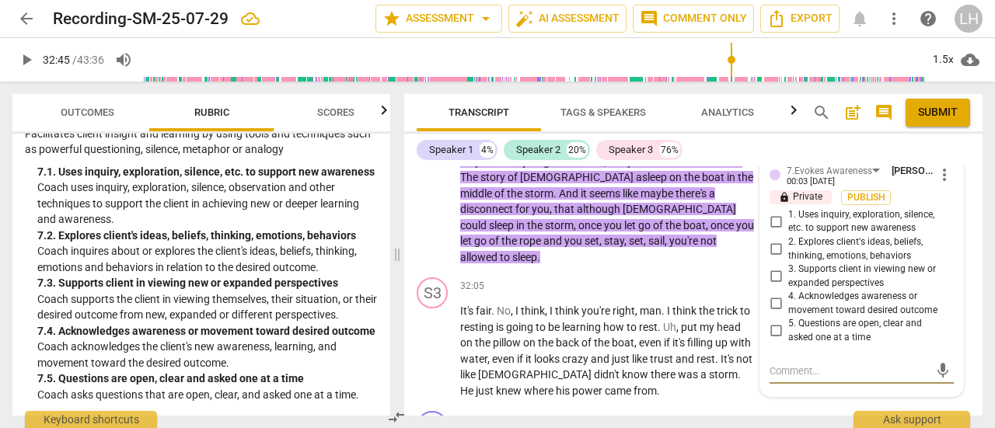
scroll to position [1399, 0]
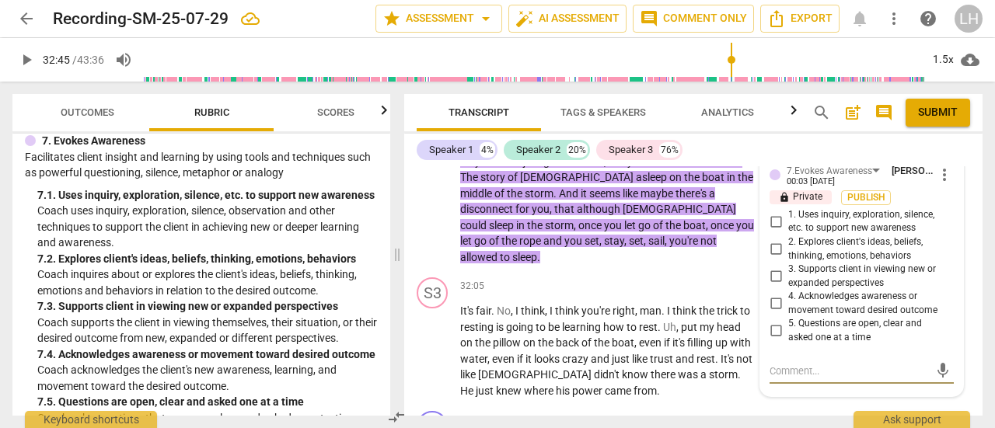
click at [772, 222] on input "1. Uses inquiry, exploration, silence, etc. to support new awareness" at bounding box center [775, 221] width 25 height 19
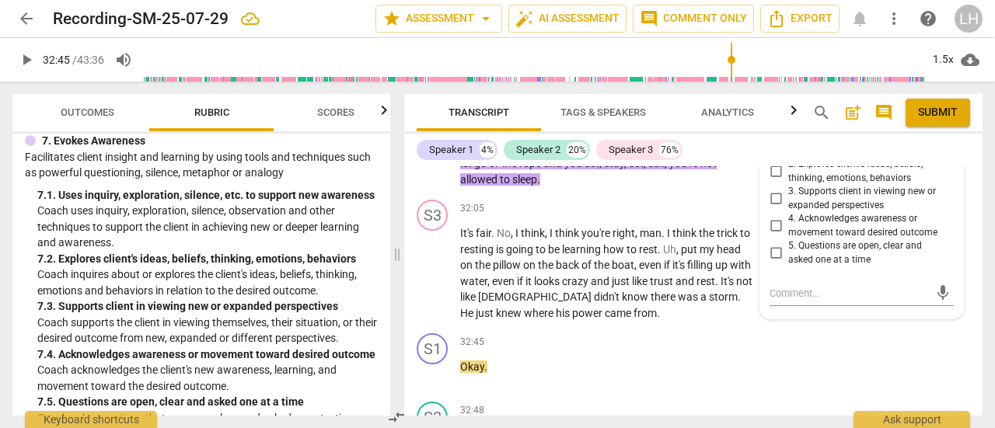
scroll to position [12854, 0]
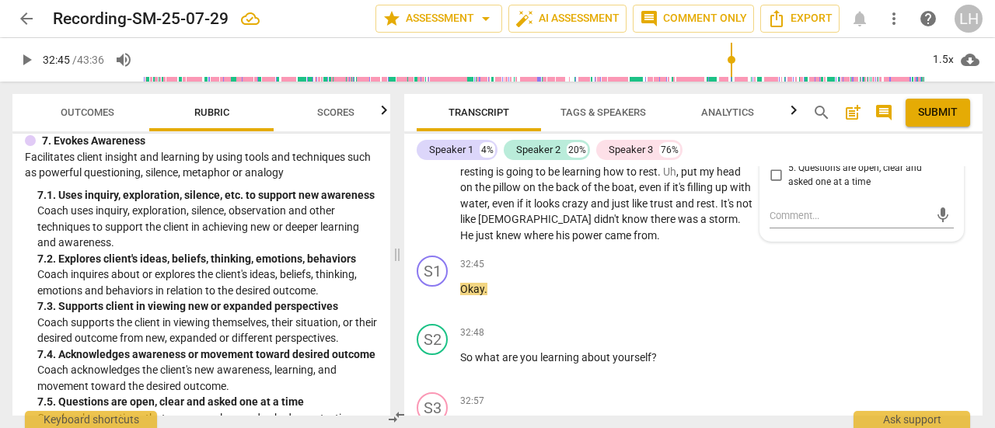
click at [435, 356] on span "play_arrow" at bounding box center [433, 365] width 19 height 19
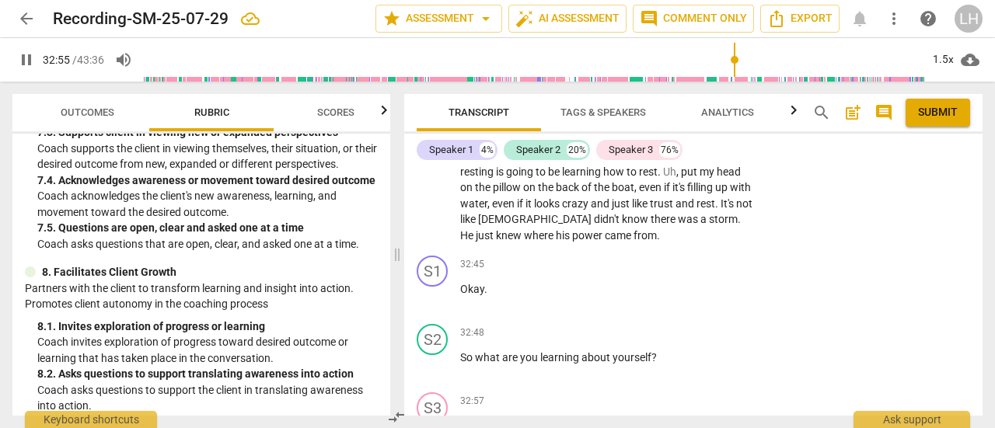
scroll to position [1710, 0]
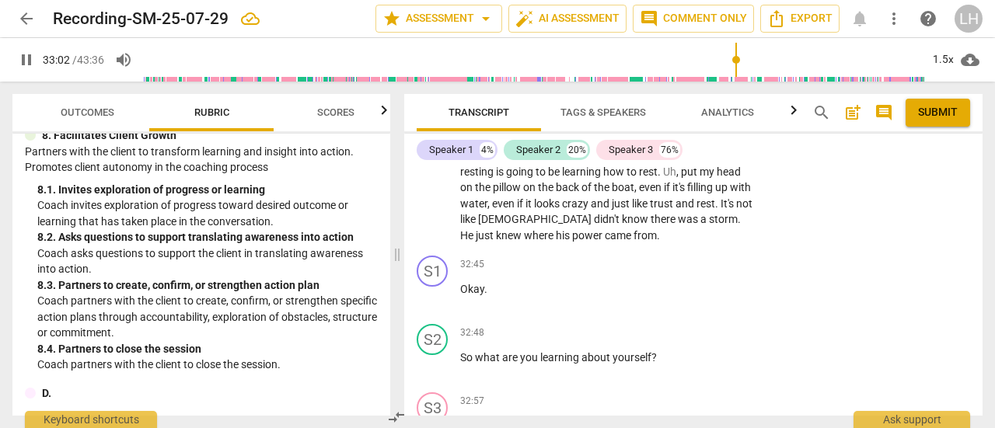
click at [689, 326] on p "Add competency" at bounding box center [708, 333] width 74 height 14
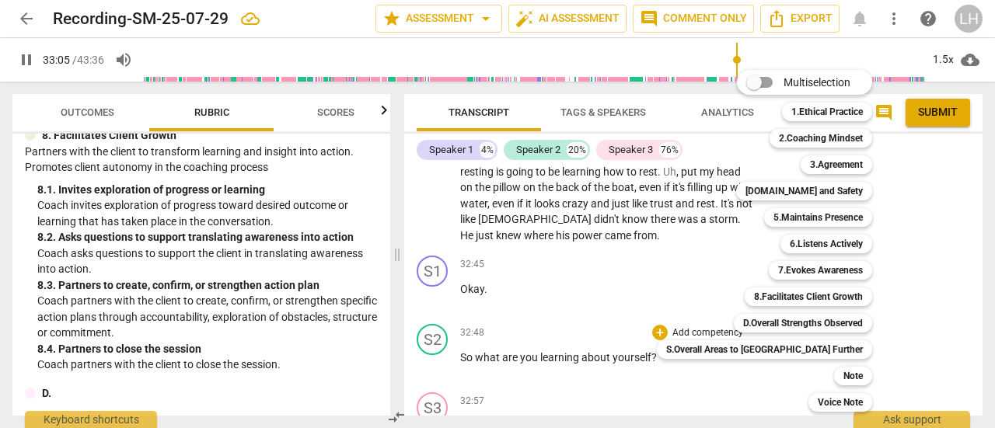
click at [765, 294] on b "8.Facilitates Client Growth" at bounding box center [808, 297] width 109 height 19
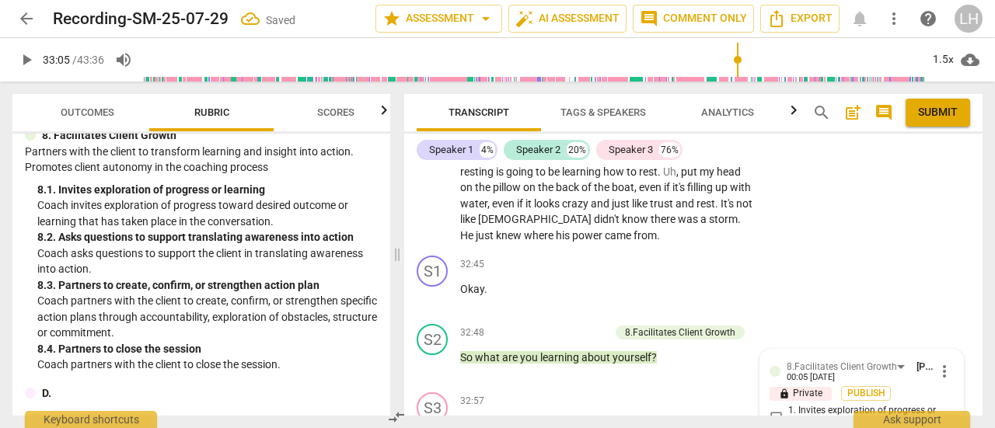
scroll to position [13075, 0]
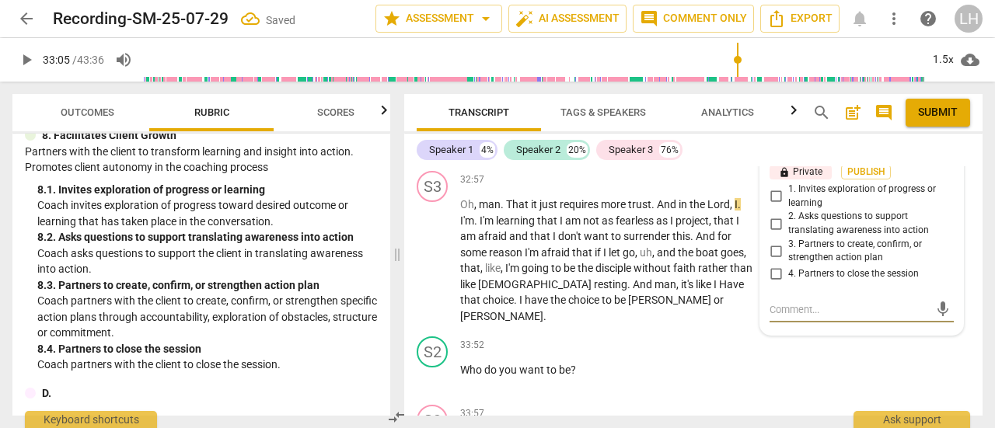
click at [774, 187] on input "1. Invites exploration of progress or learning" at bounding box center [775, 196] width 25 height 19
click at [429, 252] on span "play_arrow" at bounding box center [433, 261] width 19 height 19
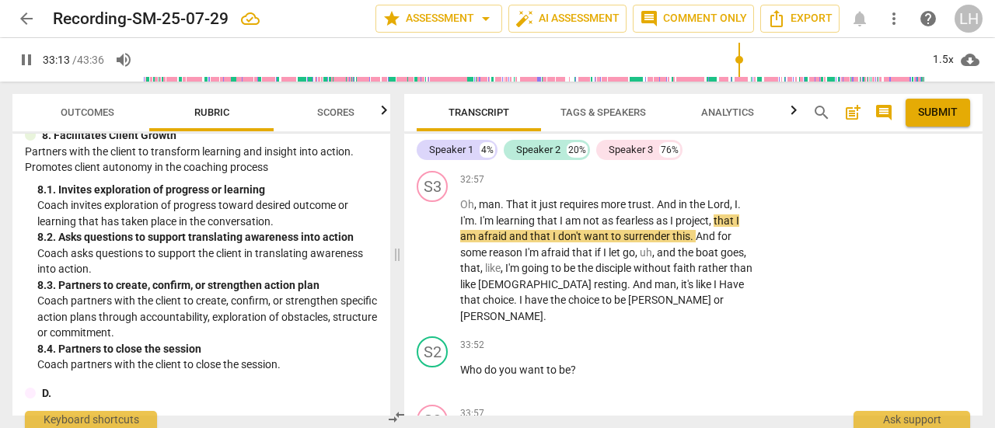
scroll to position [13153, 0]
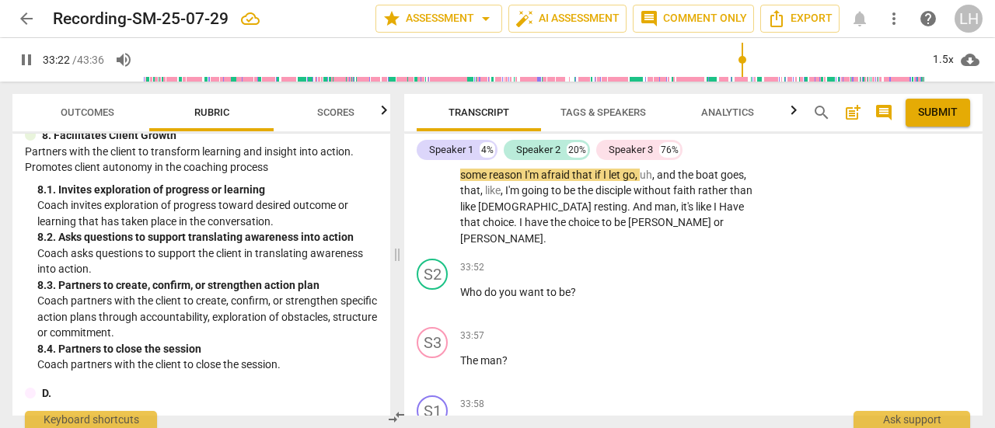
click at [688, 261] on p "Add competency" at bounding box center [708, 268] width 74 height 14
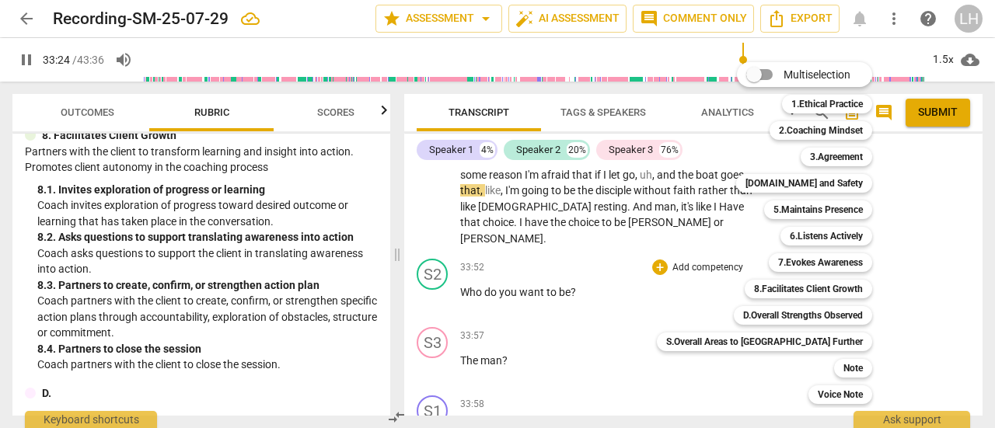
click at [778, 269] on b "7.Evokes Awareness" at bounding box center [820, 262] width 85 height 19
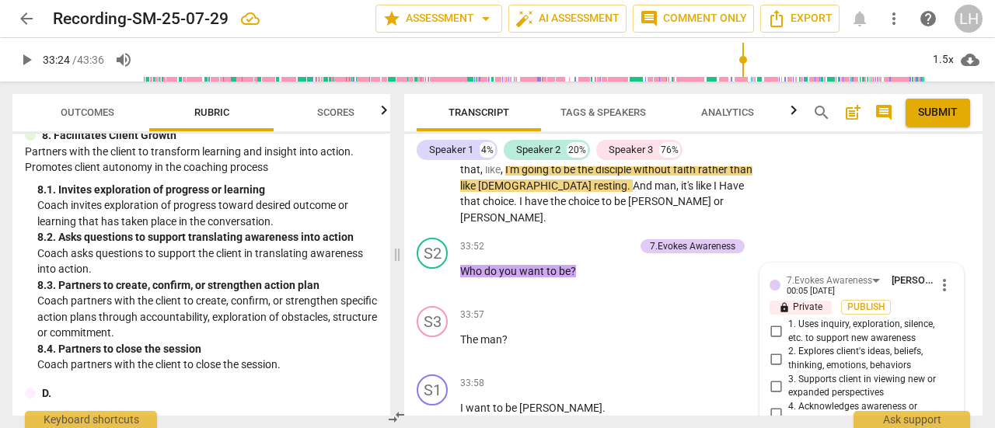
scroll to position [13252, 0]
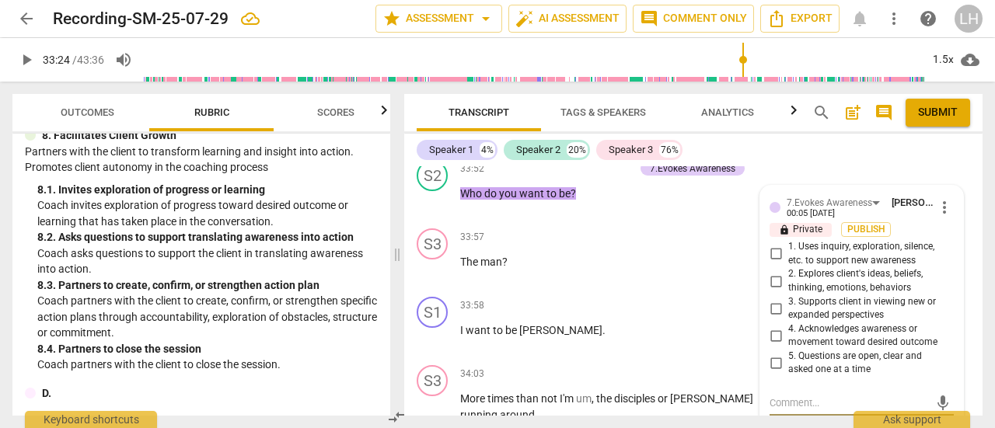
click at [776, 272] on input "2. Explores client's ideas, beliefs, thinking, emotions, behaviors" at bounding box center [775, 281] width 25 height 19
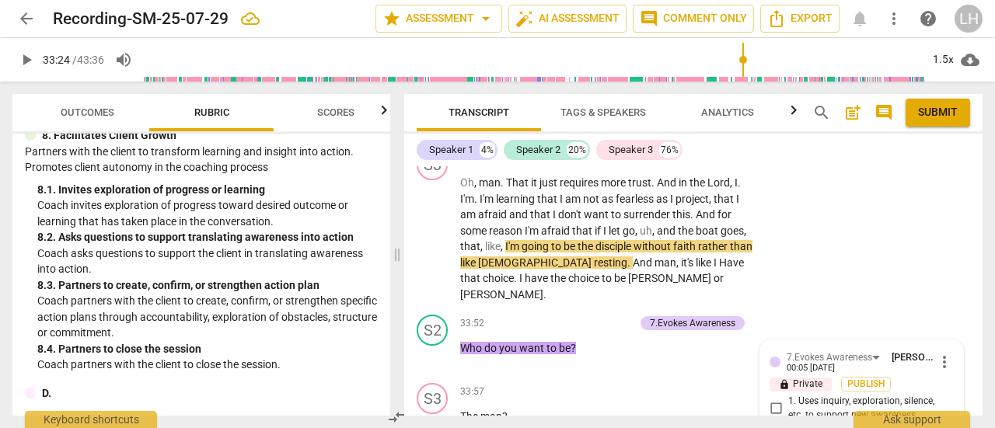
scroll to position [13096, 0]
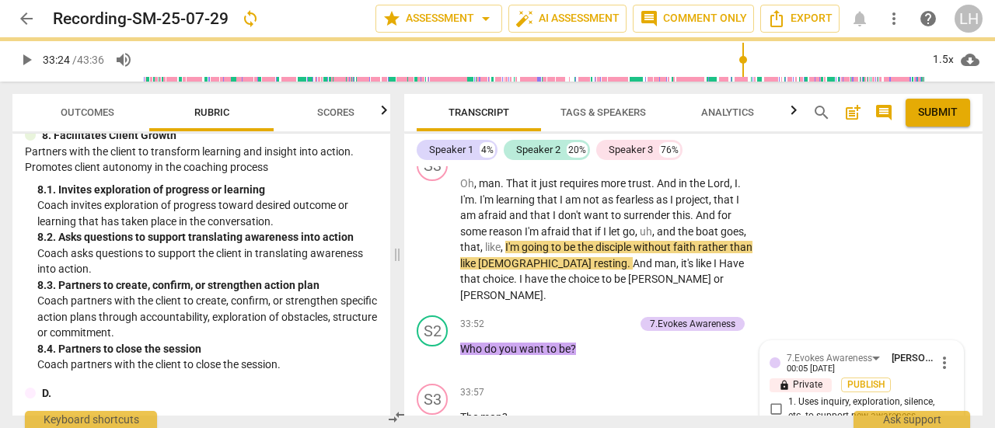
click at [432, 240] on div "play_arrow pause" at bounding box center [440, 239] width 40 height 117
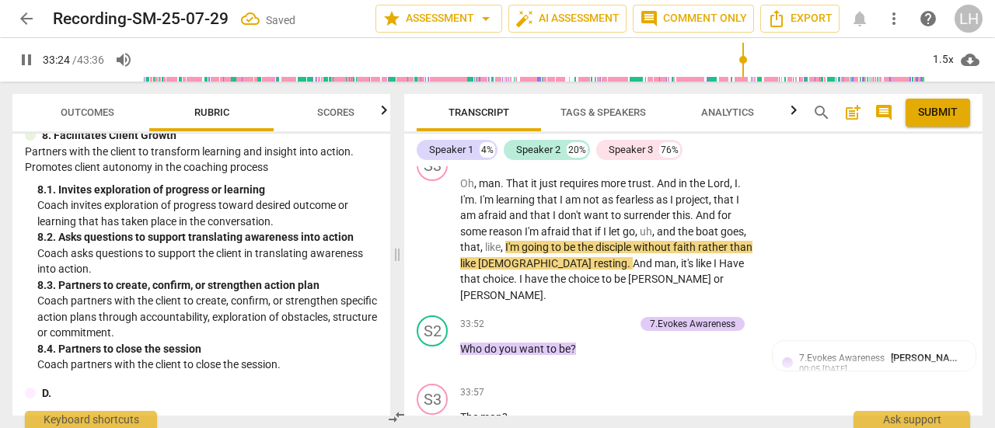
click at [437, 231] on span "pause" at bounding box center [433, 240] width 19 height 19
click at [439, 231] on span "play_arrow" at bounding box center [433, 240] width 19 height 19
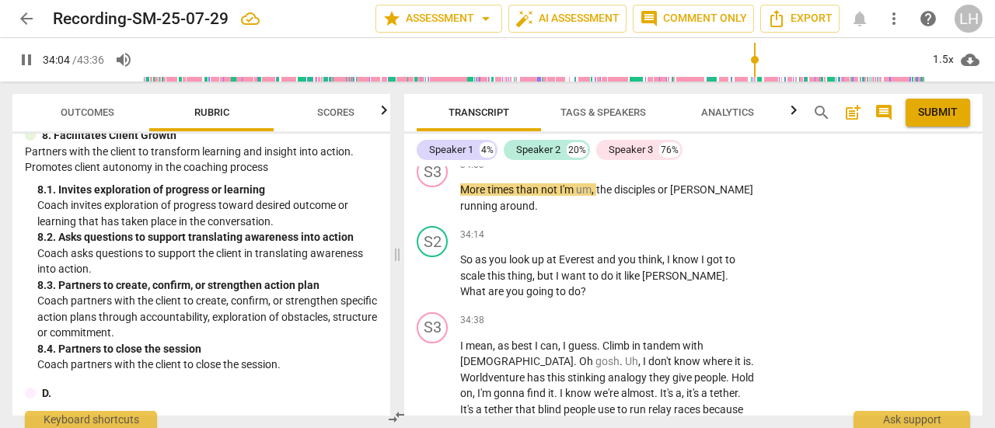
scroll to position [13485, 0]
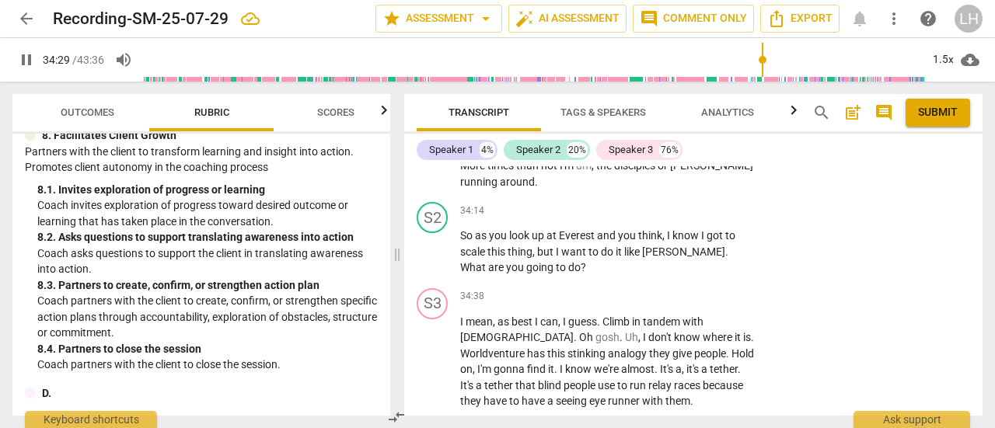
click at [682, 204] on p "Add competency" at bounding box center [708, 211] width 74 height 14
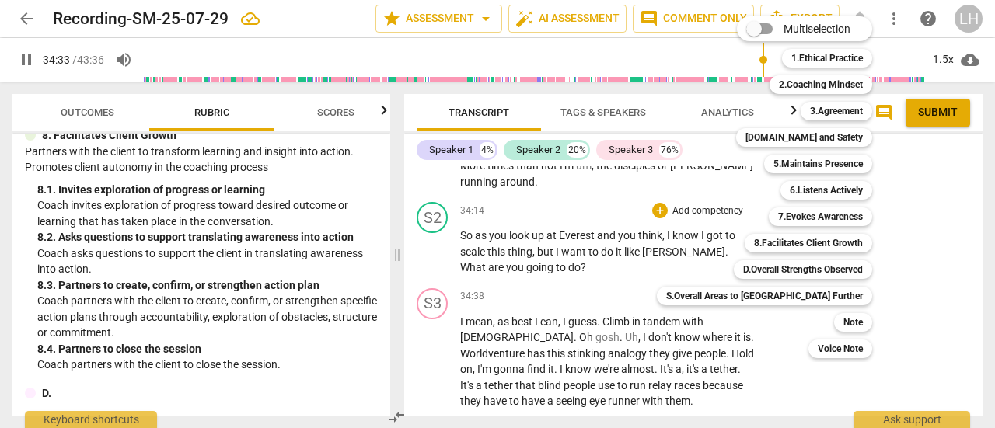
click at [778, 217] on b "7.Evokes Awareness" at bounding box center [820, 216] width 85 height 19
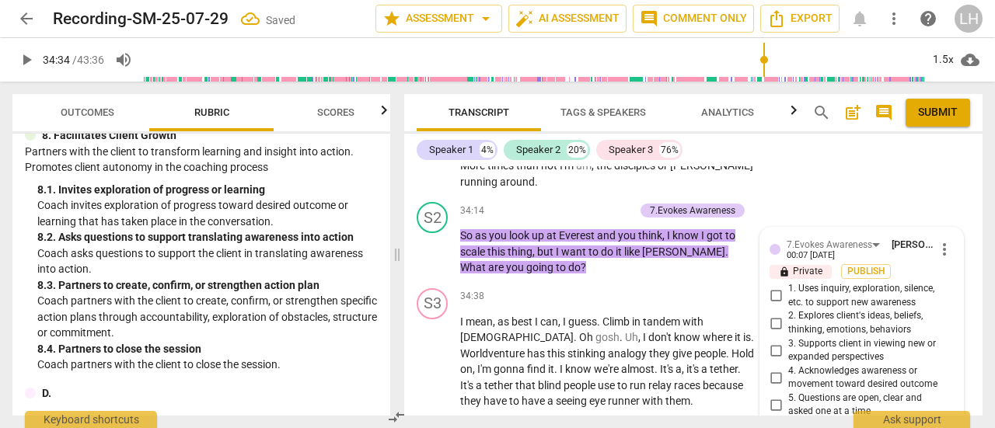
scroll to position [13486, 0]
click at [768, 340] on input "3. Supports client in viewing new or expanded perspectives" at bounding box center [775, 349] width 25 height 19
click at [435, 242] on span "play_arrow" at bounding box center [433, 251] width 19 height 19
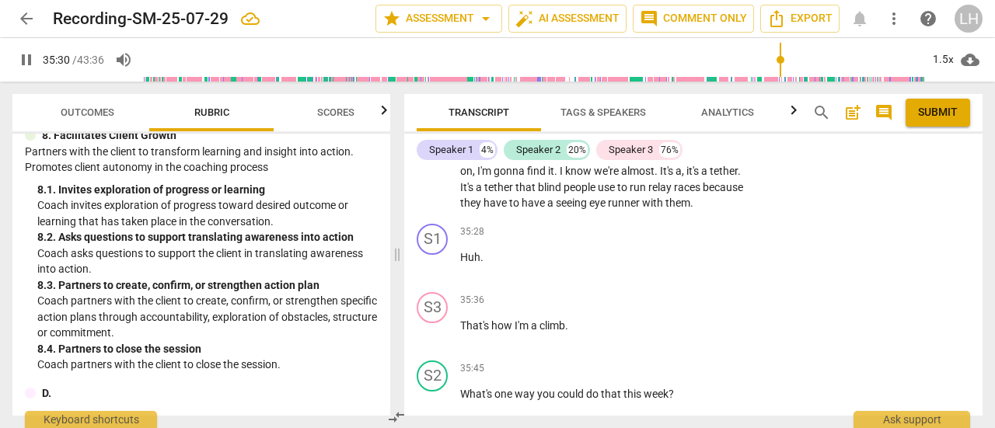
scroll to position [13719, 0]
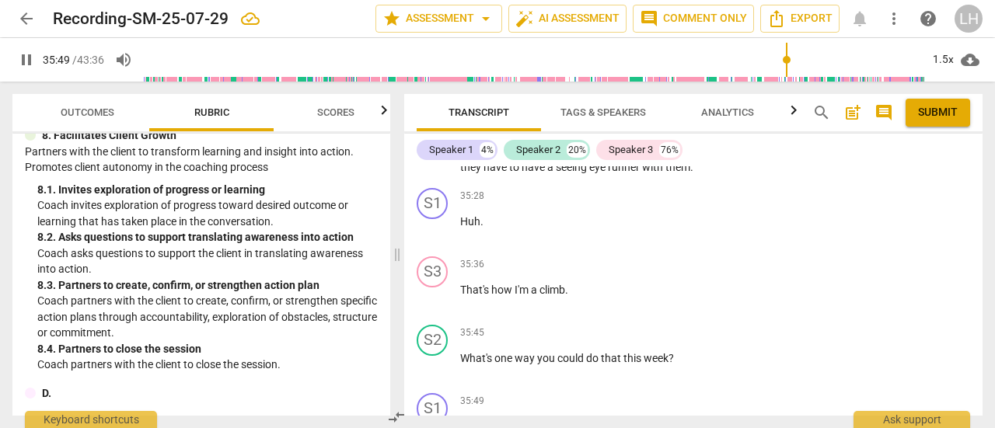
click at [681, 326] on p "Add competency" at bounding box center [708, 333] width 74 height 14
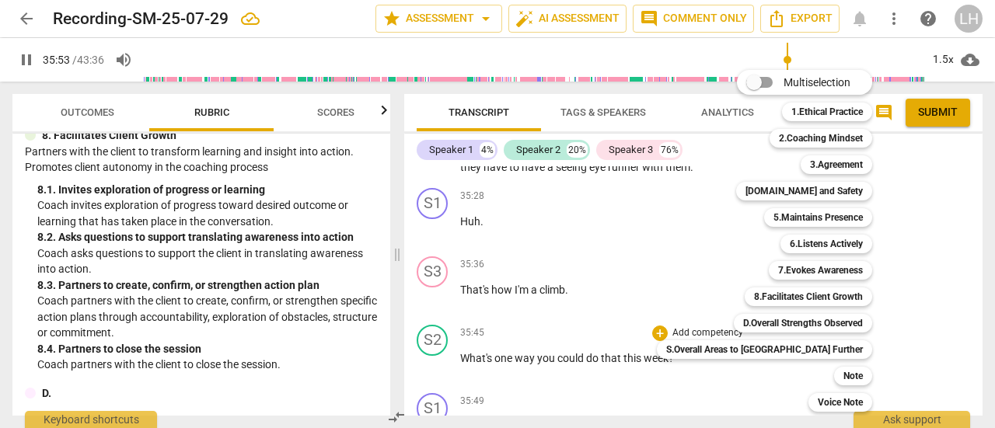
click at [433, 333] on div at bounding box center [497, 214] width 995 height 428
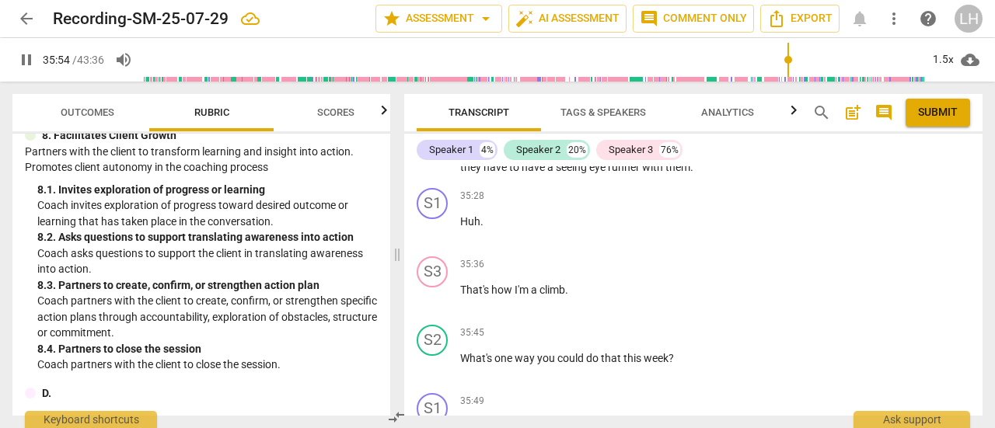
click at [434, 357] on span "pause" at bounding box center [433, 366] width 19 height 19
click at [699, 326] on p "Add competency" at bounding box center [708, 333] width 74 height 14
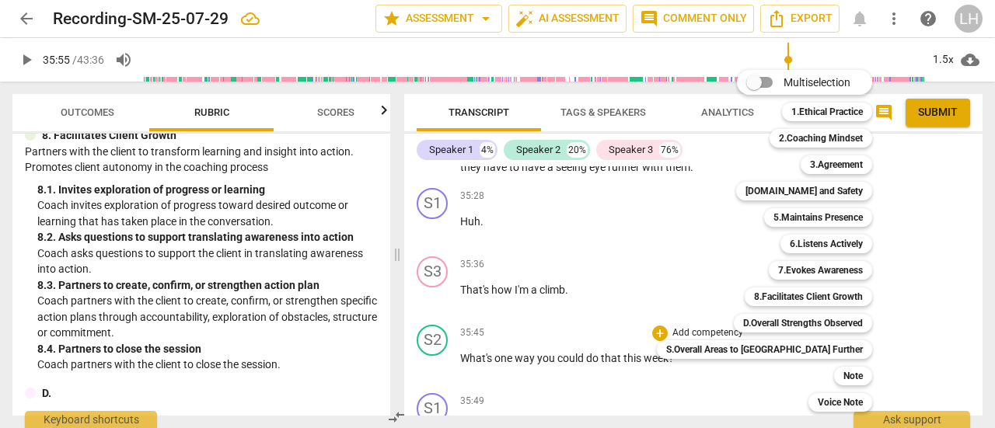
click at [782, 221] on b "5.Maintains Presence" at bounding box center [817, 217] width 89 height 19
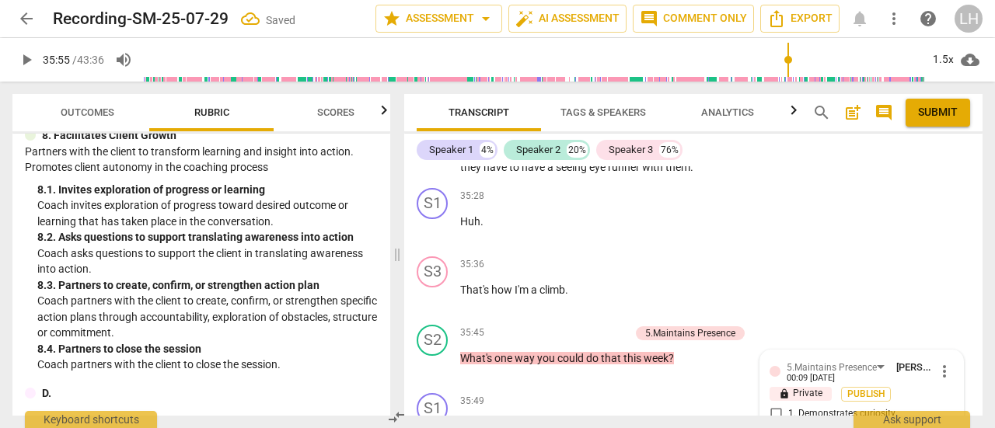
scroll to position [13889, 0]
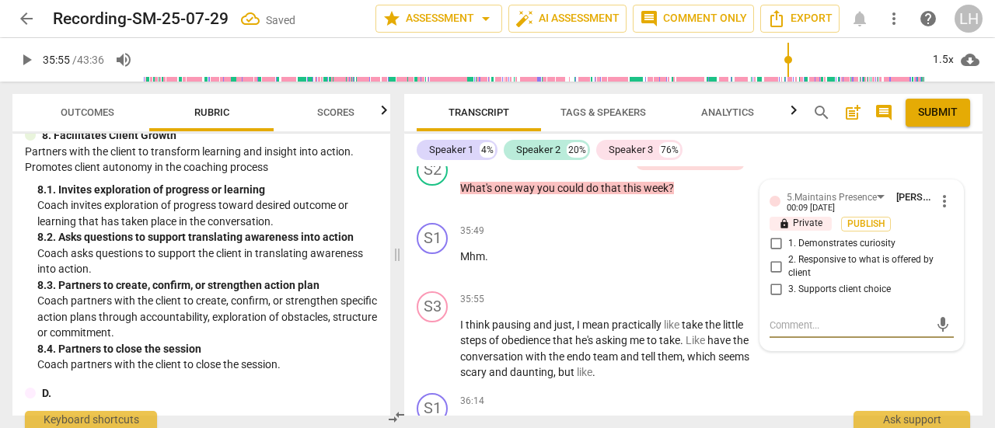
click at [777, 257] on input "2. Responsive to what is offered by client" at bounding box center [775, 266] width 25 height 19
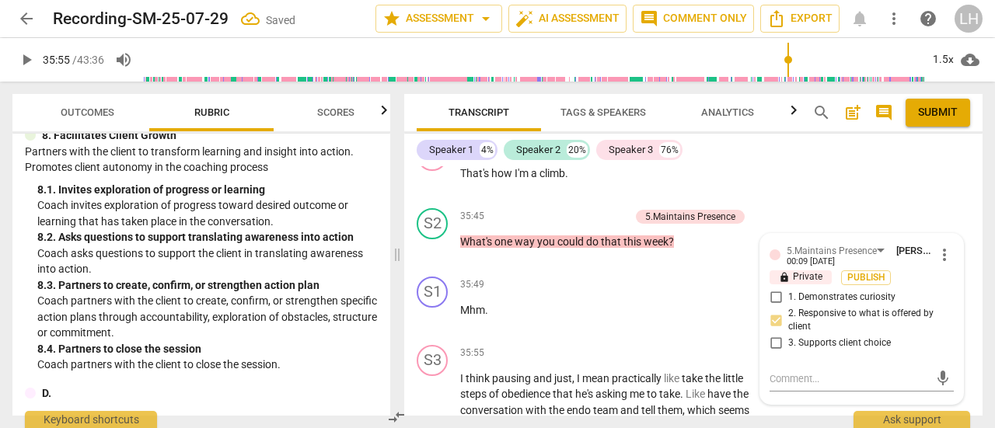
scroll to position [13811, 0]
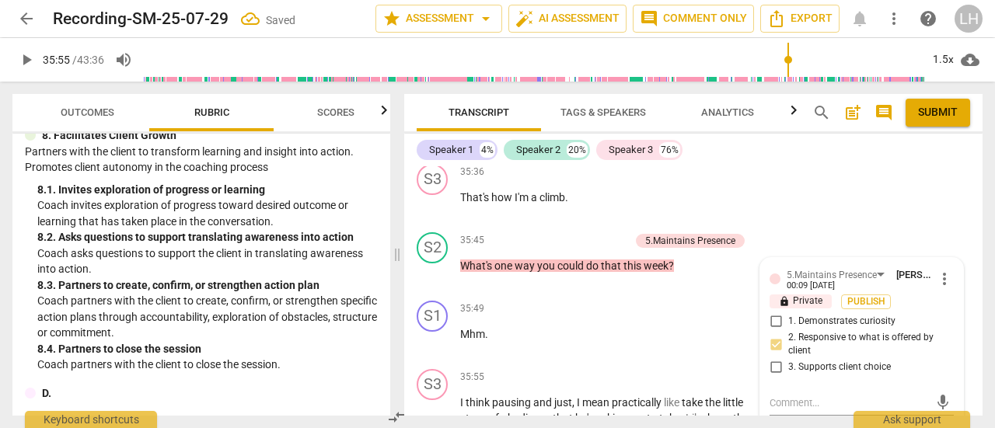
click at [751, 232] on span "keyboard_arrow_right" at bounding box center [756, 241] width 19 height 19
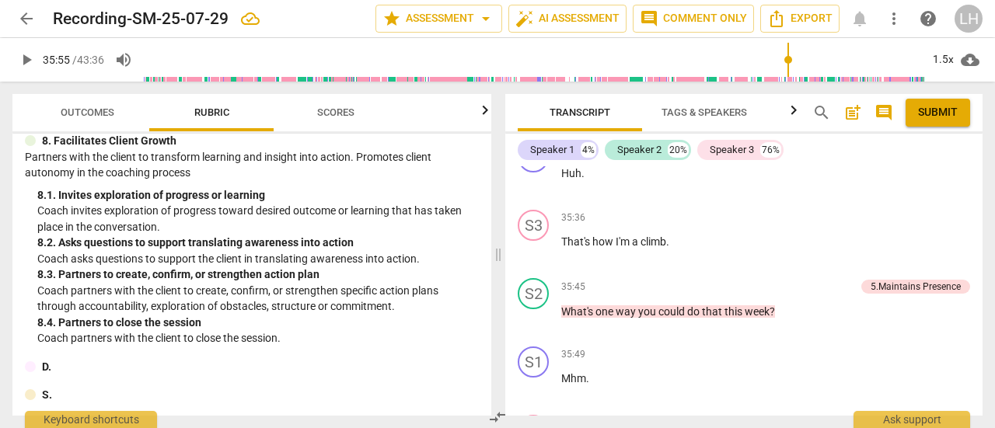
scroll to position [1502, 0]
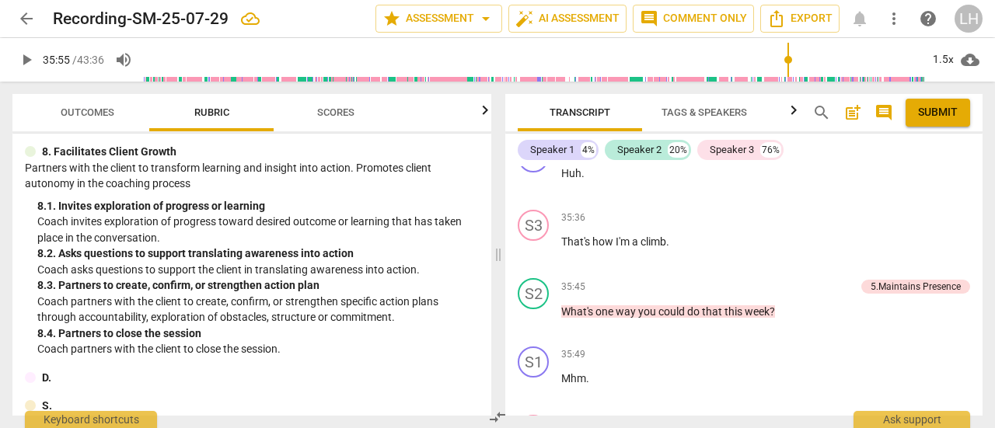
click at [794, 281] on p "Add competency" at bounding box center [818, 288] width 74 height 14
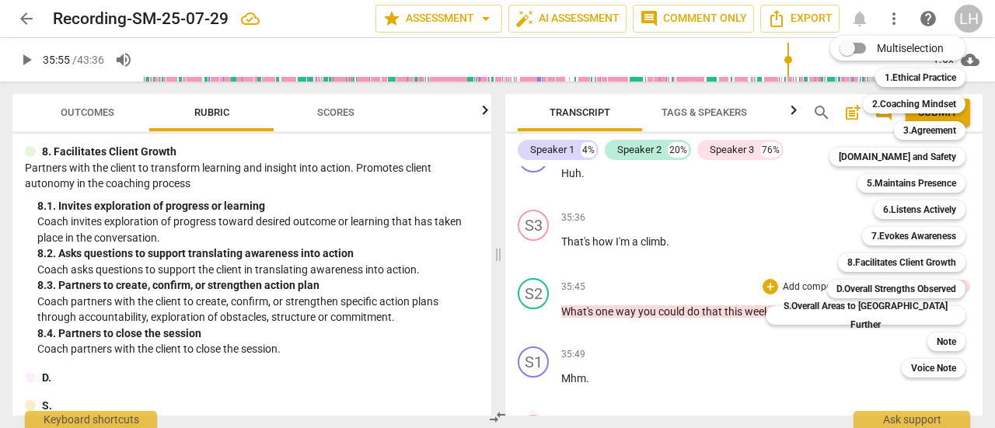
click at [863, 266] on b "8.Facilitates Client Growth" at bounding box center [901, 262] width 109 height 19
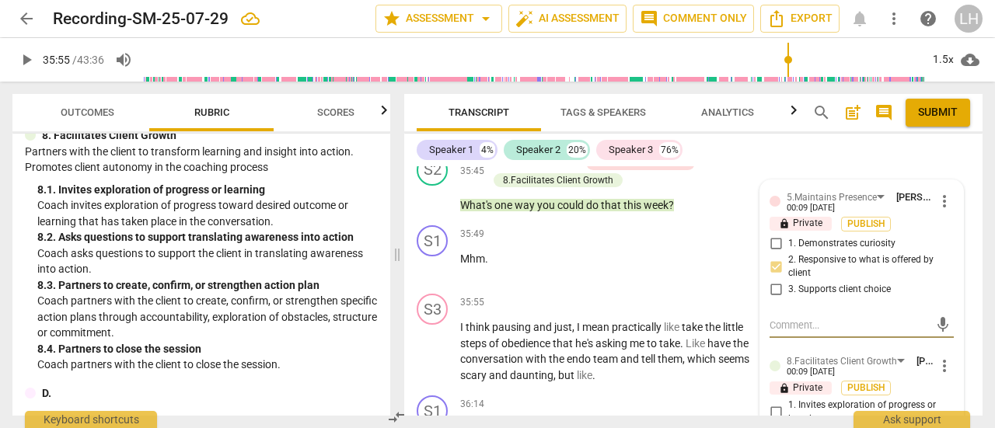
scroll to position [13967, 0]
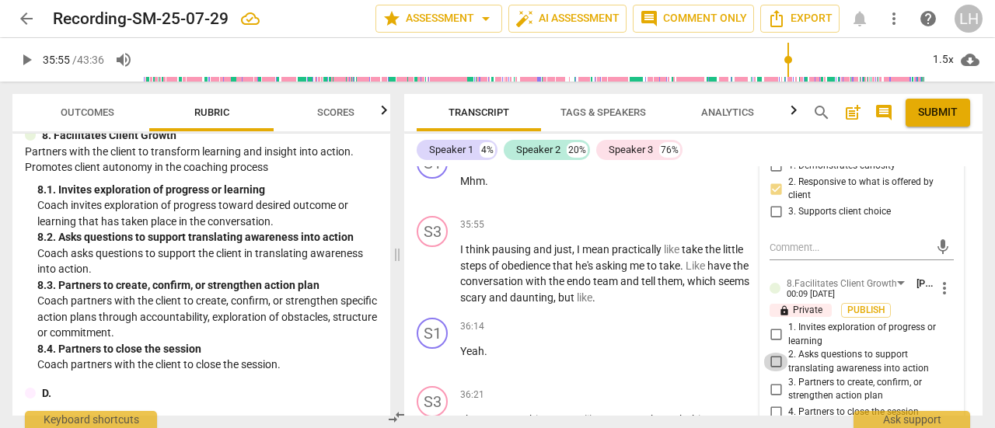
click at [771, 353] on input "2. Asks questions to support translating awareness into action" at bounding box center [775, 362] width 25 height 19
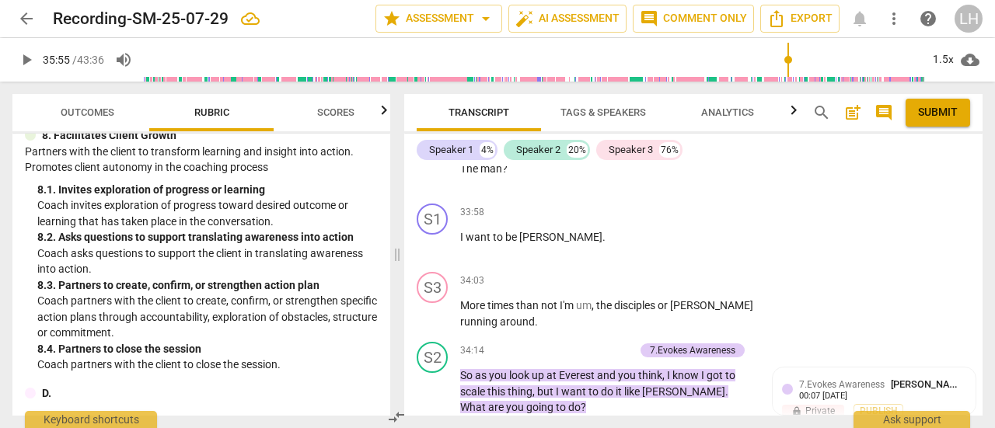
scroll to position [13423, 0]
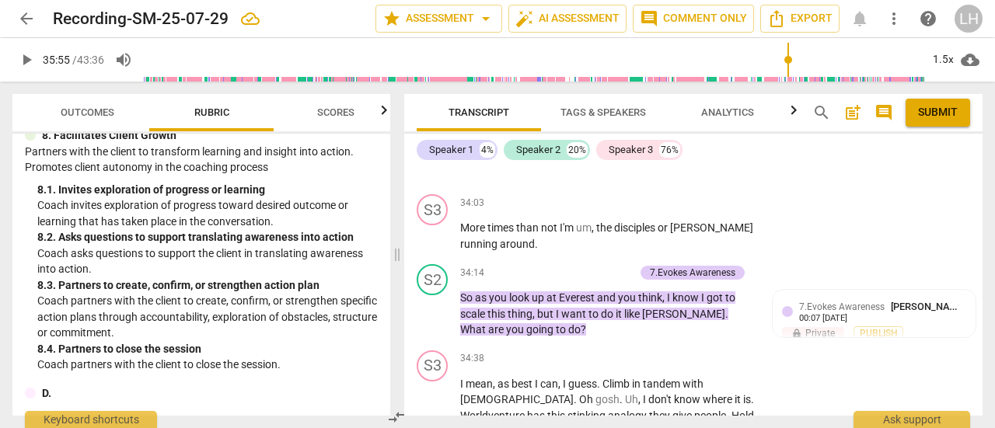
click at [942, 326] on div "lock Private Publish" at bounding box center [874, 333] width 184 height 15
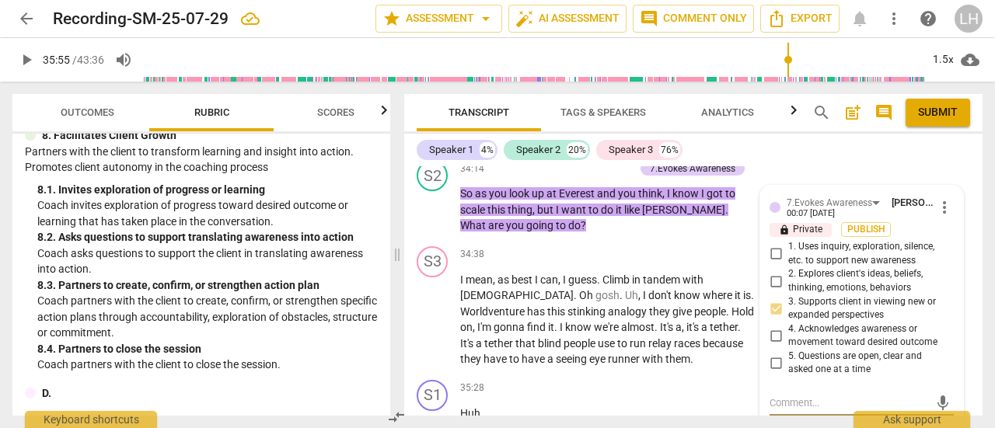
scroll to position [13449, 0]
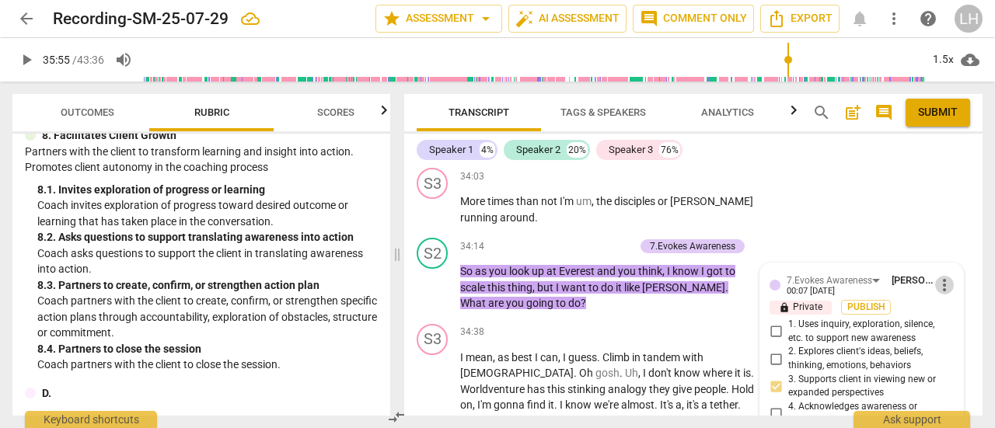
click at [937, 276] on span "more_vert" at bounding box center [944, 285] width 19 height 19
click at [955, 284] on li "Delete" at bounding box center [955, 281] width 54 height 30
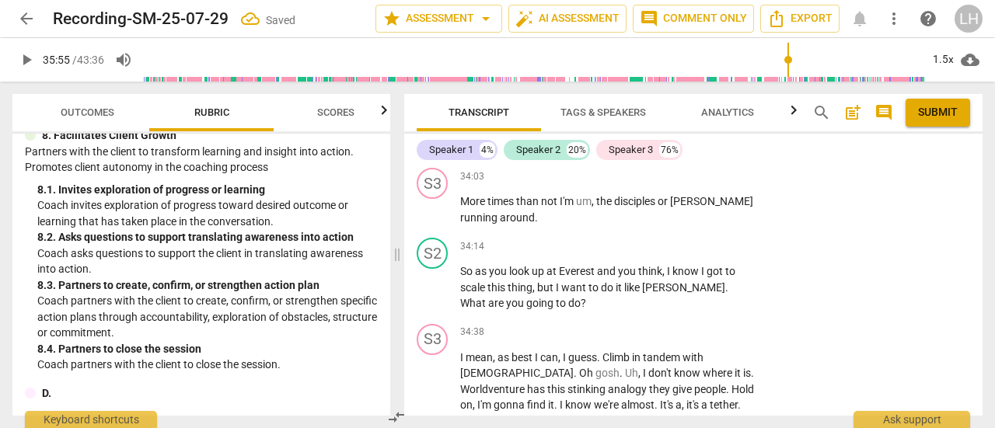
click at [679, 240] on p "Add competency" at bounding box center [708, 247] width 74 height 14
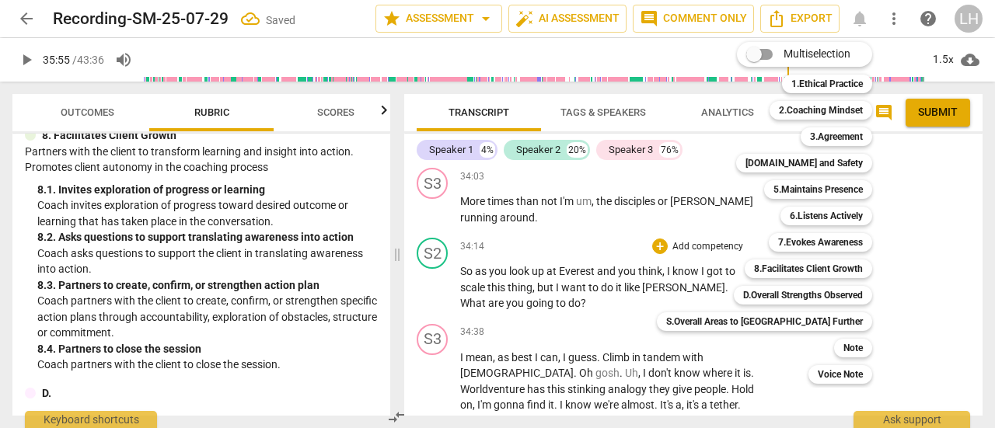
click at [776, 271] on b "8.Facilitates Client Growth" at bounding box center [808, 269] width 109 height 19
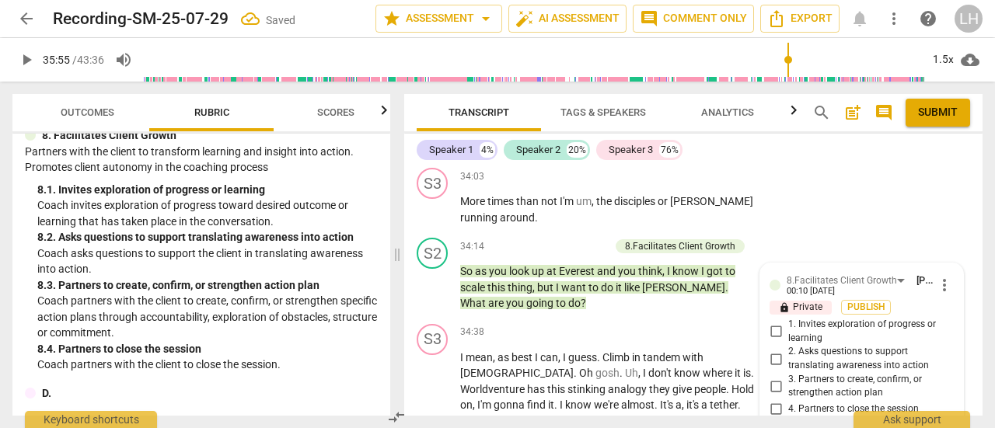
scroll to position [13450, 0]
click at [936, 275] on span "more_vert" at bounding box center [944, 284] width 19 height 19
click at [956, 283] on li "Delete" at bounding box center [955, 279] width 54 height 30
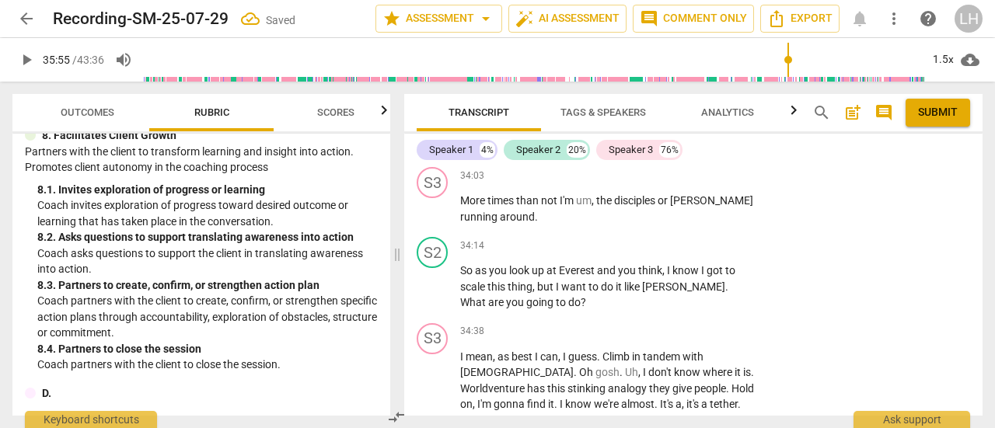
click at [688, 239] on p "Add competency" at bounding box center [708, 246] width 74 height 14
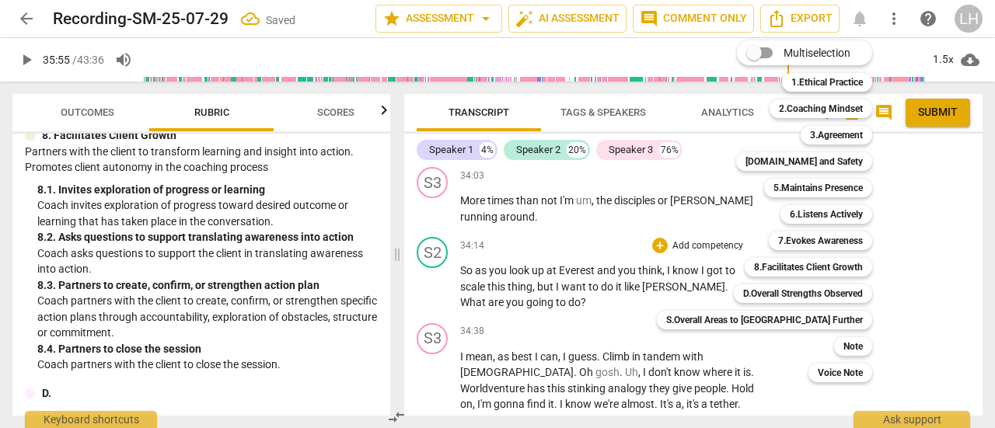
click at [778, 240] on b "7.Evokes Awareness" at bounding box center [820, 241] width 85 height 19
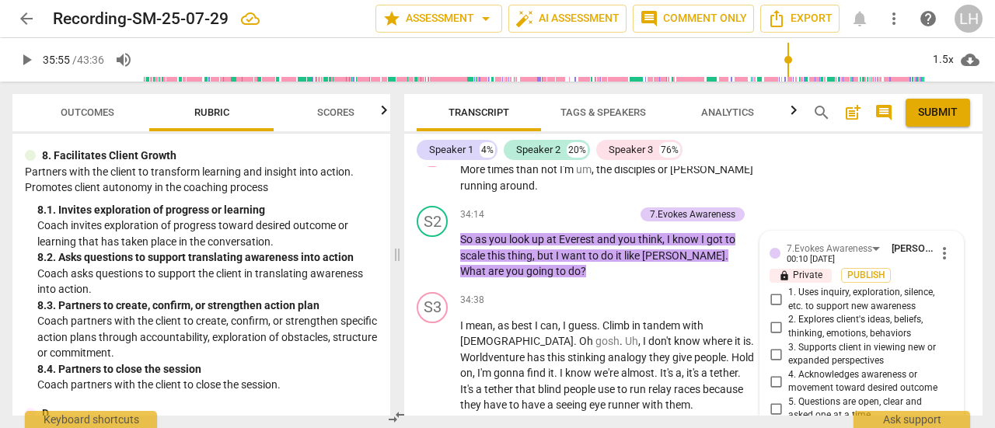
scroll to position [13449, 0]
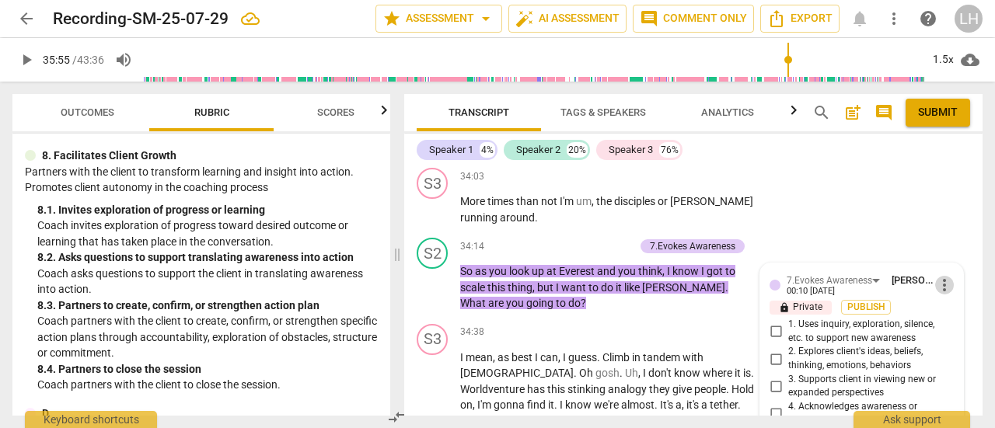
click at [937, 276] on span "more_vert" at bounding box center [944, 285] width 19 height 19
click at [936, 281] on li "Delete" at bounding box center [955, 281] width 54 height 30
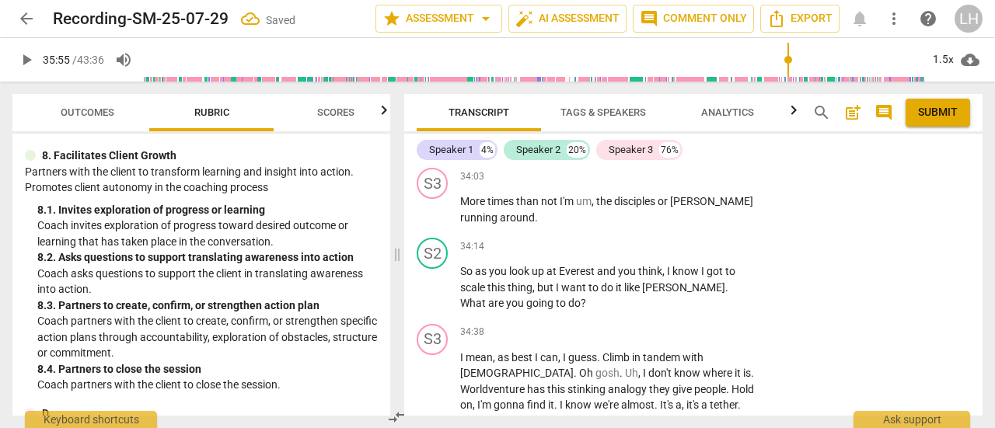
click at [723, 240] on p "Add competency" at bounding box center [708, 247] width 74 height 14
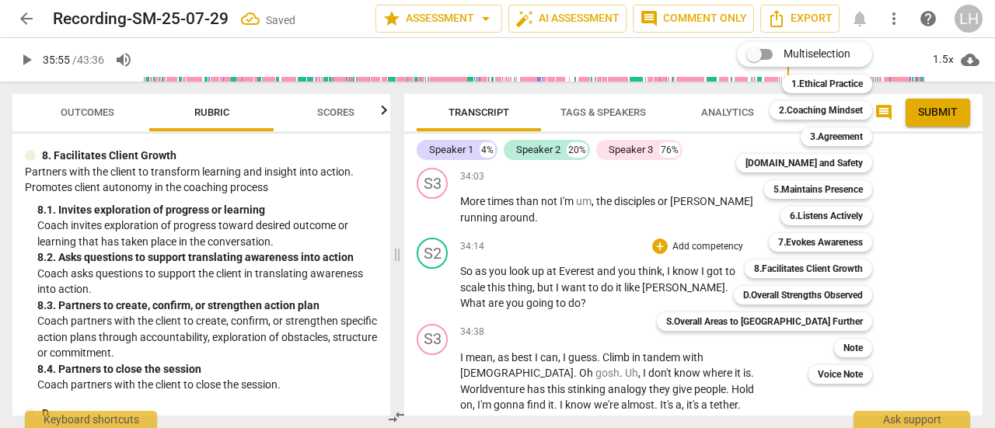
click at [754, 268] on b "8.Facilitates Client Growth" at bounding box center [808, 269] width 109 height 19
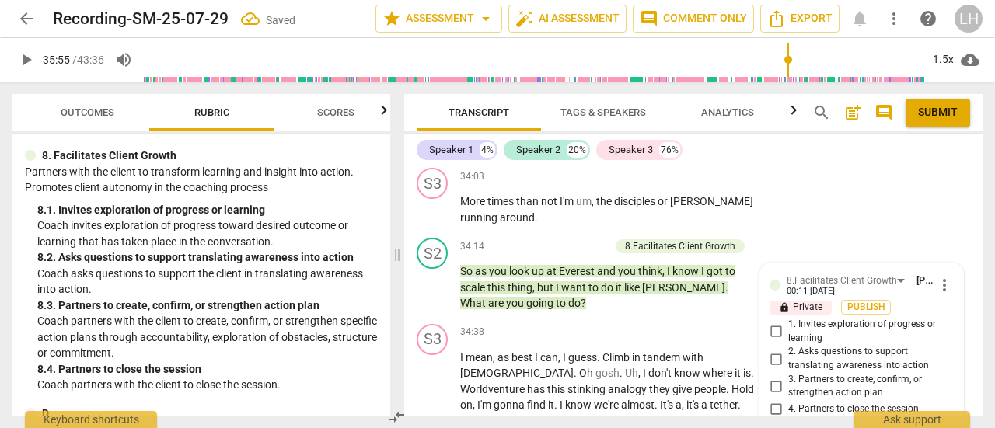
scroll to position [13450, 0]
click at [805, 344] on span "2. Asks questions to support translating awareness into action" at bounding box center [867, 357] width 159 height 27
click at [788, 349] on input "2. Asks questions to support translating awareness into action" at bounding box center [775, 358] width 25 height 19
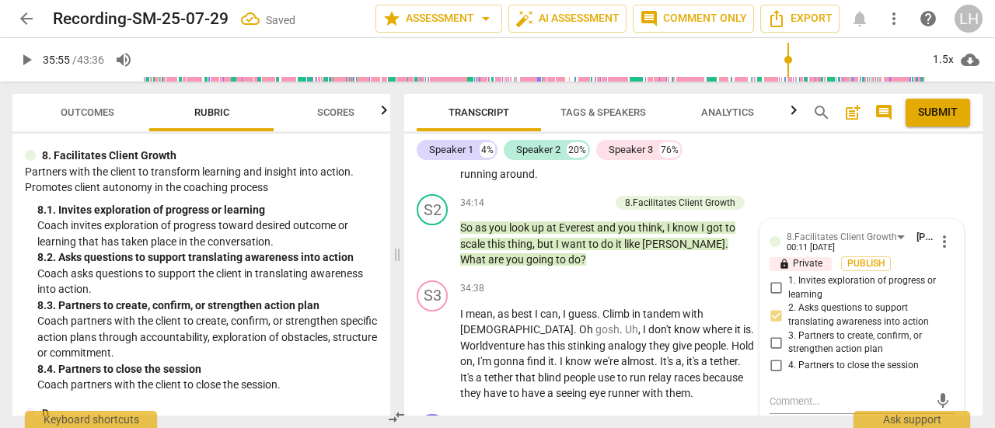
scroll to position [13528, 0]
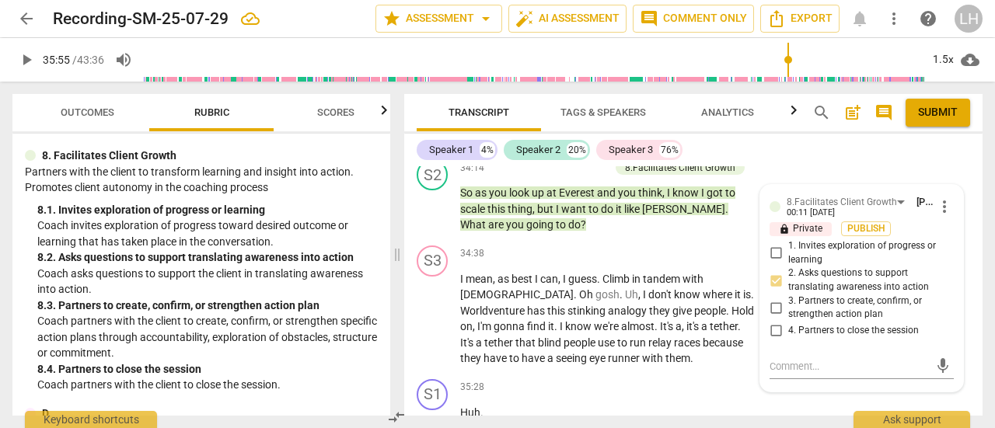
click at [431, 310] on span "play_arrow" at bounding box center [433, 319] width 19 height 19
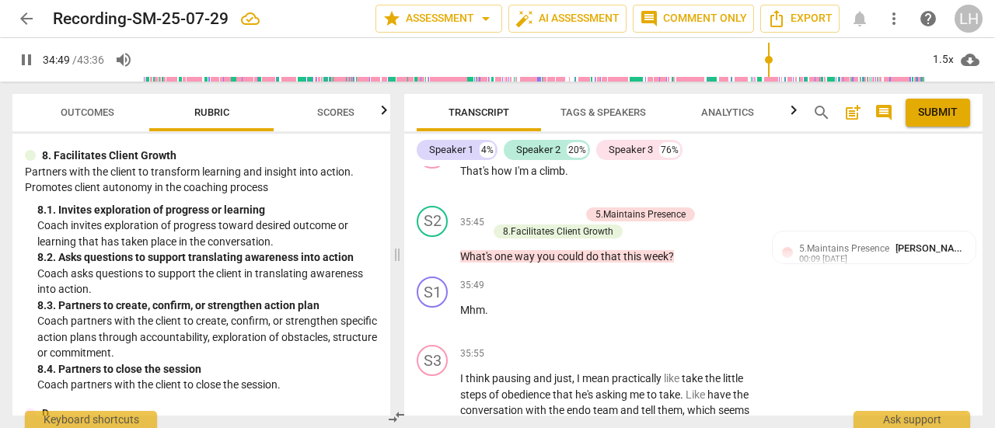
scroll to position [13838, 0]
click at [712, 278] on p "Add competency" at bounding box center [708, 285] width 74 height 14
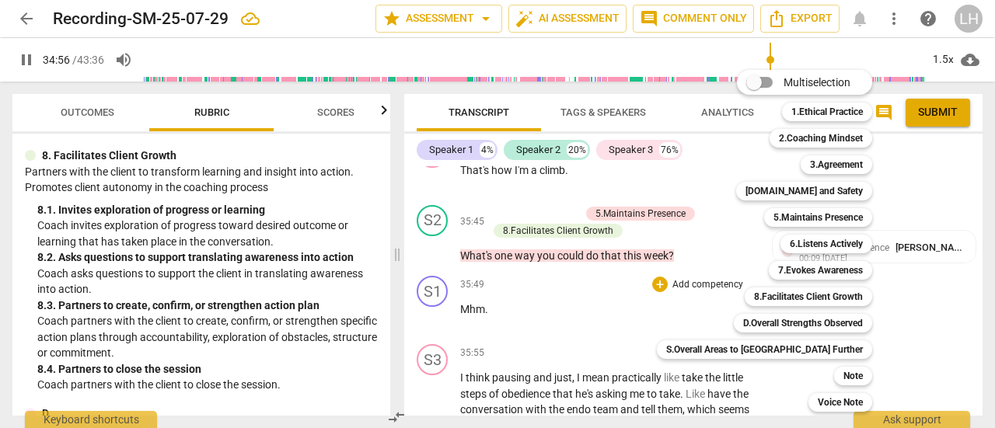
click at [754, 300] on b "8.Facilitates Client Growth" at bounding box center [808, 297] width 109 height 19
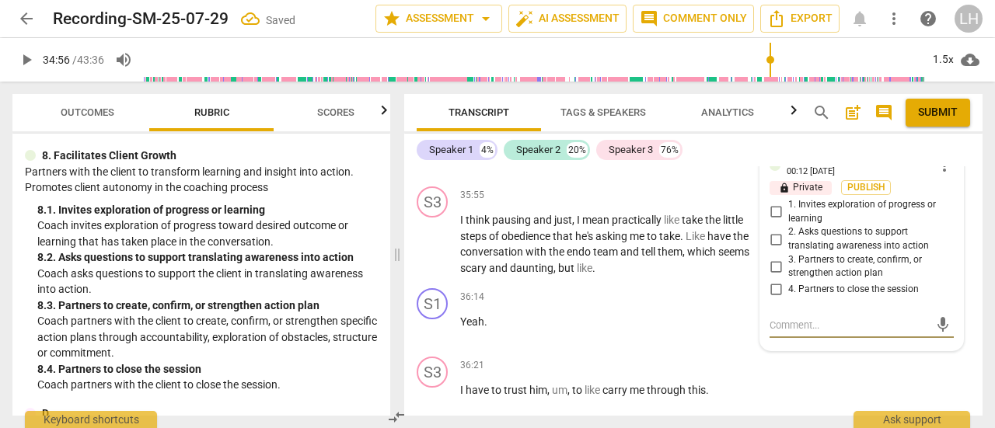
scroll to position [13918, 0]
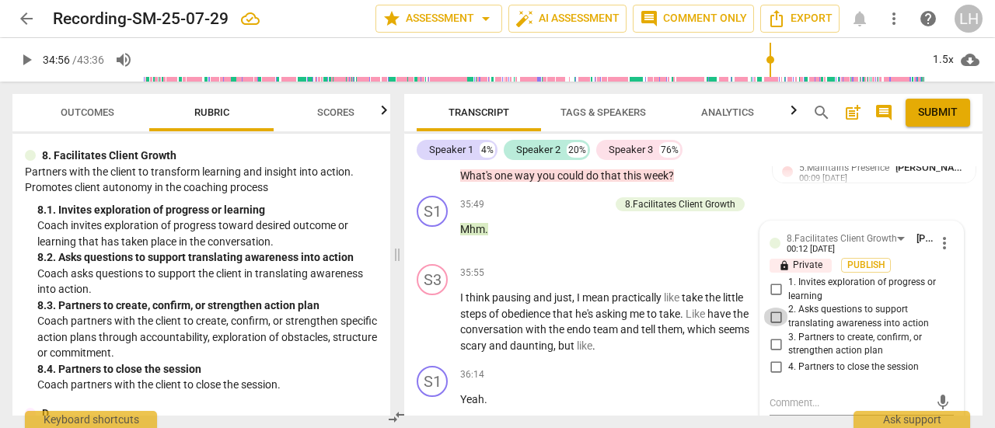
click at [774, 308] on input "2. Asks questions to support translating awareness into action" at bounding box center [775, 317] width 25 height 19
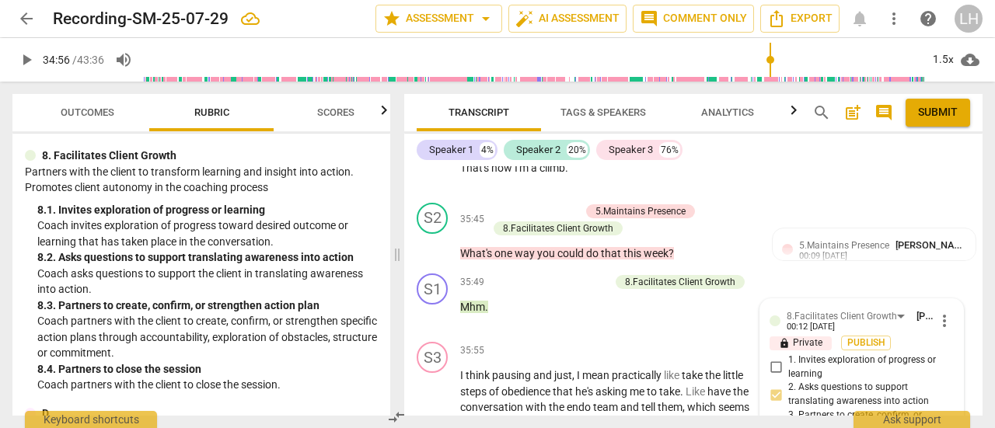
click at [657, 275] on div "8.Facilitates Client Growth" at bounding box center [680, 282] width 110 height 14
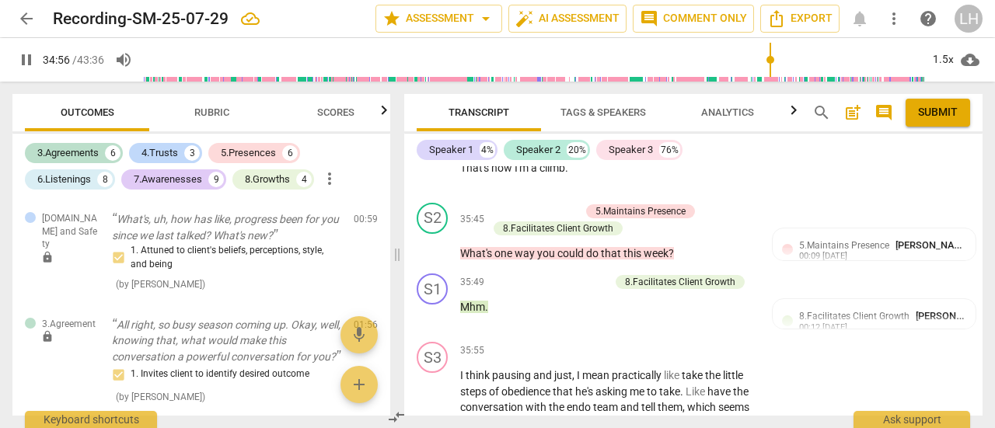
scroll to position [1829, 0]
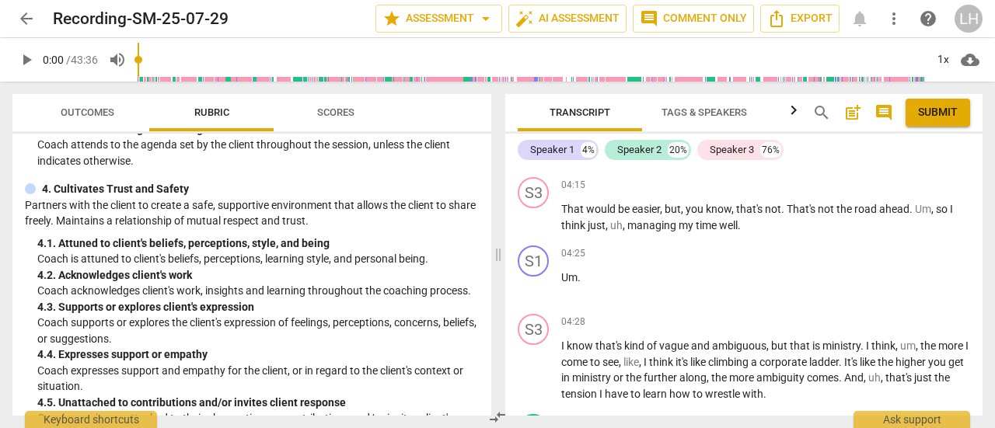
scroll to position [1865, 0]
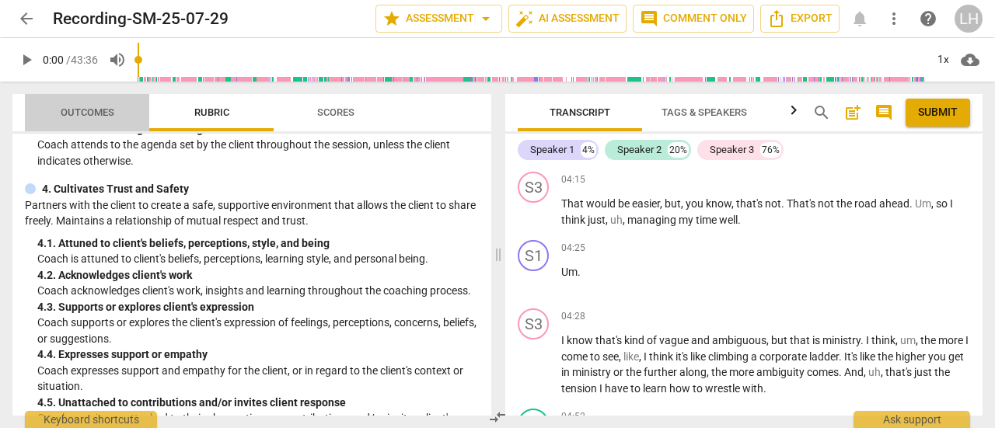
click at [100, 117] on span "Outcomes" at bounding box center [88, 112] width 54 height 12
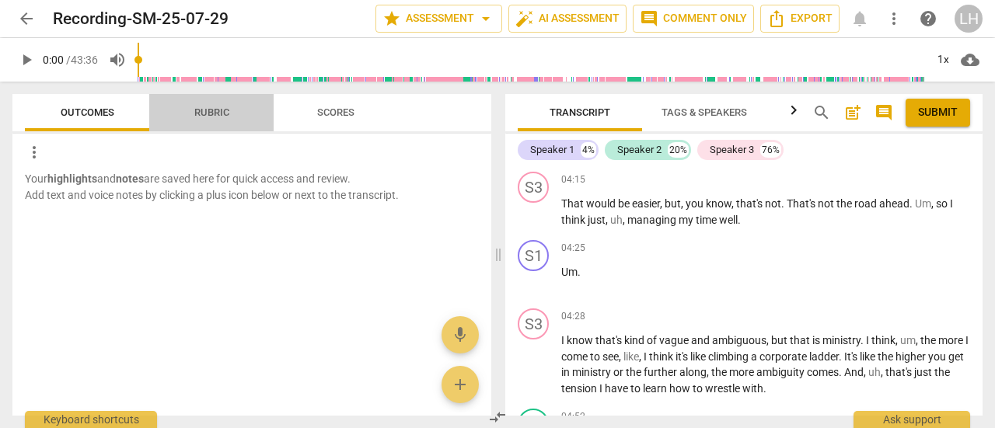
click at [208, 119] on span "Rubric" at bounding box center [212, 113] width 72 height 21
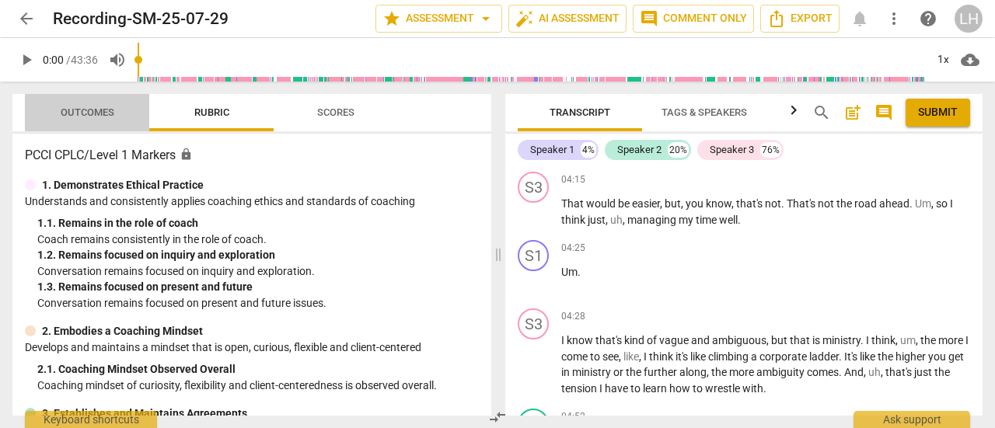
click at [104, 117] on span "Outcomes" at bounding box center [88, 112] width 54 height 12
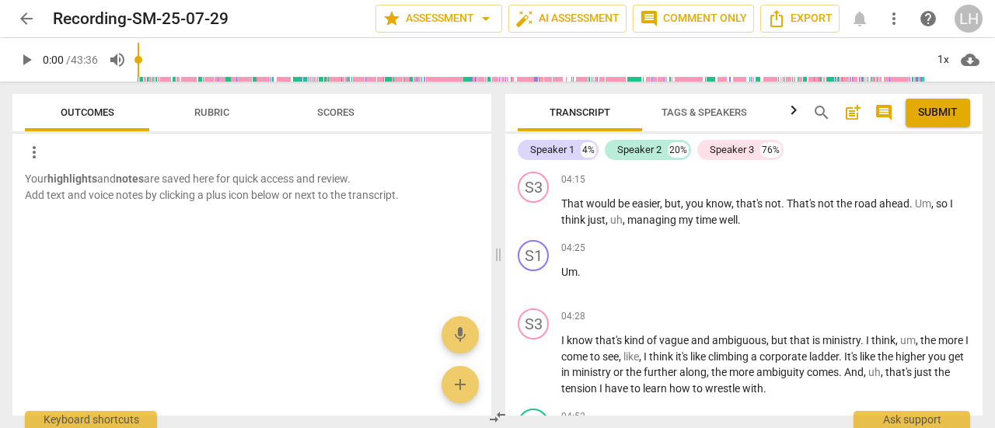
click at [197, 120] on span "Rubric" at bounding box center [212, 113] width 72 height 21
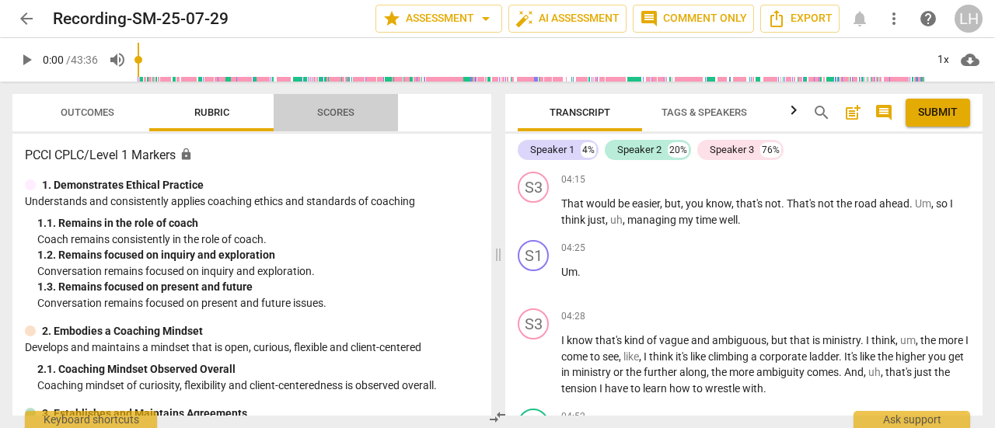
click at [350, 124] on button "Scores" at bounding box center [336, 112] width 124 height 37
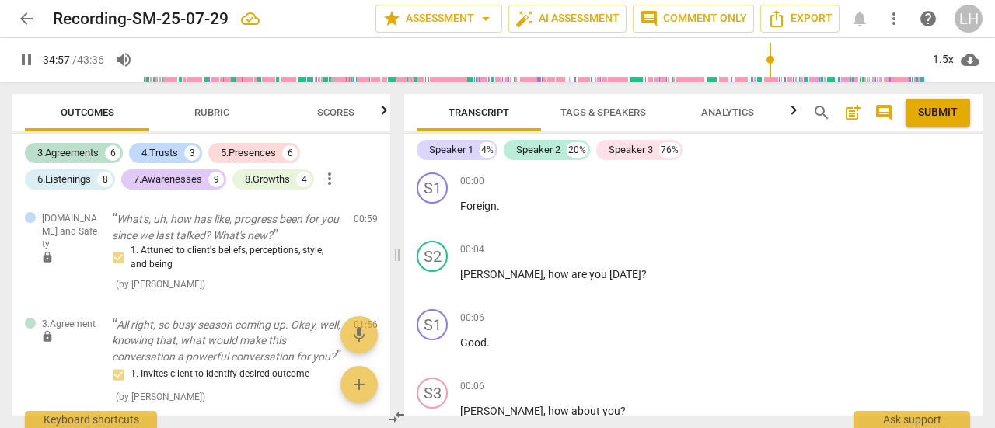
scroll to position [13841, 0]
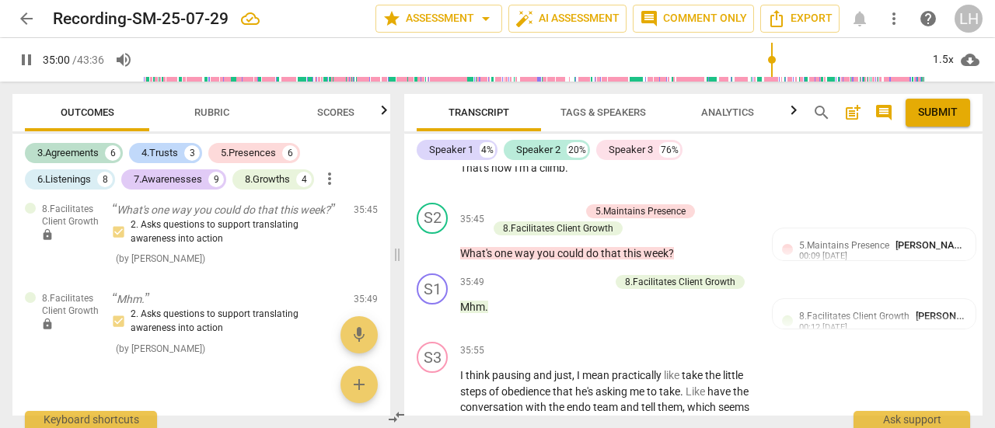
click at [928, 310] on span "[PERSON_NAME]" at bounding box center [952, 316] width 75 height 12
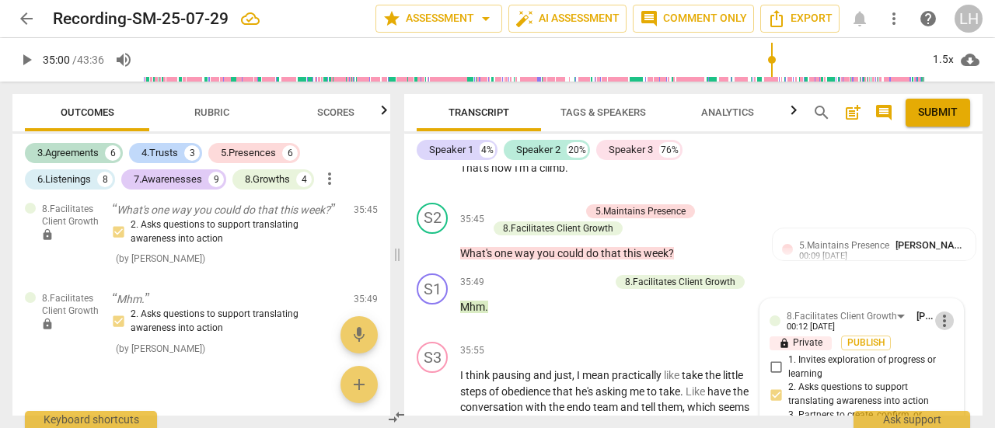
click at [939, 312] on span "more_vert" at bounding box center [944, 321] width 19 height 19
click at [942, 314] on li "Delete" at bounding box center [955, 317] width 54 height 30
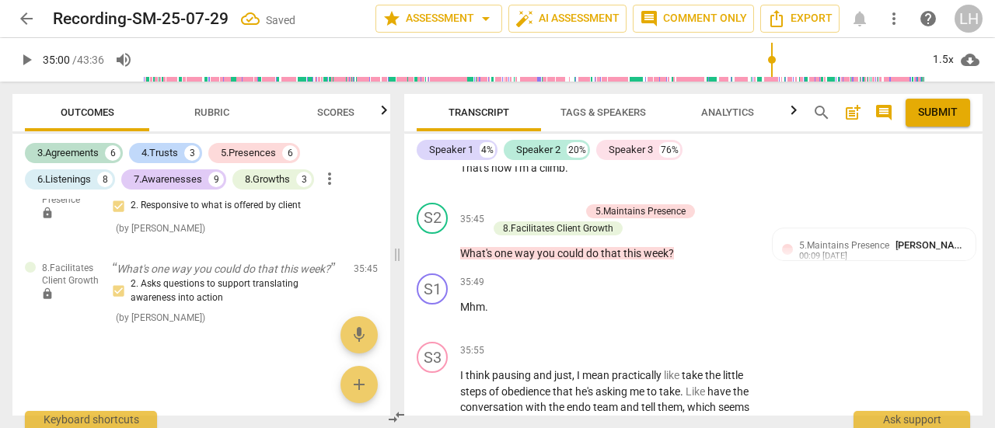
scroll to position [4299, 0]
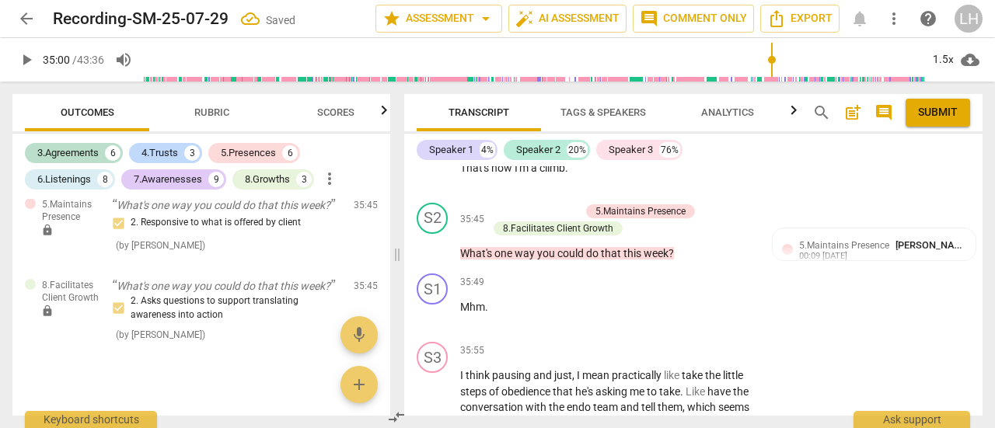
click at [435, 305] on span "play_arrow" at bounding box center [433, 314] width 19 height 19
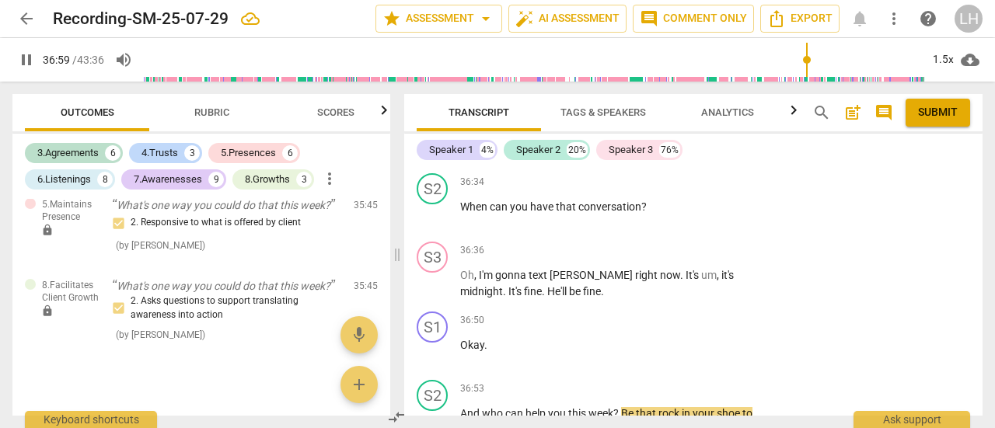
scroll to position [14170, 0]
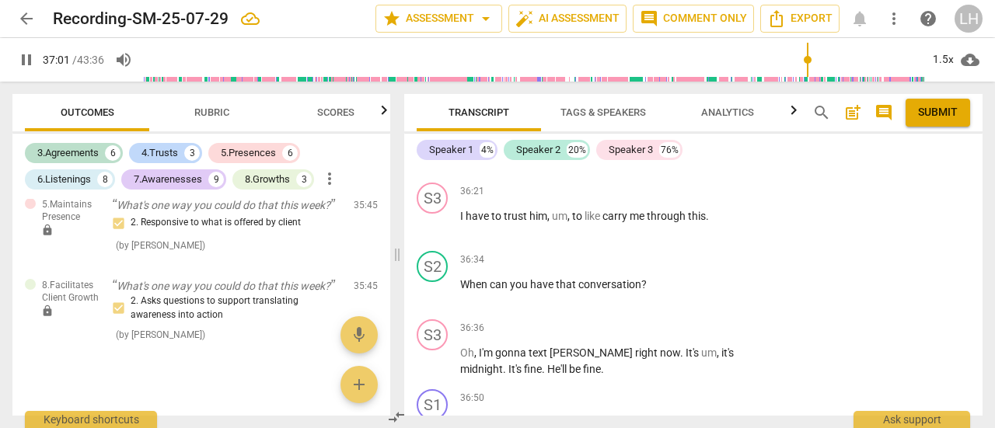
click at [424, 283] on span "pause" at bounding box center [433, 292] width 19 height 19
type input "2222"
click at [696, 253] on p "Add competency" at bounding box center [708, 260] width 74 height 14
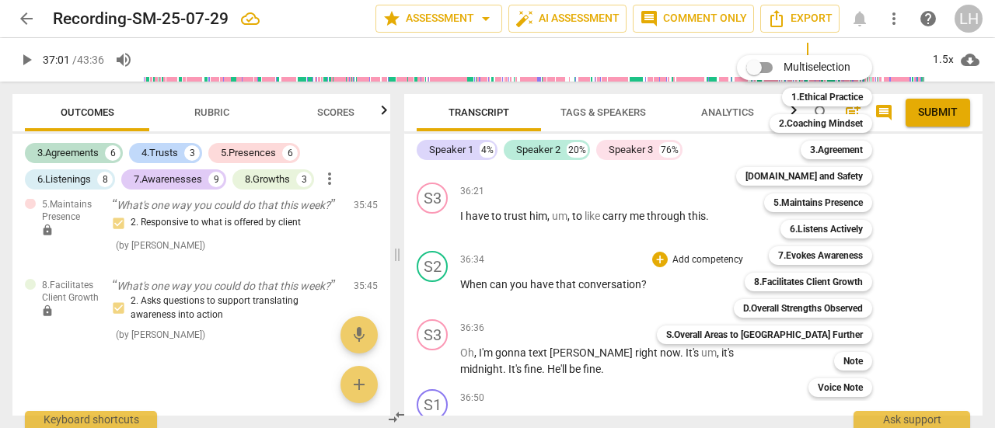
click at [754, 281] on b "8.Facilitates Client Growth" at bounding box center [808, 282] width 109 height 19
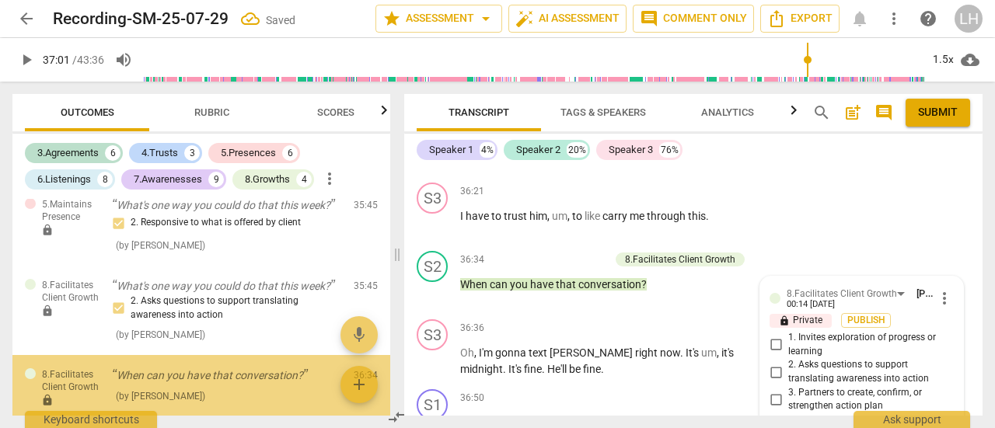
scroll to position [4364, 0]
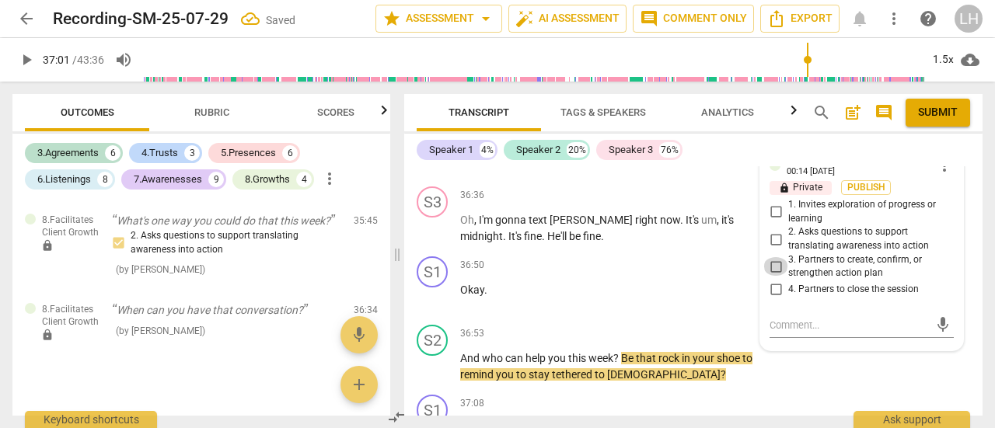
click at [770, 257] on input "3. Partners to create, confirm, or strengthen action plan" at bounding box center [775, 266] width 25 height 19
checkbox input "true"
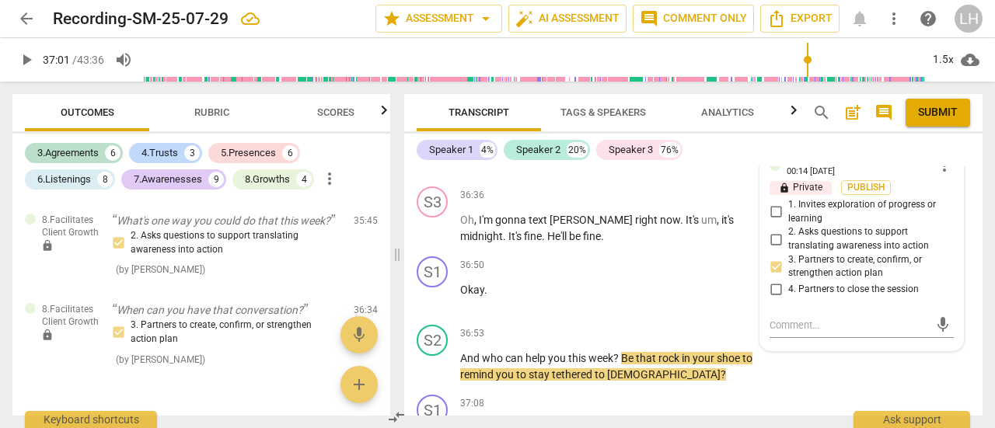
click at [711, 327] on p "Add competency" at bounding box center [708, 334] width 74 height 14
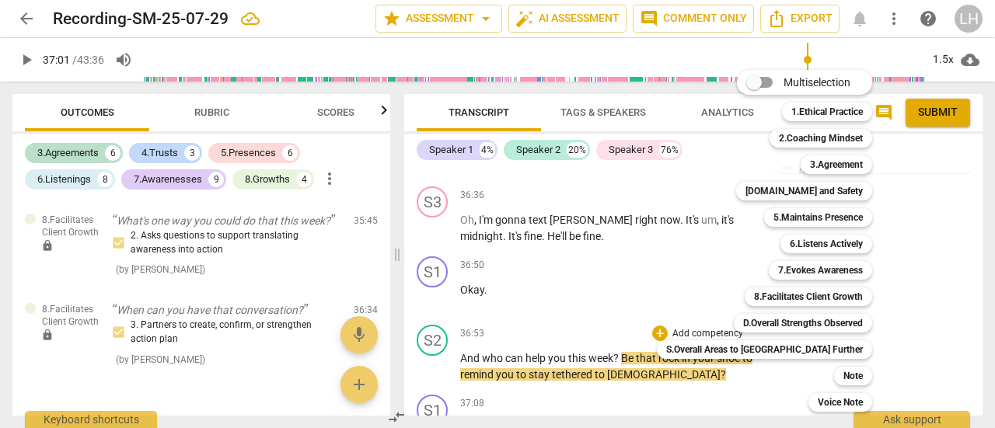
click at [767, 295] on b "8.Facilitates Client Growth" at bounding box center [808, 297] width 109 height 19
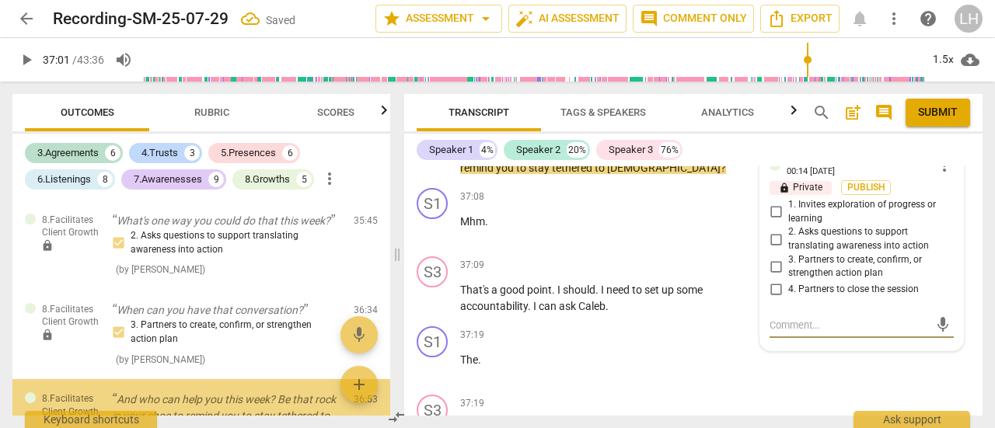
scroll to position [4466, 0]
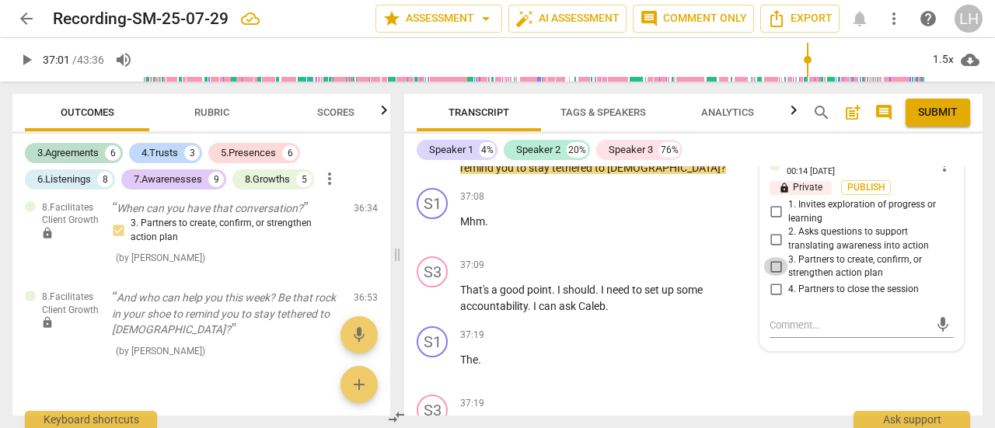
click at [774, 257] on input "3. Partners to create, confirm, or strengthen action plan" at bounding box center [775, 266] width 25 height 19
checkbox input "true"
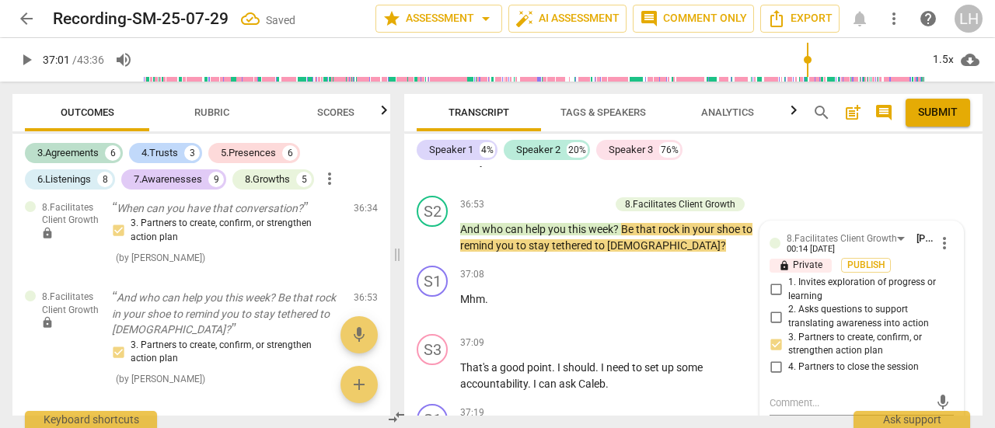
scroll to position [14354, 0]
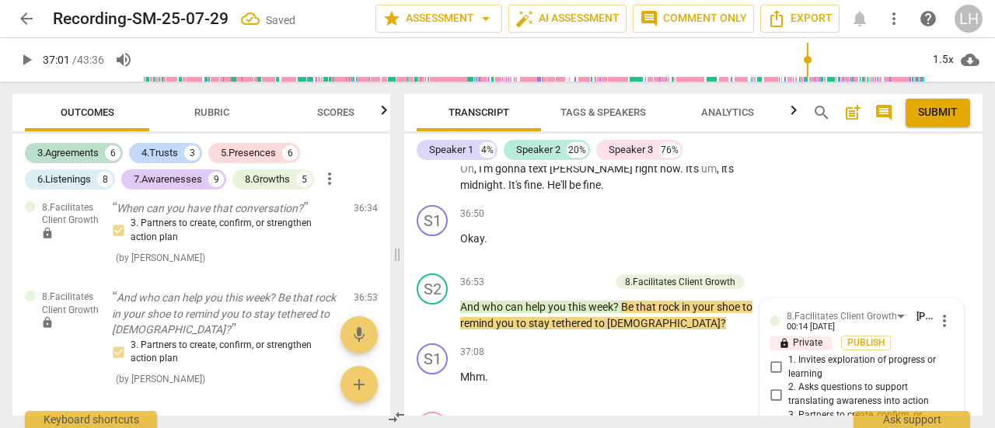
click at [432, 375] on span "play_arrow" at bounding box center [433, 384] width 19 height 19
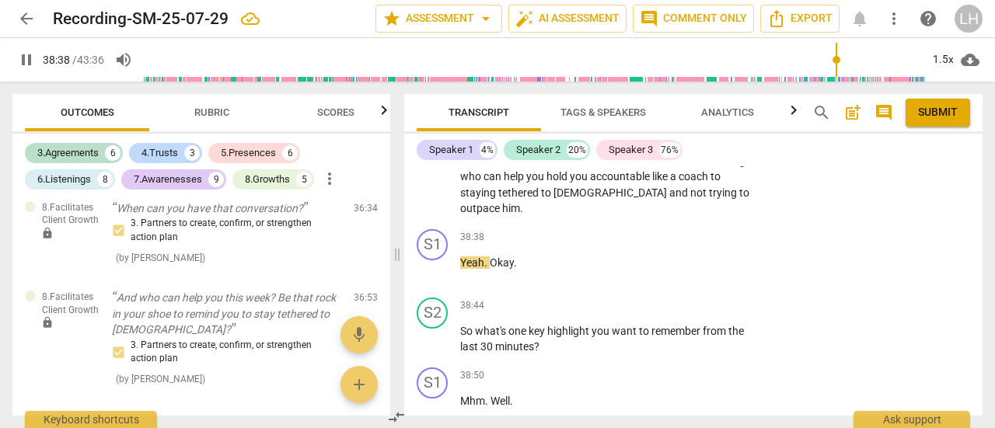
scroll to position [15386, 0]
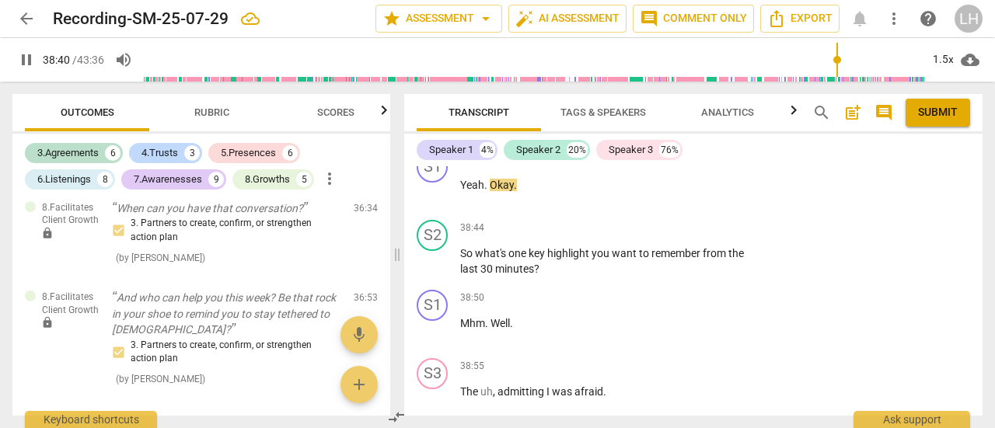
click at [695, 221] on p "Add competency" at bounding box center [708, 228] width 74 height 14
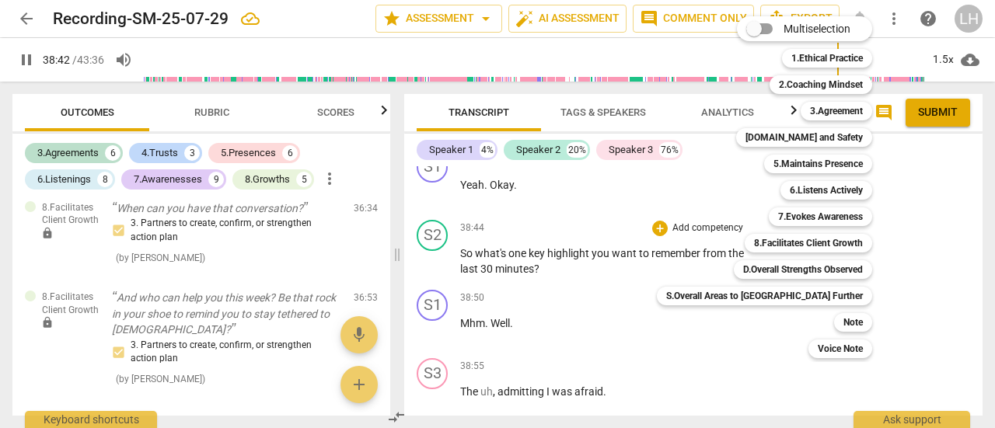
click at [754, 245] on b "8.Facilitates Client Growth" at bounding box center [808, 243] width 109 height 19
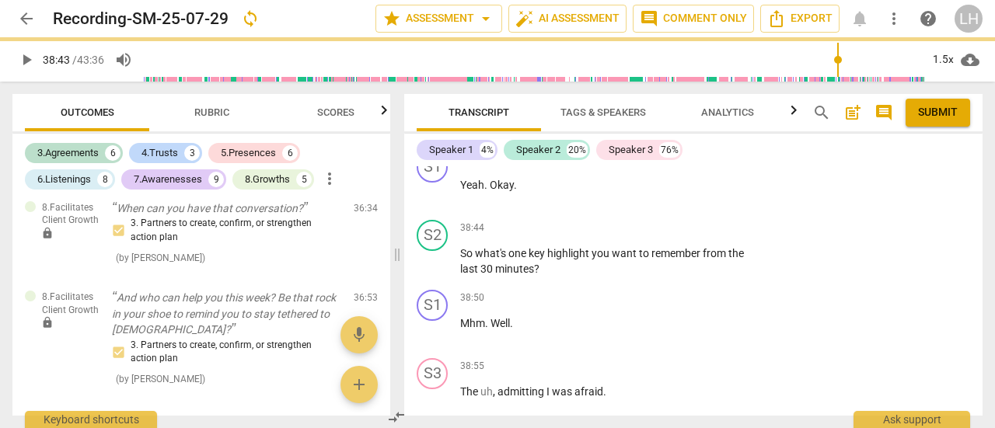
type input "2323"
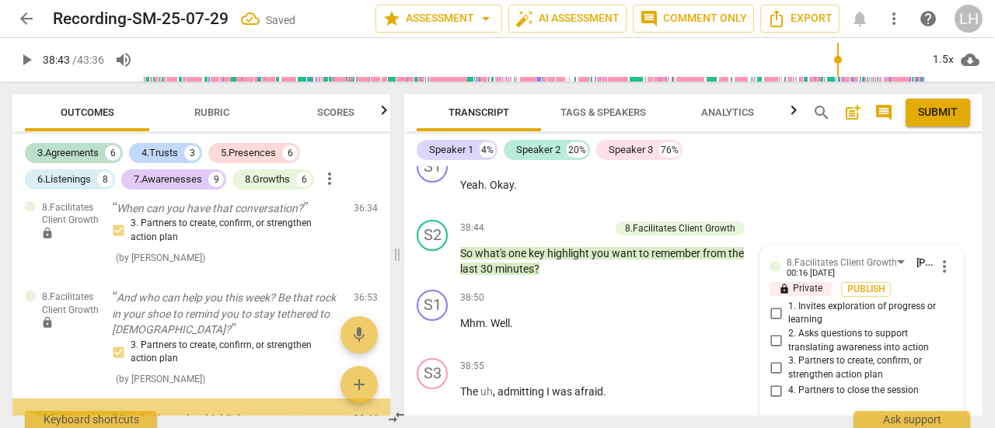
scroll to position [4579, 0]
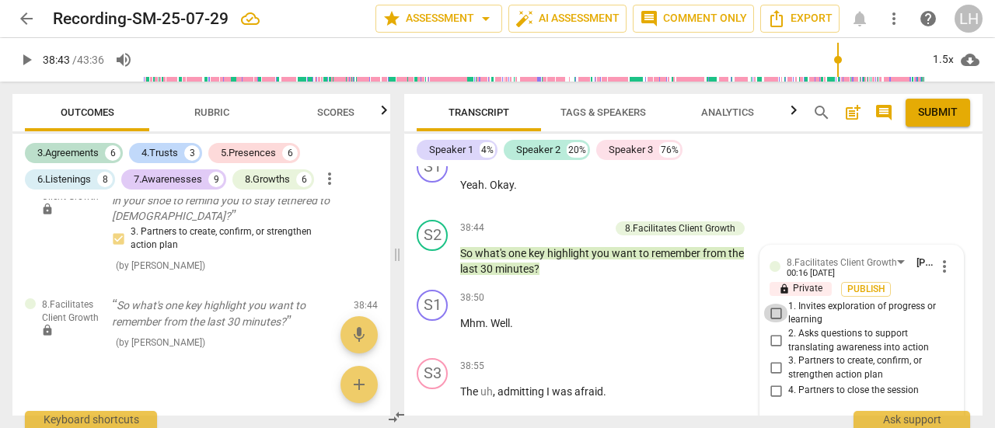
click at [777, 304] on input "1. Invites exploration of progress or learning" at bounding box center [775, 313] width 25 height 19
checkbox input "true"
click at [435, 253] on span "play_arrow" at bounding box center [433, 262] width 19 height 19
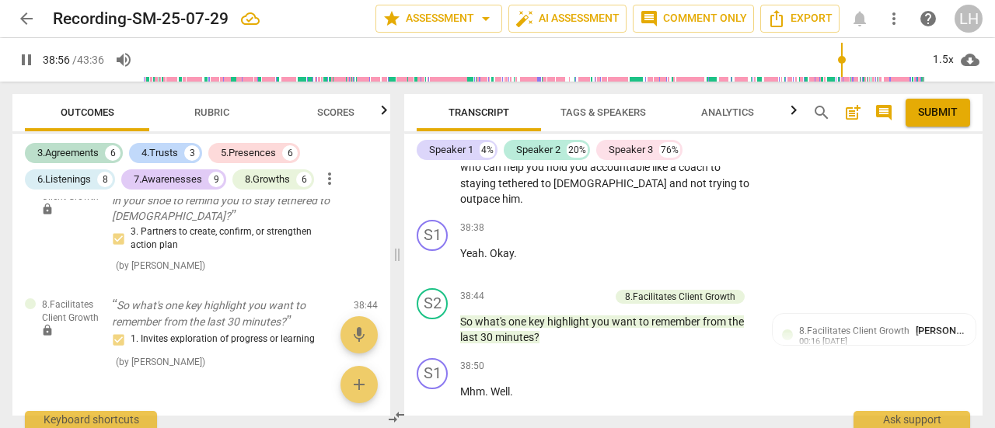
scroll to position [15309, 0]
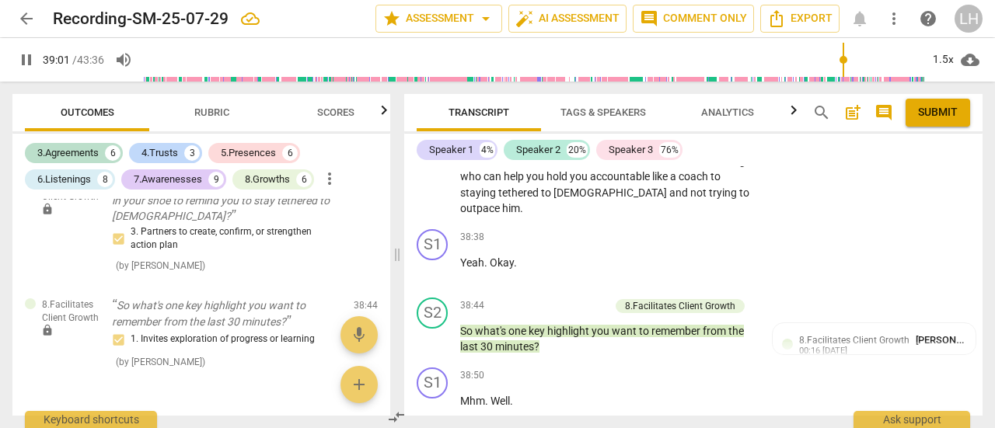
click at [656, 299] on div "8.Facilitates Client Growth" at bounding box center [680, 306] width 110 height 14
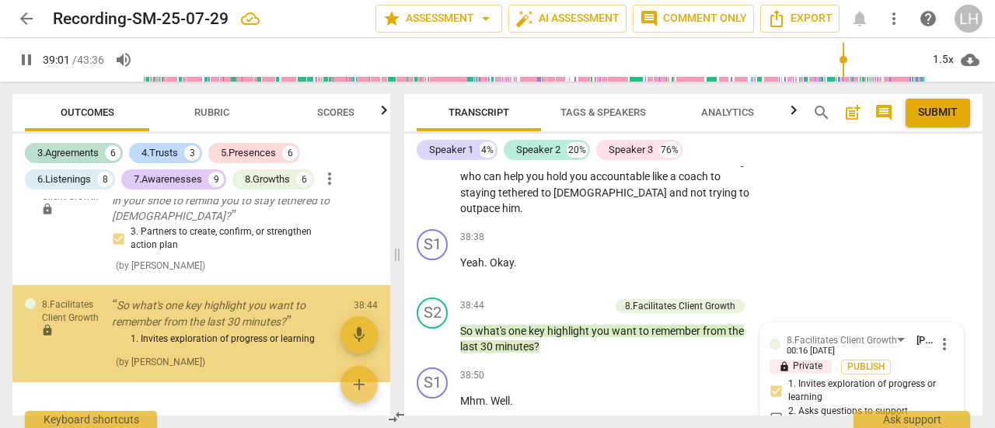
type input "2342"
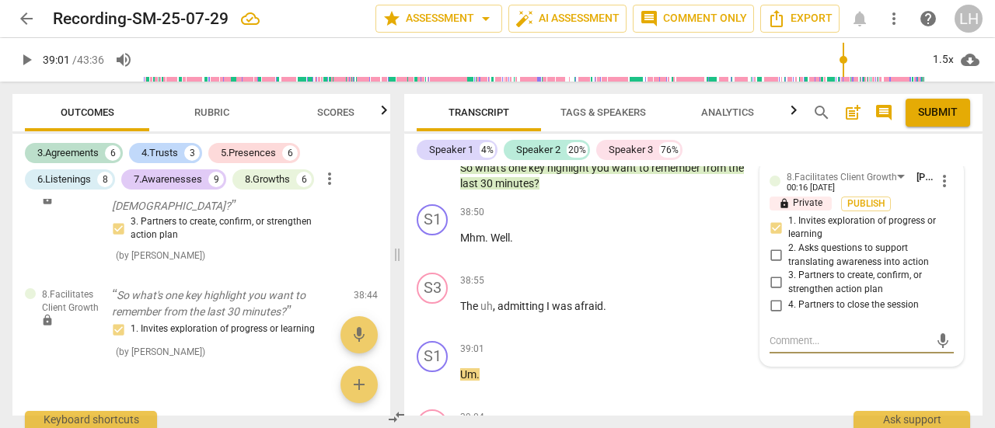
scroll to position [15394, 0]
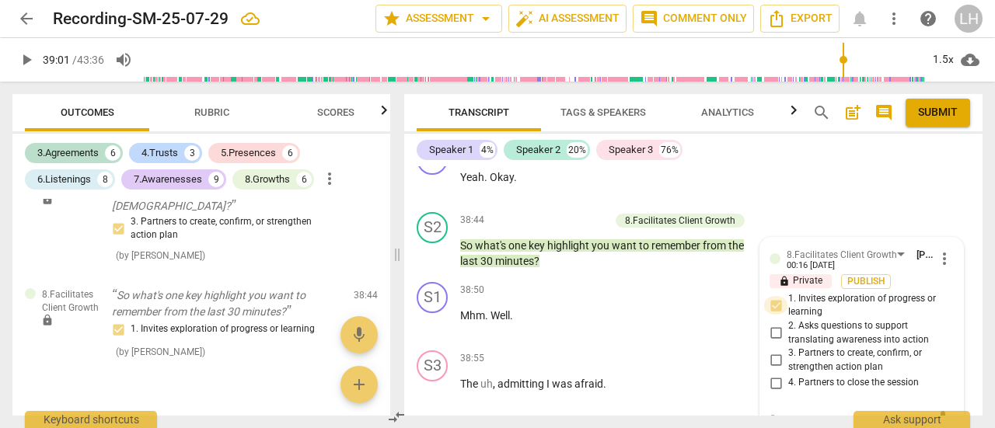
click at [772, 296] on input "1. Invites exploration of progress or learning" at bounding box center [775, 305] width 25 height 19
click at [774, 296] on input "1. Invites exploration of progress or learning" at bounding box center [775, 305] width 25 height 19
checkbox input "false"
click at [773, 374] on input "4. Partners to close the session" at bounding box center [775, 383] width 25 height 19
checkbox input "true"
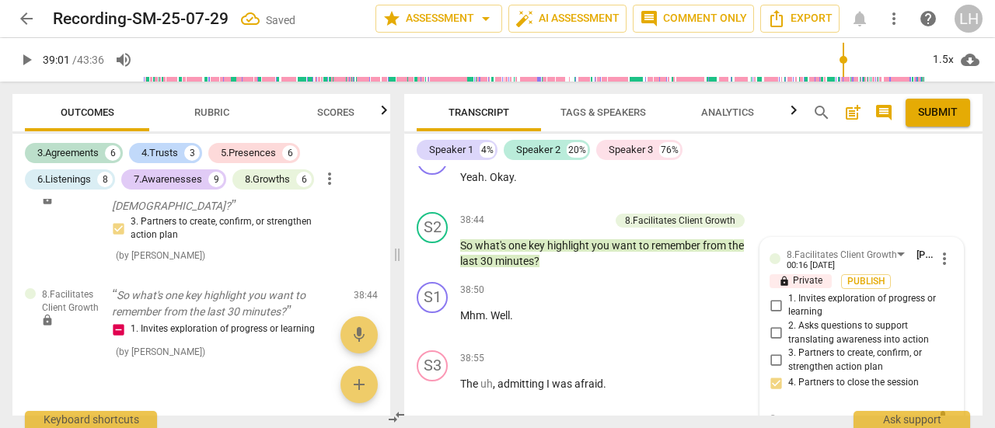
click at [434, 245] on span "play_arrow" at bounding box center [433, 254] width 19 height 19
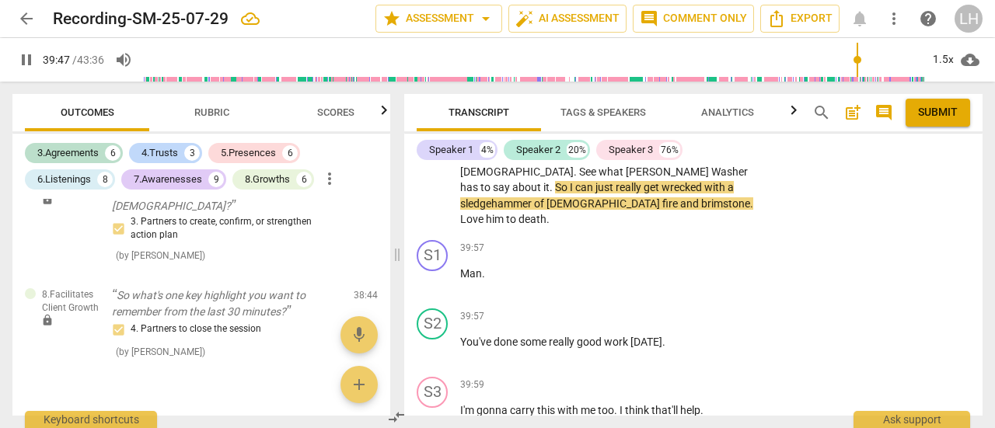
scroll to position [16087, 0]
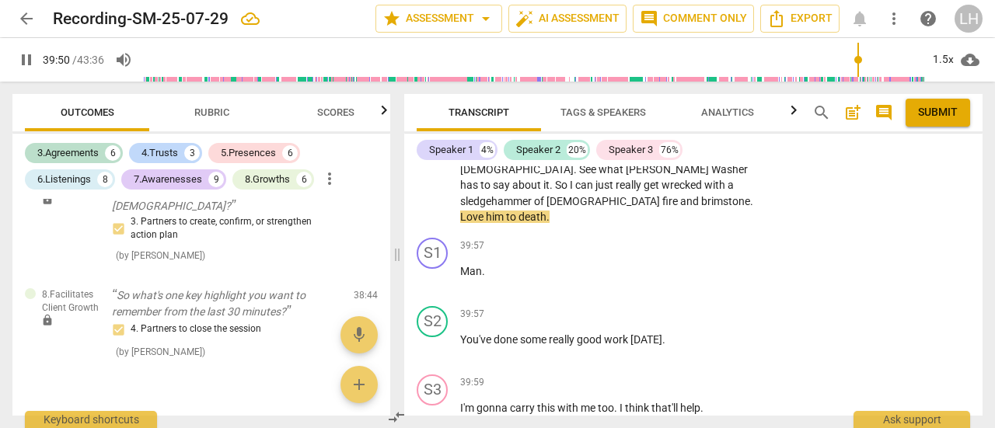
click at [707, 308] on p "Add competency" at bounding box center [708, 315] width 74 height 14
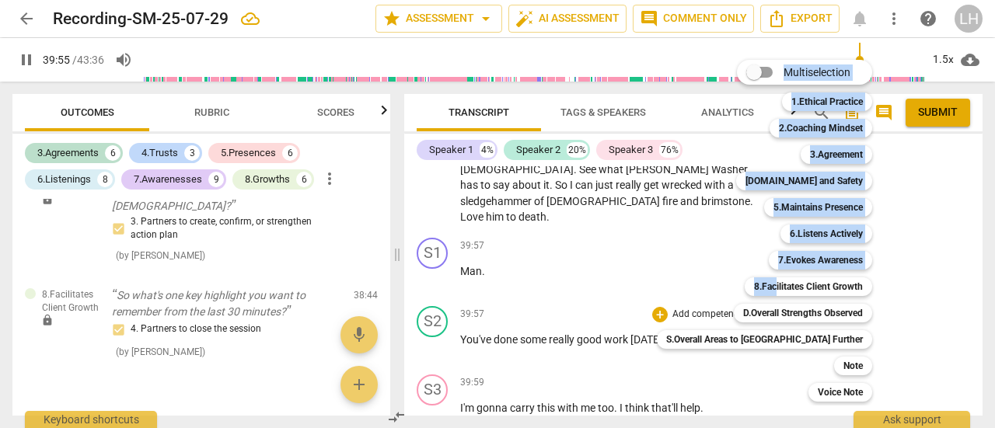
drag, startPoint x: 722, startPoint y: 284, endPoint x: 557, endPoint y: 287, distance: 164.8
click at [557, 287] on div "Multiselection m 1.Ethical Practice 1 2.Coaching Mindset 2 3.Agreement 3 [DOMAI…" at bounding box center [497, 214] width 995 height 428
click at [566, 256] on div at bounding box center [497, 214] width 995 height 428
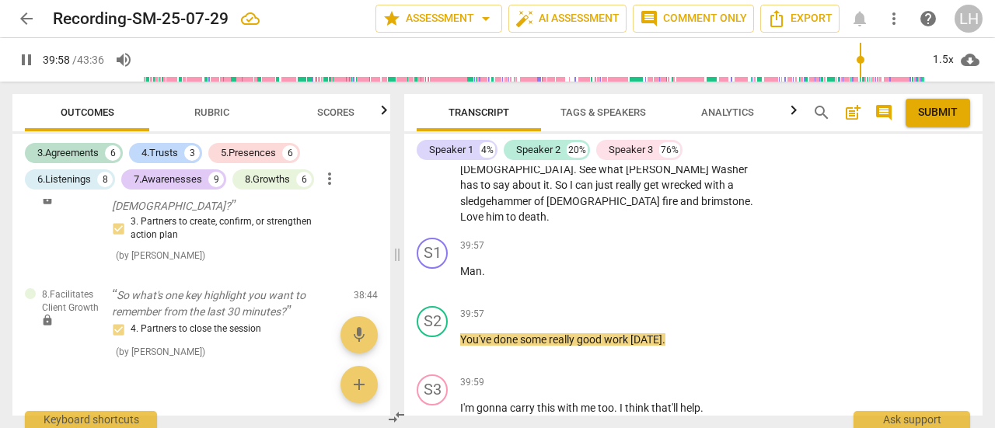
click at [685, 308] on p "Add competency" at bounding box center [708, 315] width 74 height 14
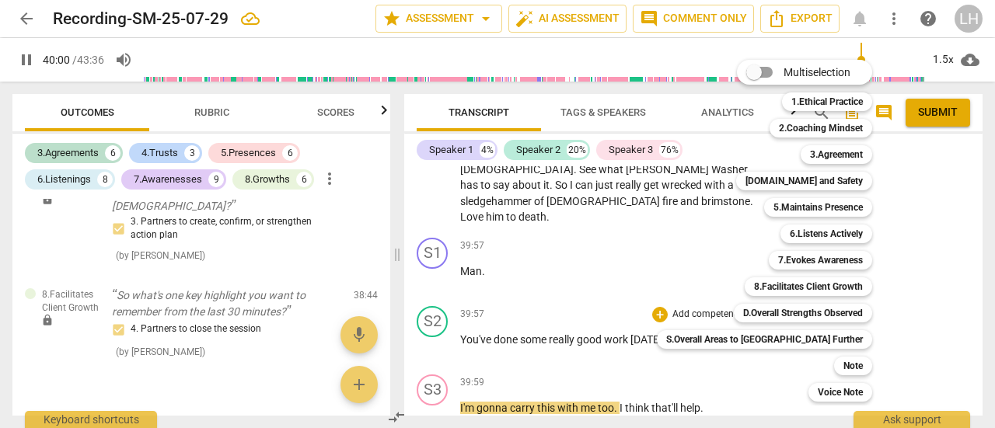
click at [759, 182] on b "[DOMAIN_NAME] and Safety" at bounding box center [803, 181] width 117 height 19
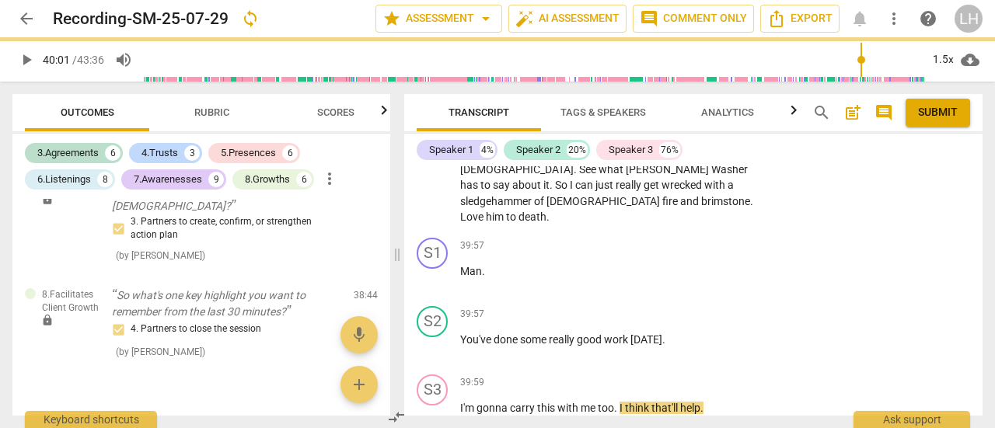
type input "2401"
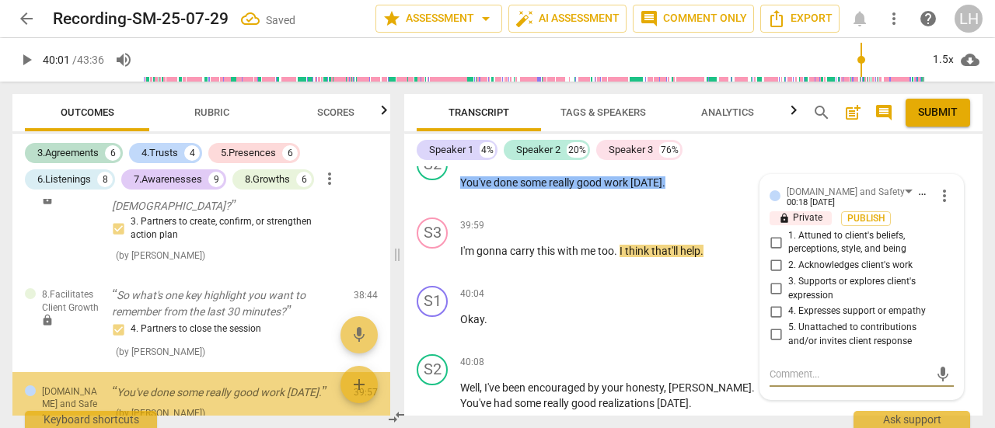
scroll to position [4671, 0]
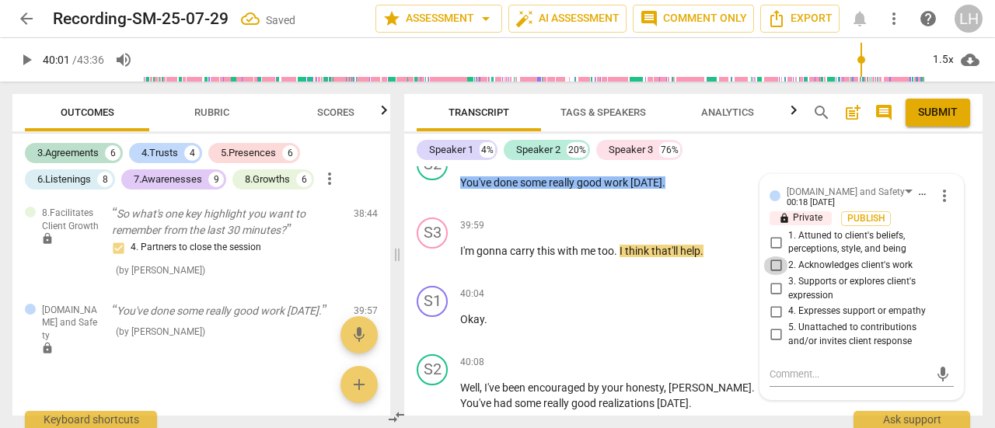
click at [771, 256] on input "2. Acknowledges client's work" at bounding box center [775, 265] width 25 height 19
checkbox input "true"
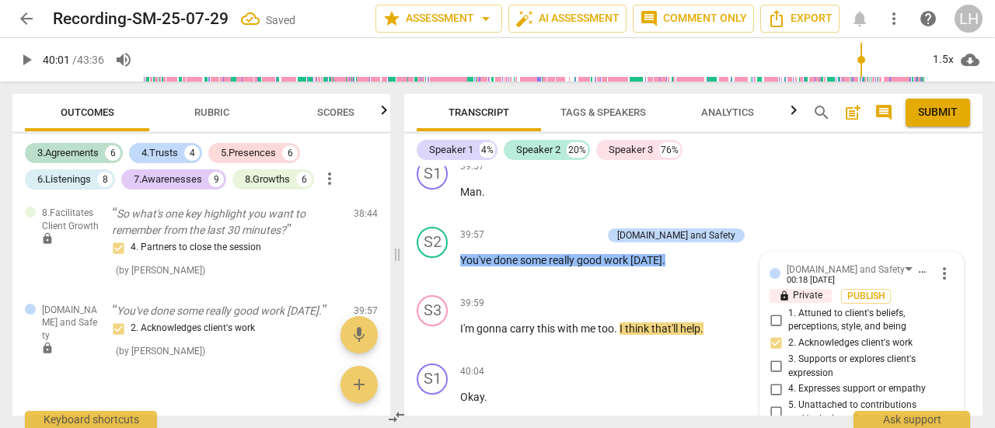
click at [432, 327] on span "play_arrow" at bounding box center [433, 336] width 19 height 19
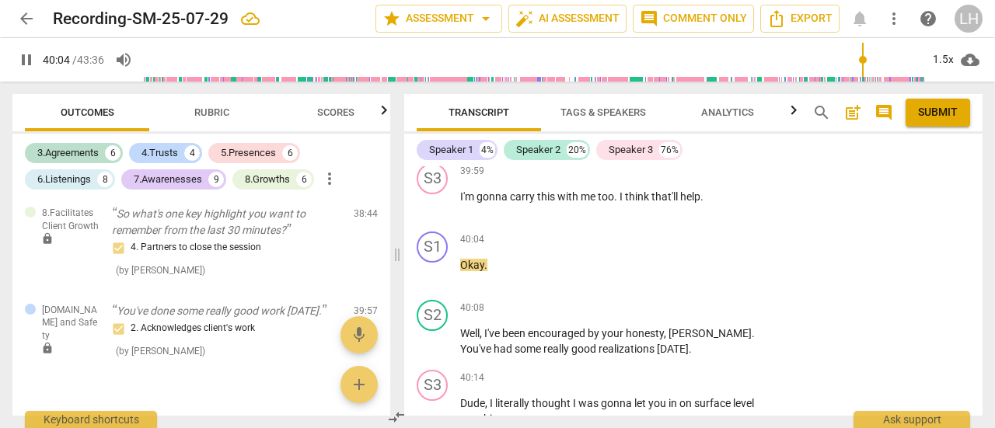
scroll to position [16322, 0]
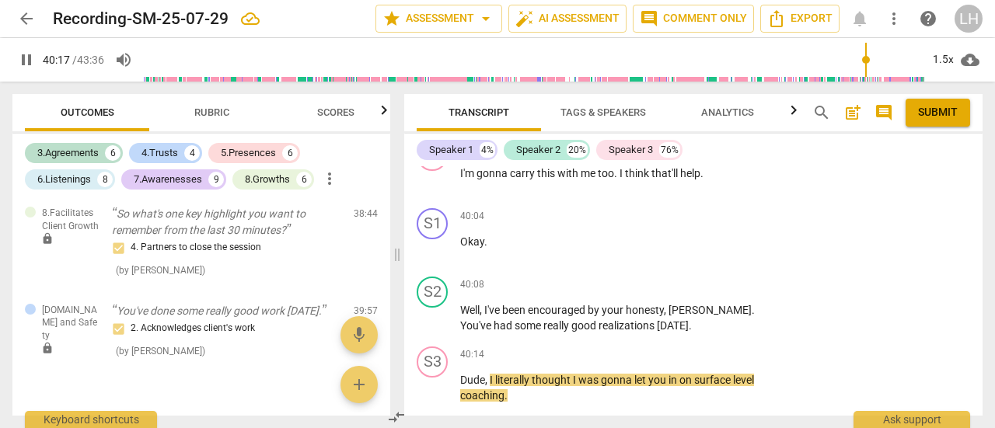
click at [720, 278] on p "Add competency" at bounding box center [708, 285] width 74 height 14
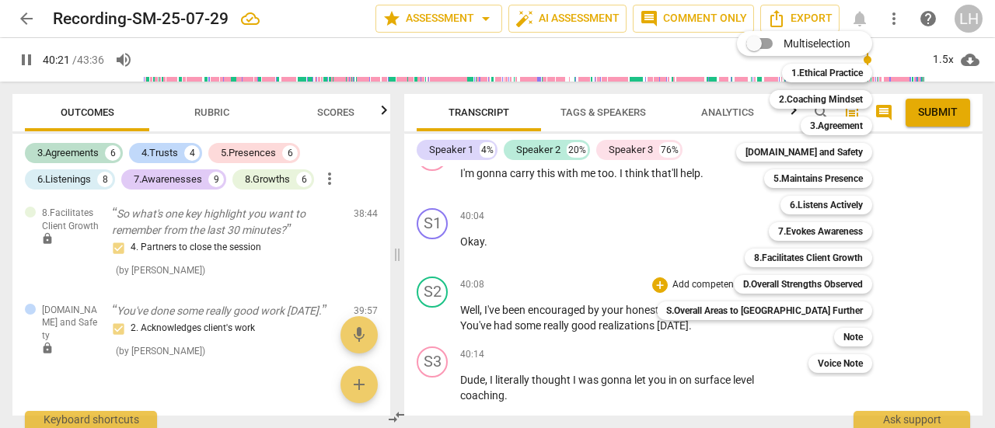
click at [770, 155] on b "[DOMAIN_NAME] and Safety" at bounding box center [803, 152] width 117 height 19
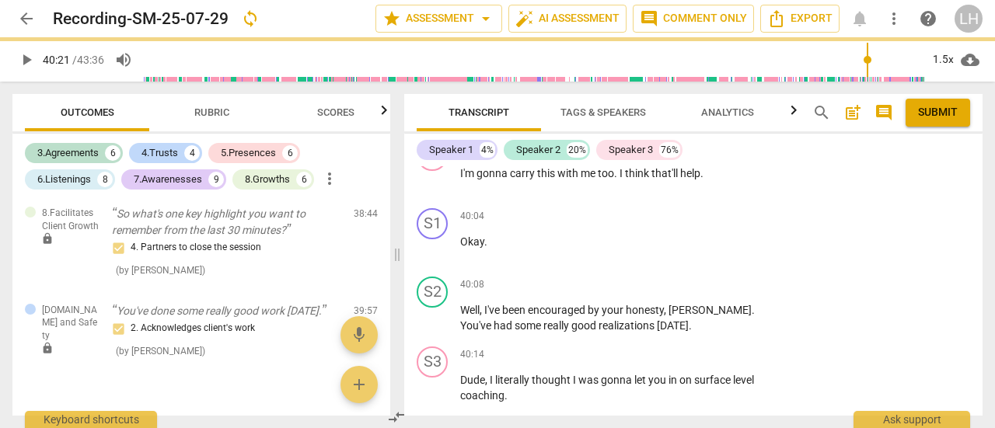
type input "2422"
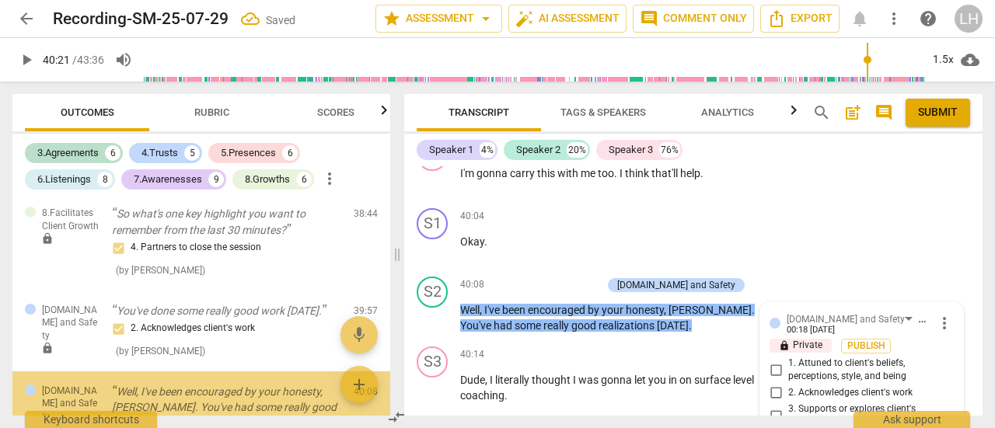
scroll to position [4765, 0]
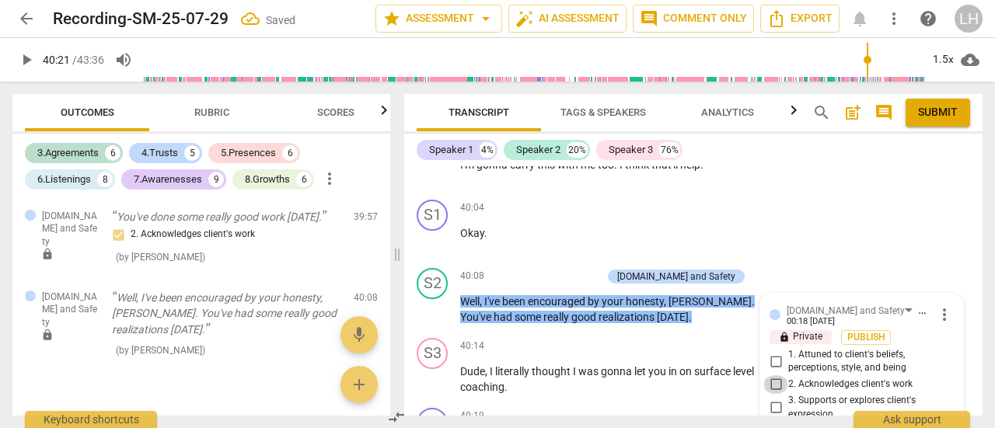
click at [772, 375] on input "2. Acknowledges client's work" at bounding box center [775, 384] width 25 height 19
checkbox input "true"
drag, startPoint x: 431, startPoint y: 296, endPoint x: 499, endPoint y: 368, distance: 98.9
click at [433, 338] on div "S1 play_arrow pause 00:00 + Add competency keyboard_arrow_right Foreign . S2 pl…" at bounding box center [693, 290] width 578 height 249
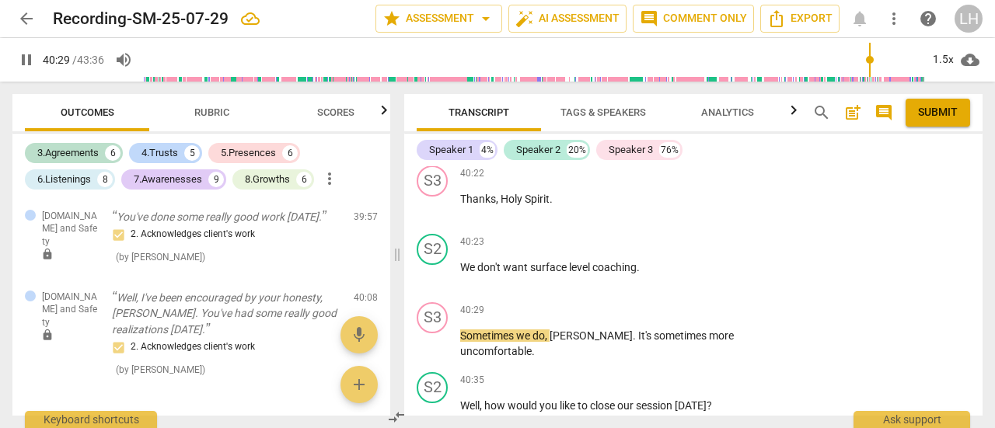
scroll to position [16719, 0]
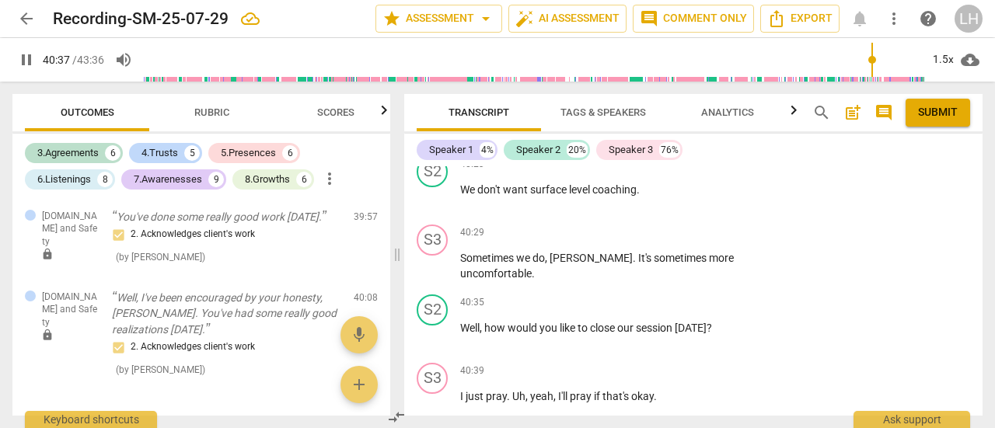
click at [692, 296] on p "Add competency" at bounding box center [708, 303] width 74 height 14
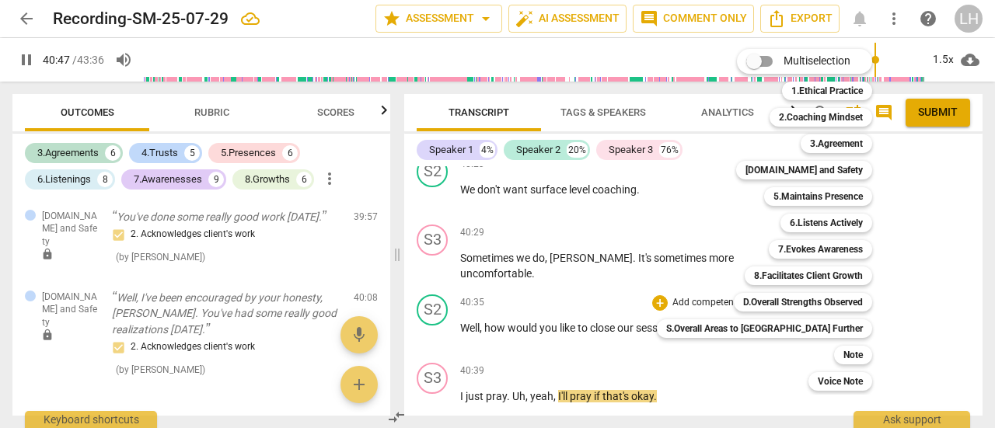
click at [757, 275] on b "8.Facilitates Client Growth" at bounding box center [808, 276] width 109 height 19
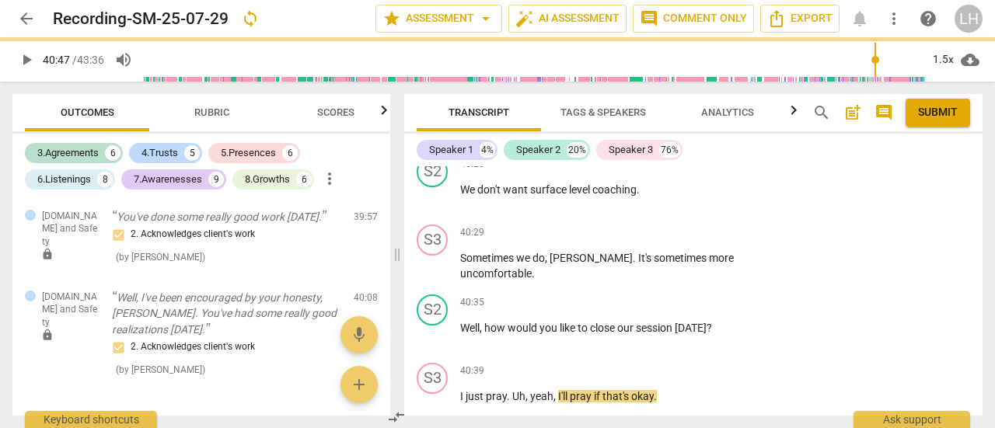
type input "2447"
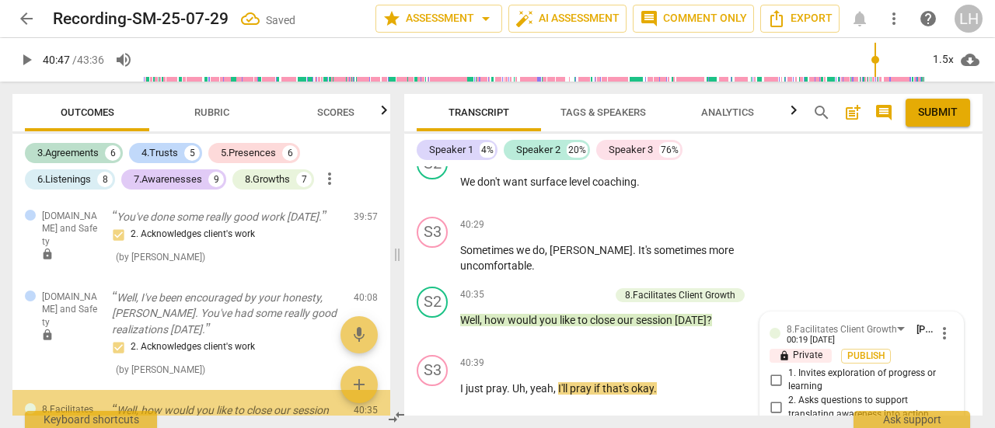
scroll to position [4869, 0]
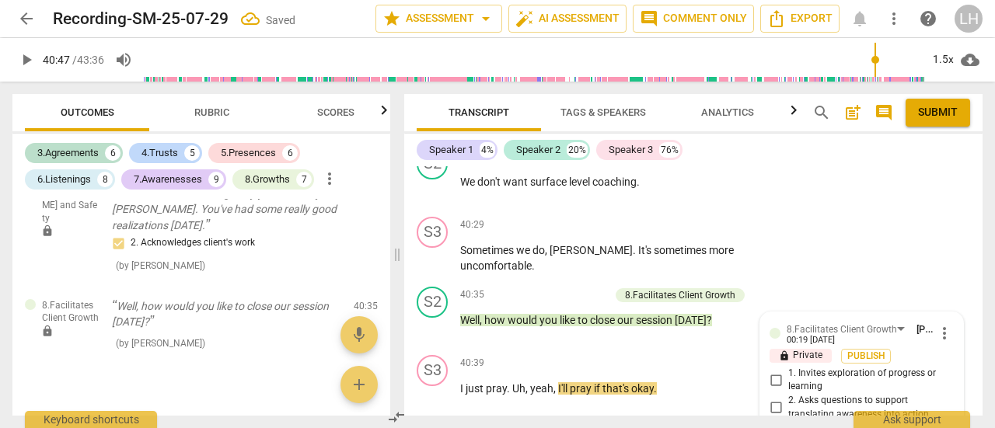
checkbox input "true"
click at [431, 387] on span "play_arrow" at bounding box center [433, 396] width 19 height 19
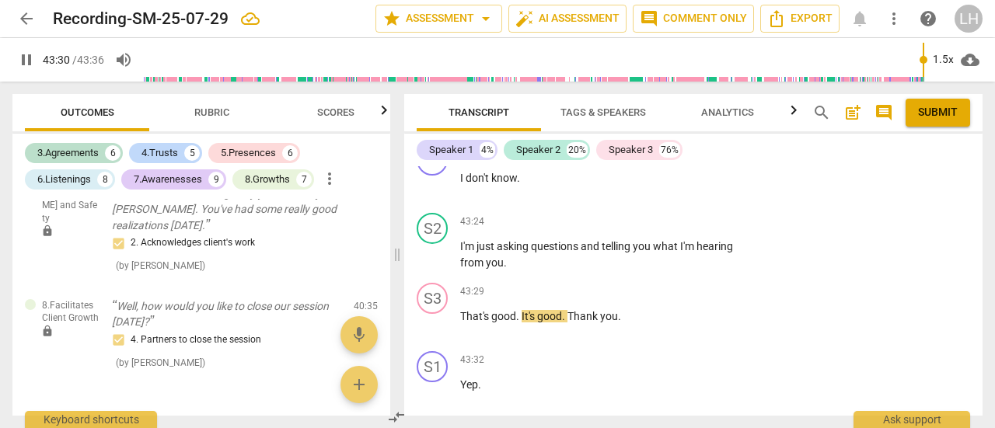
scroll to position [18321, 0]
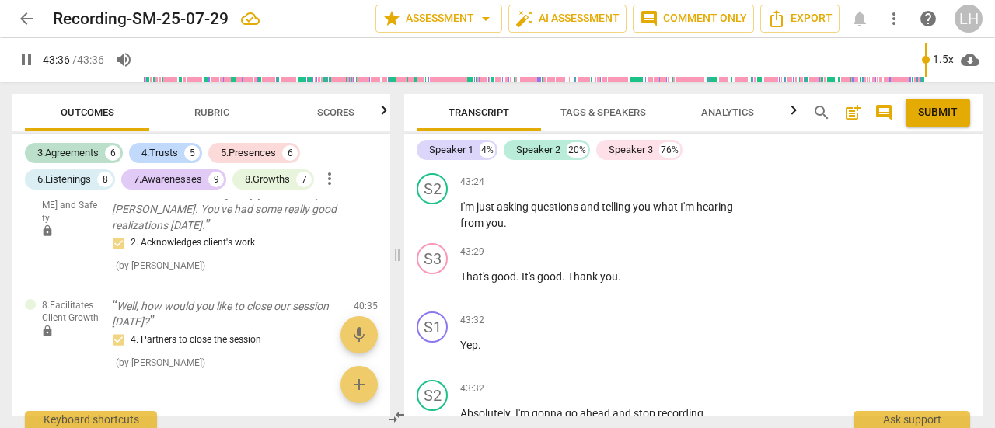
type input "2616"
